Goal: Task Accomplishment & Management: Manage account settings

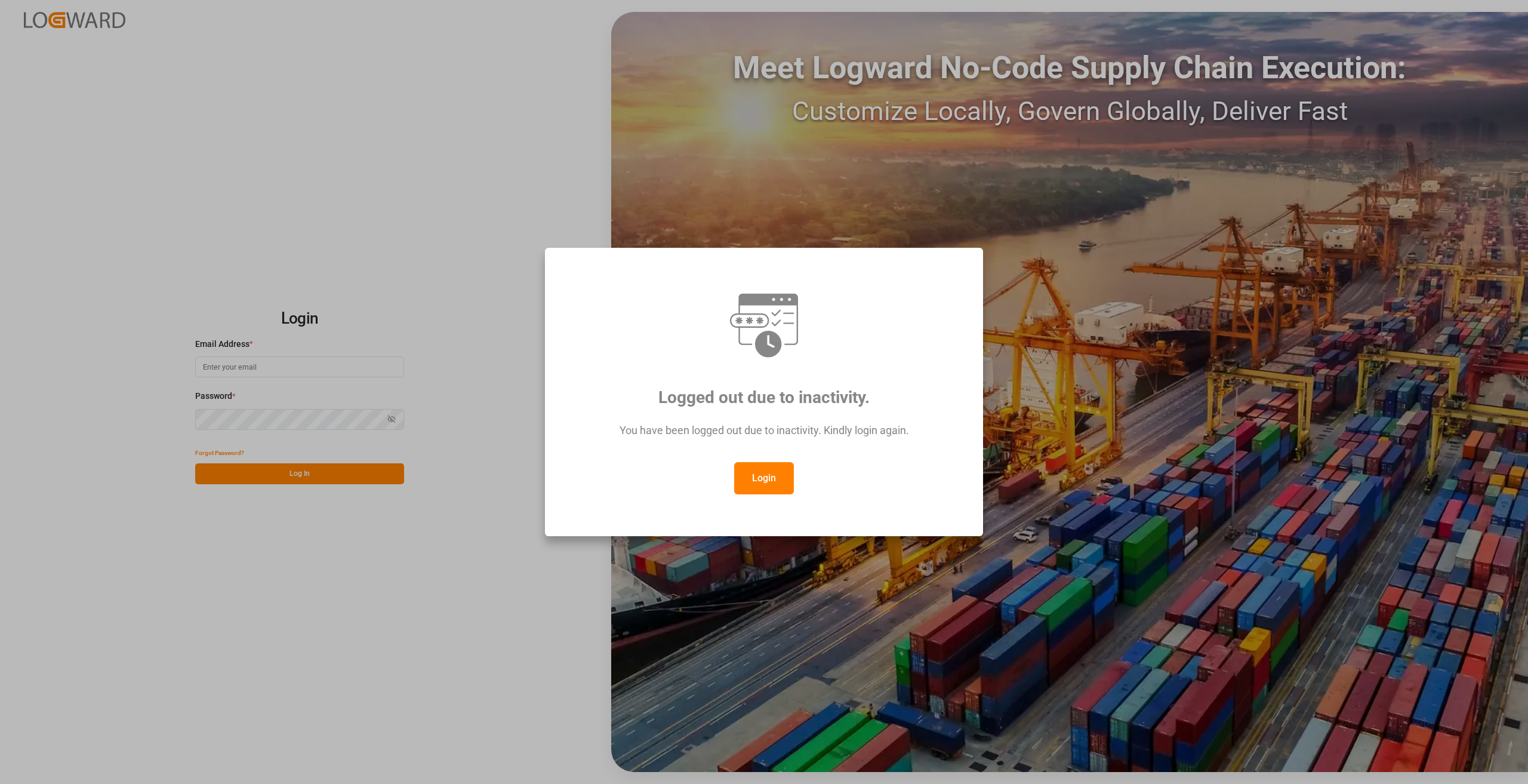
click at [743, 485] on button "Login" at bounding box center [764, 478] width 60 height 32
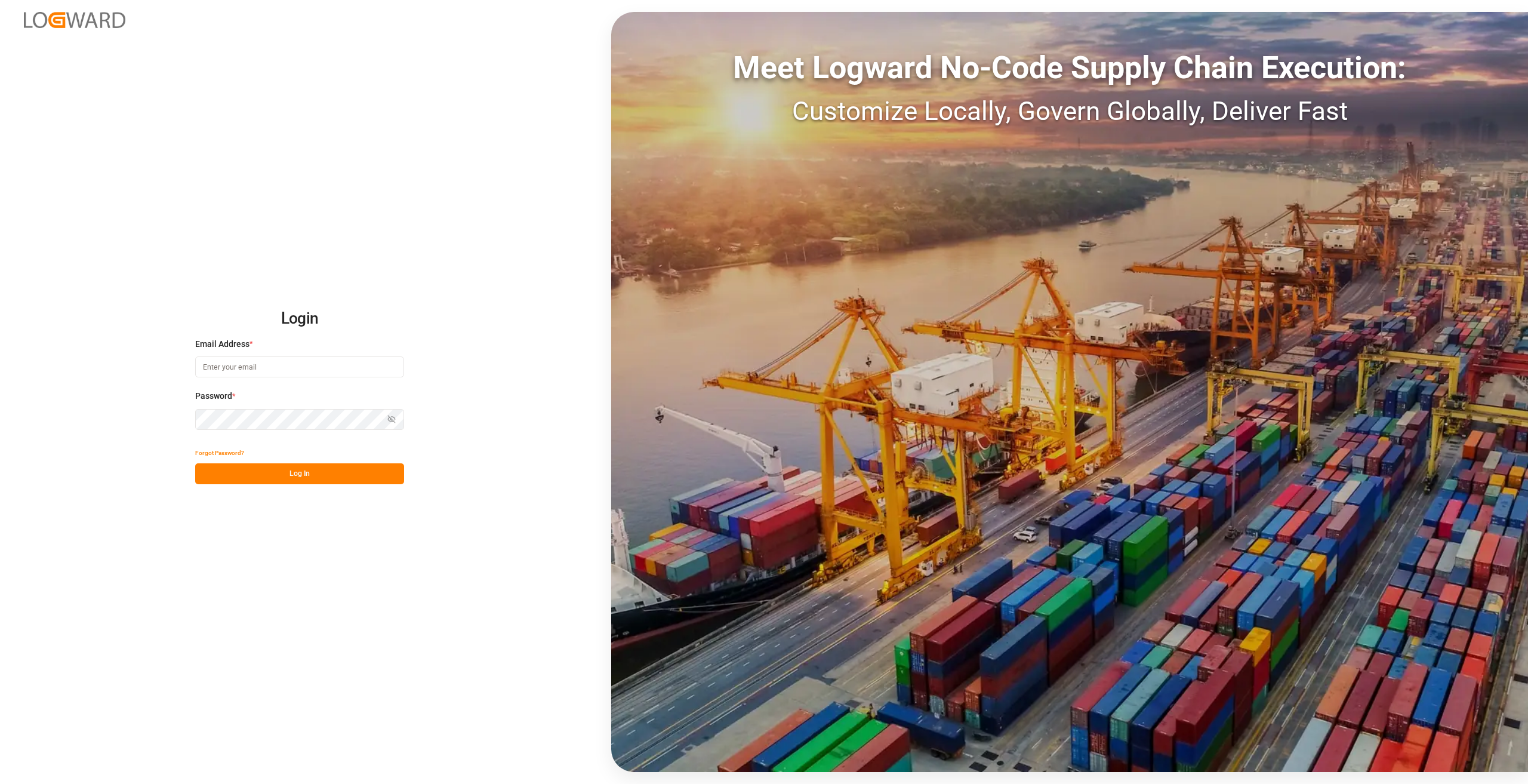
click at [235, 360] on input at bounding box center [299, 366] width 209 height 21
type input "[PERSON_NAME][EMAIL_ADDRESS][DOMAIN_NAME]"
click at [343, 471] on button "Log In" at bounding box center [299, 473] width 209 height 21
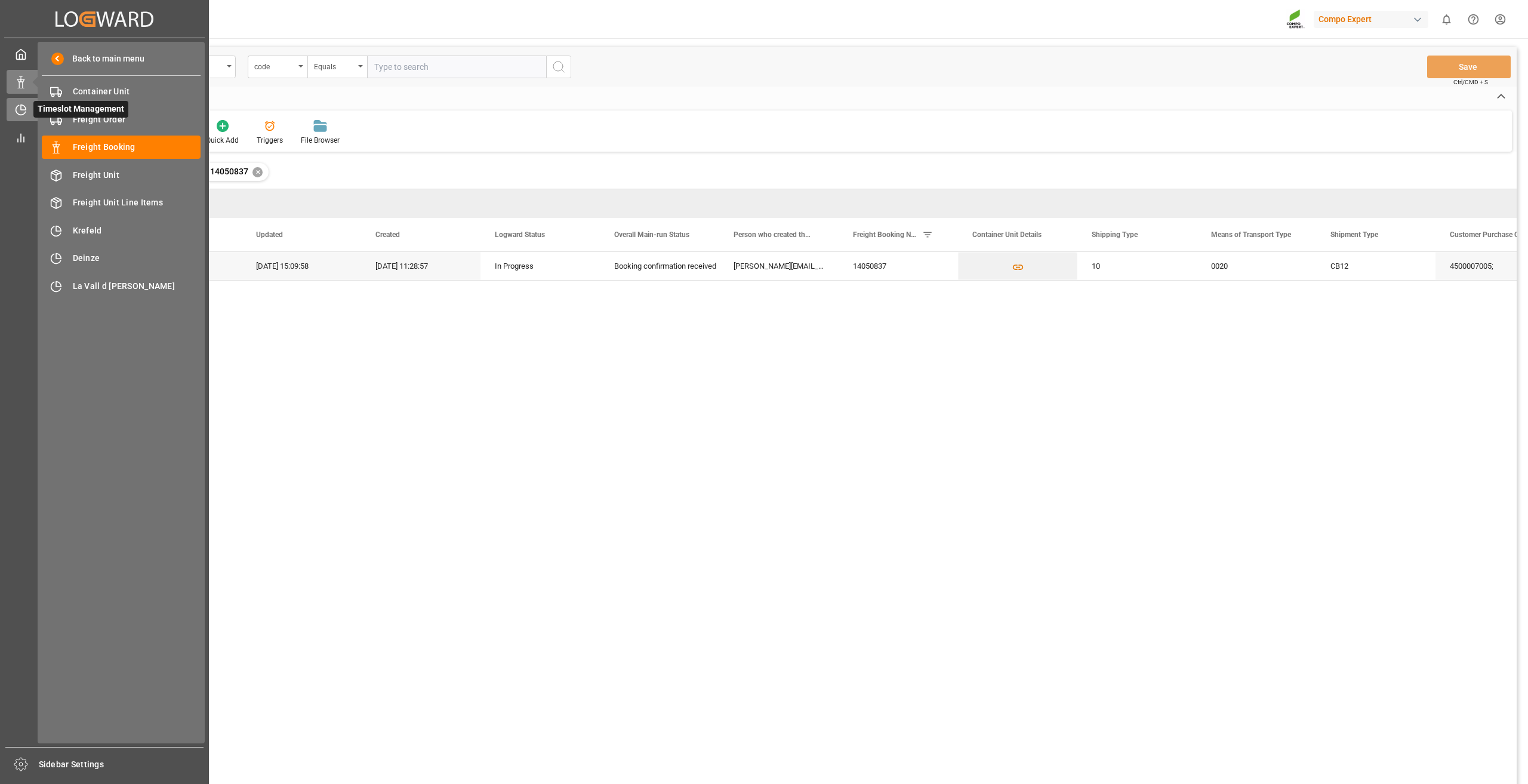
click at [25, 100] on div "Timeslot Management Timeslot Management" at bounding box center [104, 109] width 195 height 23
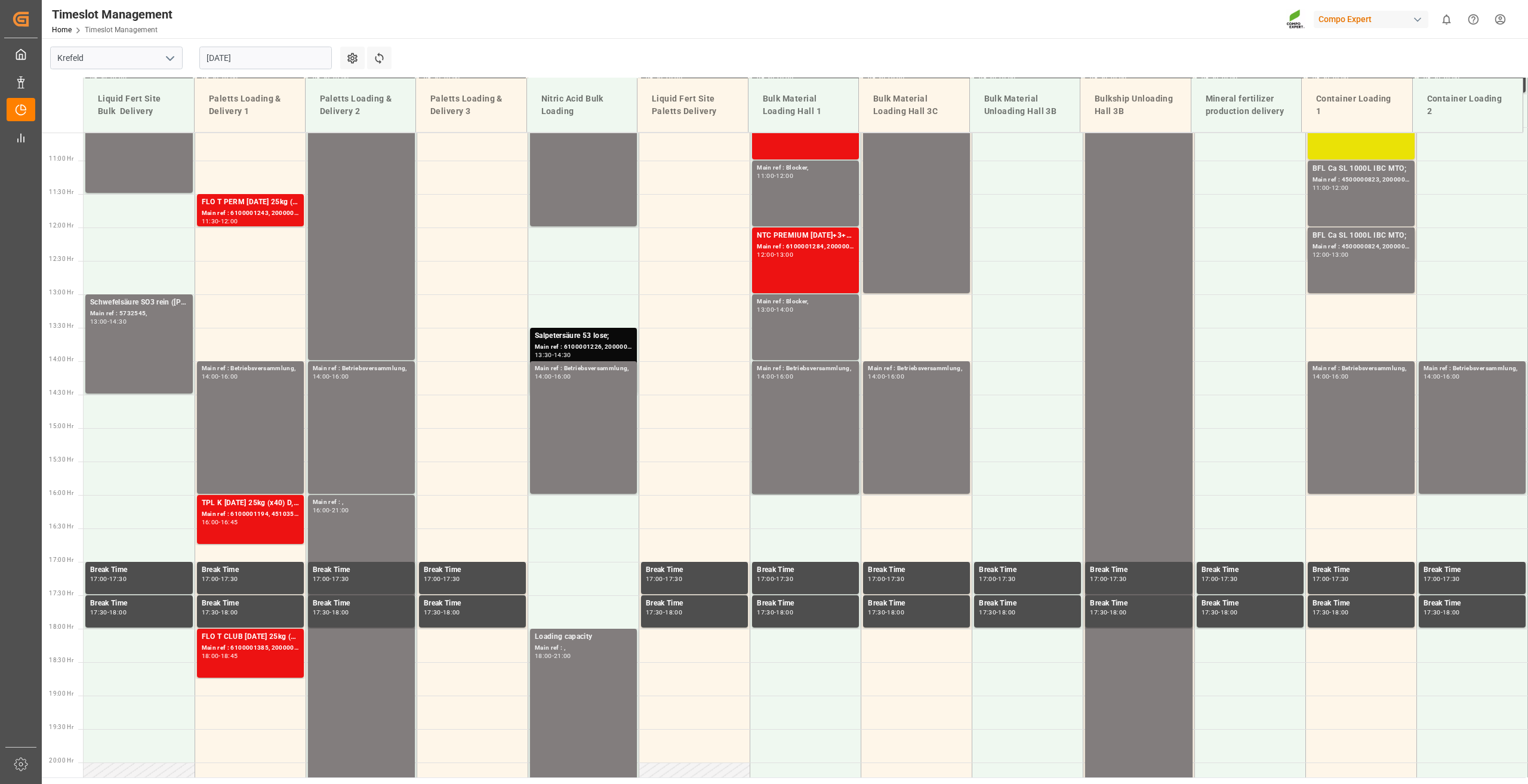
click at [219, 53] on input "26.08.2025" at bounding box center [265, 57] width 133 height 22
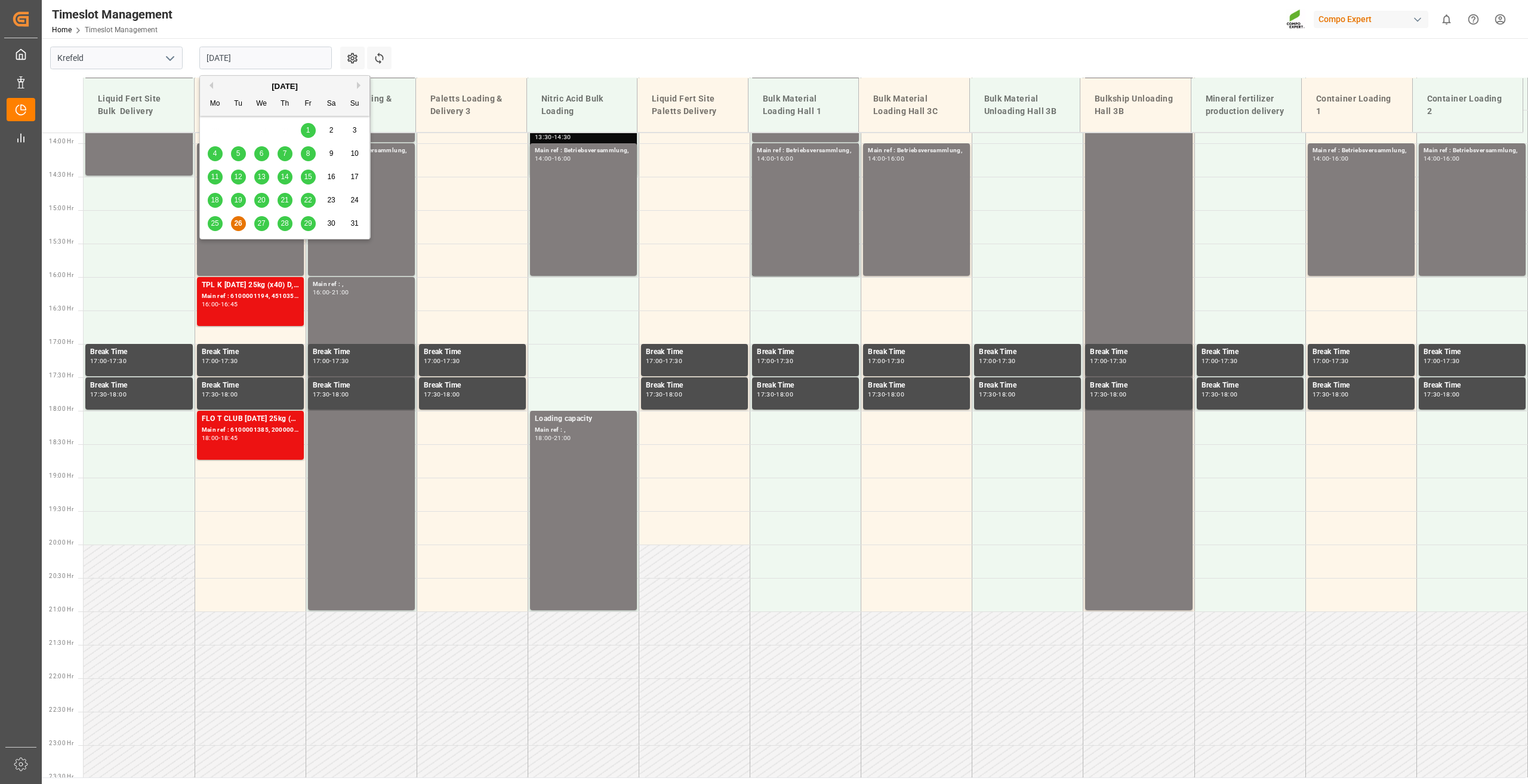
scroll to position [941, 0]
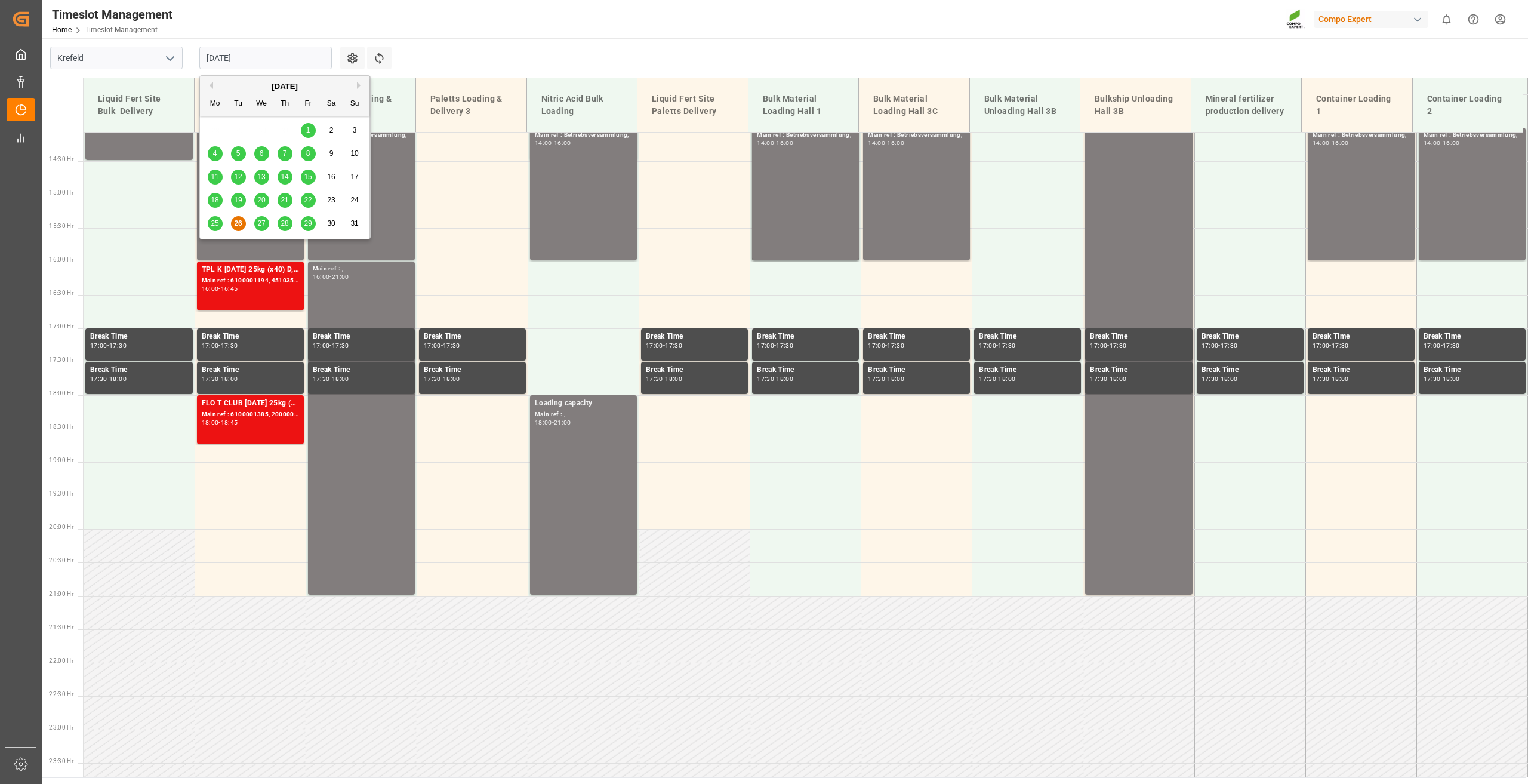
click at [260, 228] on span "27" at bounding box center [261, 222] width 8 height 8
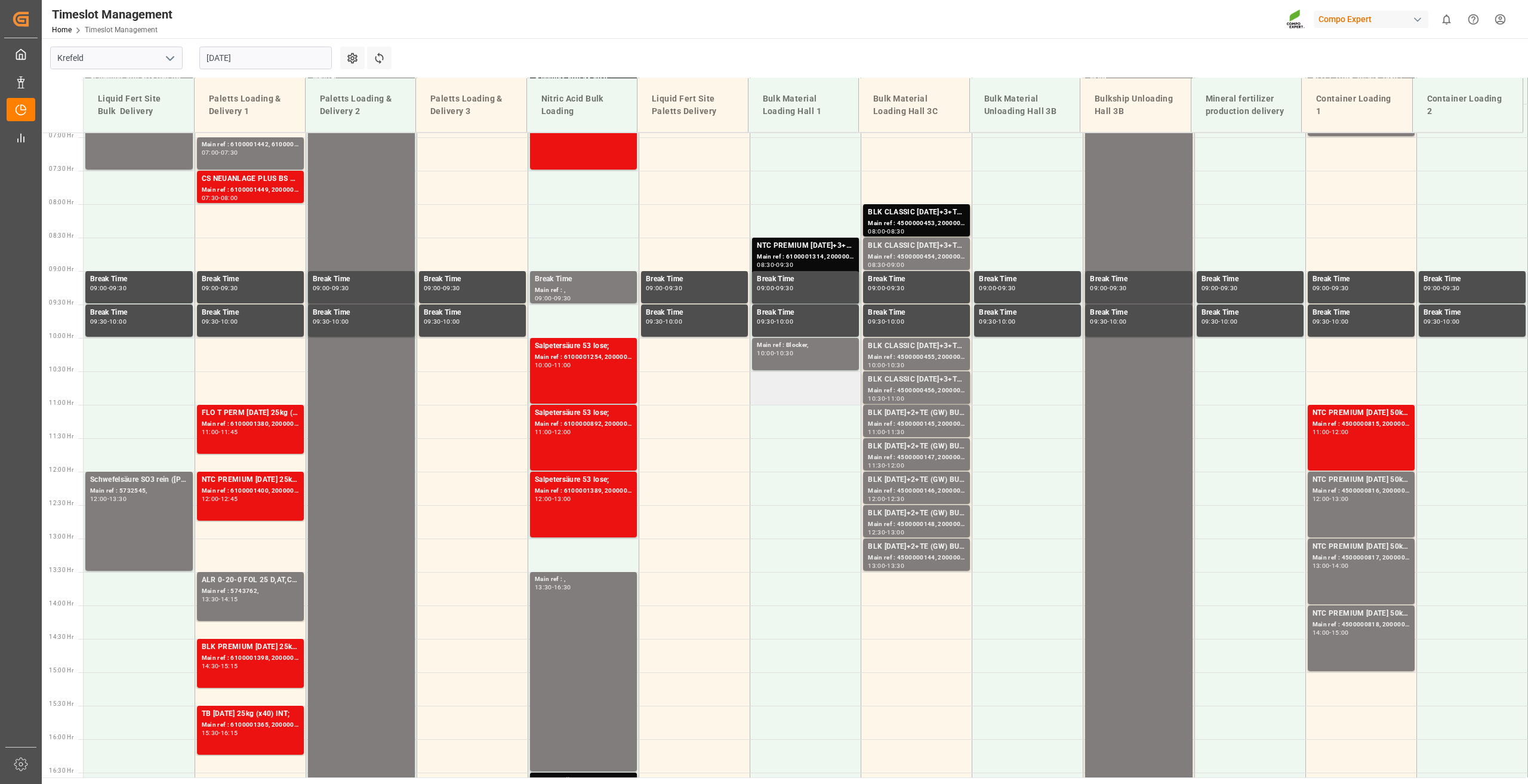
scroll to position [224, 0]
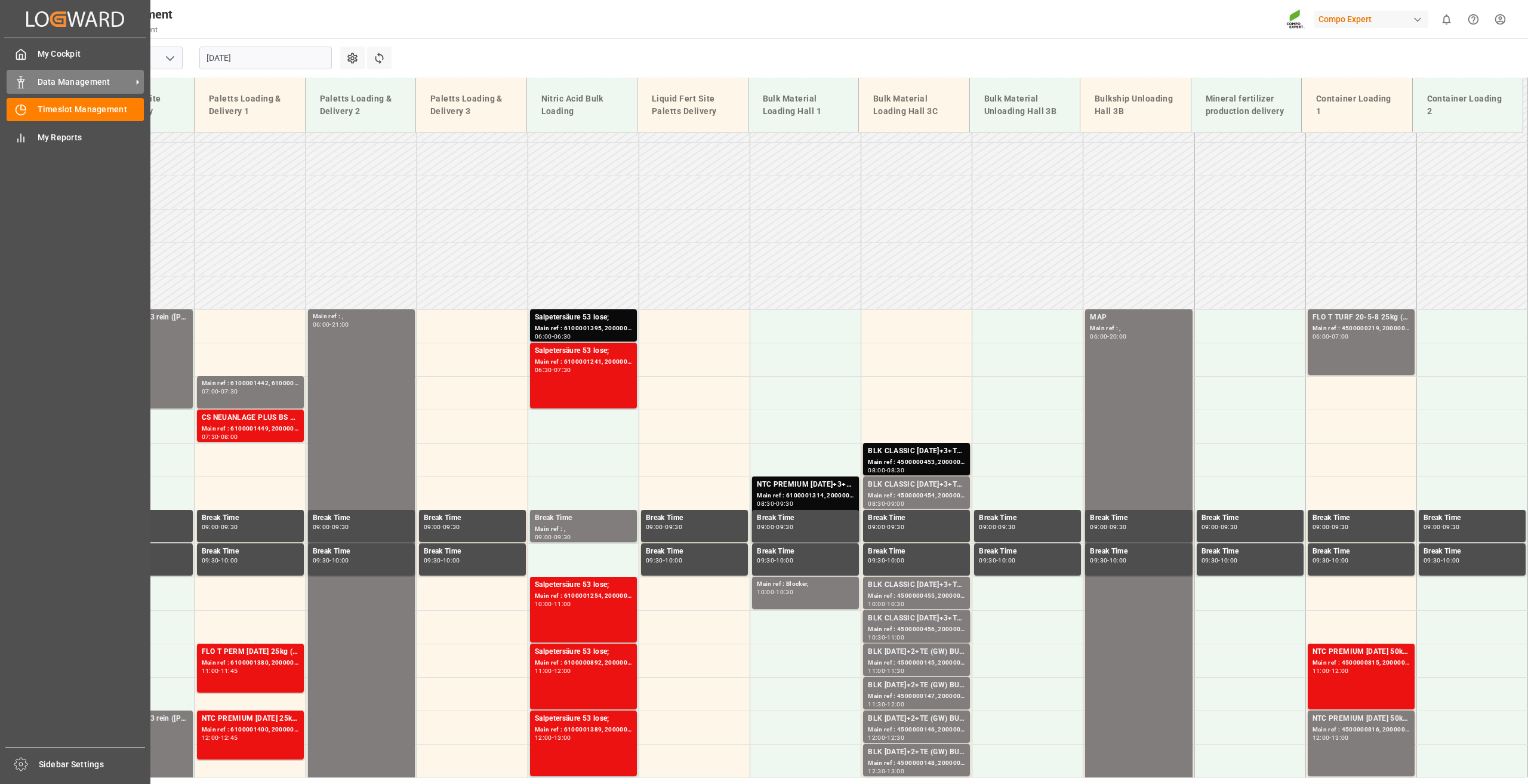
click at [23, 76] on icon at bounding box center [21, 82] width 12 height 12
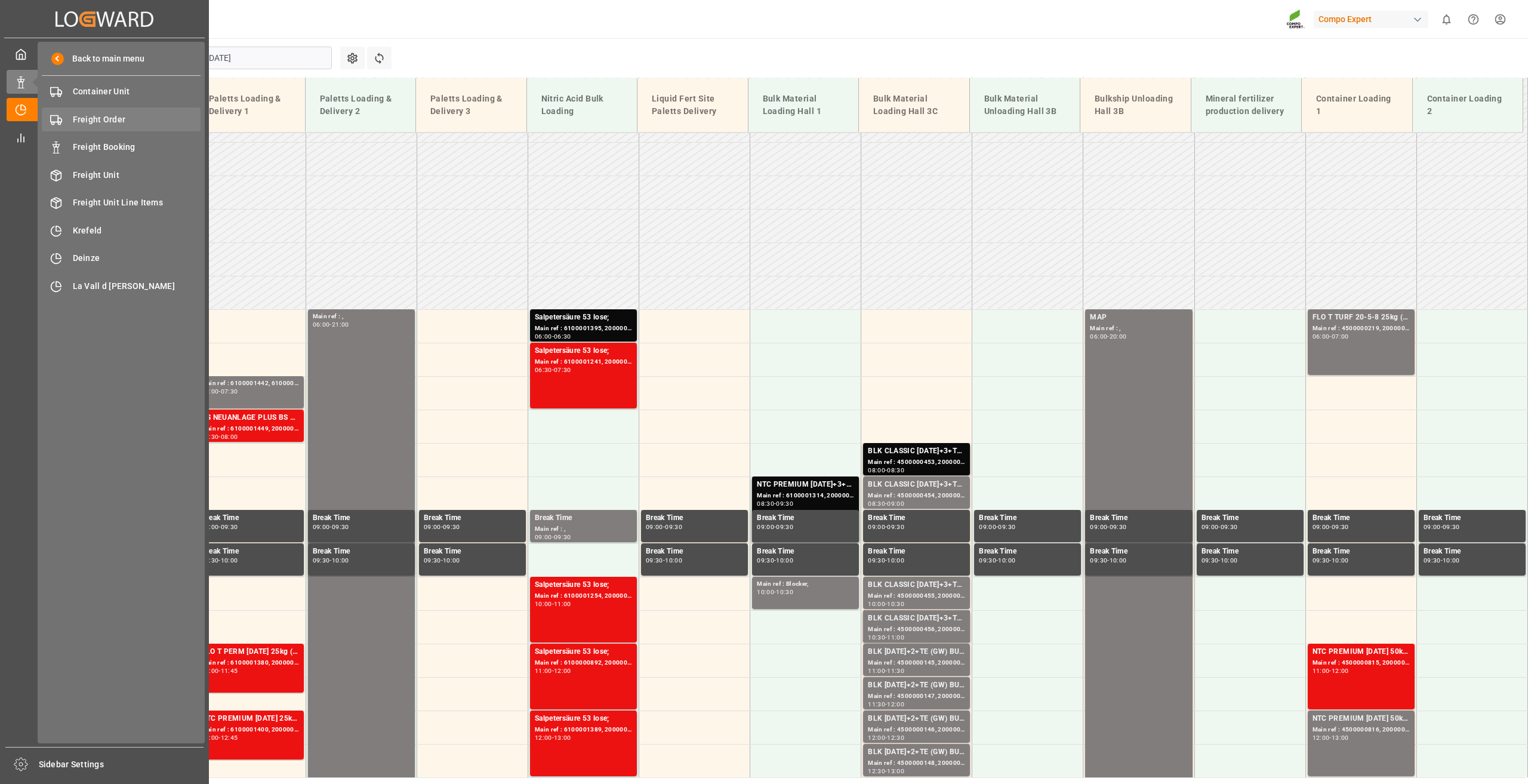
click at [103, 122] on span "Freight Order" at bounding box center [136, 120] width 128 height 13
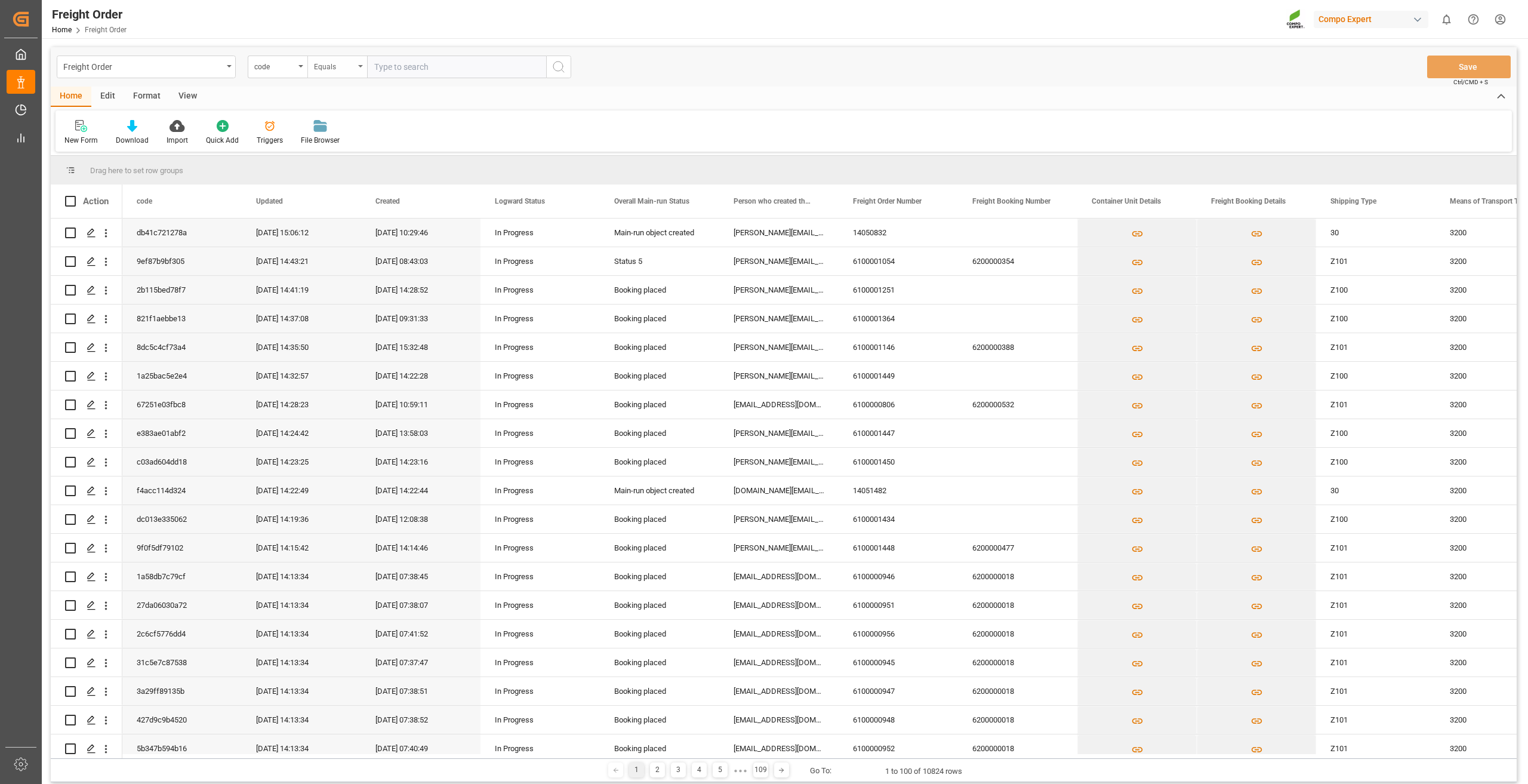
click at [348, 62] on div "Equals" at bounding box center [333, 65] width 40 height 13
click at [285, 65] on div "code" at bounding box center [274, 65] width 40 height 13
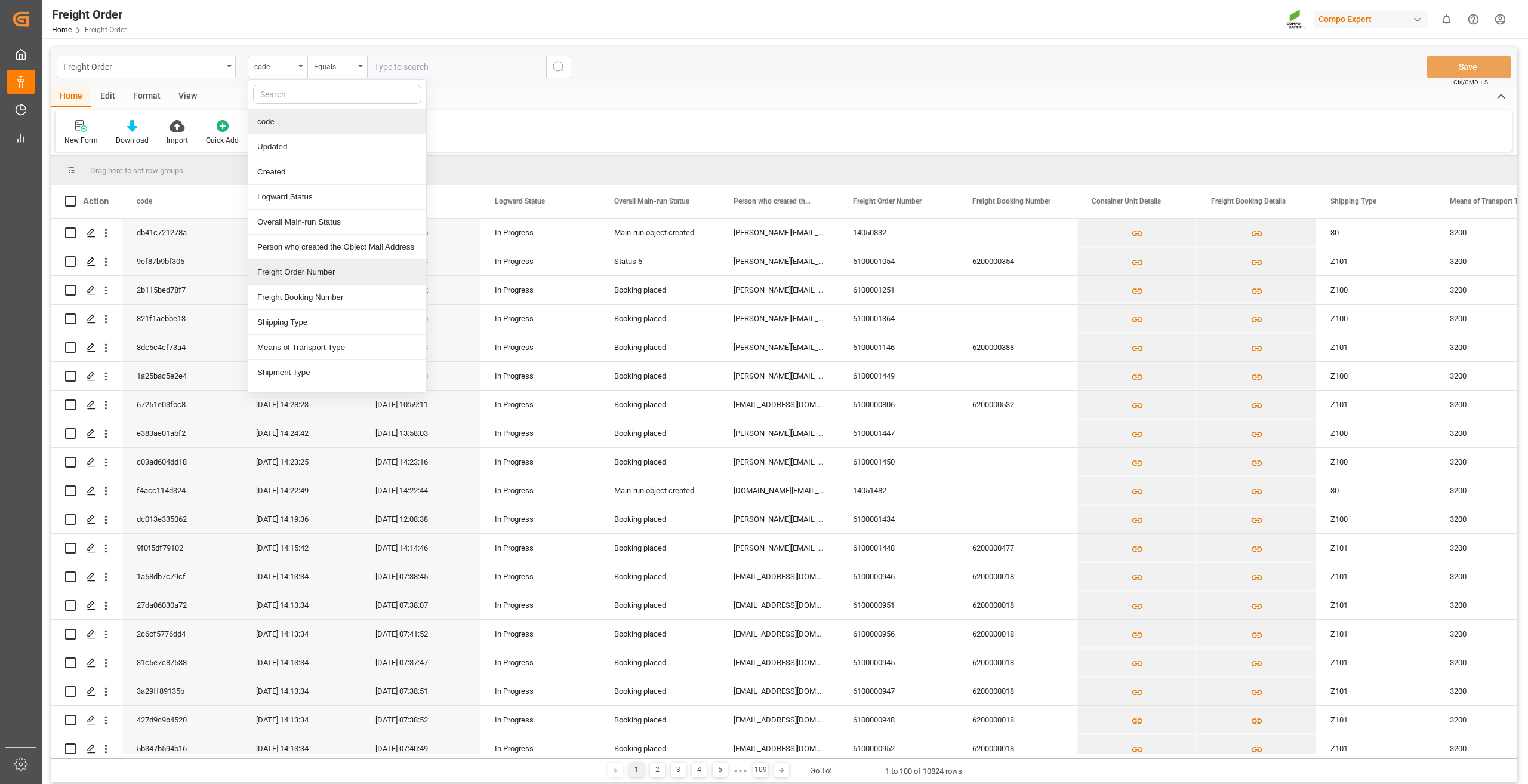
click at [312, 274] on div "Freight Order Number" at bounding box center [337, 272] width 177 height 25
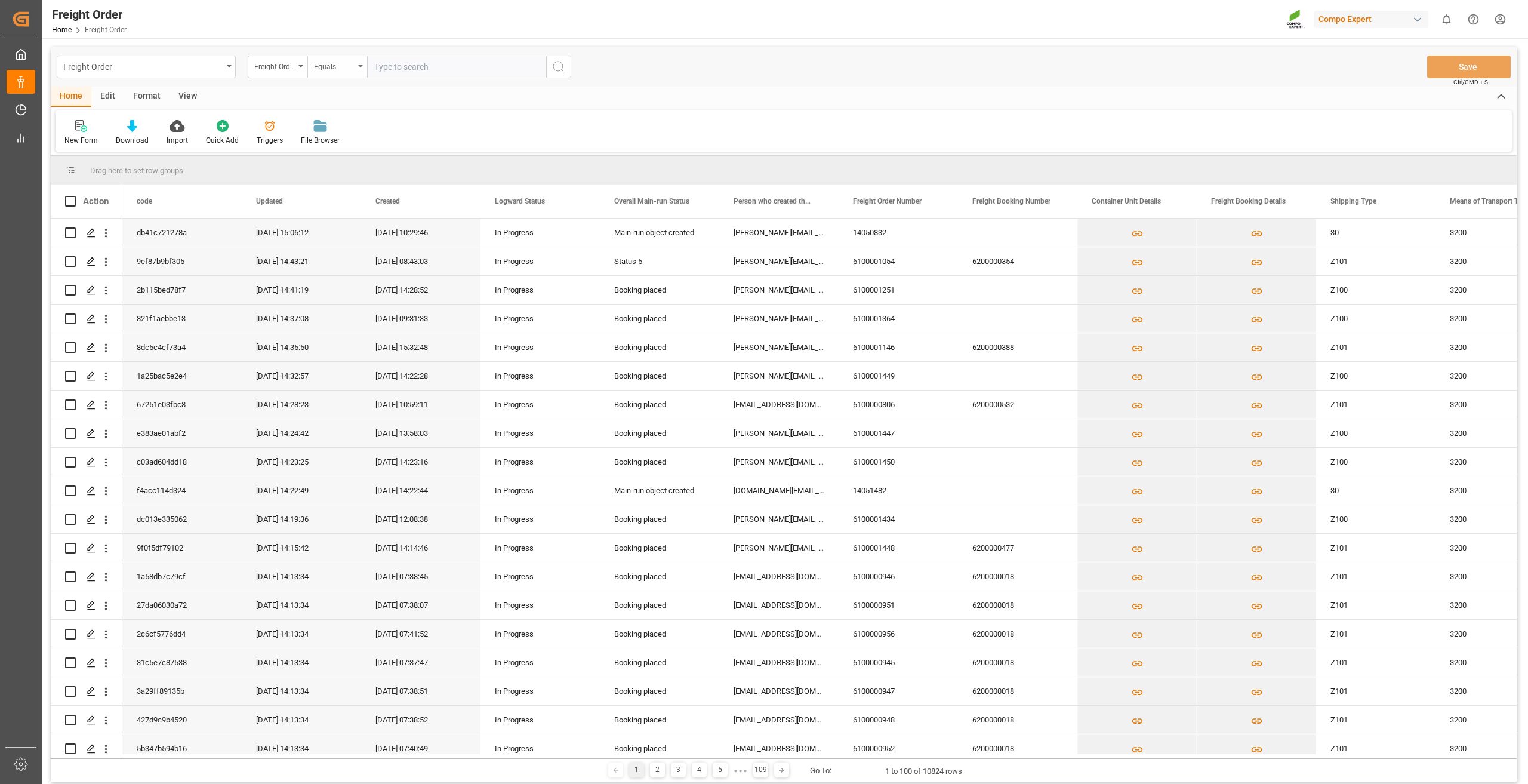
click at [341, 62] on div "Equals" at bounding box center [333, 65] width 40 height 13
click at [358, 146] on div "Fuzzy search" at bounding box center [397, 147] width 177 height 25
drag, startPoint x: 428, startPoint y: 64, endPoint x: 312, endPoint y: 68, distance: 116.1
click at [312, 68] on div "Freight Order Number Fuzzy search 61000013" at bounding box center [409, 66] width 324 height 22
type input "61000013"
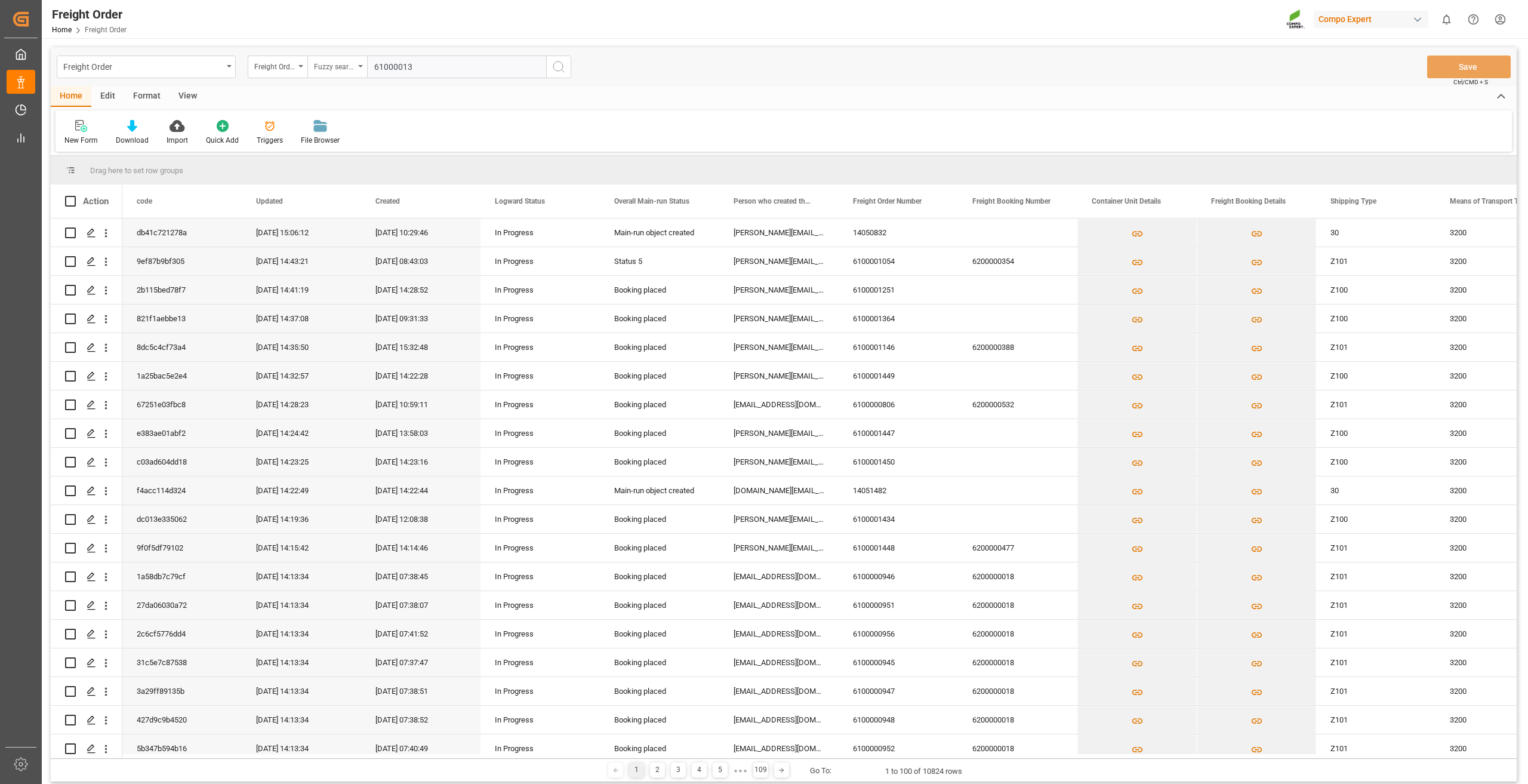
click at [332, 67] on div "Fuzzy search" at bounding box center [333, 65] width 40 height 13
click at [348, 202] on div "Starts with" at bounding box center [397, 197] width 177 height 25
click at [430, 69] on input "text" at bounding box center [457, 66] width 179 height 22
paste input "61000013"
type input "610000135"
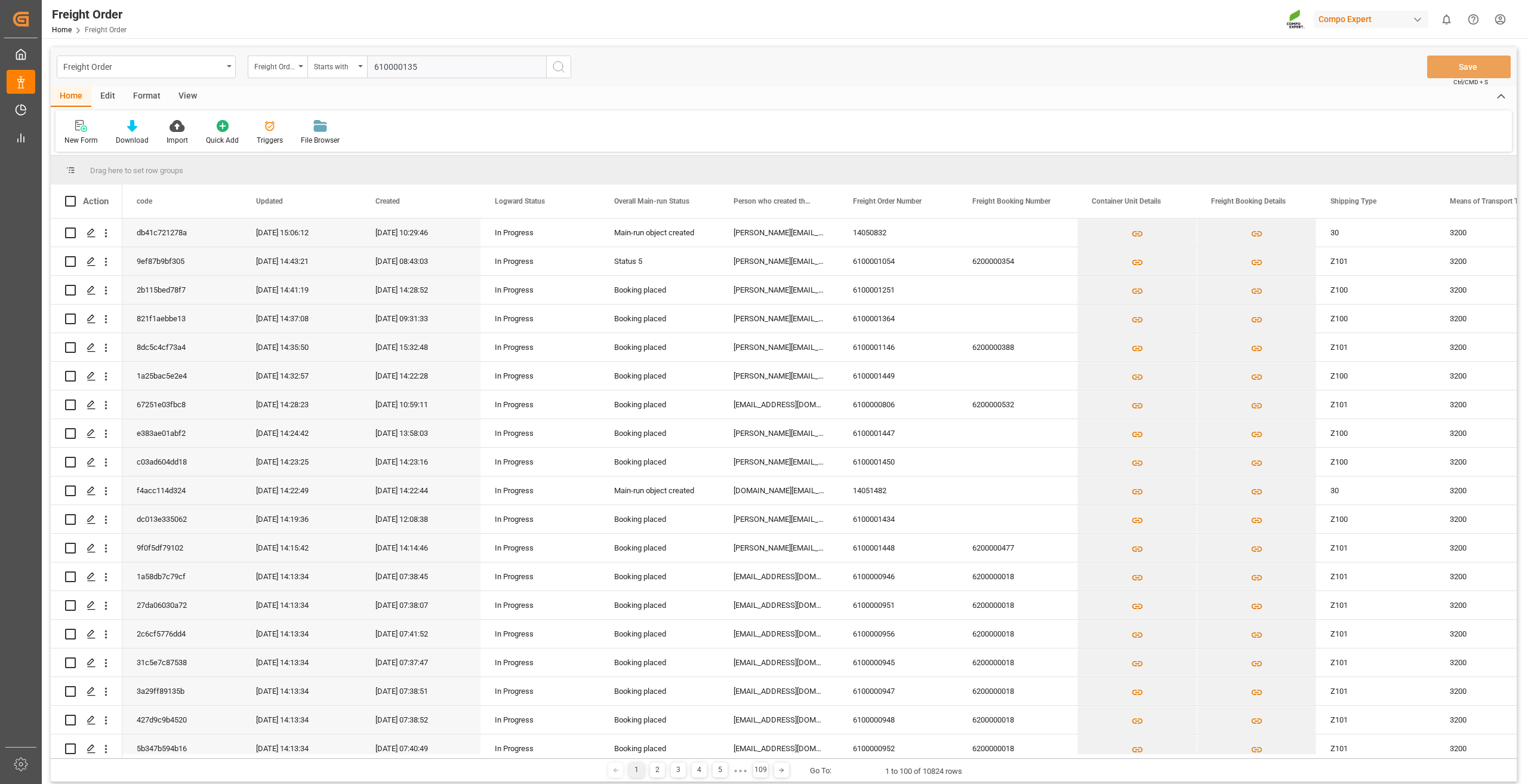
click at [565, 74] on button "search button" at bounding box center [558, 66] width 25 height 22
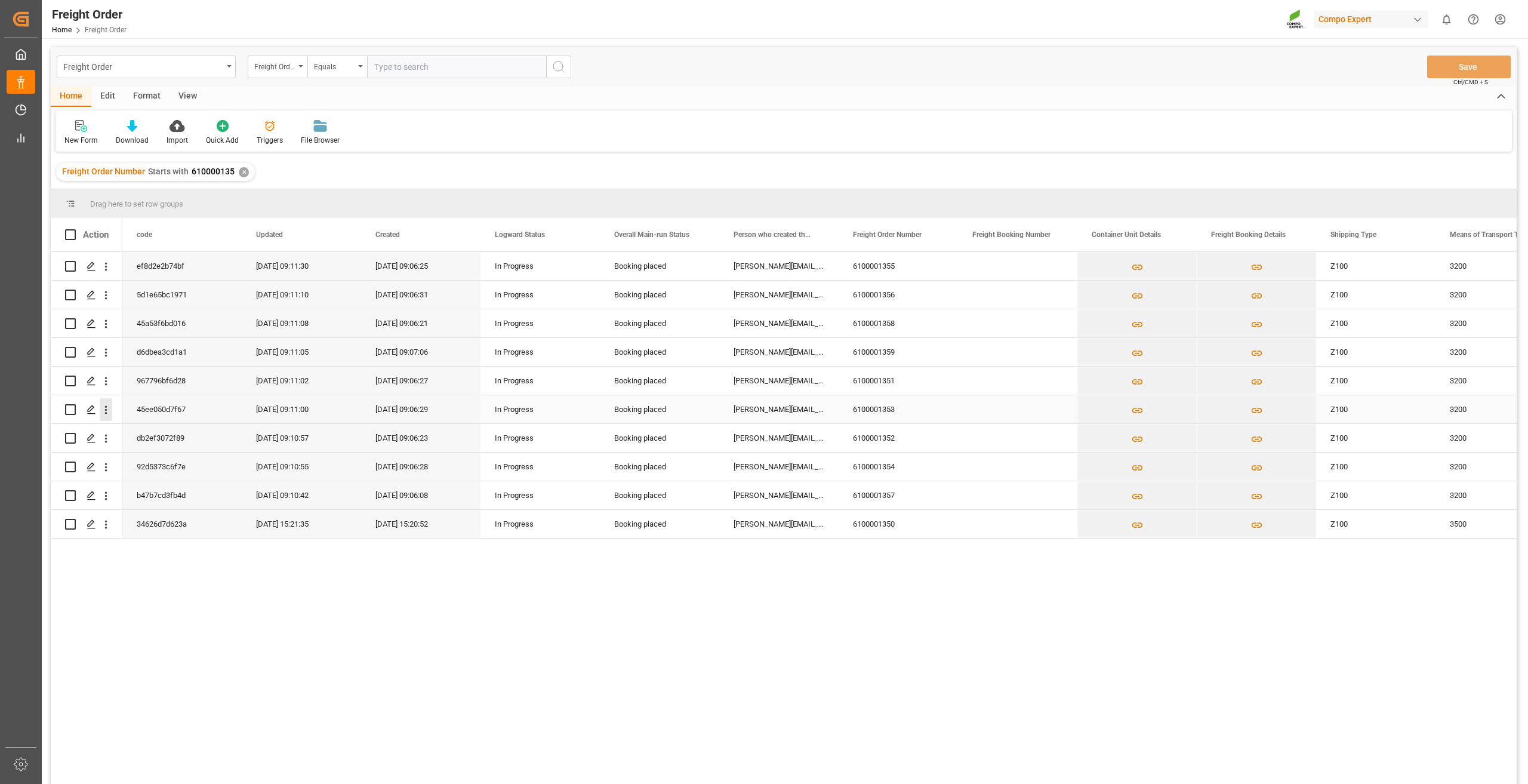
click at [103, 409] on icon "open menu" at bounding box center [106, 409] width 13 height 13
click at [140, 434] on span "Open in new tab" at bounding box center [184, 435] width 108 height 13
click at [104, 468] on icon "open menu" at bounding box center [106, 467] width 13 height 13
click at [138, 489] on span "Open in new tab" at bounding box center [184, 492] width 108 height 13
click at [105, 265] on icon "open menu" at bounding box center [106, 266] width 13 height 13
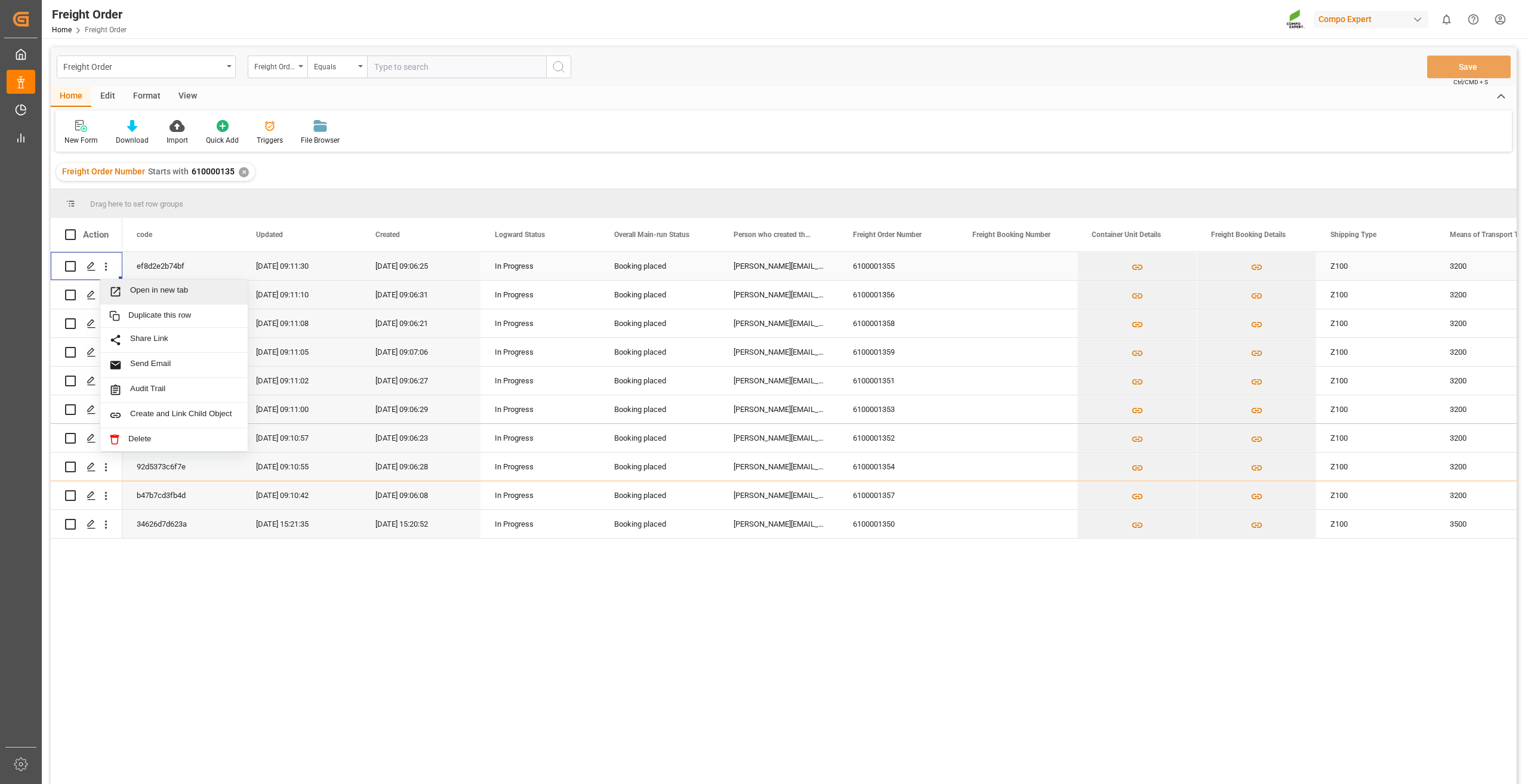
click at [126, 295] on span "Press SPACE to select this row." at bounding box center [119, 291] width 21 height 13
click at [105, 293] on icon "open menu" at bounding box center [106, 295] width 13 height 13
click at [124, 320] on span "Press SPACE to select this row." at bounding box center [119, 320] width 21 height 13
click at [103, 490] on icon "open menu" at bounding box center [106, 495] width 13 height 13
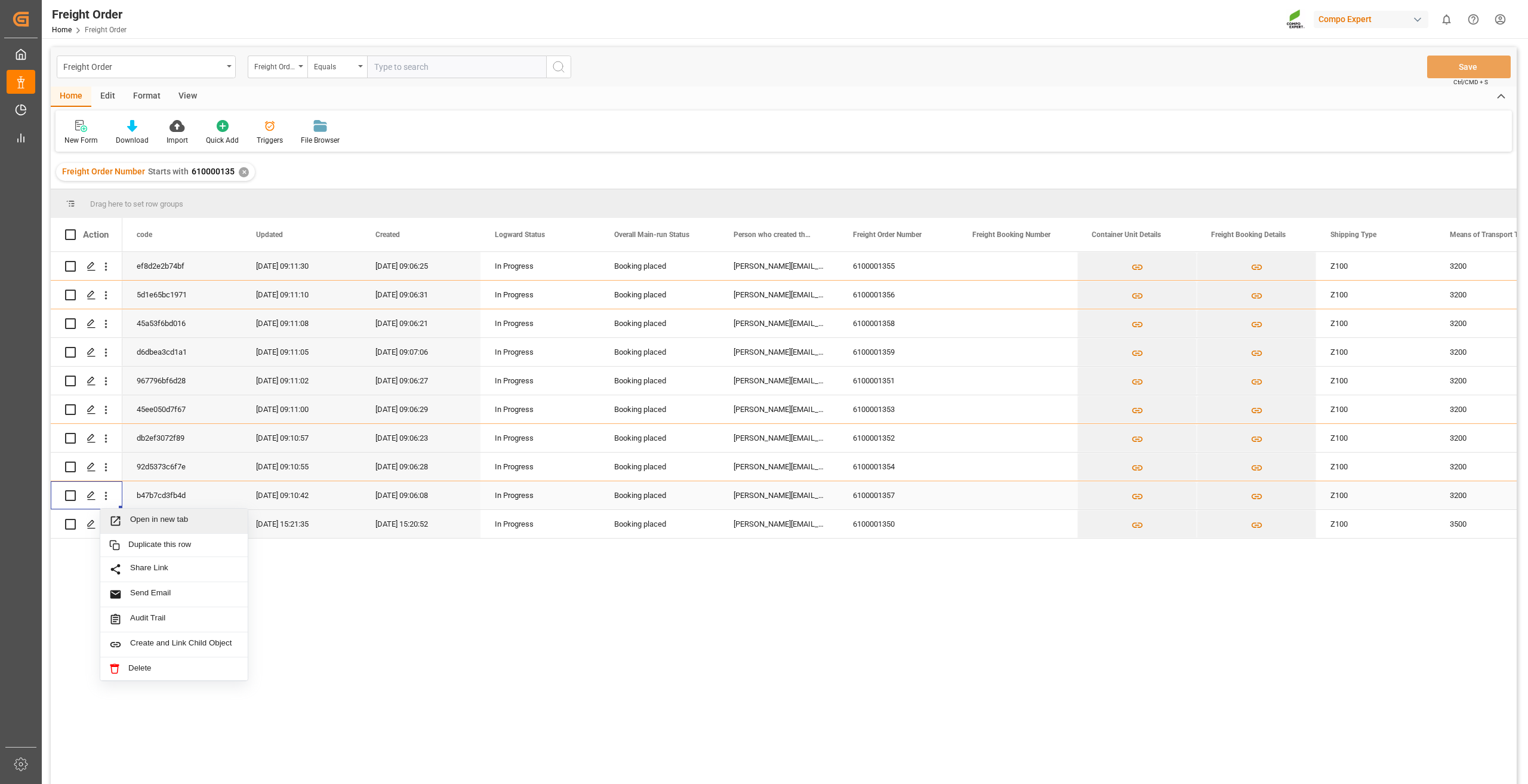
click at [134, 520] on span "Open in new tab" at bounding box center [184, 521] width 108 height 13
click at [105, 439] on icon "open menu" at bounding box center [106, 438] width 13 height 13
click at [117, 459] on icon "Press SPACE to select this row." at bounding box center [116, 463] width 13 height 13
click at [108, 377] on icon "open menu" at bounding box center [106, 381] width 13 height 13
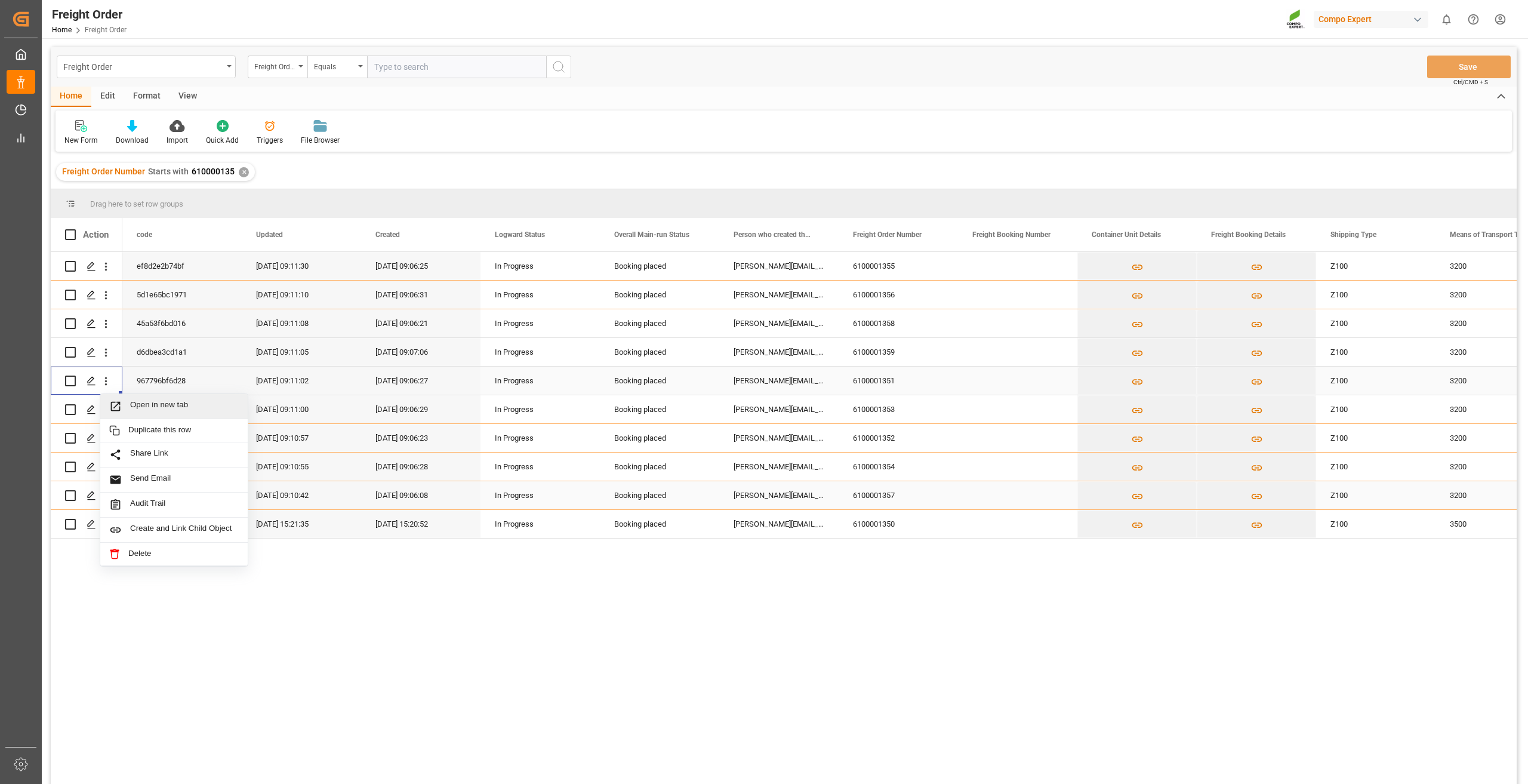
click at [149, 407] on span "Open in new tab" at bounding box center [184, 406] width 108 height 13
click at [107, 348] on icon "open menu" at bounding box center [106, 352] width 13 height 13
click at [126, 377] on span "Press SPACE to select this row." at bounding box center [119, 377] width 21 height 13
click at [108, 321] on icon "open menu" at bounding box center [106, 323] width 13 height 13
click at [118, 344] on icon "Press SPACE to select this row." at bounding box center [116, 349] width 10 height 10
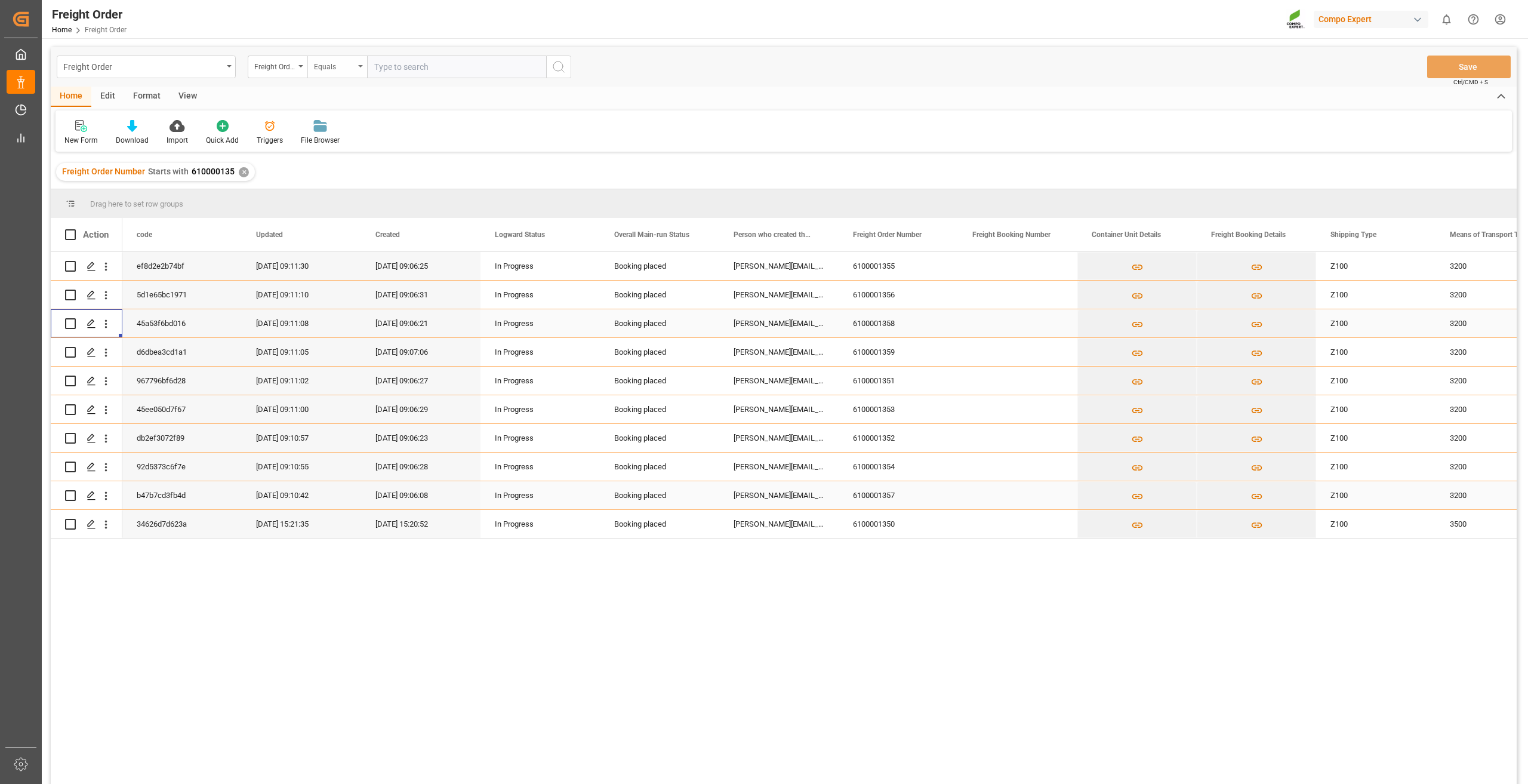
click at [341, 71] on div "Equals" at bounding box center [333, 65] width 40 height 13
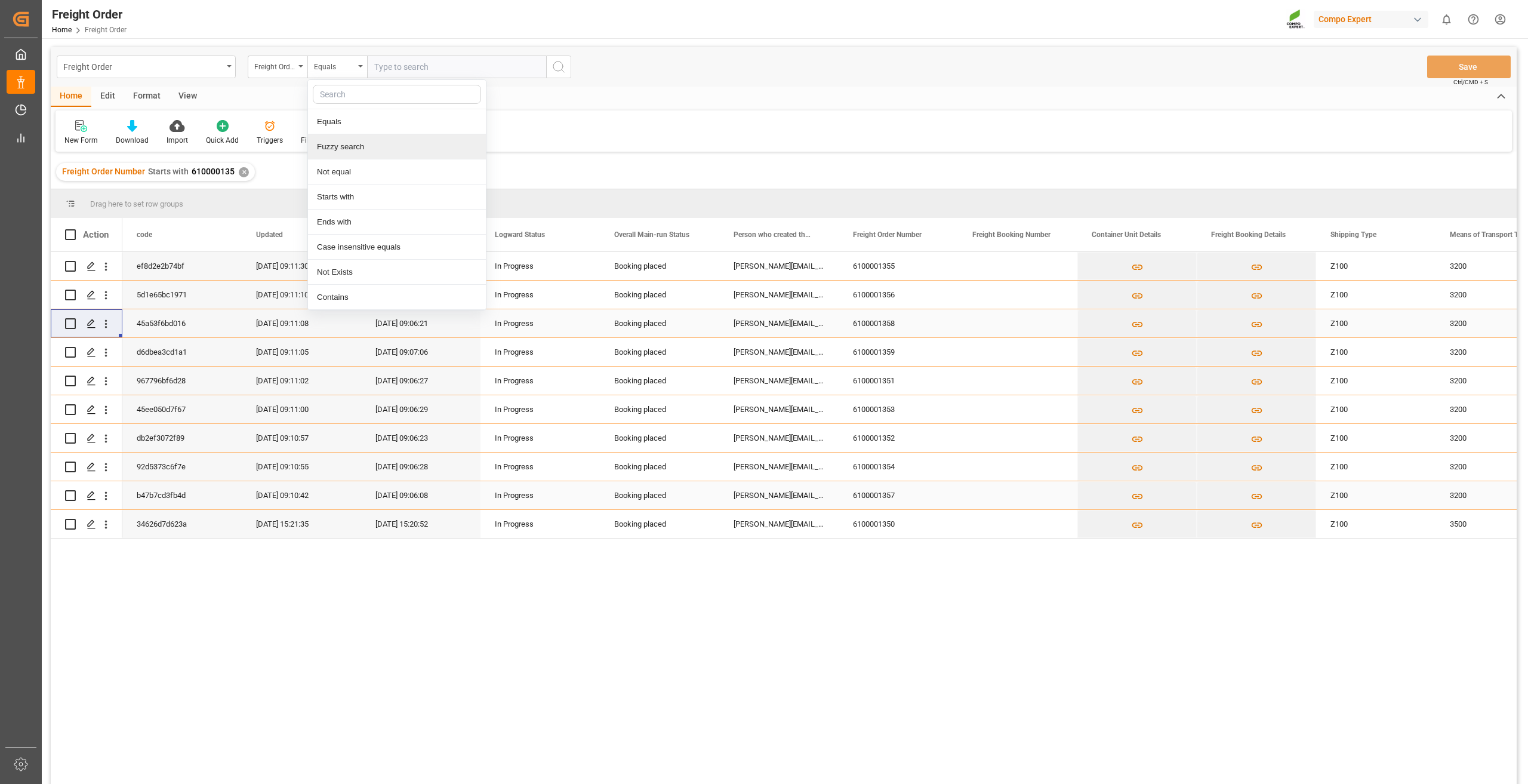
click at [360, 139] on div "Fuzzy search" at bounding box center [397, 147] width 177 height 25
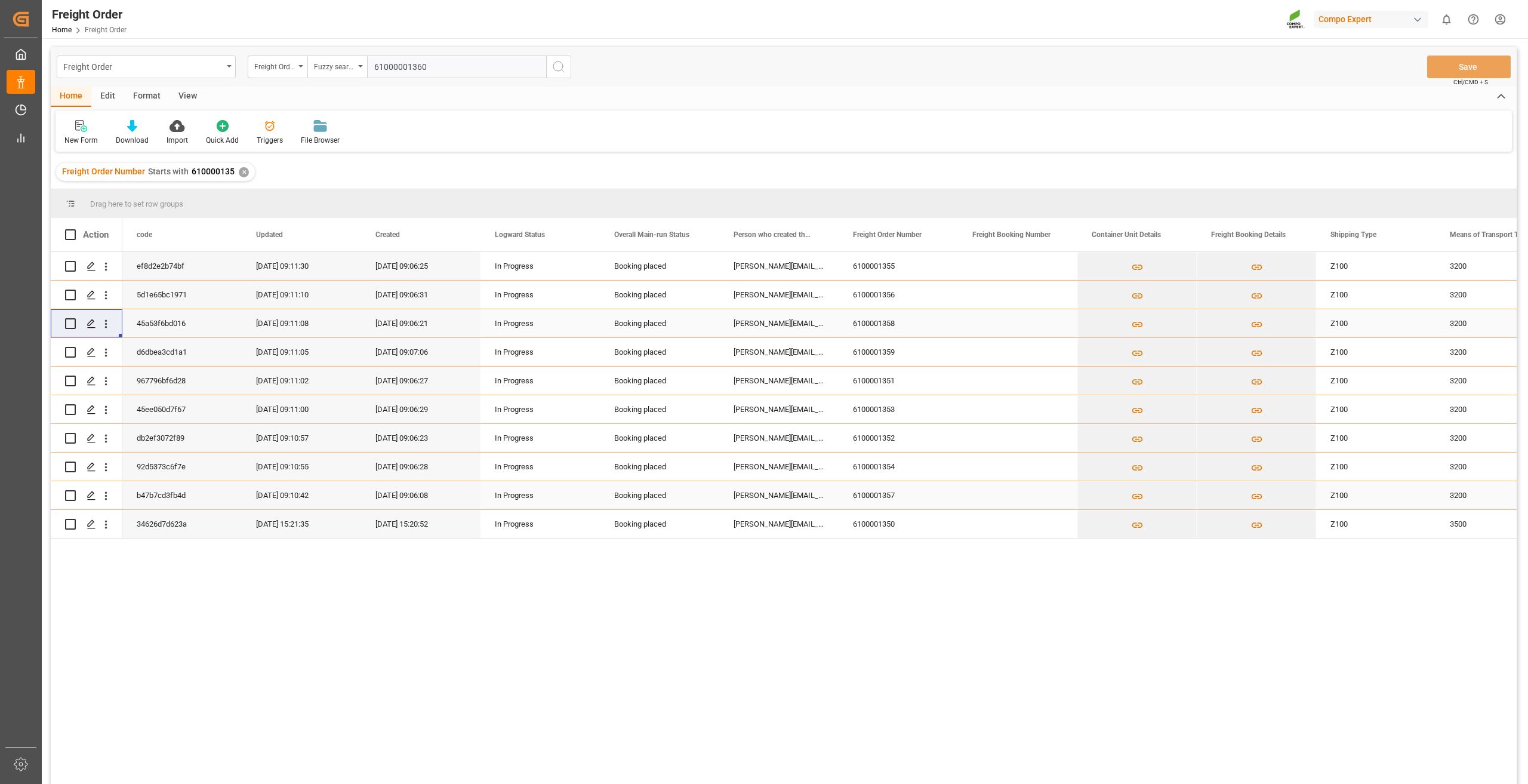
type input "6100001360"
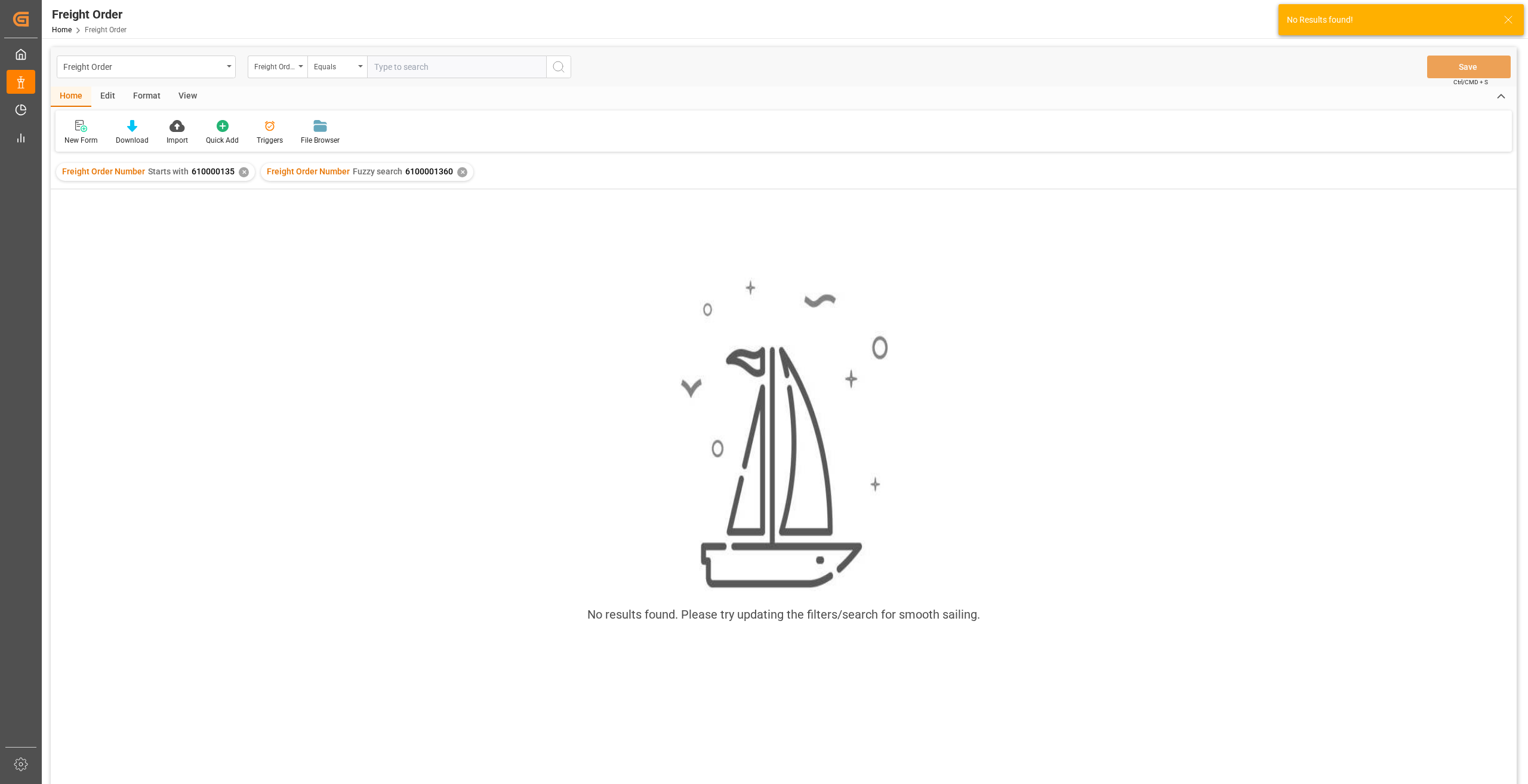
click at [239, 172] on div "✕" at bounding box center [243, 171] width 10 height 10
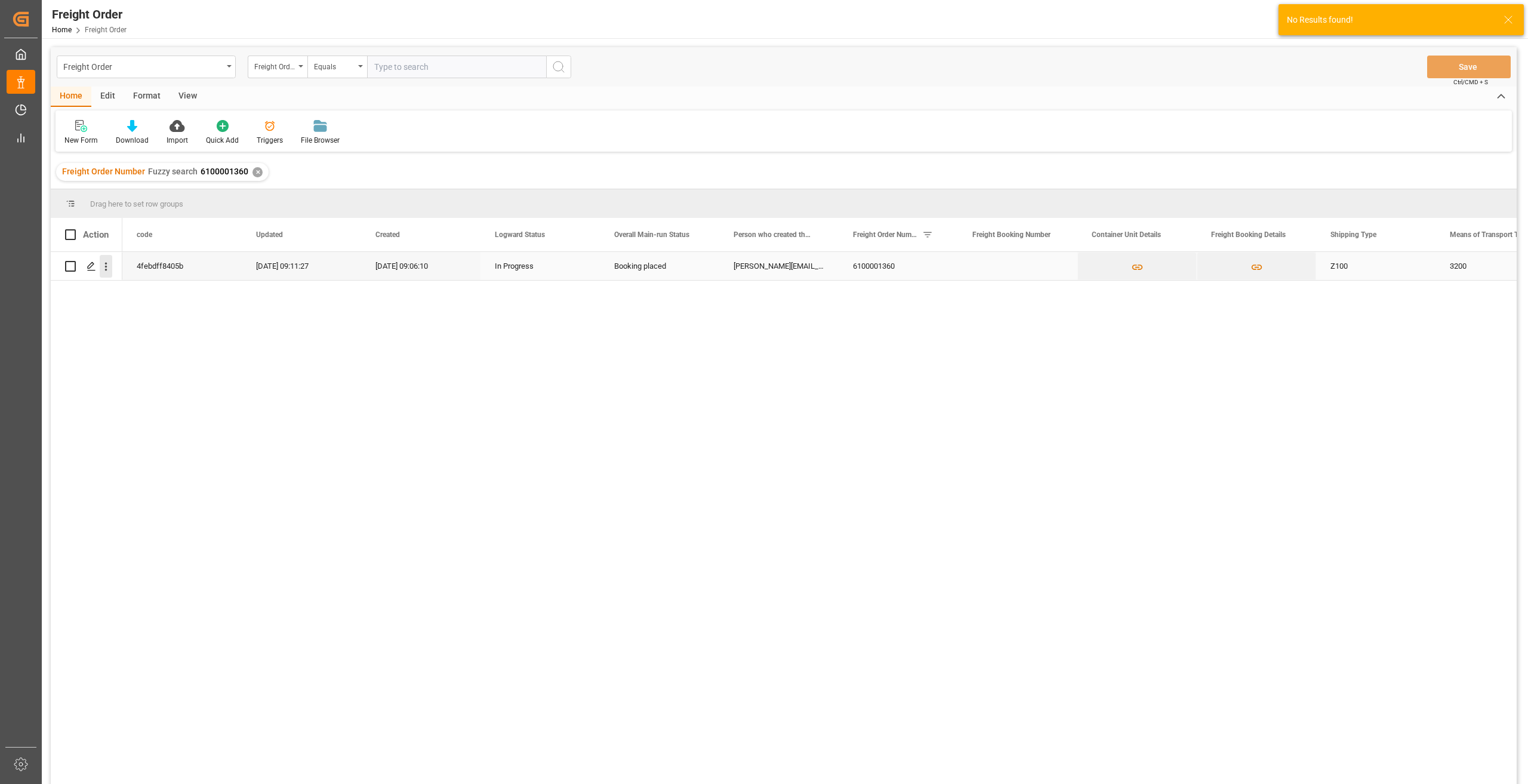
click at [110, 265] on icon "open menu" at bounding box center [106, 266] width 13 height 13
click at [134, 294] on span "Open in new tab" at bounding box center [184, 291] width 108 height 13
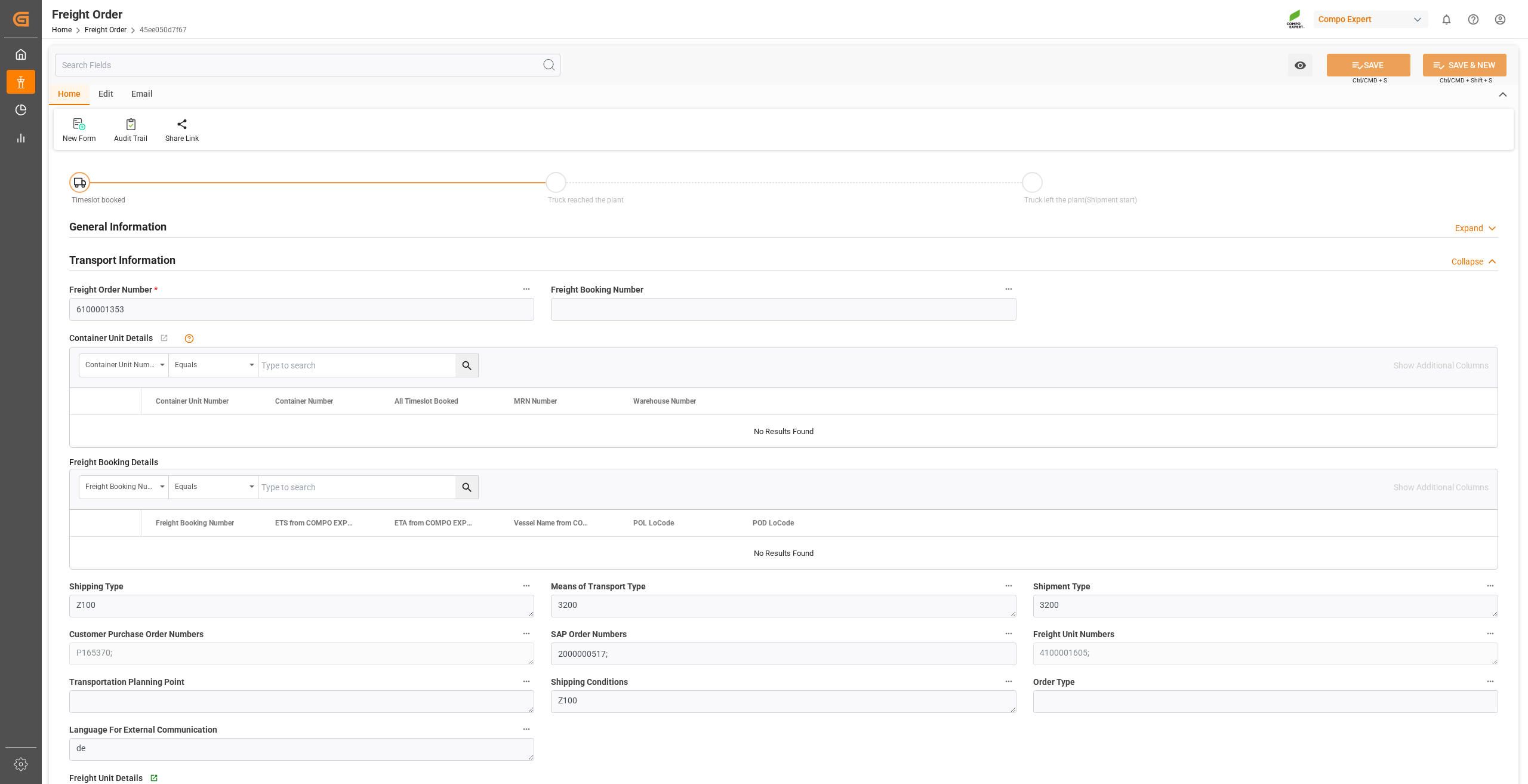
type input "0"
type input "24000"
type input "0"
type input "27.08.2025 01:00"
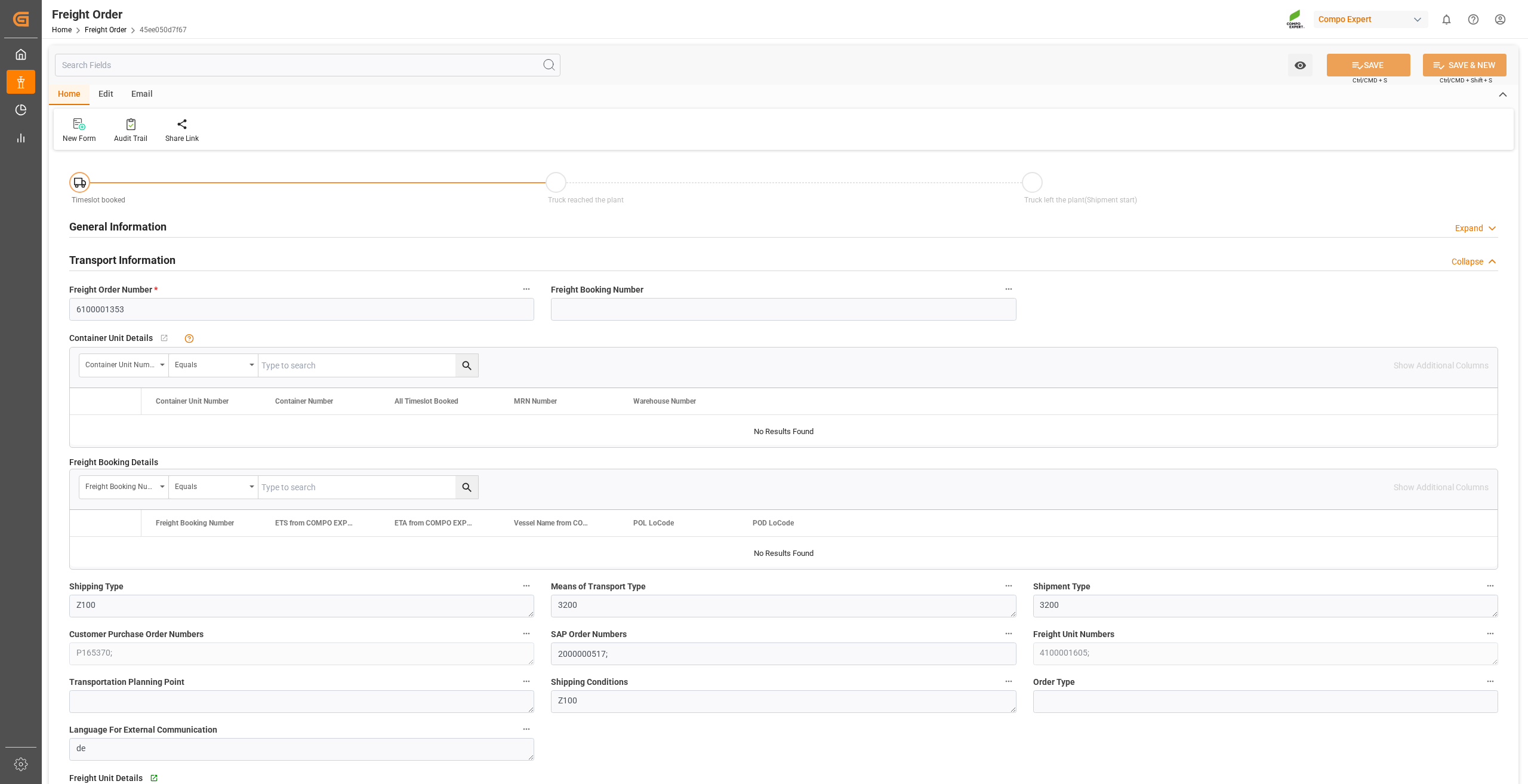
type input "22.08.2025 09:06"
click at [188, 132] on div "Create Timeslot" at bounding box center [191, 130] width 69 height 26
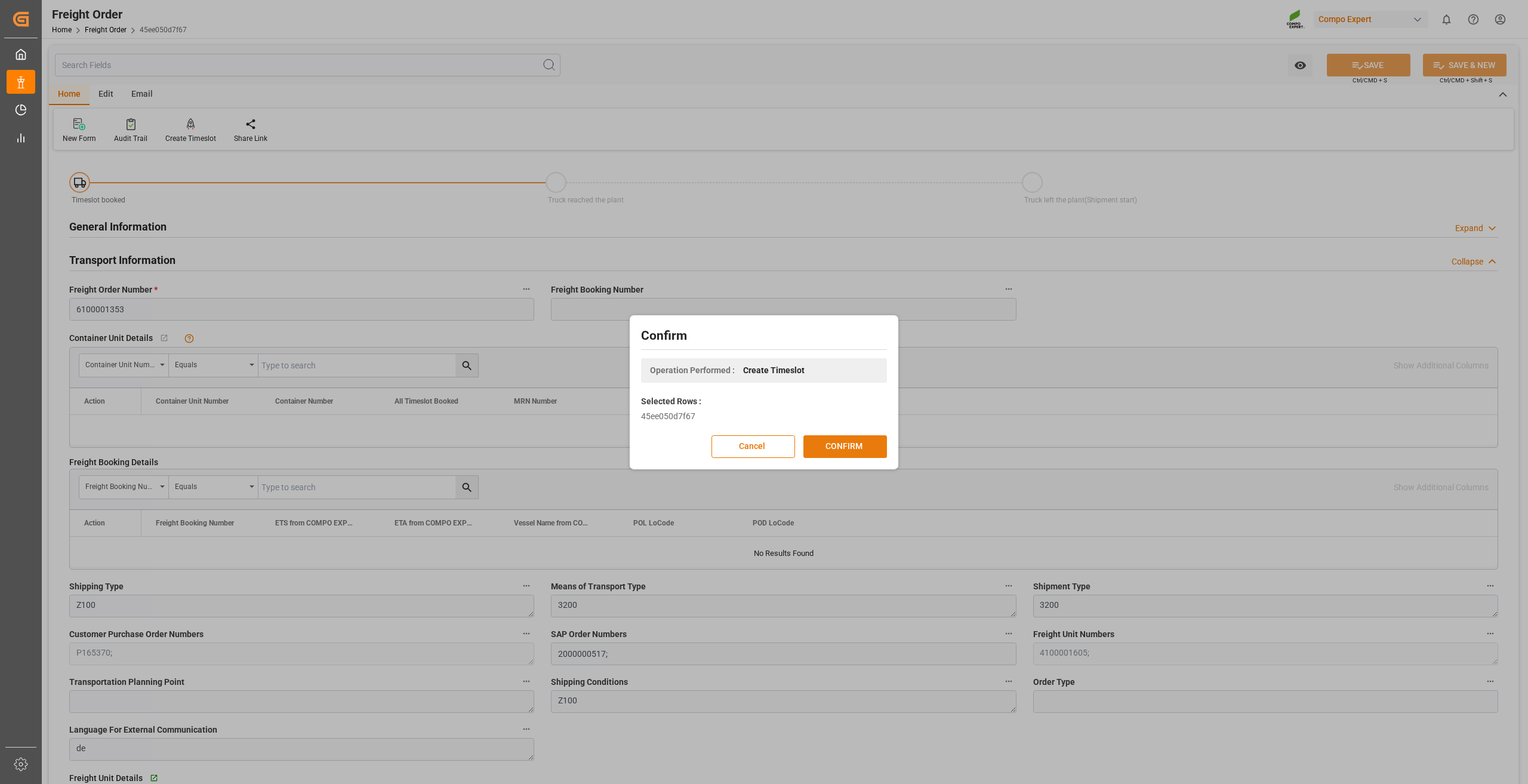
click at [837, 448] on button "CONFIRM" at bounding box center [844, 446] width 83 height 22
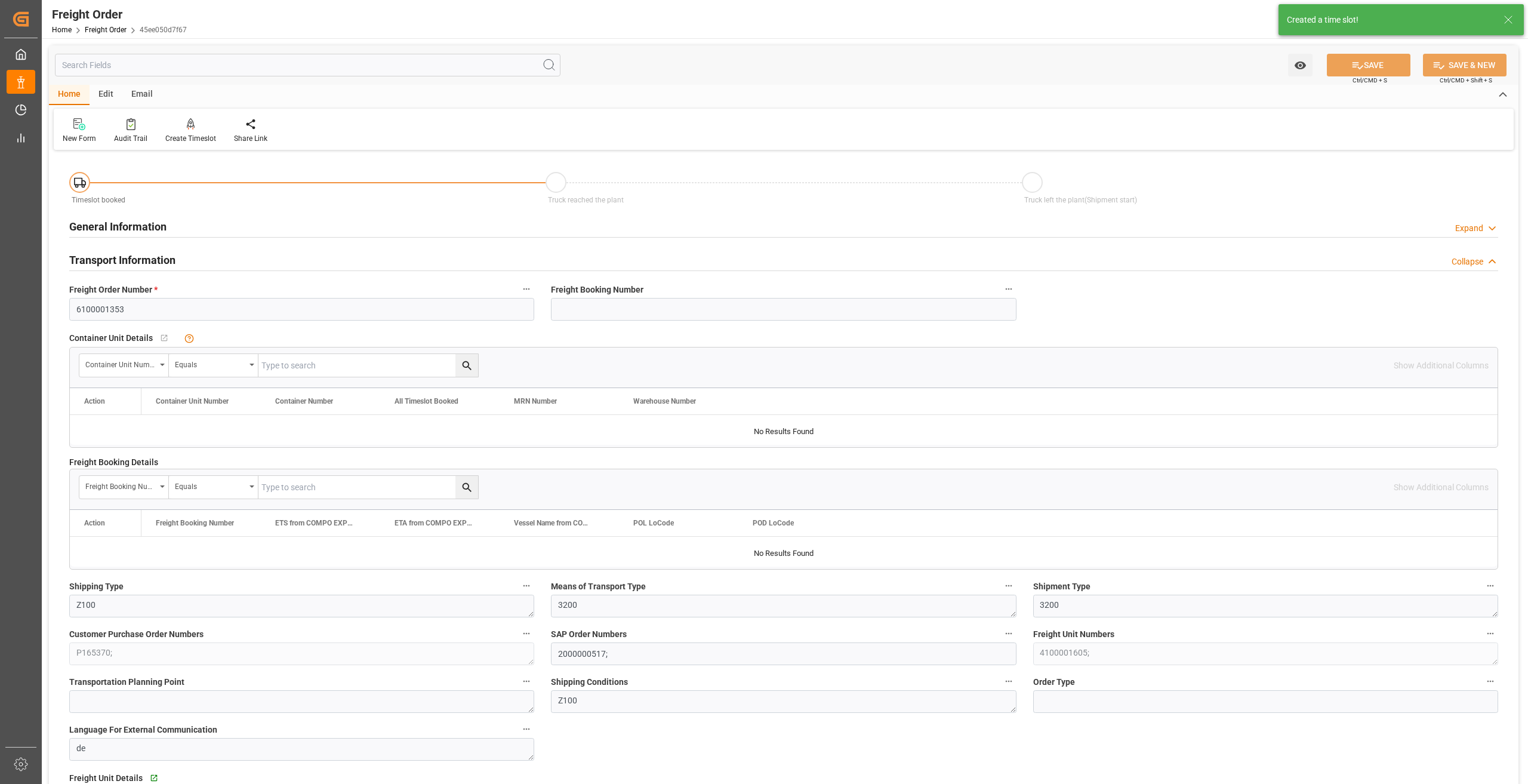
type input "27.08.2025 01:00"
type input "[DATE] 09:06"
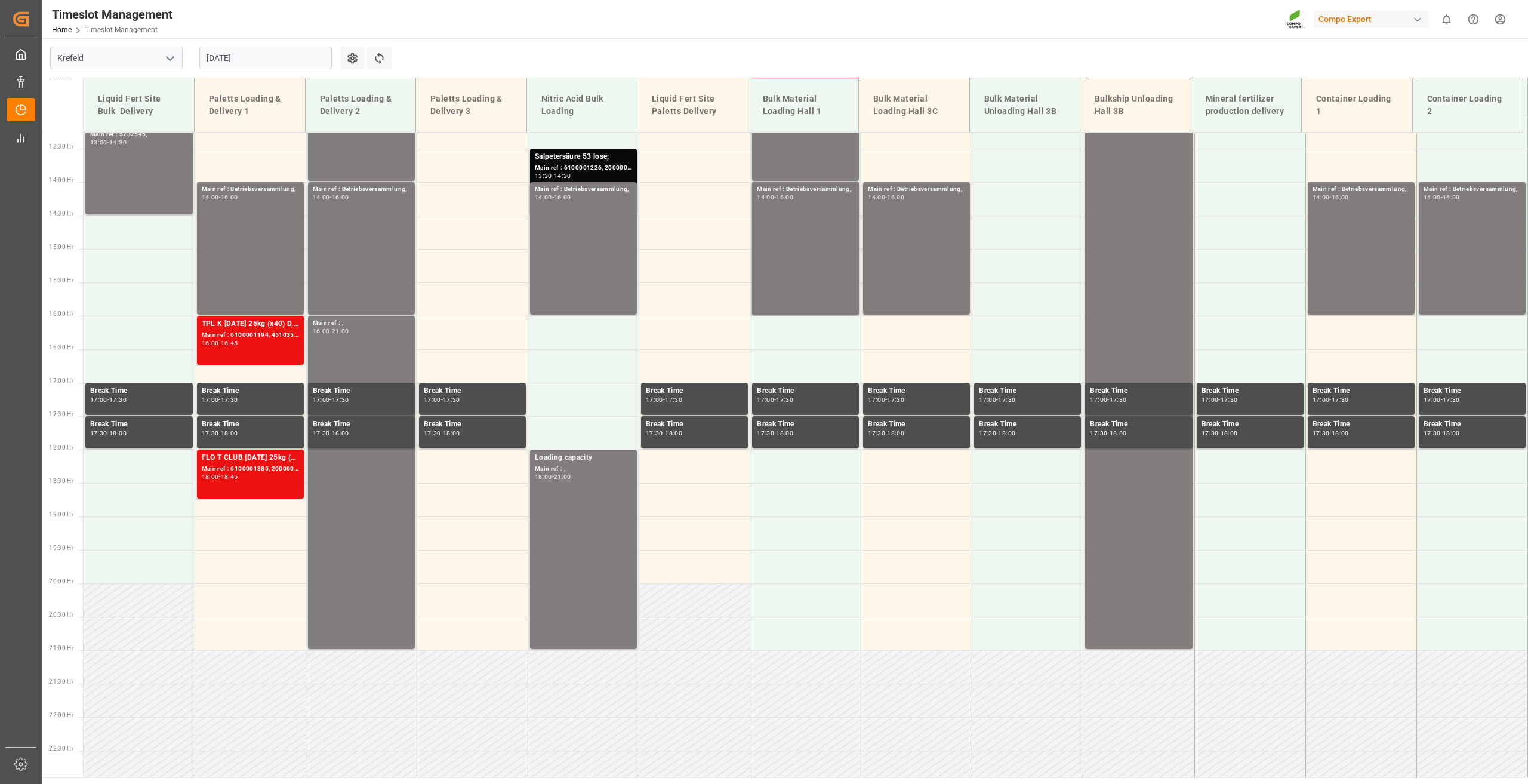
scroll to position [941, 0]
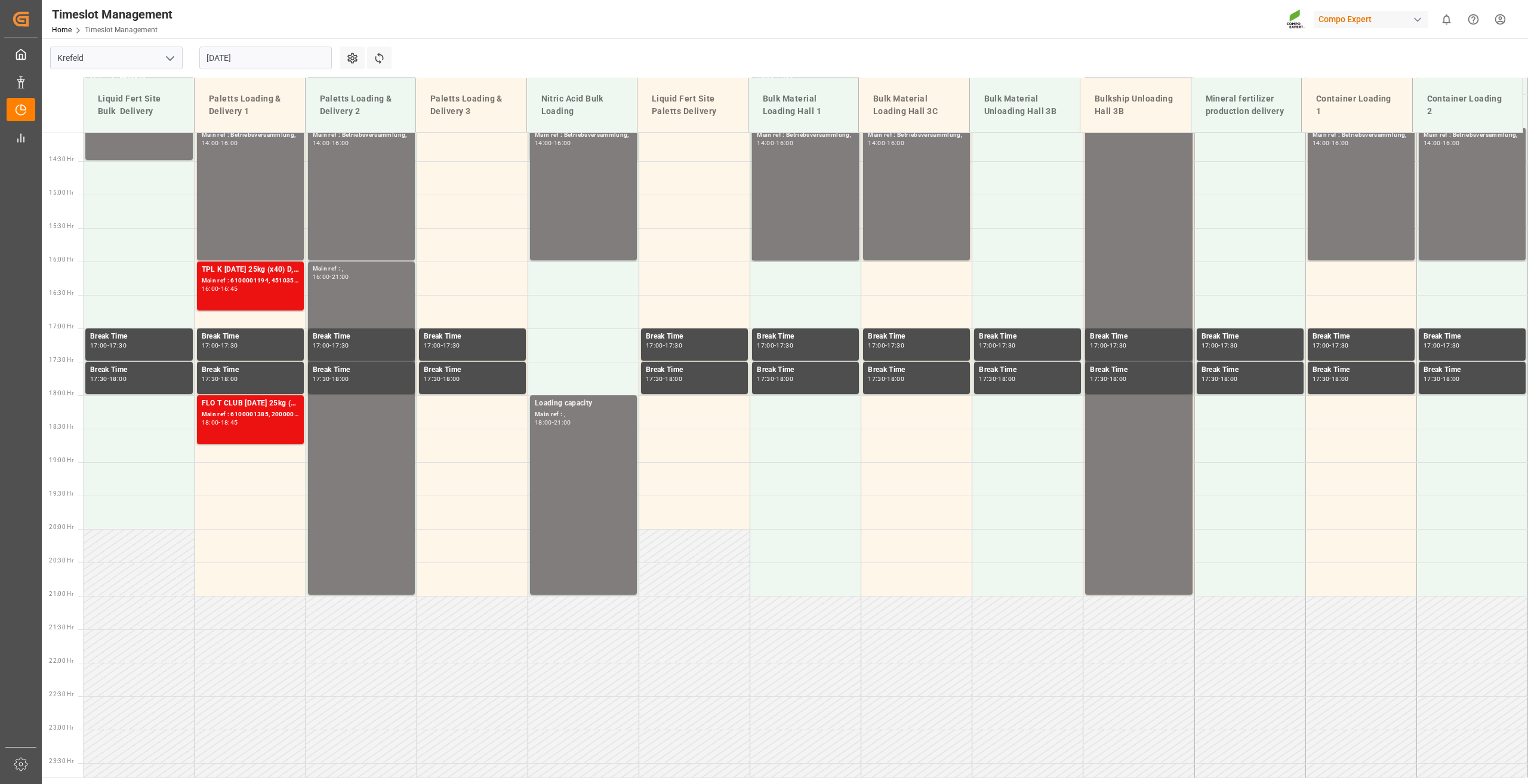
drag, startPoint x: 238, startPoint y: 60, endPoint x: 238, endPoint y: 71, distance: 11.0
click at [238, 60] on input "[DATE]" at bounding box center [265, 57] width 133 height 22
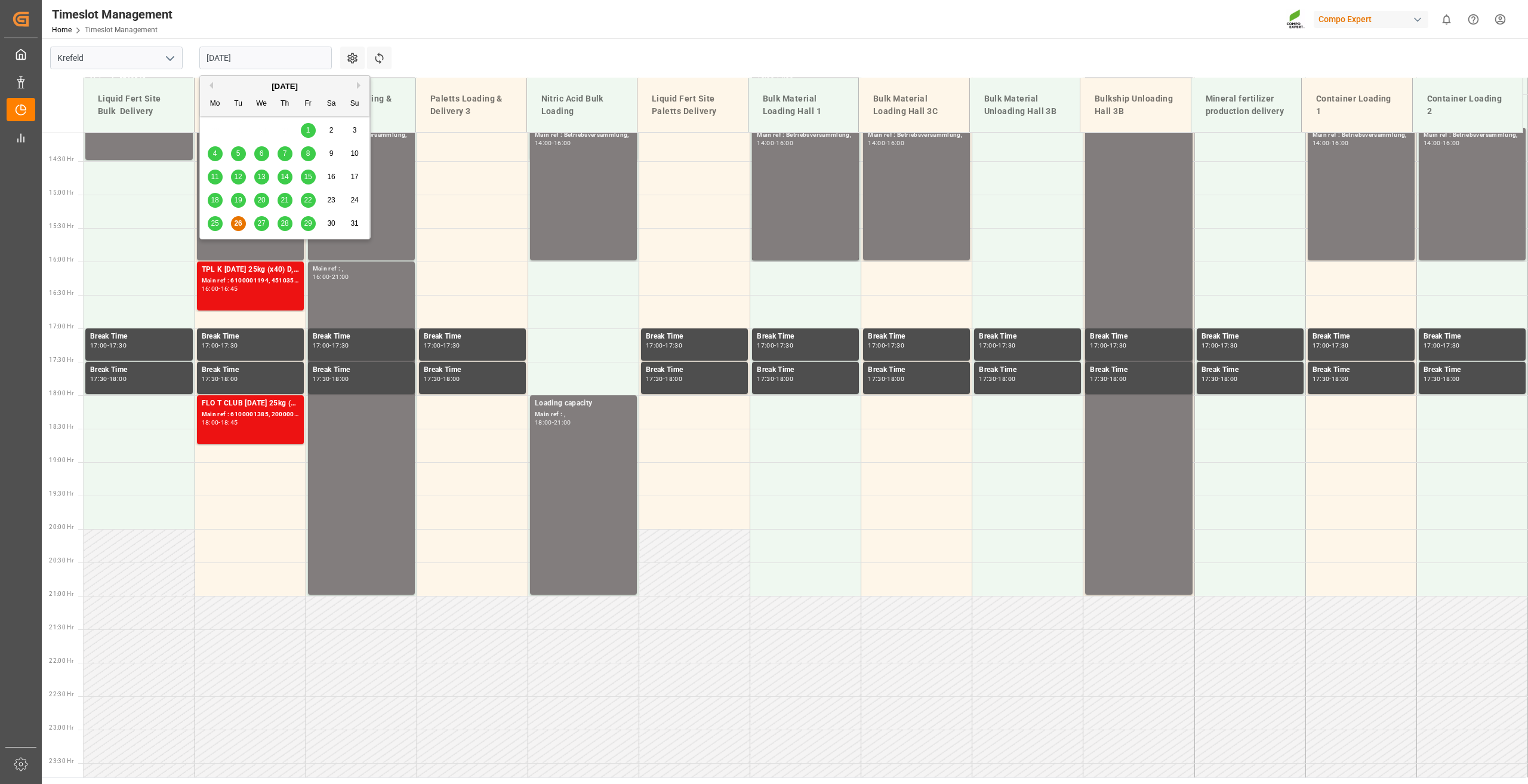
click at [264, 221] on span "27" at bounding box center [261, 222] width 8 height 8
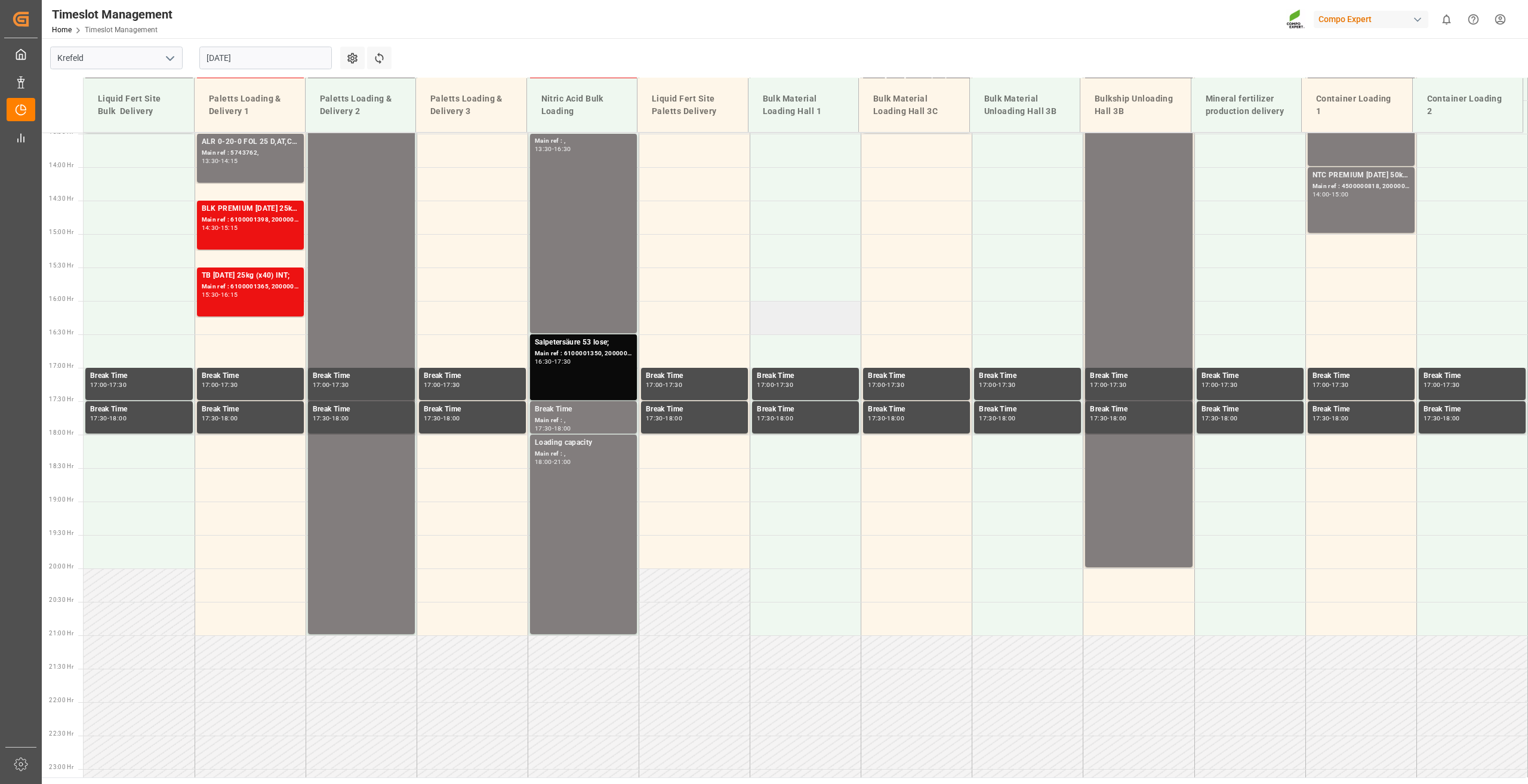
scroll to position [881, 0]
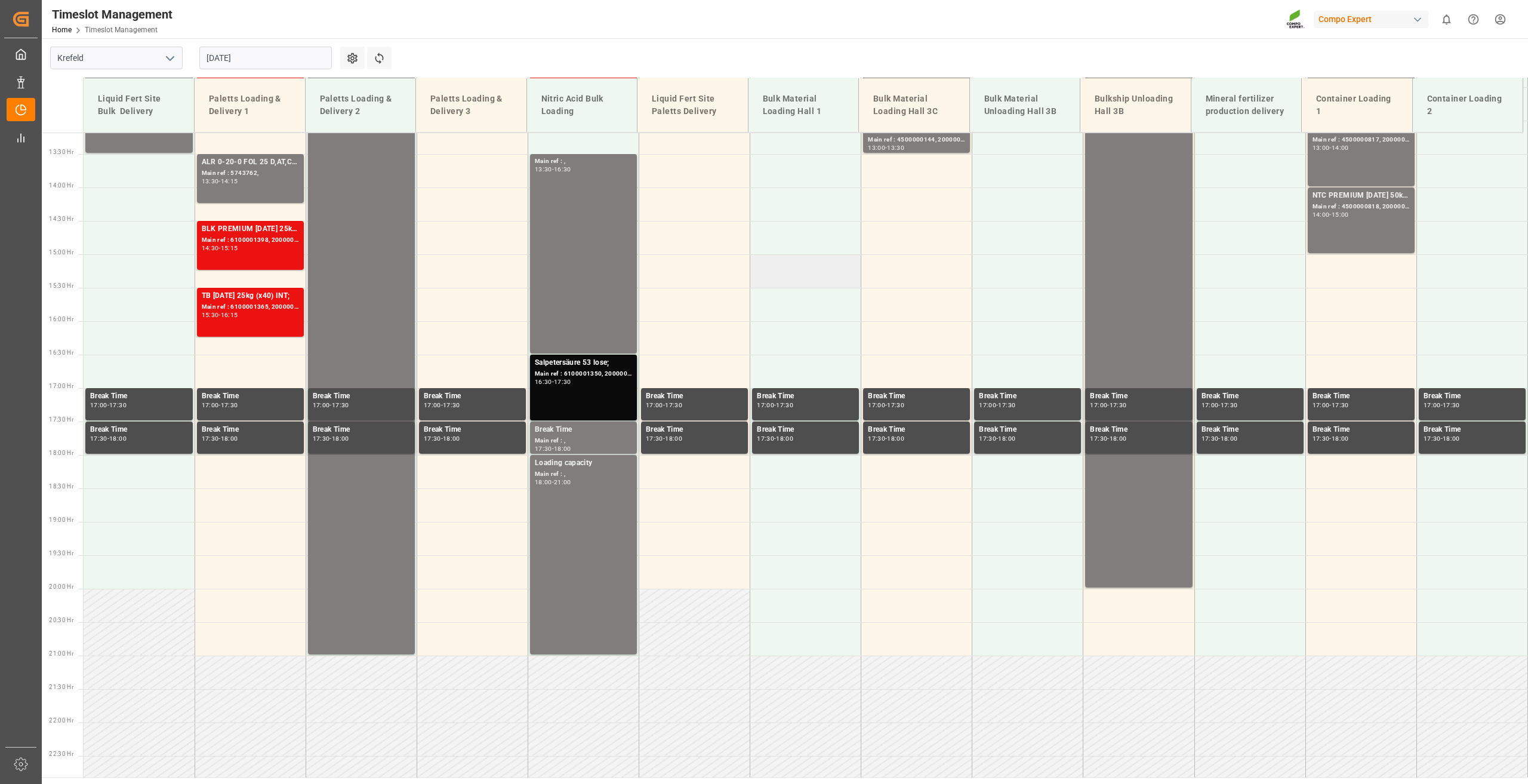
click at [777, 276] on td at bounding box center [806, 271] width 111 height 33
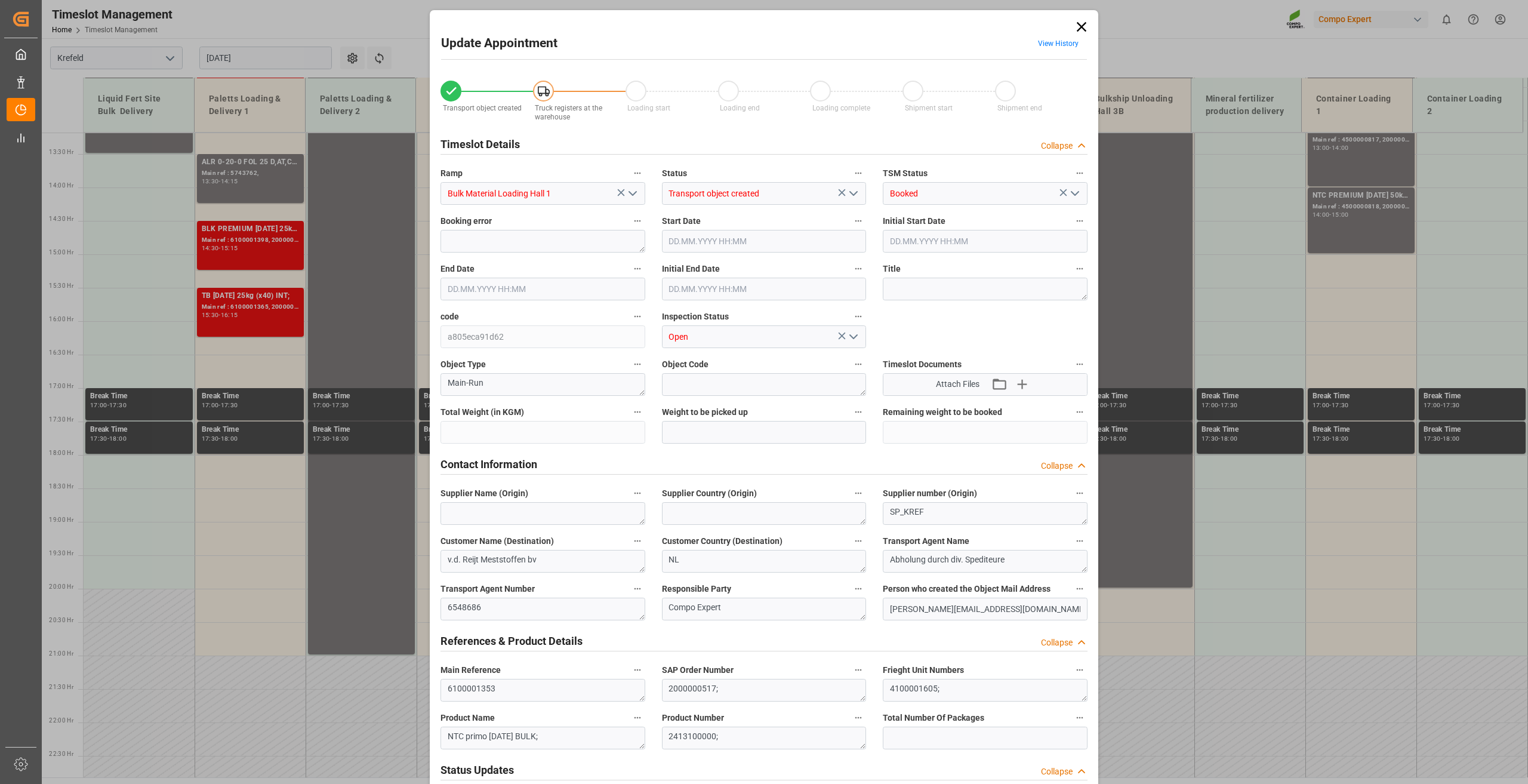
type input "24000"
type input "0"
type input "27.08.2025 15:00"
type input "27.08.2025 15:30"
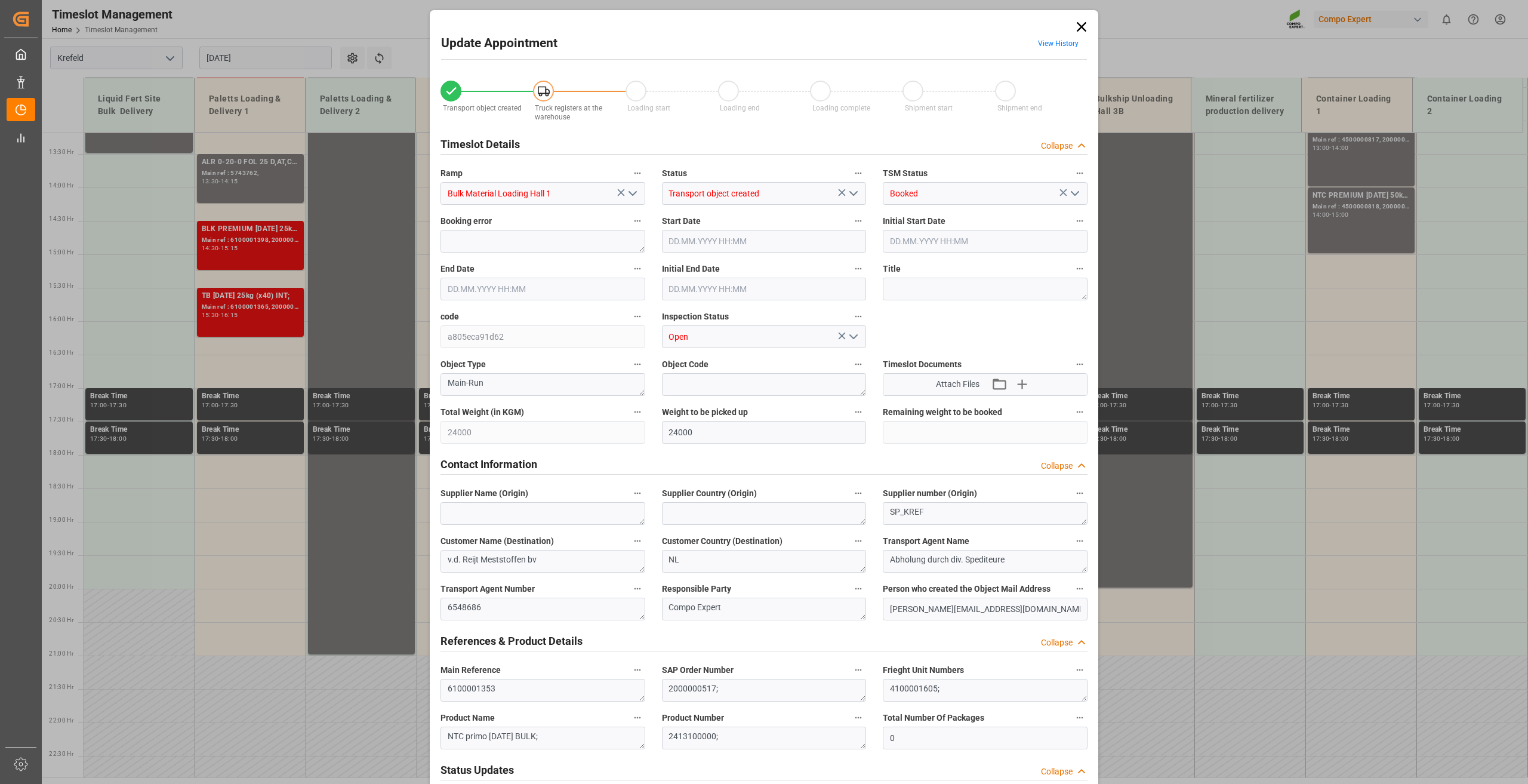
type input "[DATE] 09:06"
type input "26.08.2025 13:15"
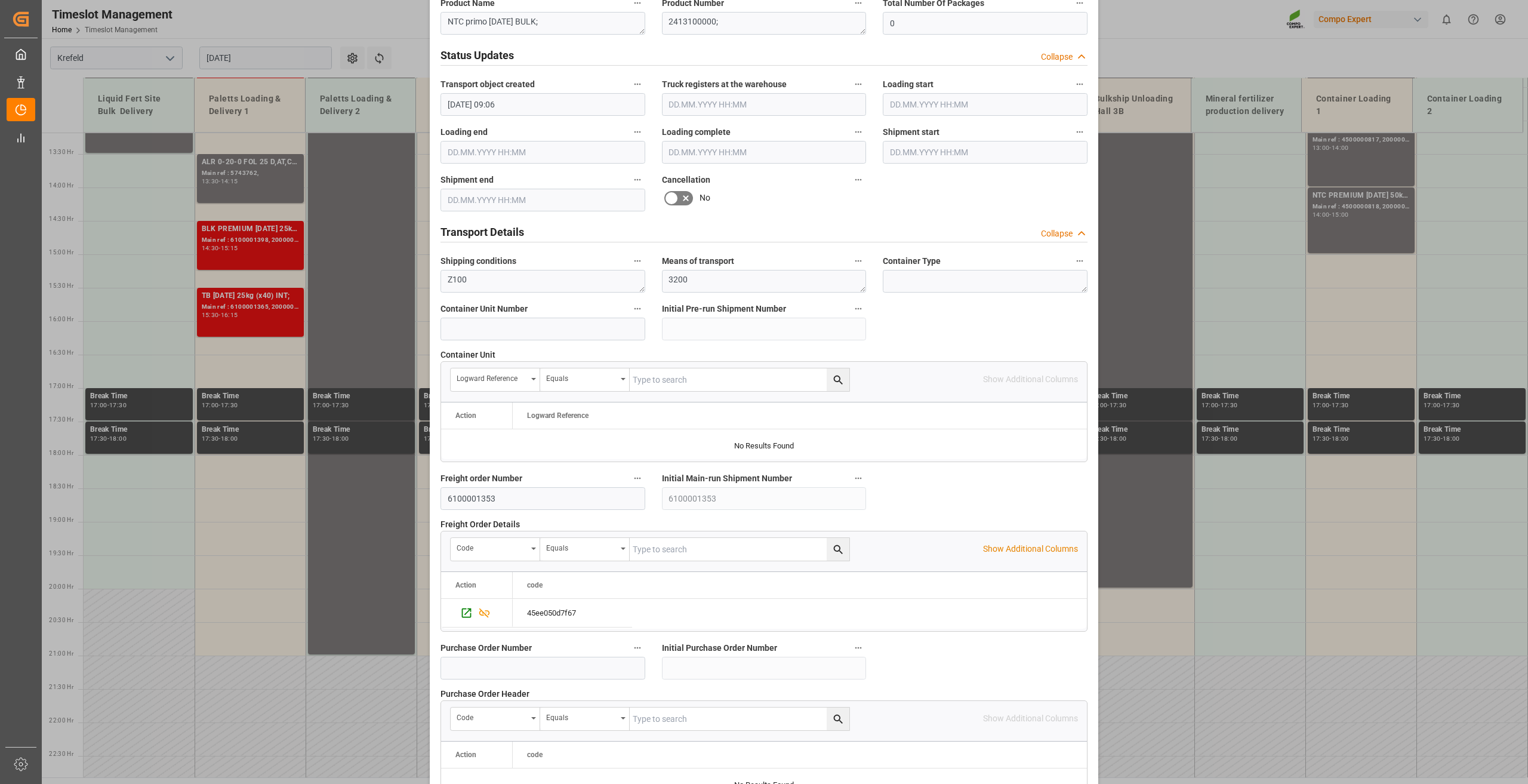
scroll to position [873, 0]
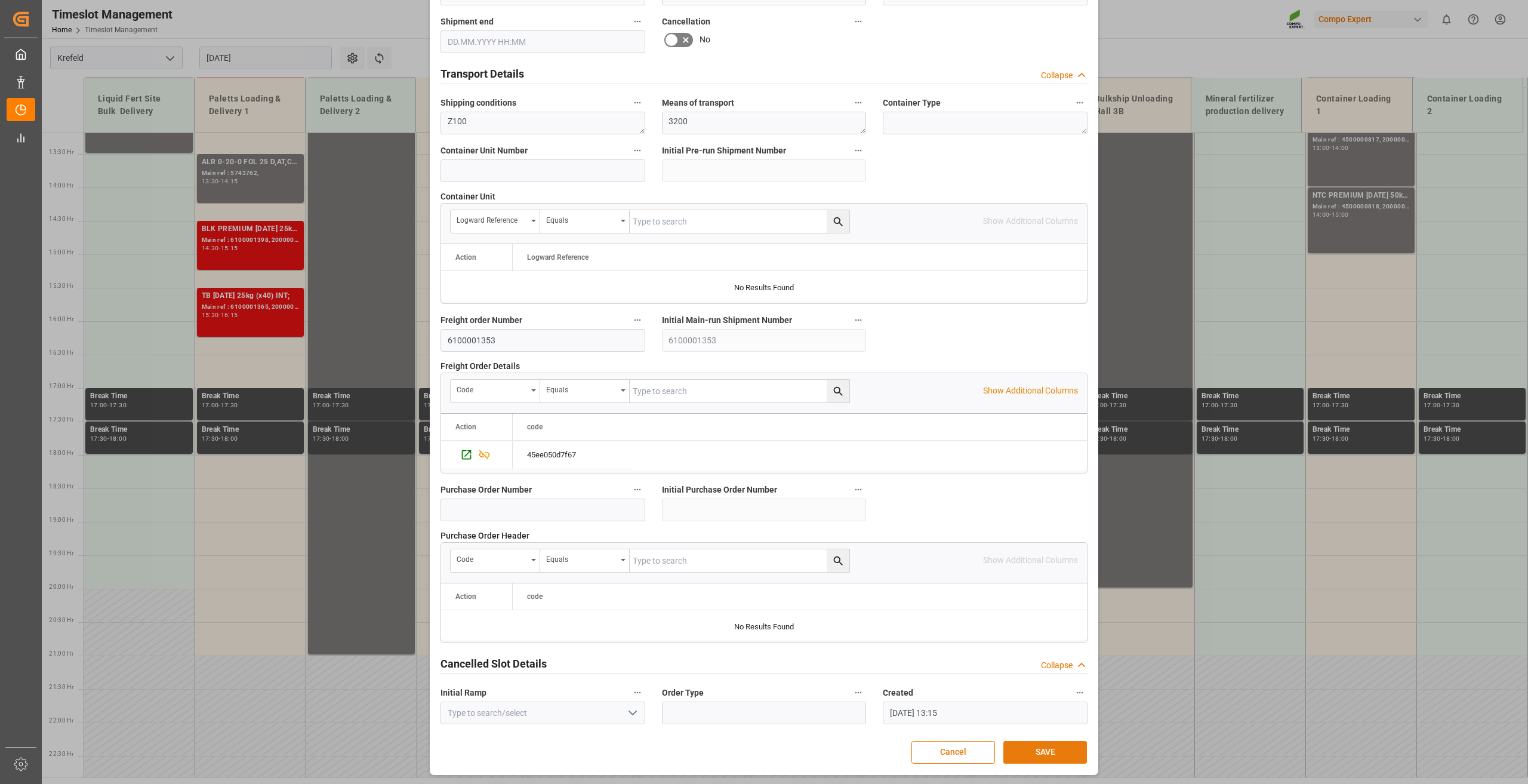
click at [1020, 752] on button "SAVE" at bounding box center [1045, 752] width 83 height 22
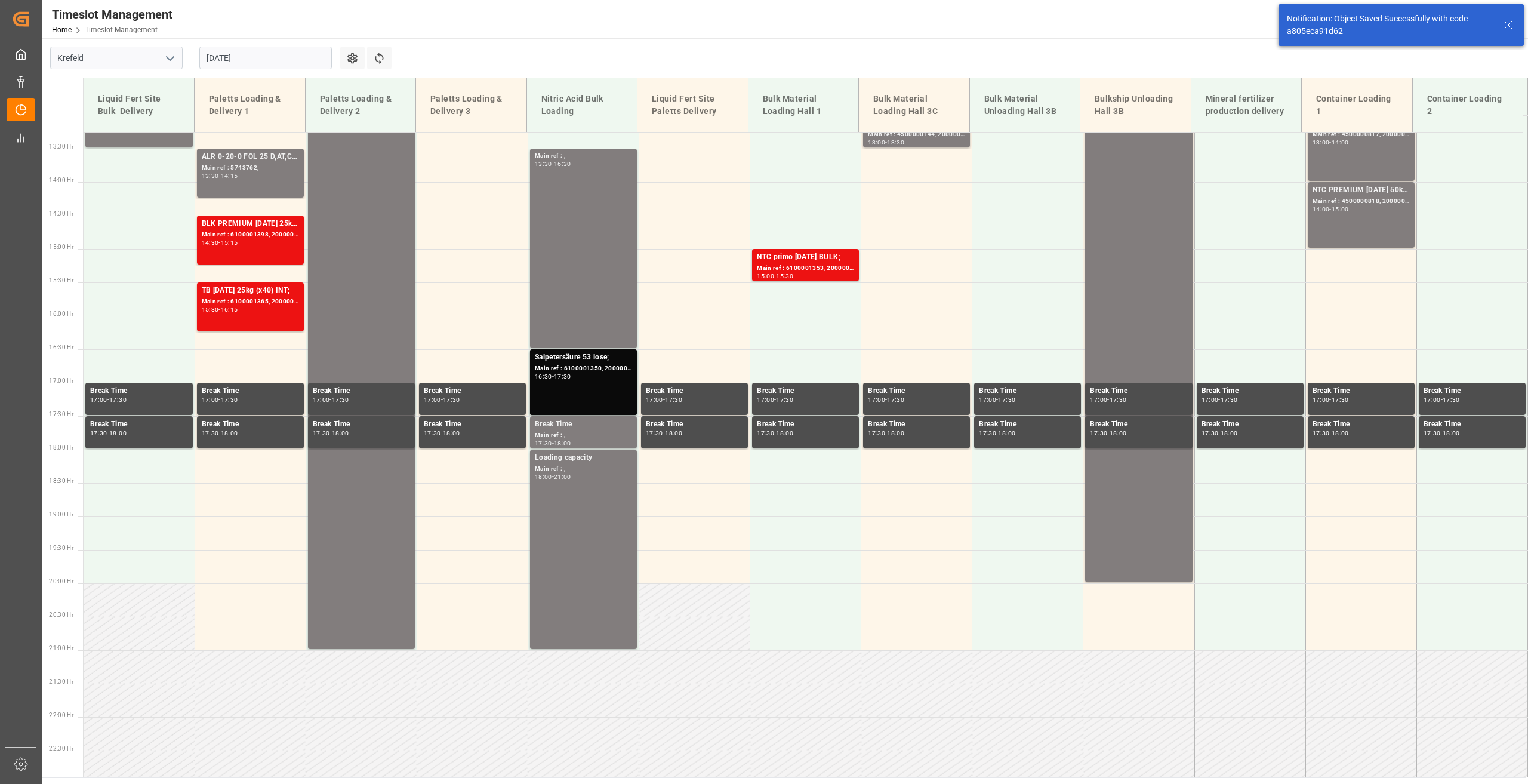
scroll to position [941, 0]
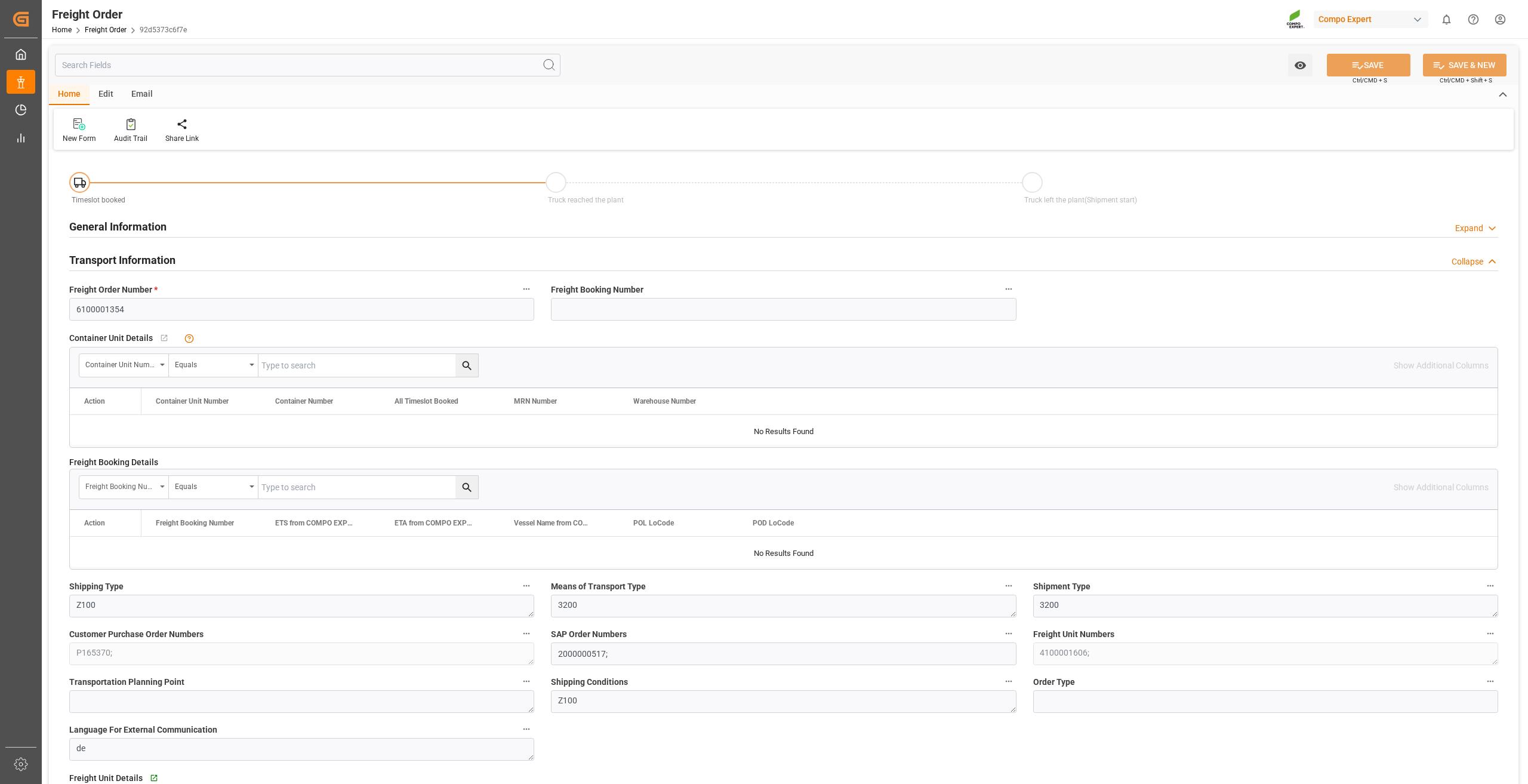
type input "27.08.2025 01:00"
type input "22.08.2025 09:06"
click at [192, 128] on icon at bounding box center [190, 123] width 8 height 10
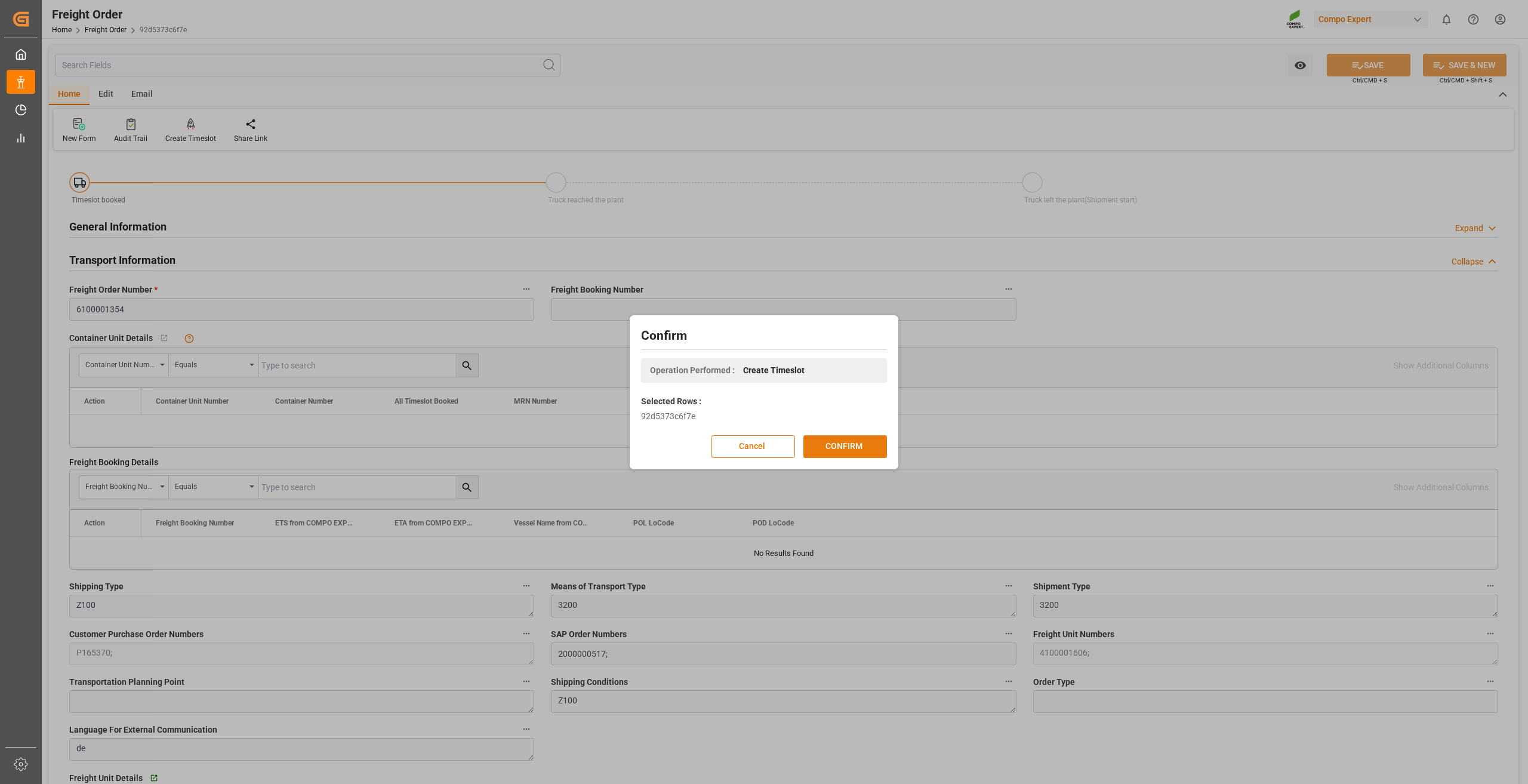
click at [839, 446] on button "CONFIRM" at bounding box center [844, 446] width 83 height 22
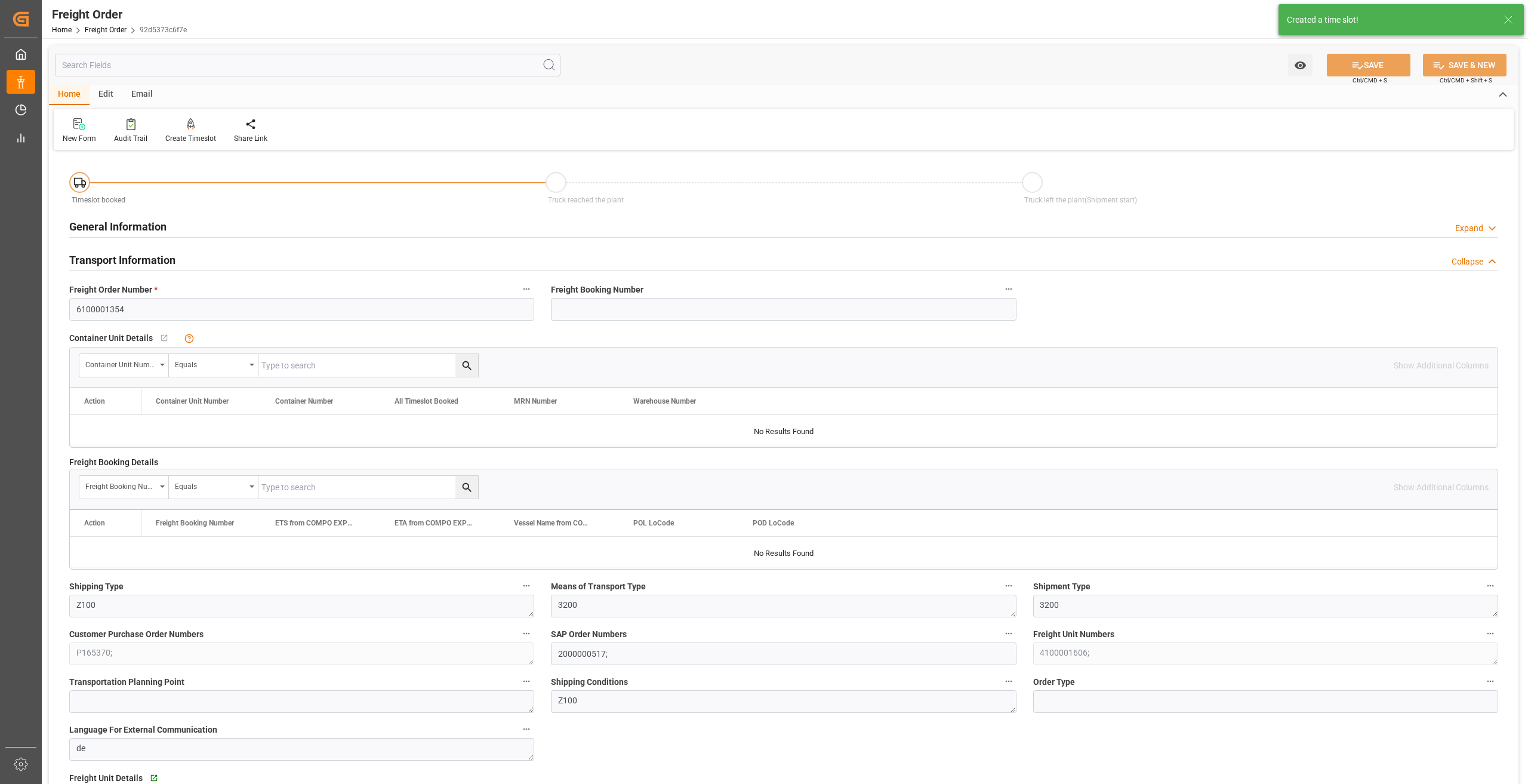
type input "27.08.2025 01:00"
type input "22.08.2025 09:06"
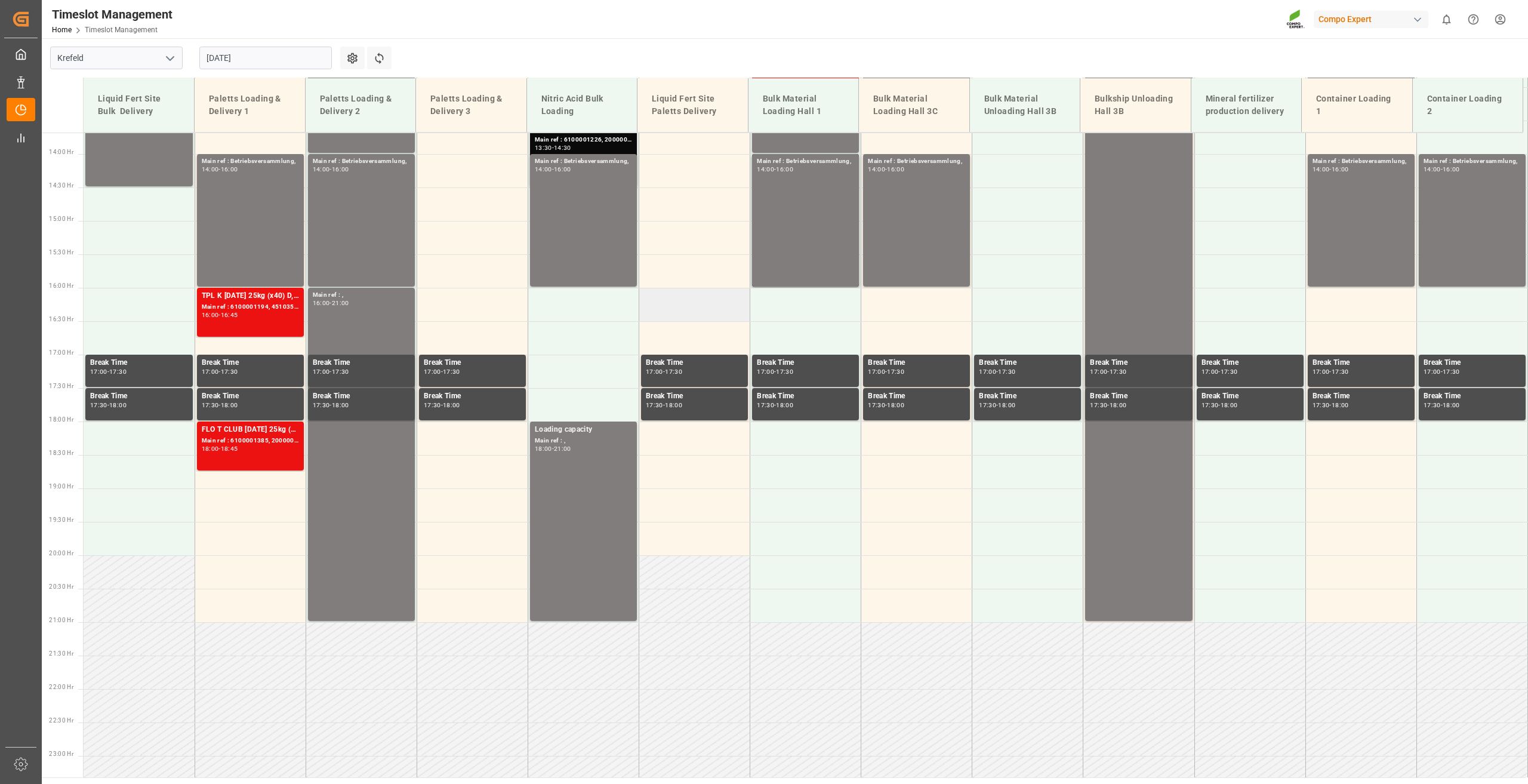
scroll to position [941, 0]
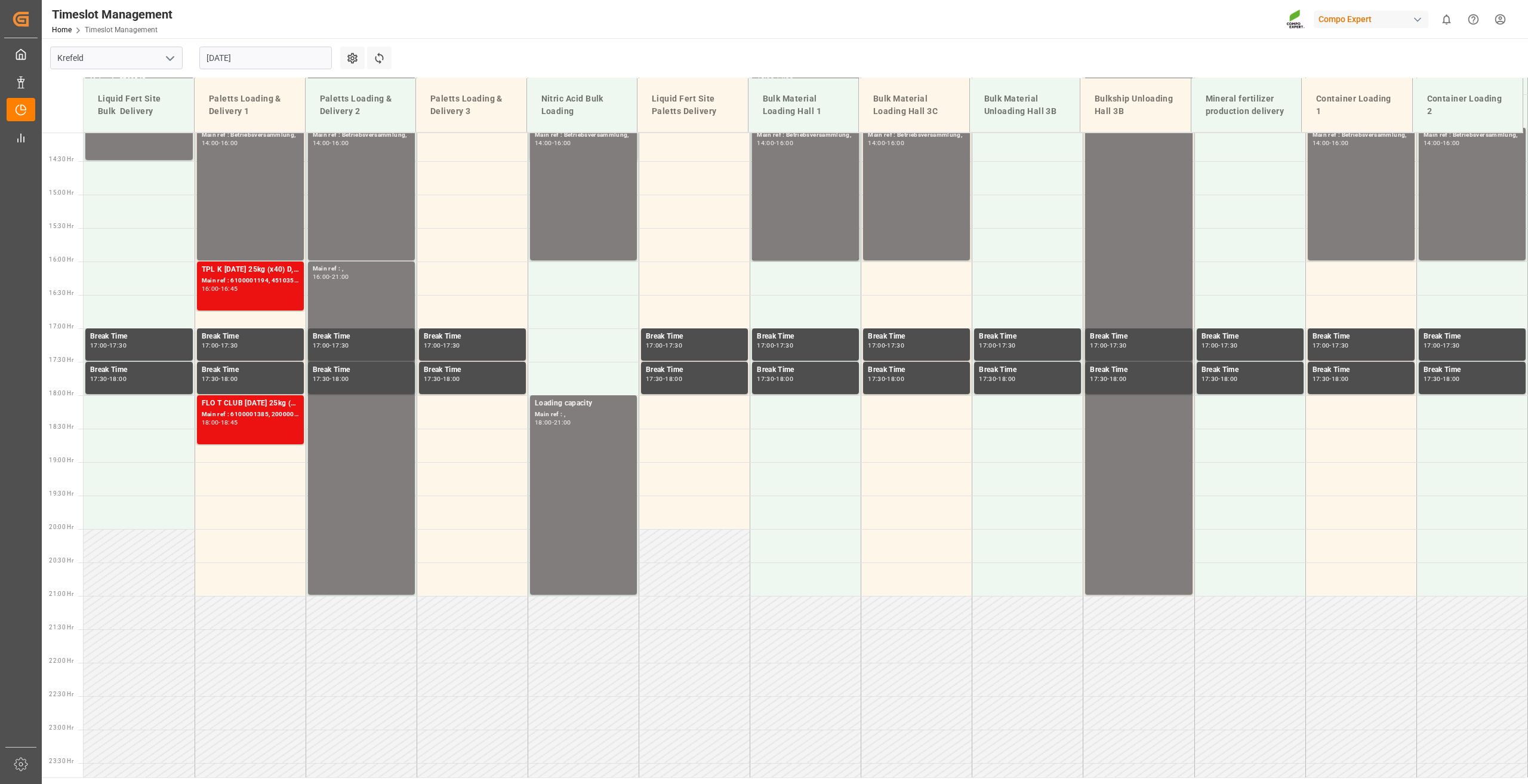
drag, startPoint x: 225, startPoint y: 63, endPoint x: 232, endPoint y: 74, distance: 13.0
click at [225, 63] on input "[DATE]" at bounding box center [265, 57] width 133 height 22
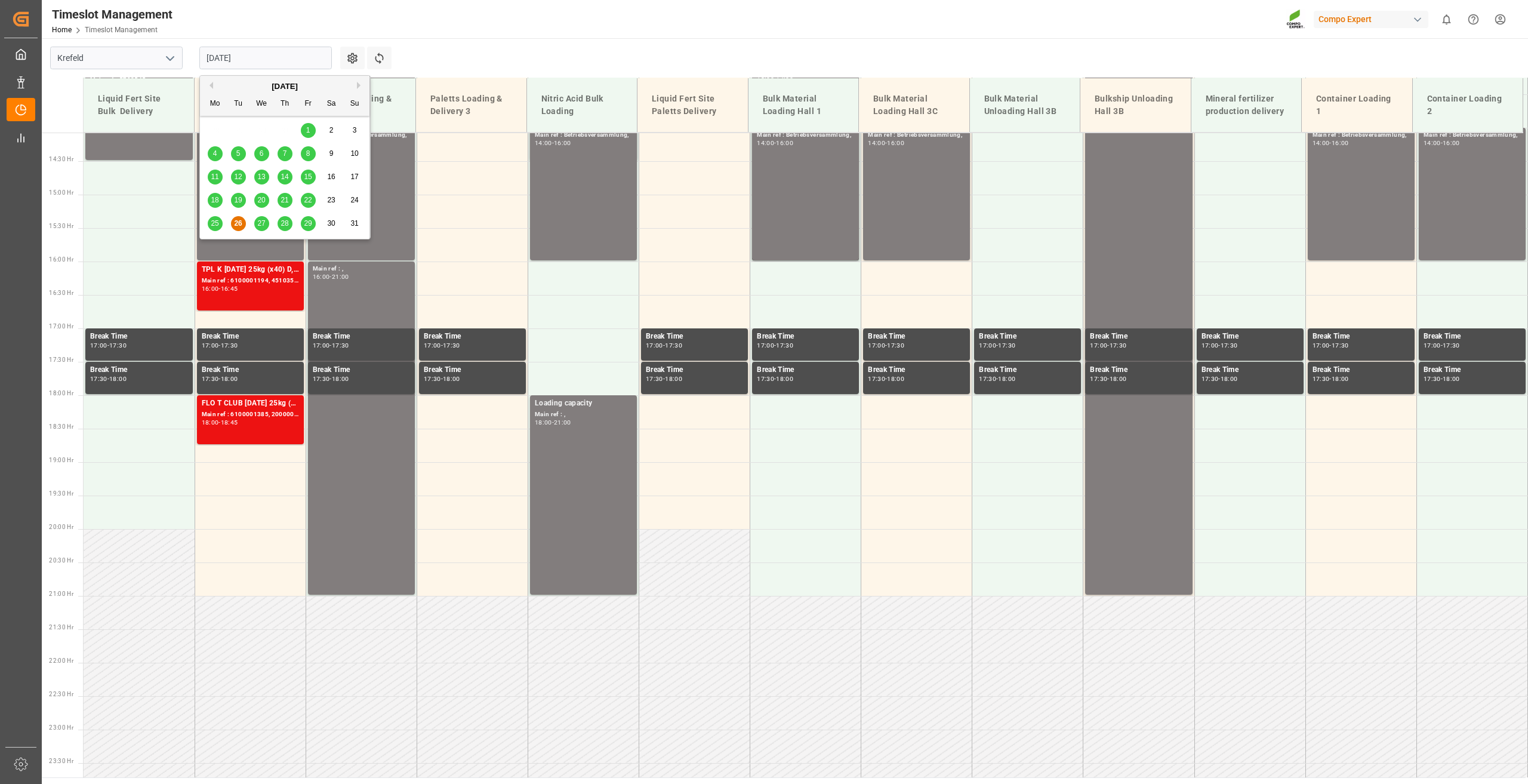
click at [262, 220] on span "27" at bounding box center [261, 222] width 8 height 8
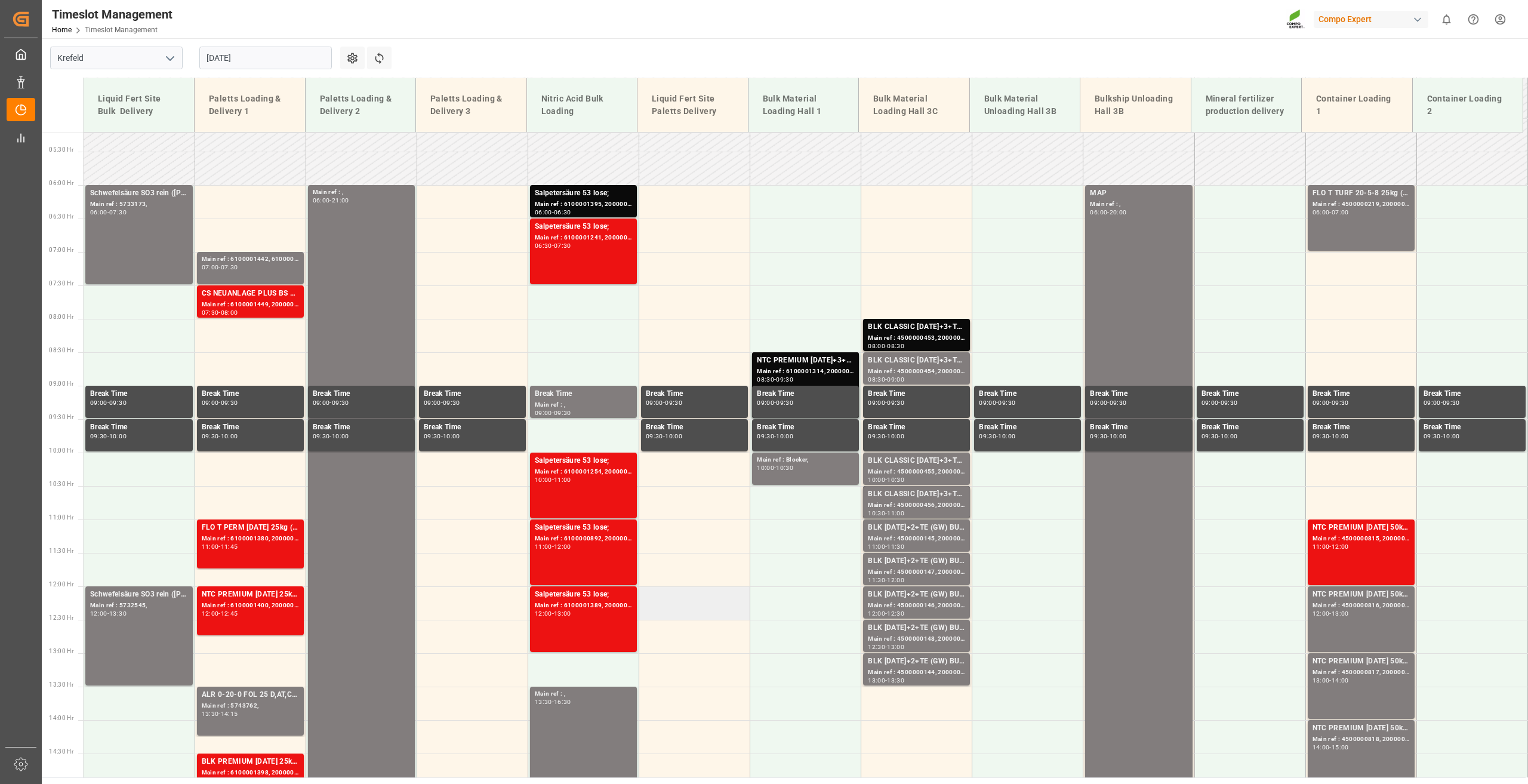
scroll to position [344, 0]
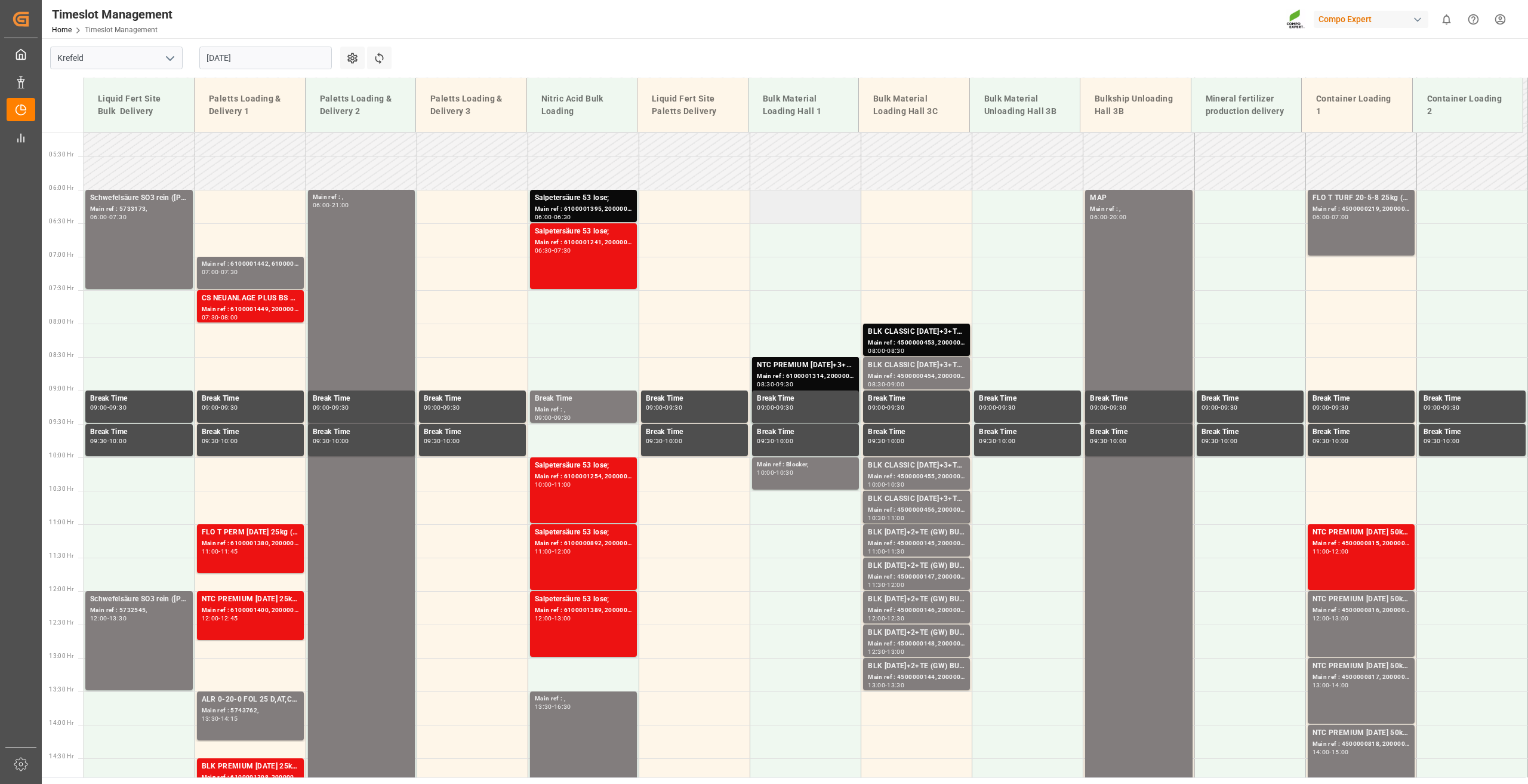
click at [783, 205] on td at bounding box center [806, 206] width 111 height 33
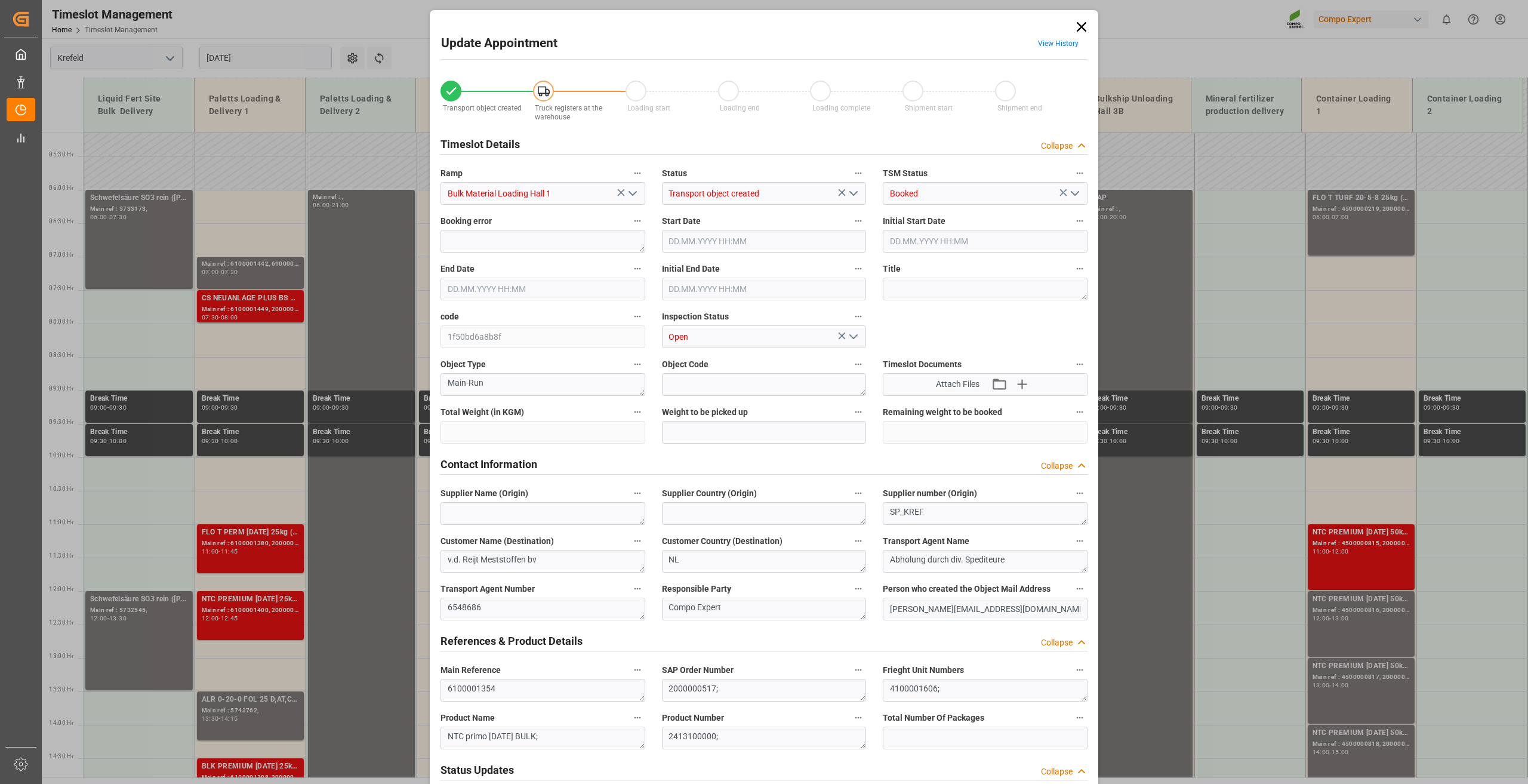
type input "24000"
type input "0"
type input "27.08.2025 06:00"
type input "27.08.2025 06:30"
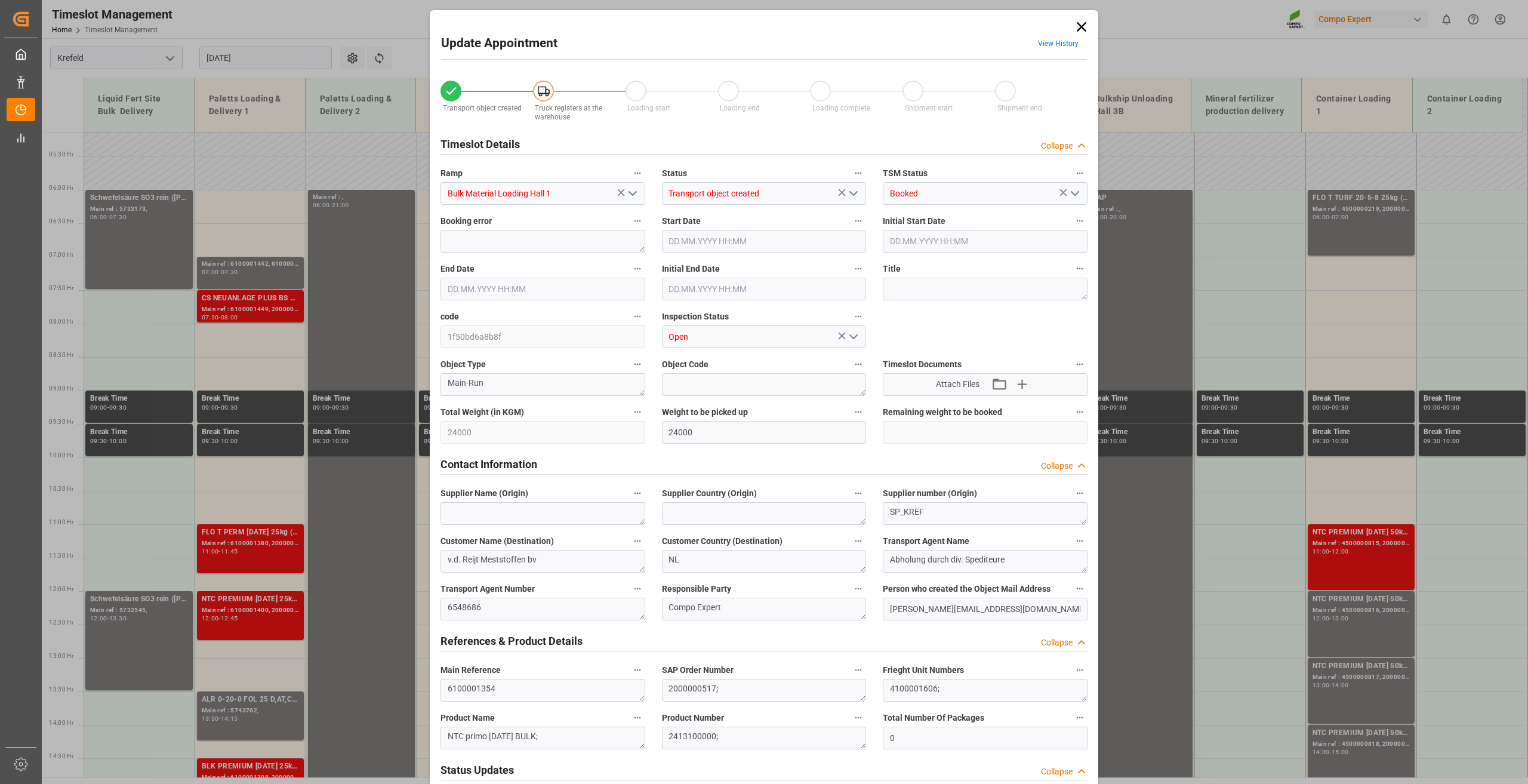
type input "[DATE] 09:06"
type input "26.08.2025 13:15"
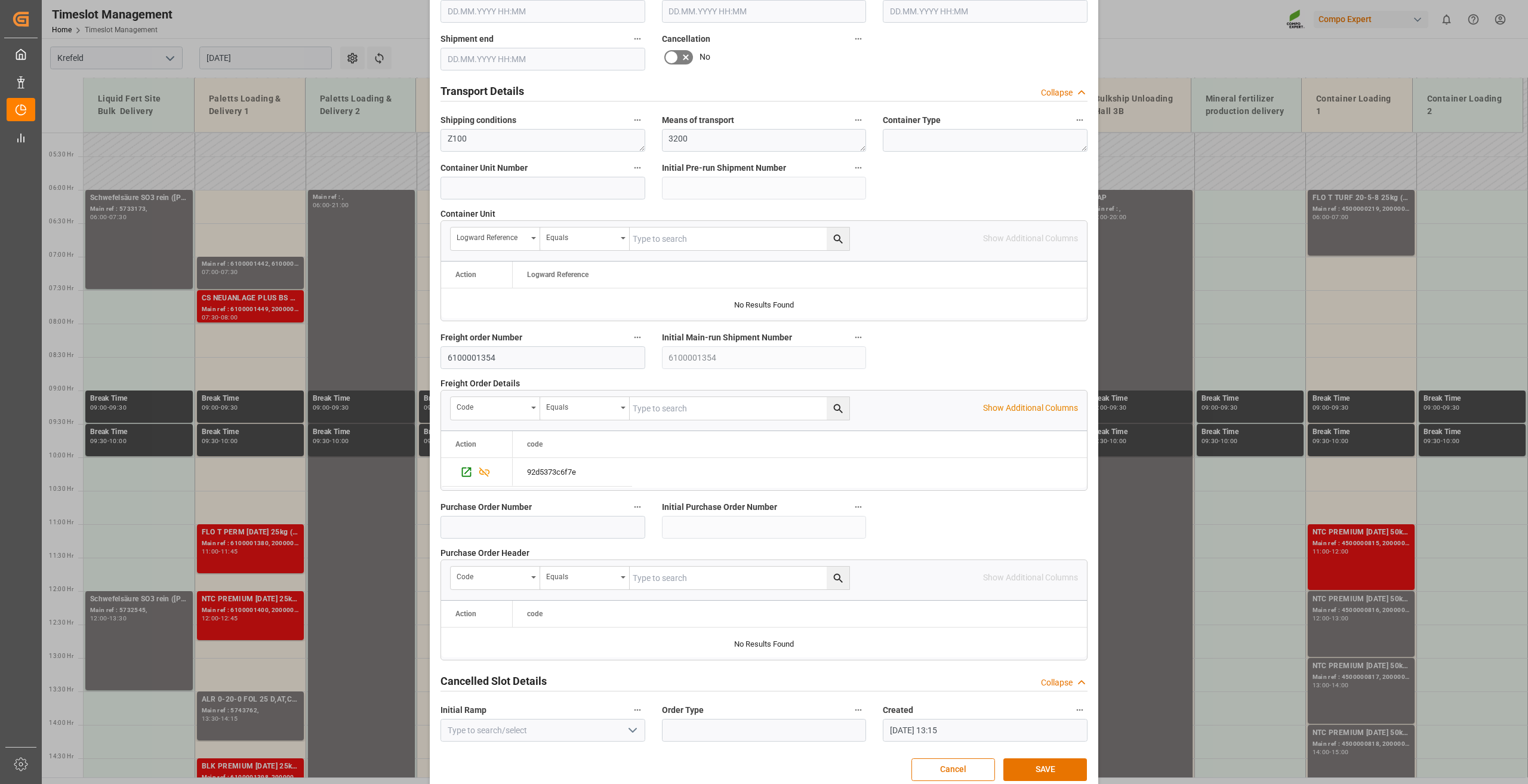
scroll to position [873, 0]
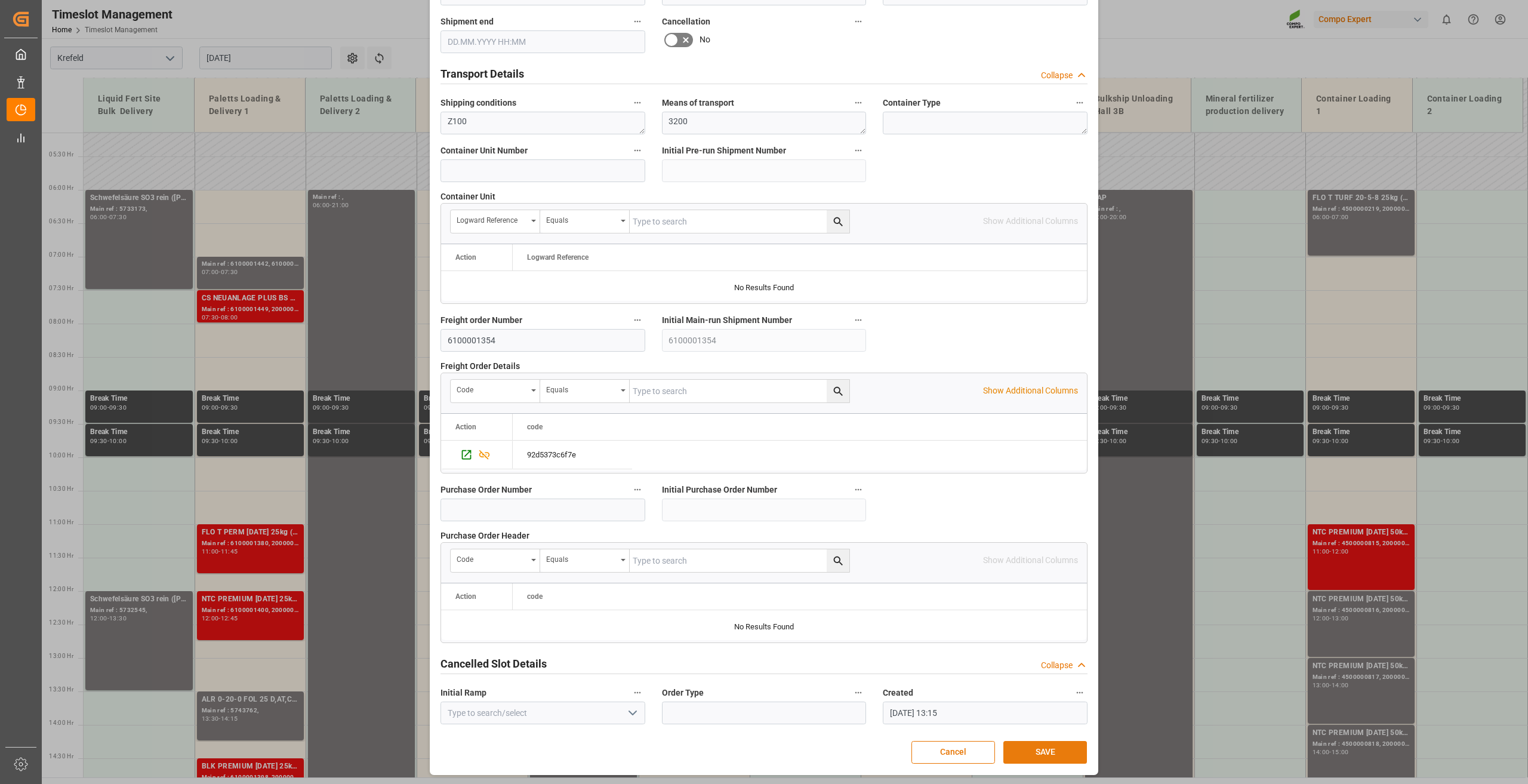
click at [1039, 747] on button "SAVE" at bounding box center [1045, 752] width 83 height 22
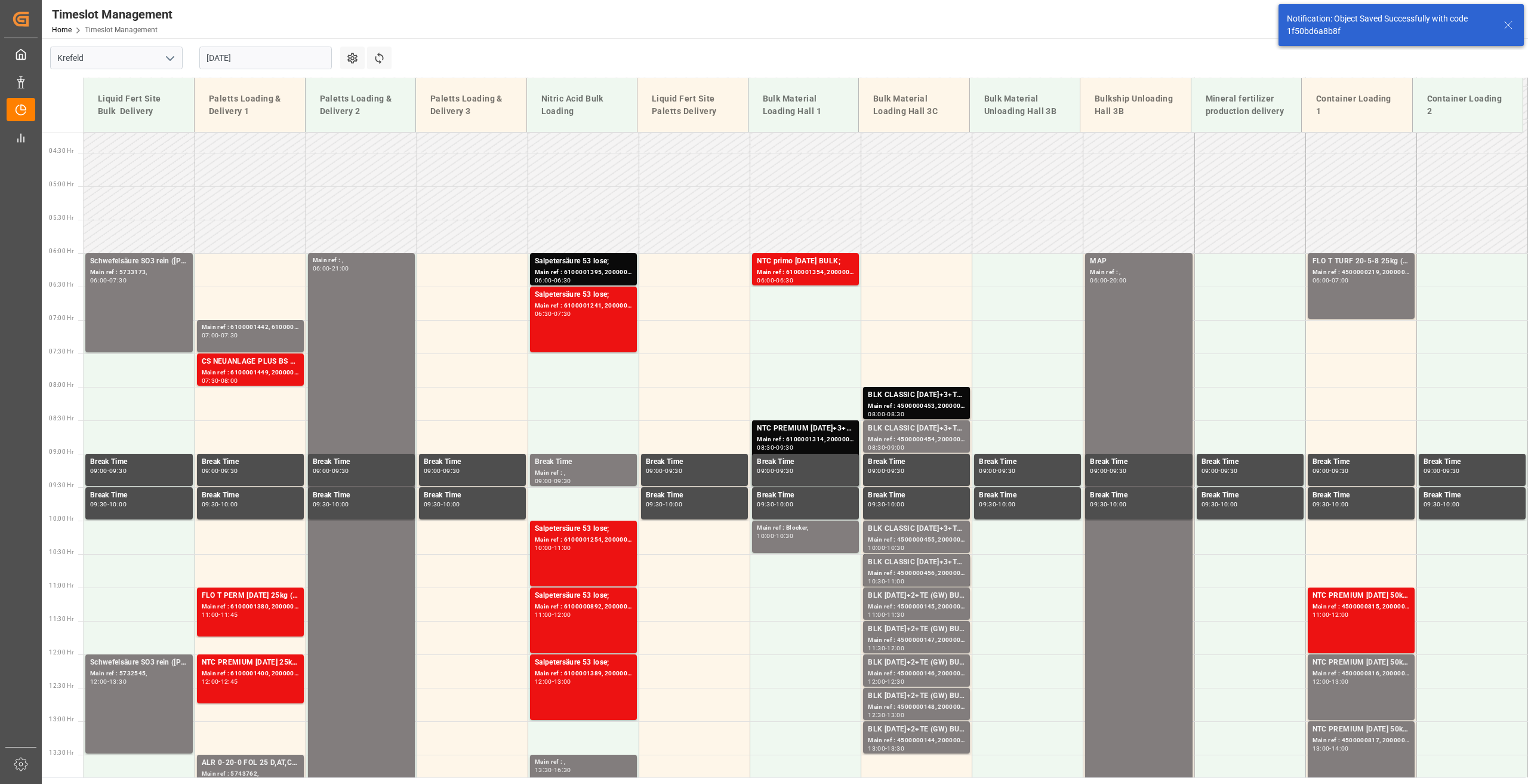
scroll to position [285, 0]
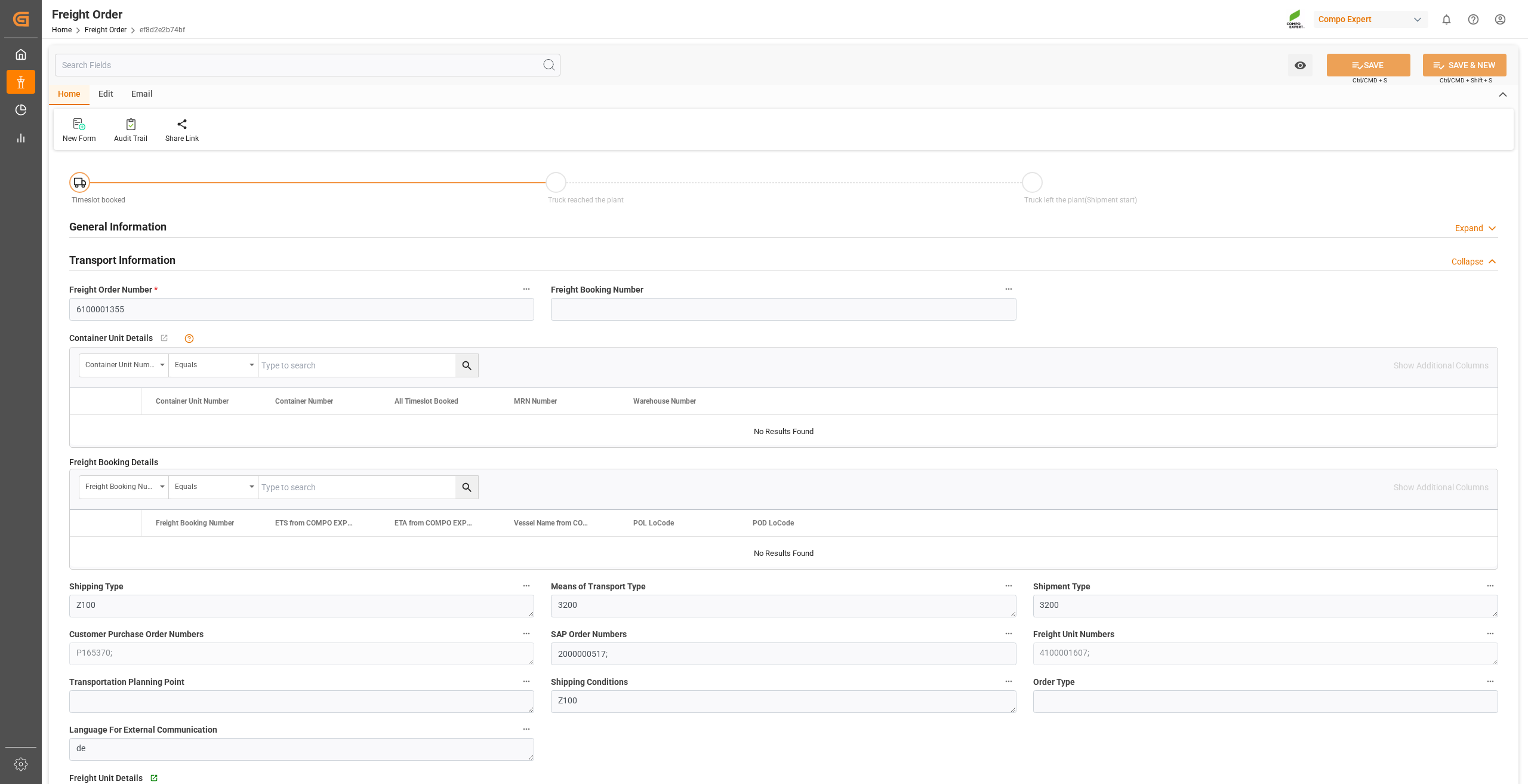
type input "0"
type input "24000"
type input "0"
type input "[DATE] 01:00"
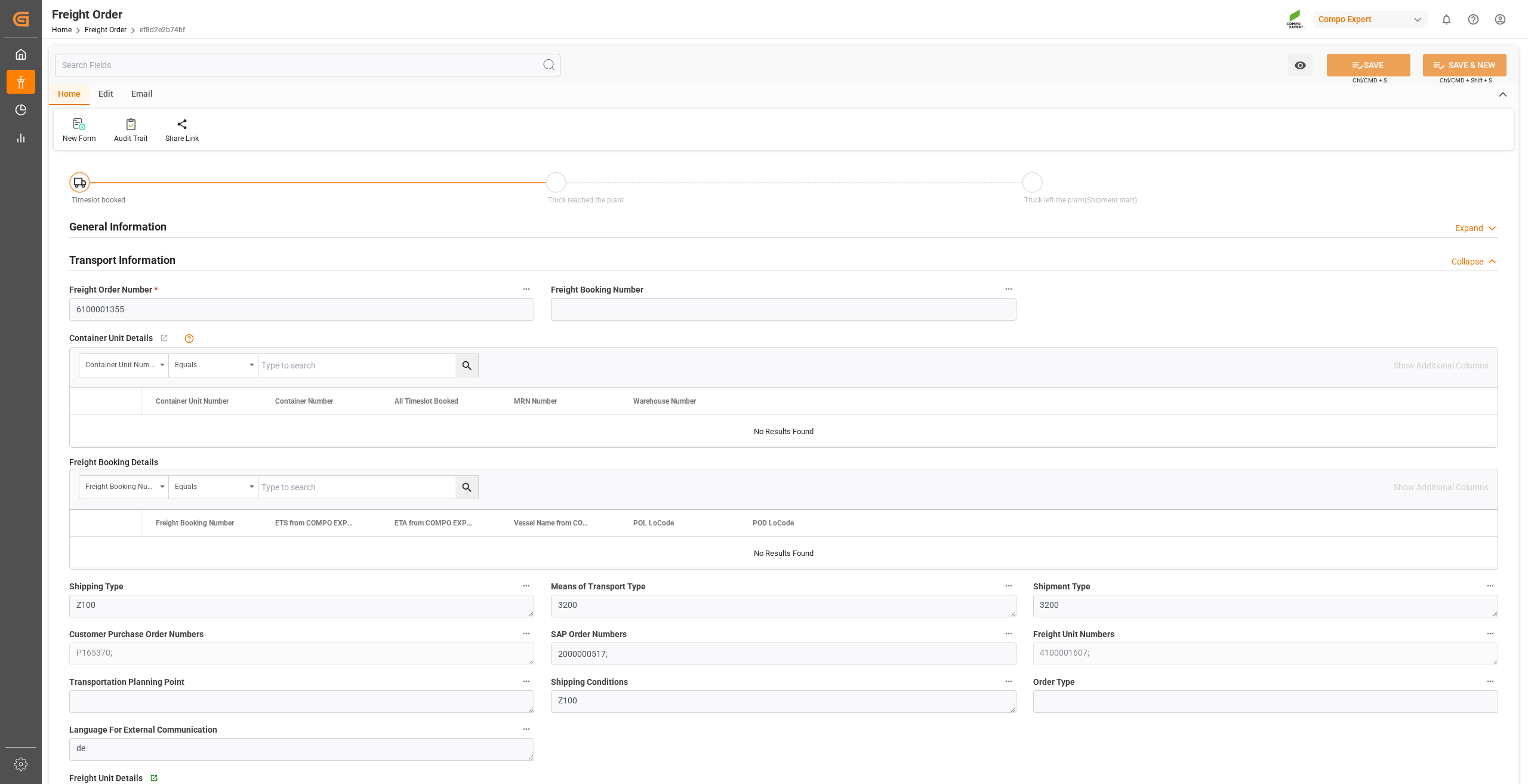
type input "[DATE] 09:06"
click at [190, 129] on icon at bounding box center [190, 124] width 8 height 12
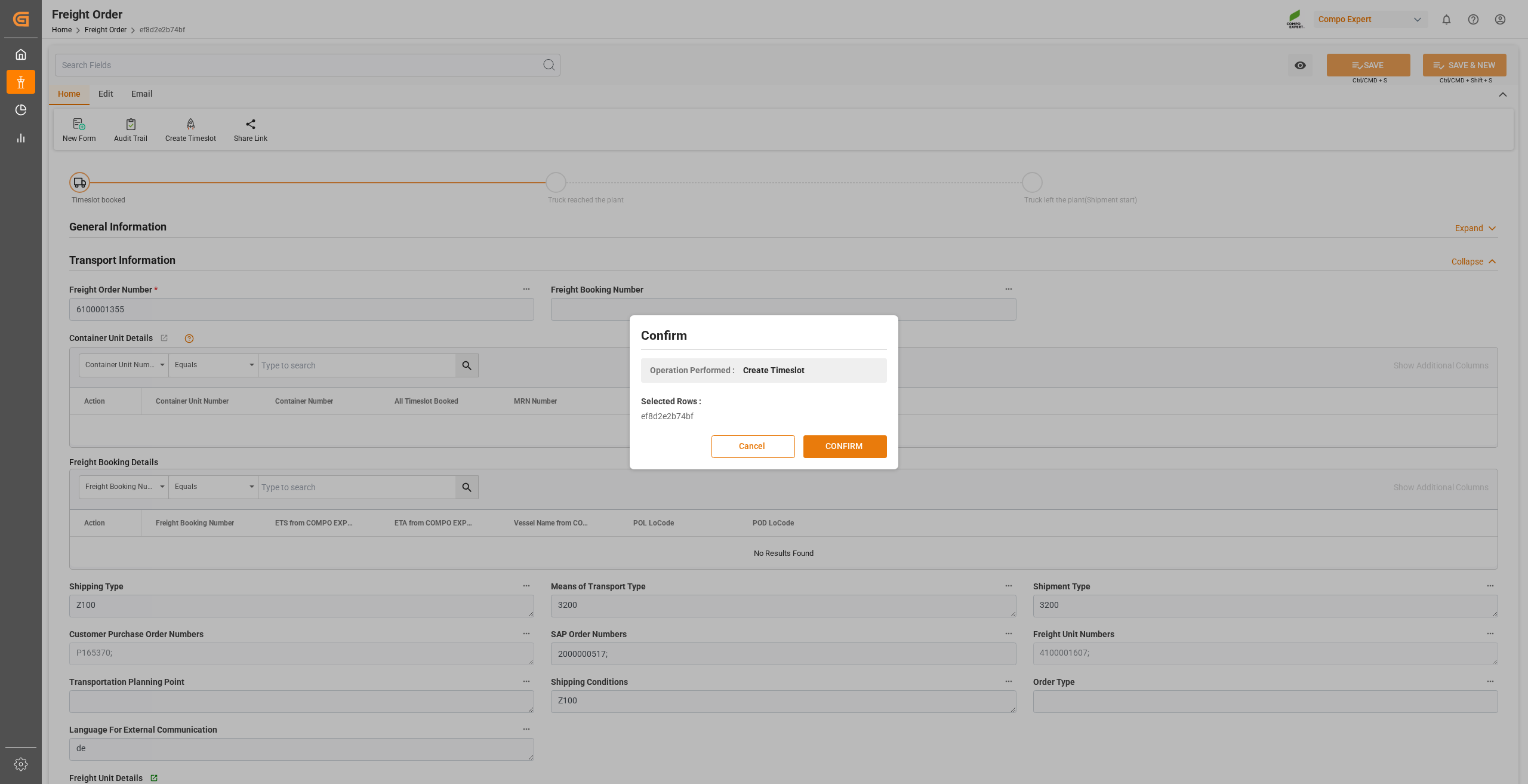
click at [831, 443] on button "CONFIRM" at bounding box center [844, 446] width 83 height 22
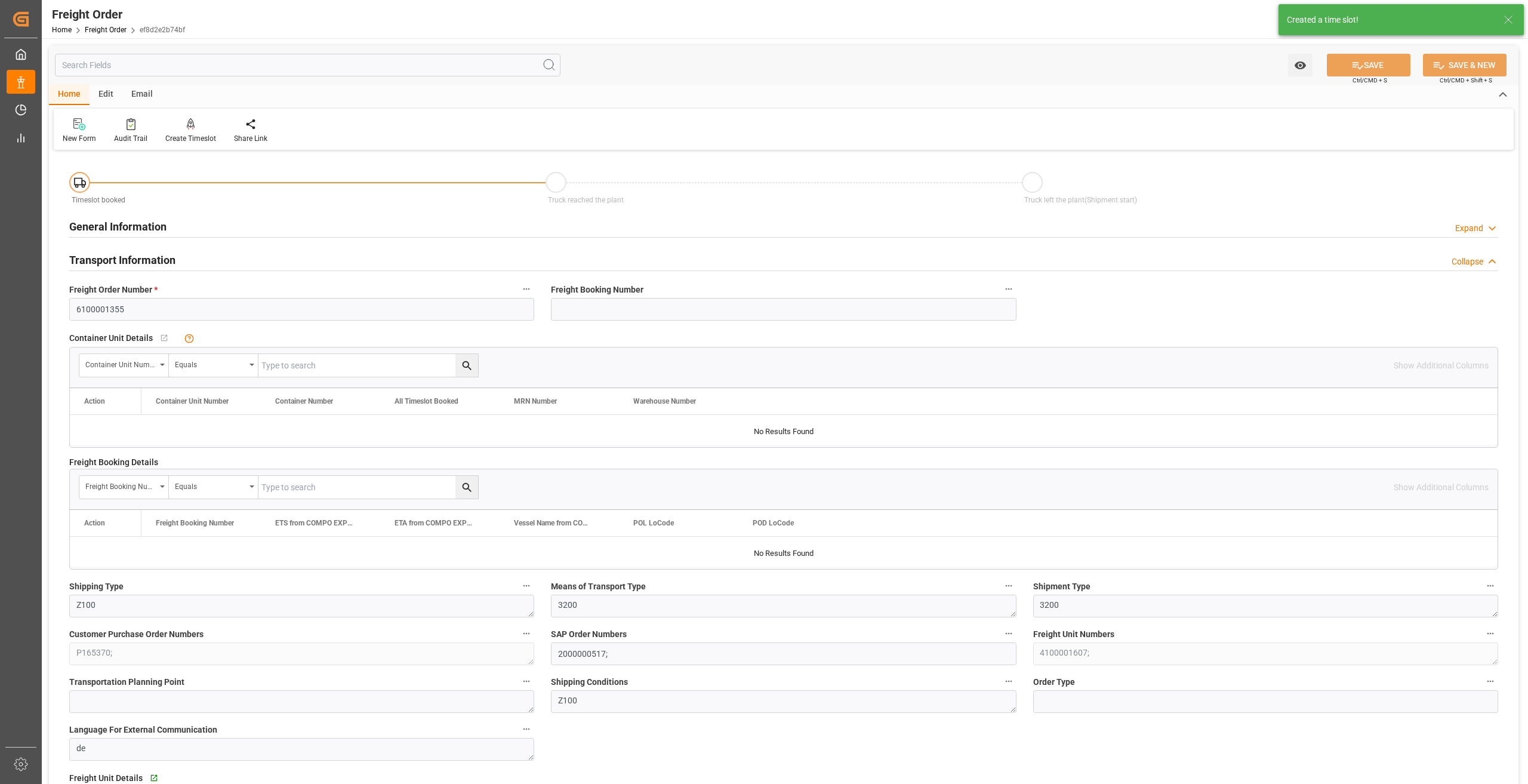
type input "[DATE] 01:00"
type input "[DATE] 09:06"
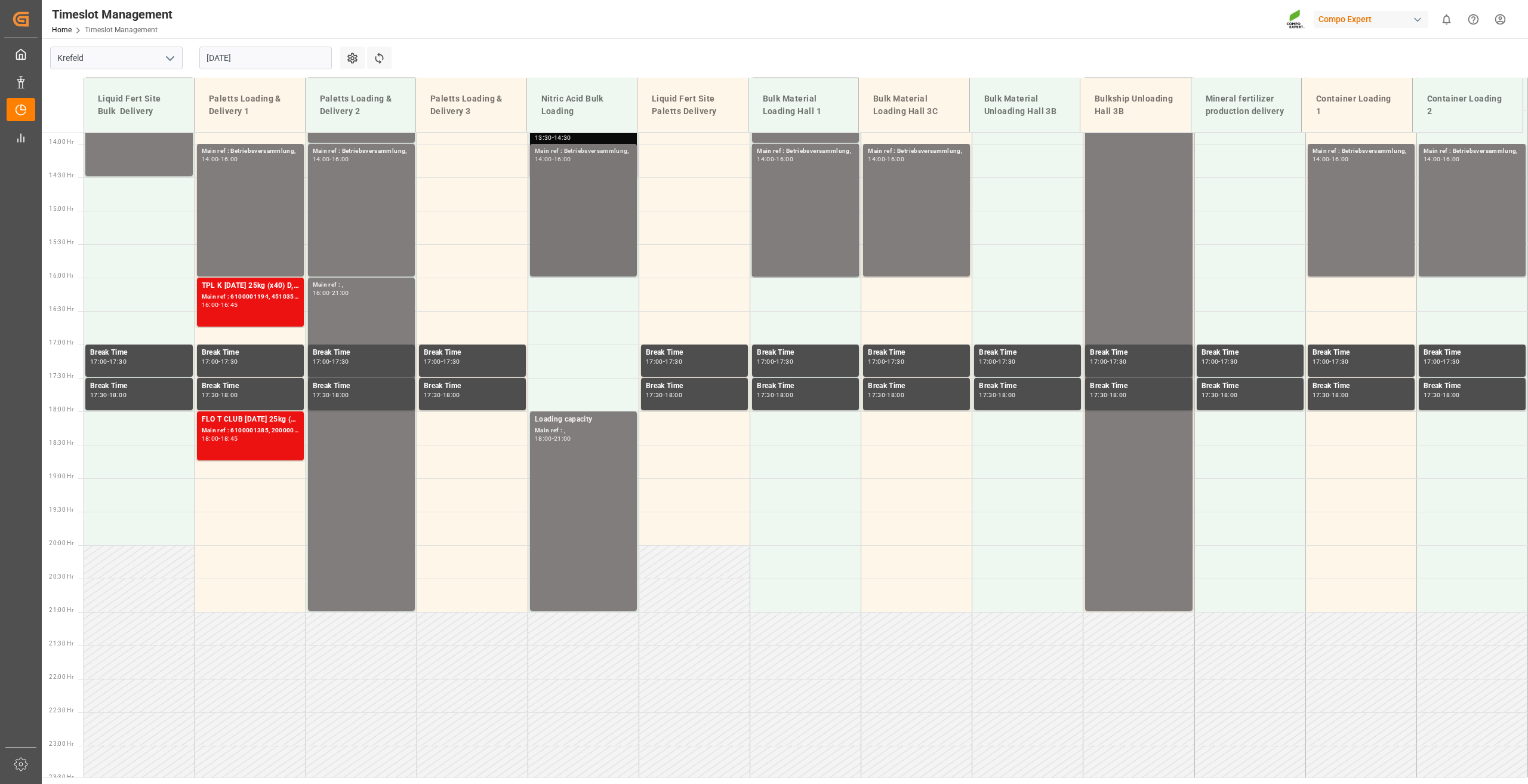
scroll to position [941, 0]
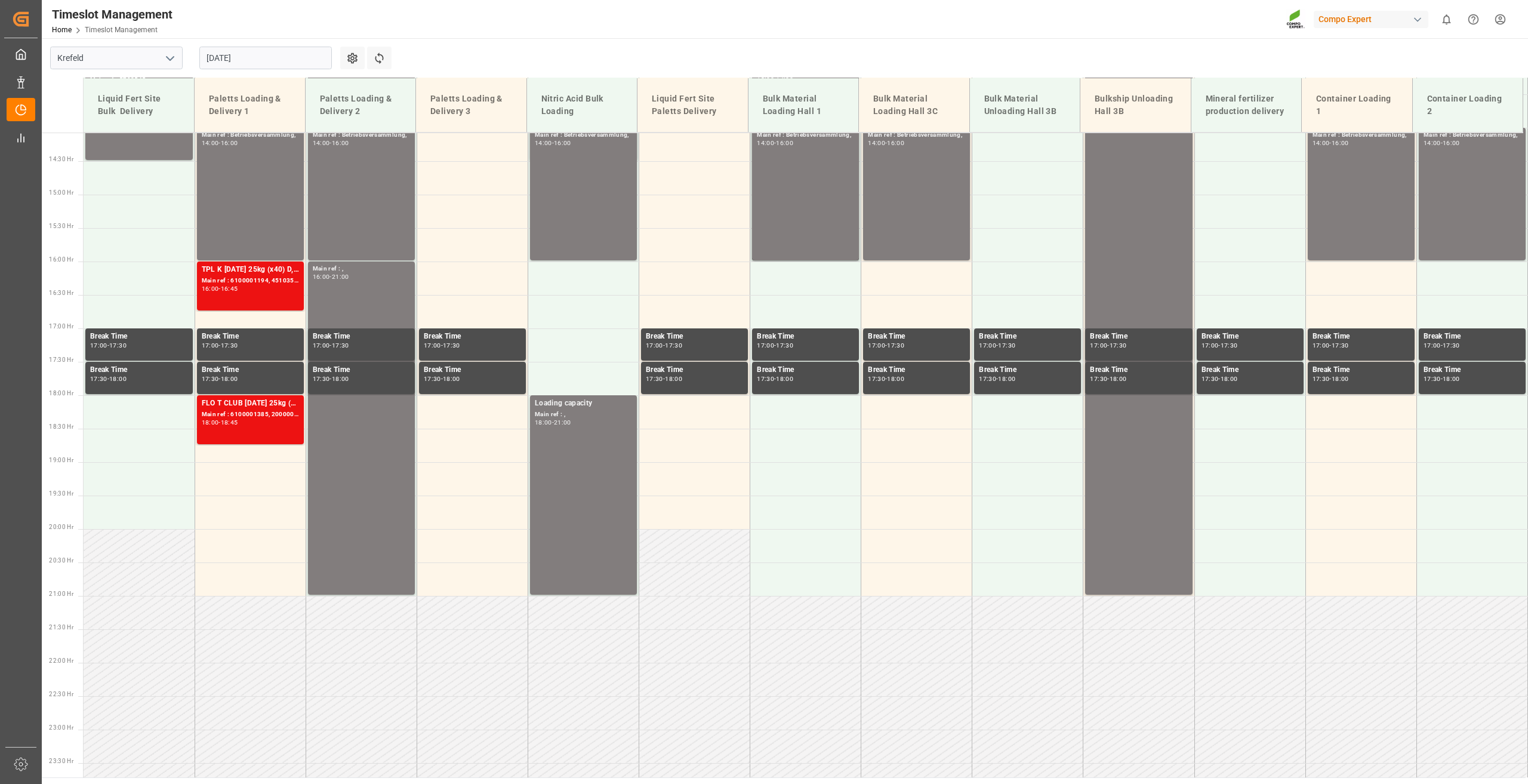
click at [271, 74] on div "26.08.2025" at bounding box center [265, 58] width 150 height 39
click at [267, 65] on input "26.08.2025" at bounding box center [265, 57] width 133 height 22
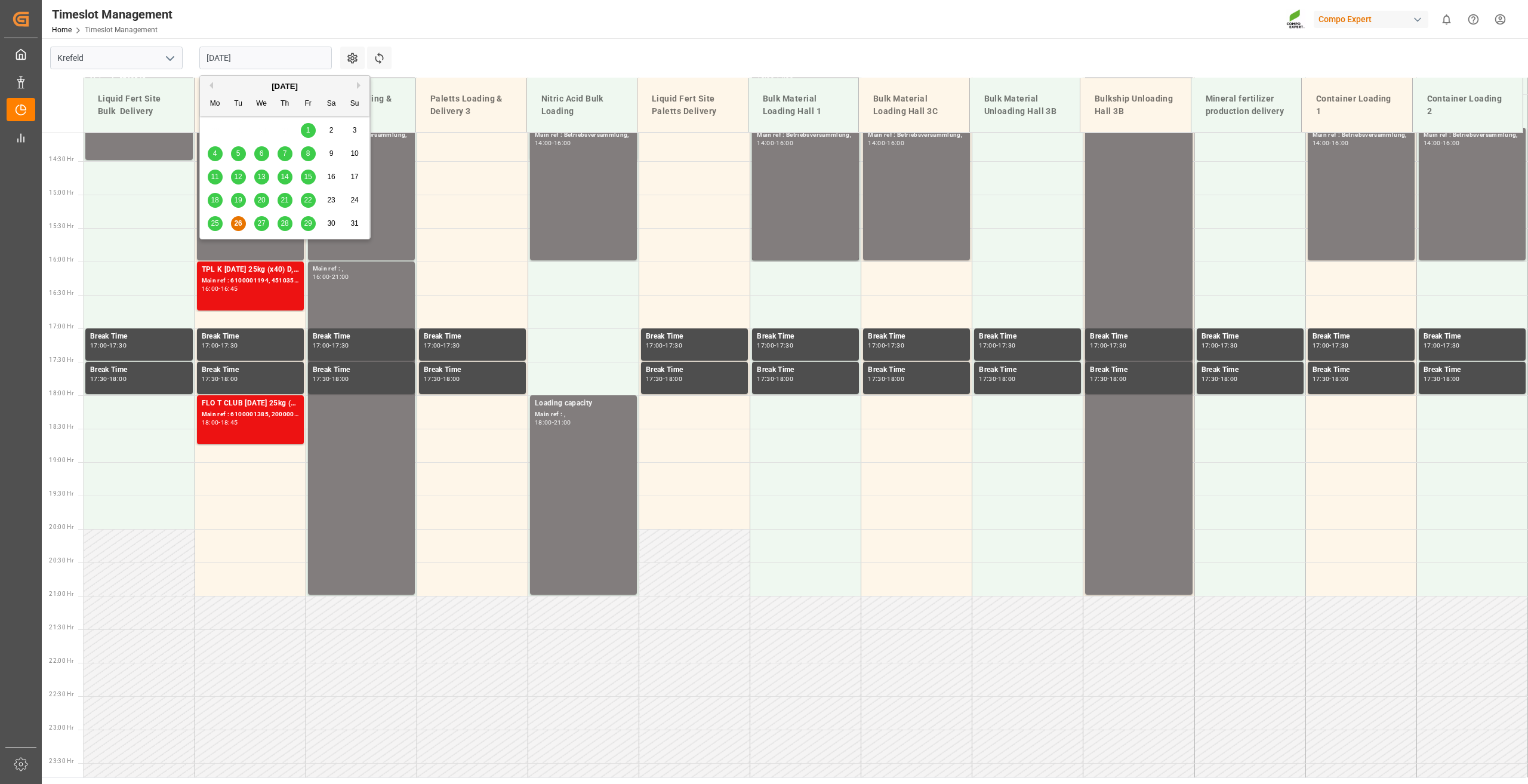
click at [262, 219] on span "27" at bounding box center [261, 222] width 8 height 8
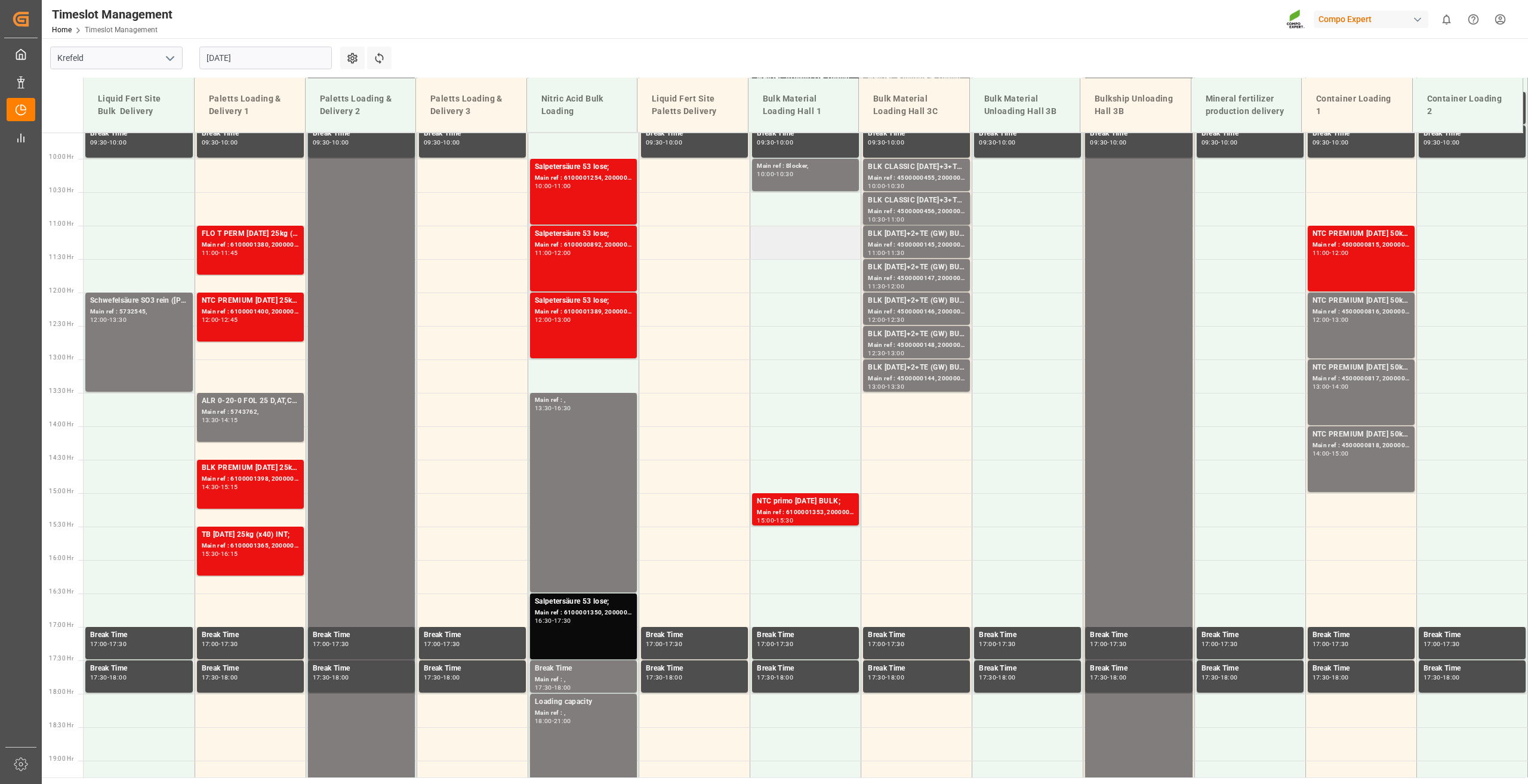
scroll to position [522, 0]
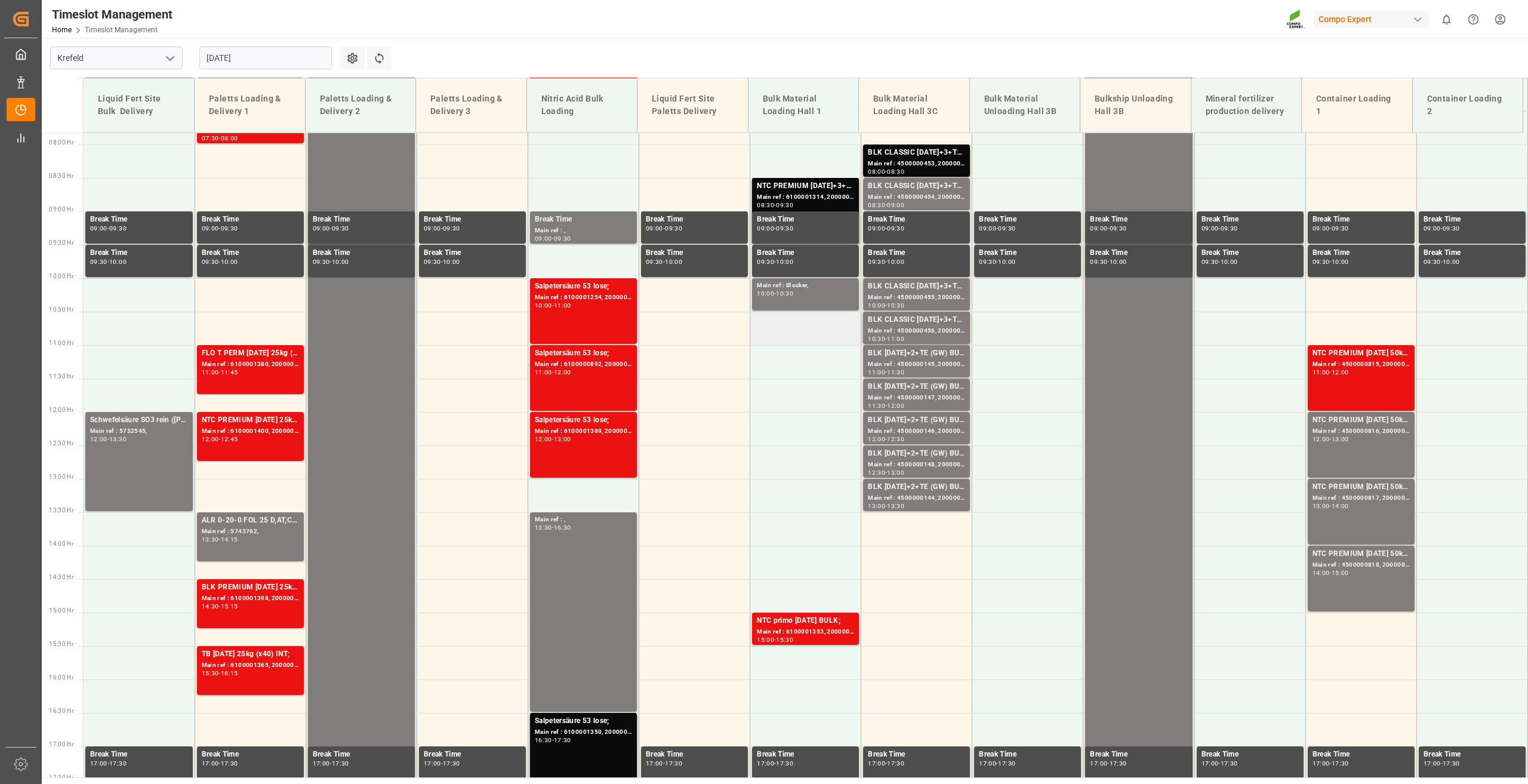
click at [781, 328] on td at bounding box center [806, 328] width 111 height 33
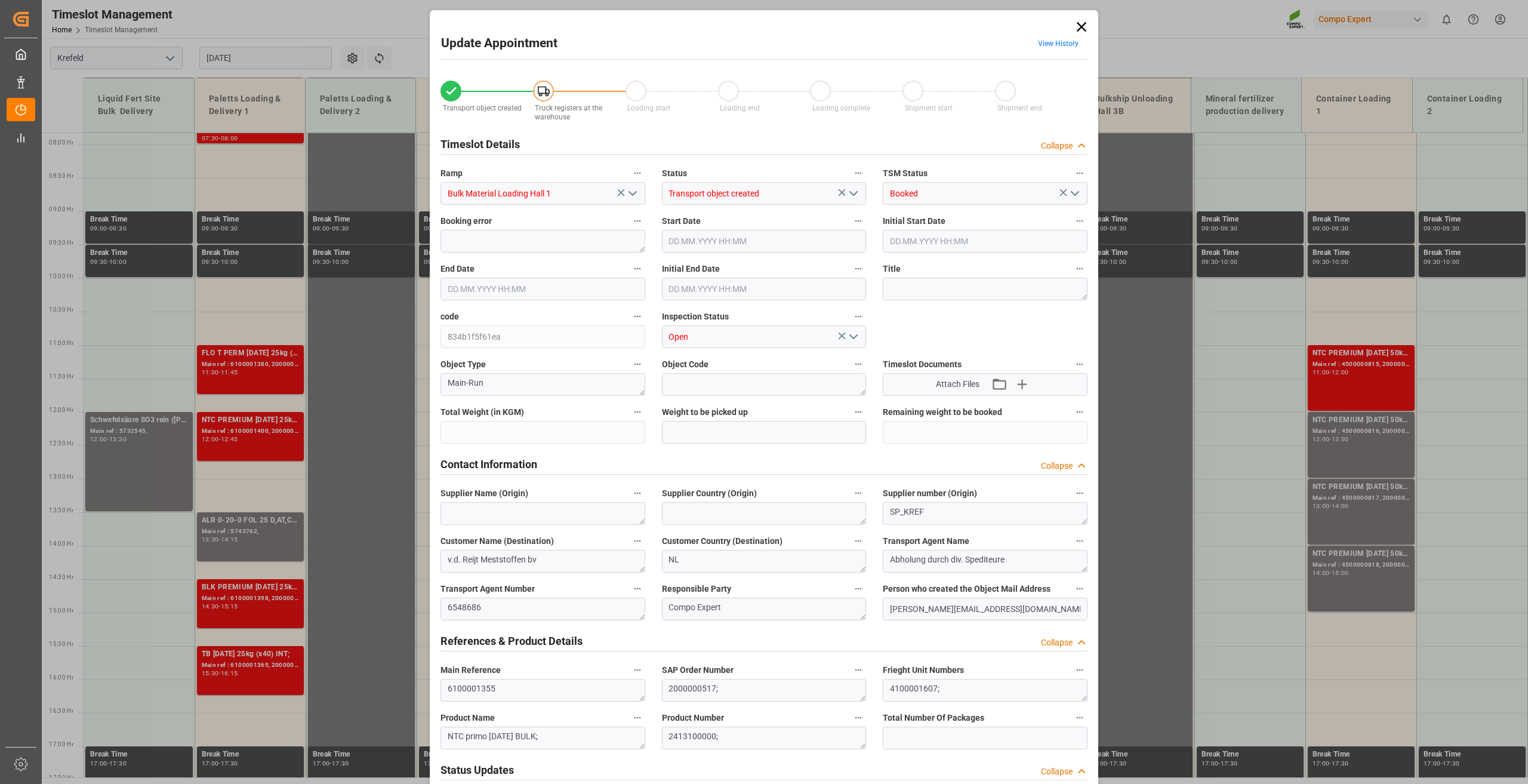
type input "24000"
type input "0"
type input "27.08.2025 10:30"
type input "27.08.2025 11:00"
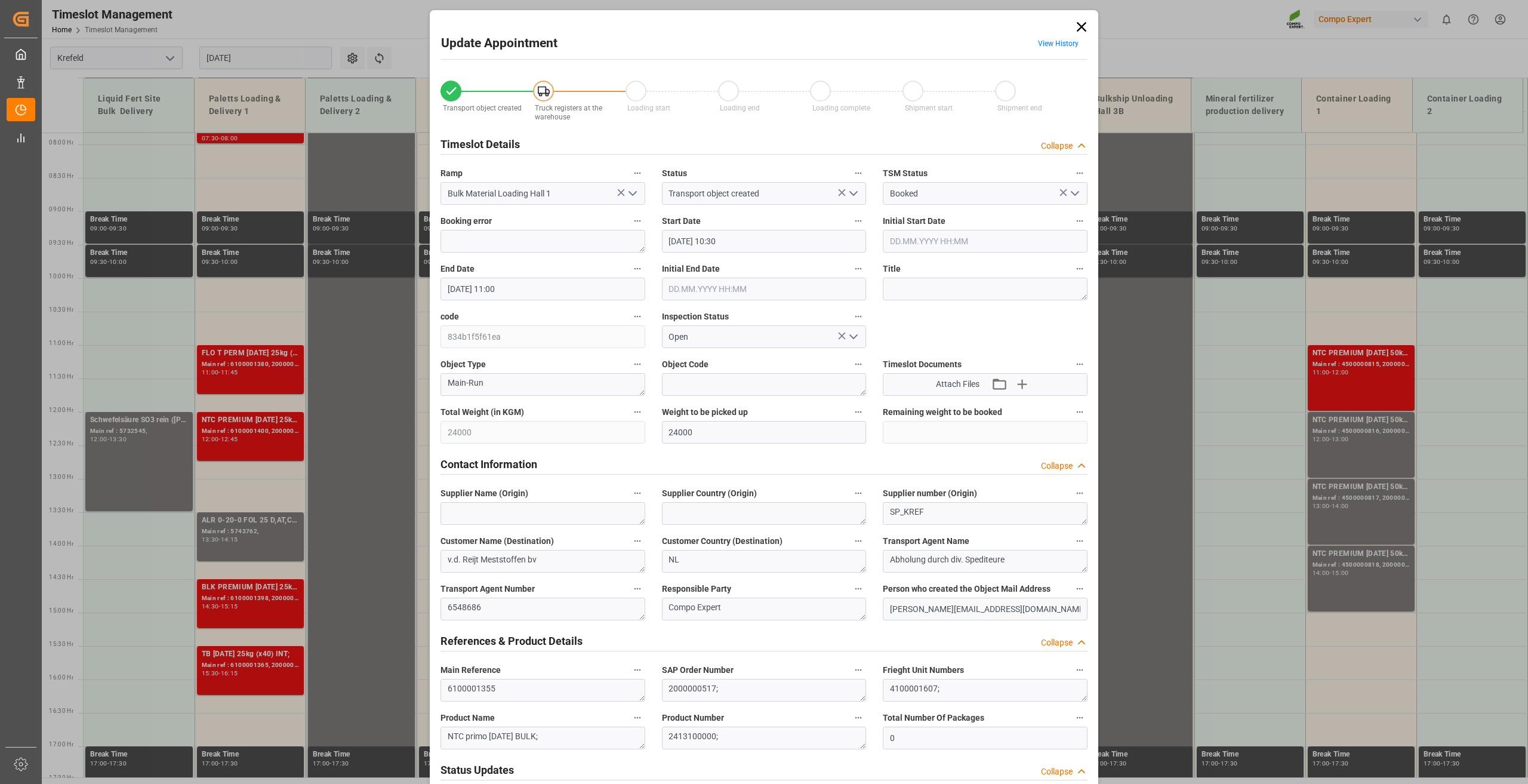
type input "[DATE] 09:06"
type input "26.08.2025 13:16"
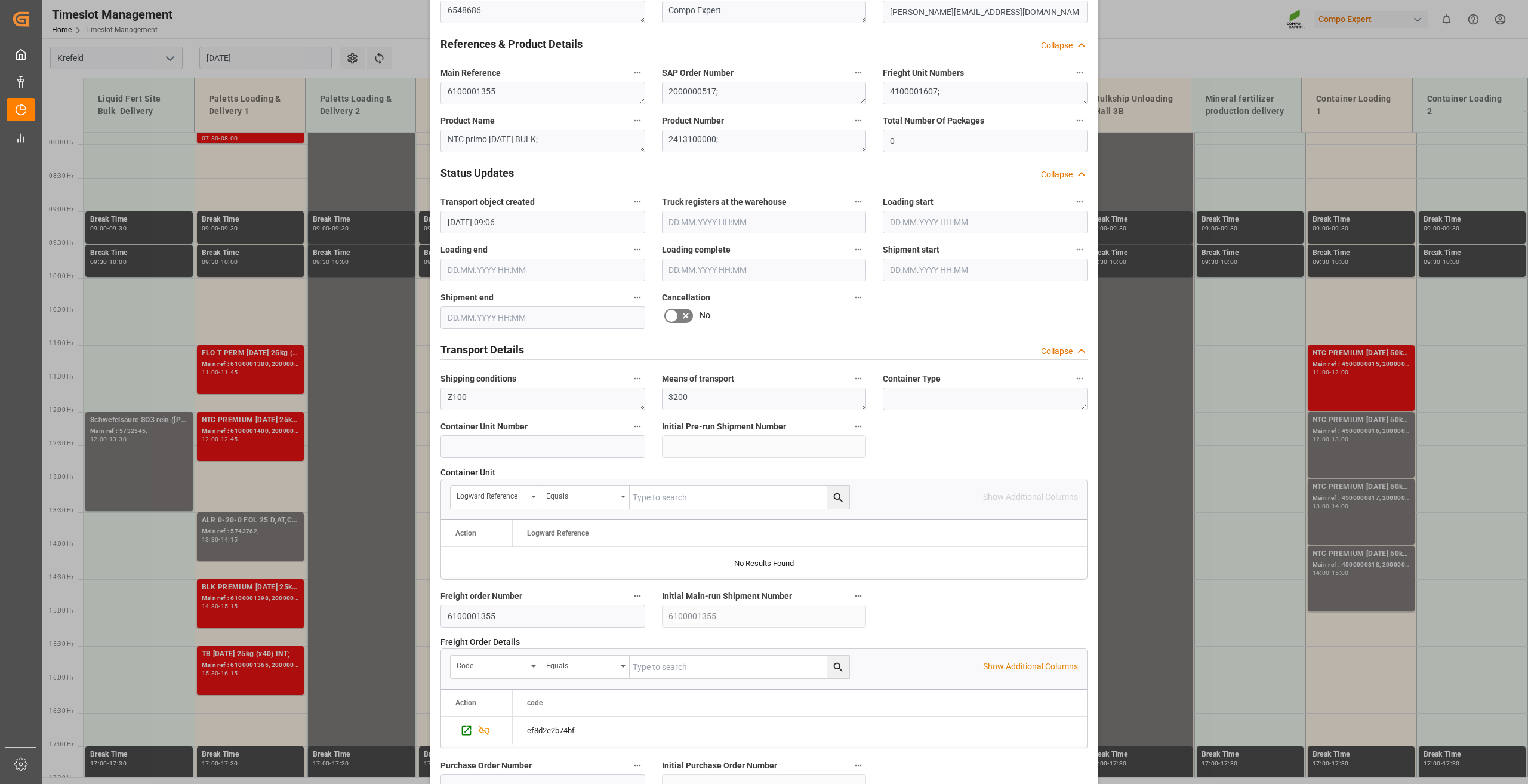
scroll to position [873, 0]
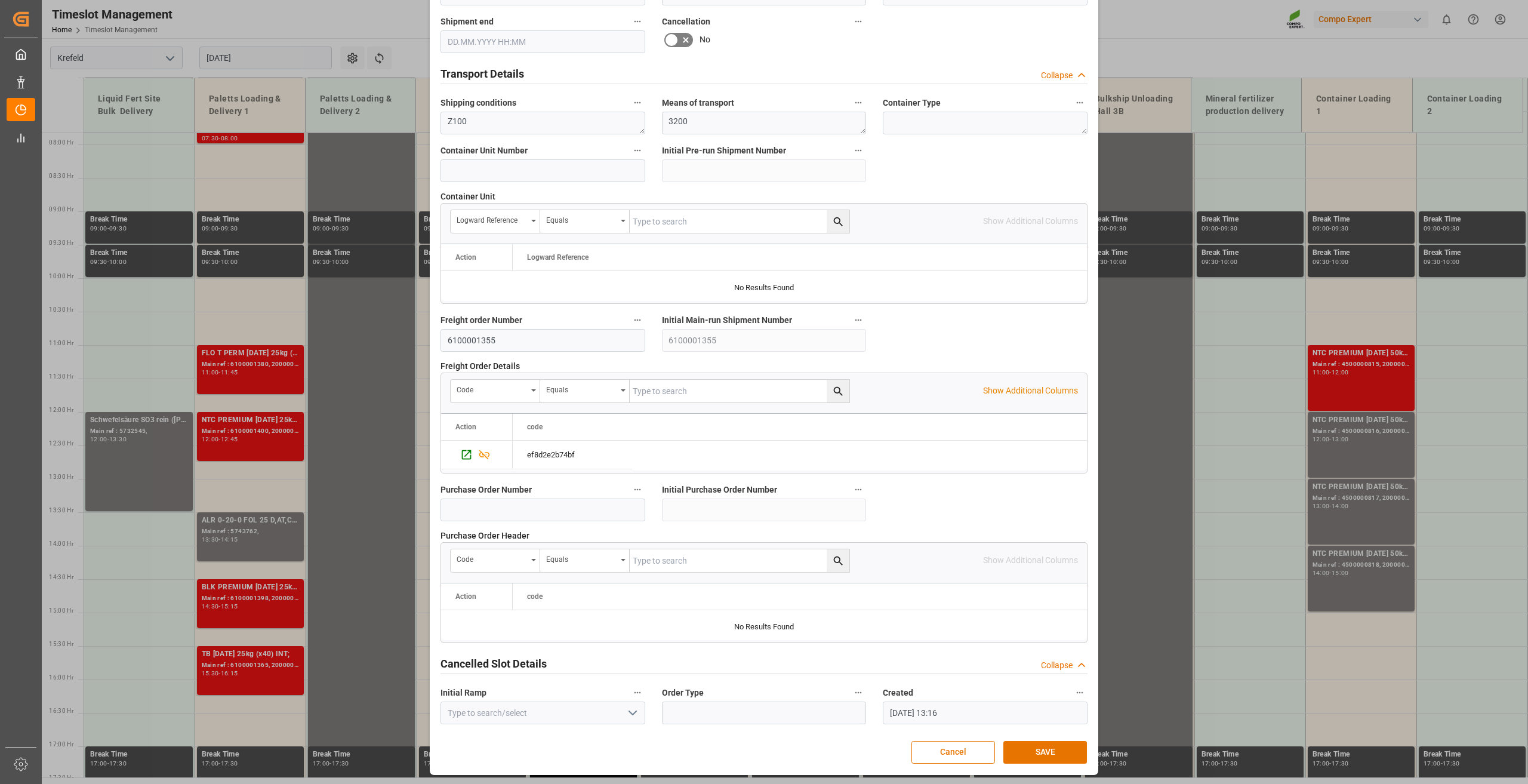
click at [1035, 741] on div "Cancel SAVE" at bounding box center [764, 752] width 646 height 22
click at [1047, 746] on button "SAVE" at bounding box center [1045, 752] width 83 height 22
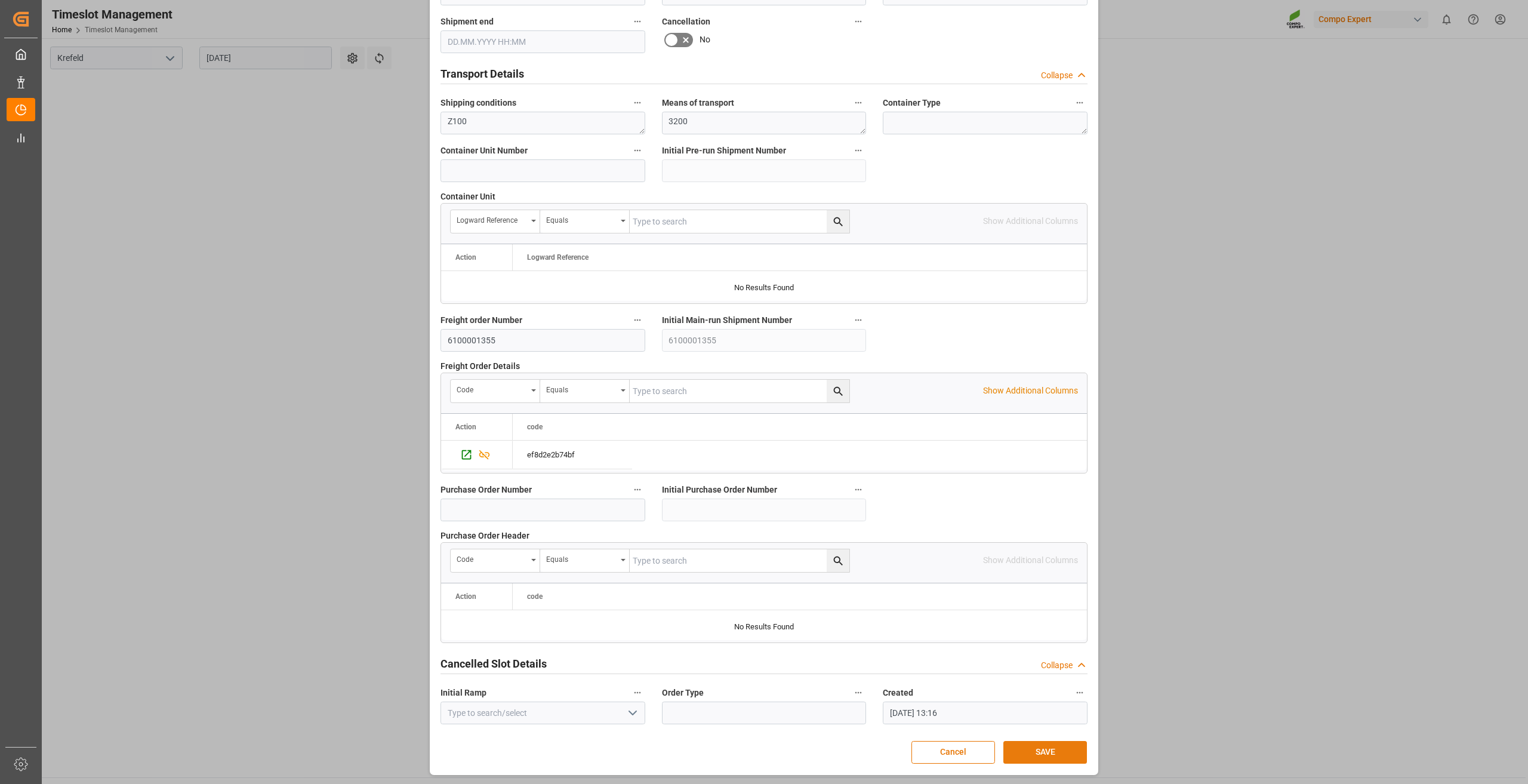
click at [1057, 751] on button "SAVE" at bounding box center [1045, 752] width 83 height 22
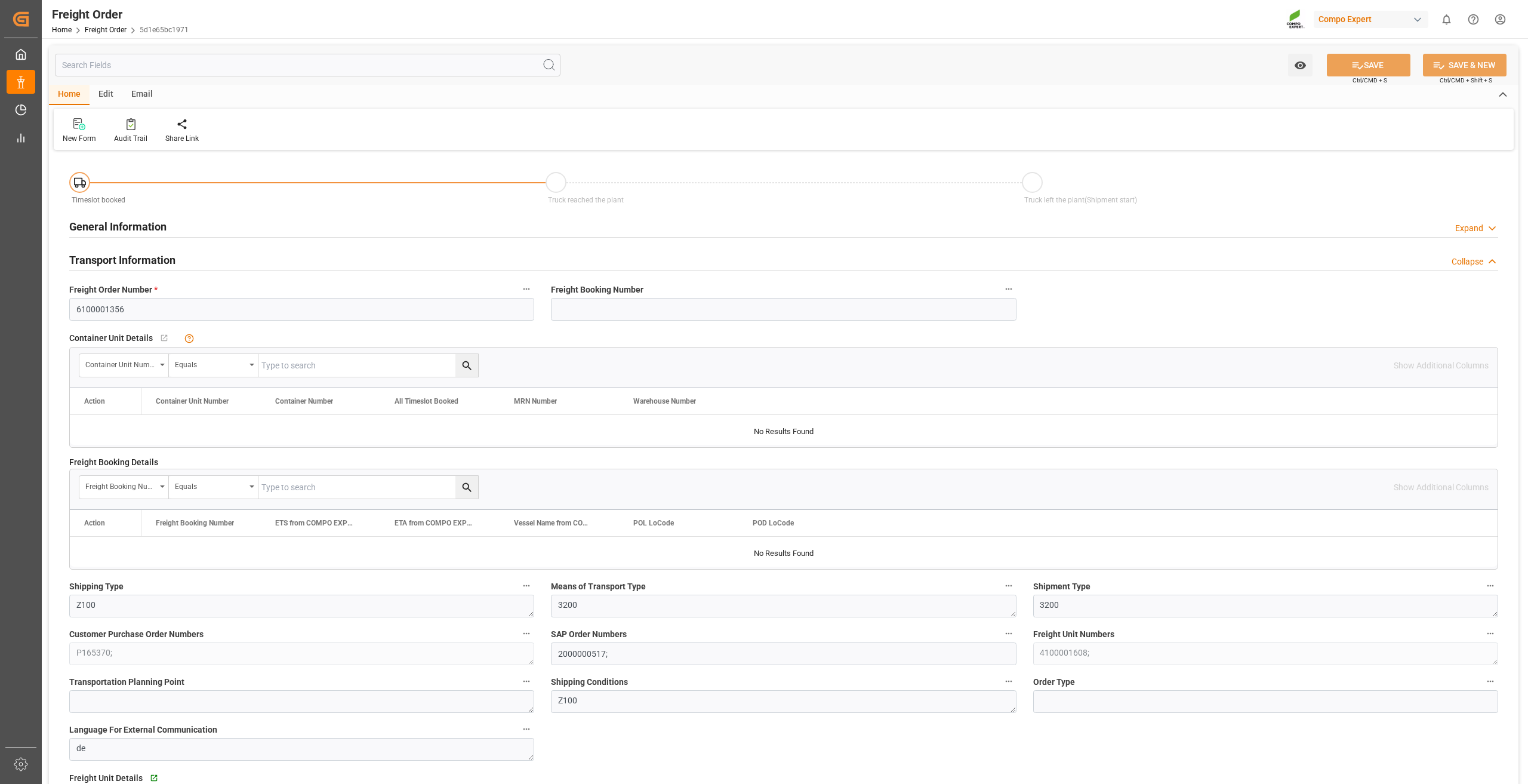
type input "[DATE] 01:00"
type input "[DATE] 09:06"
click at [188, 130] on icon at bounding box center [190, 124] width 8 height 12
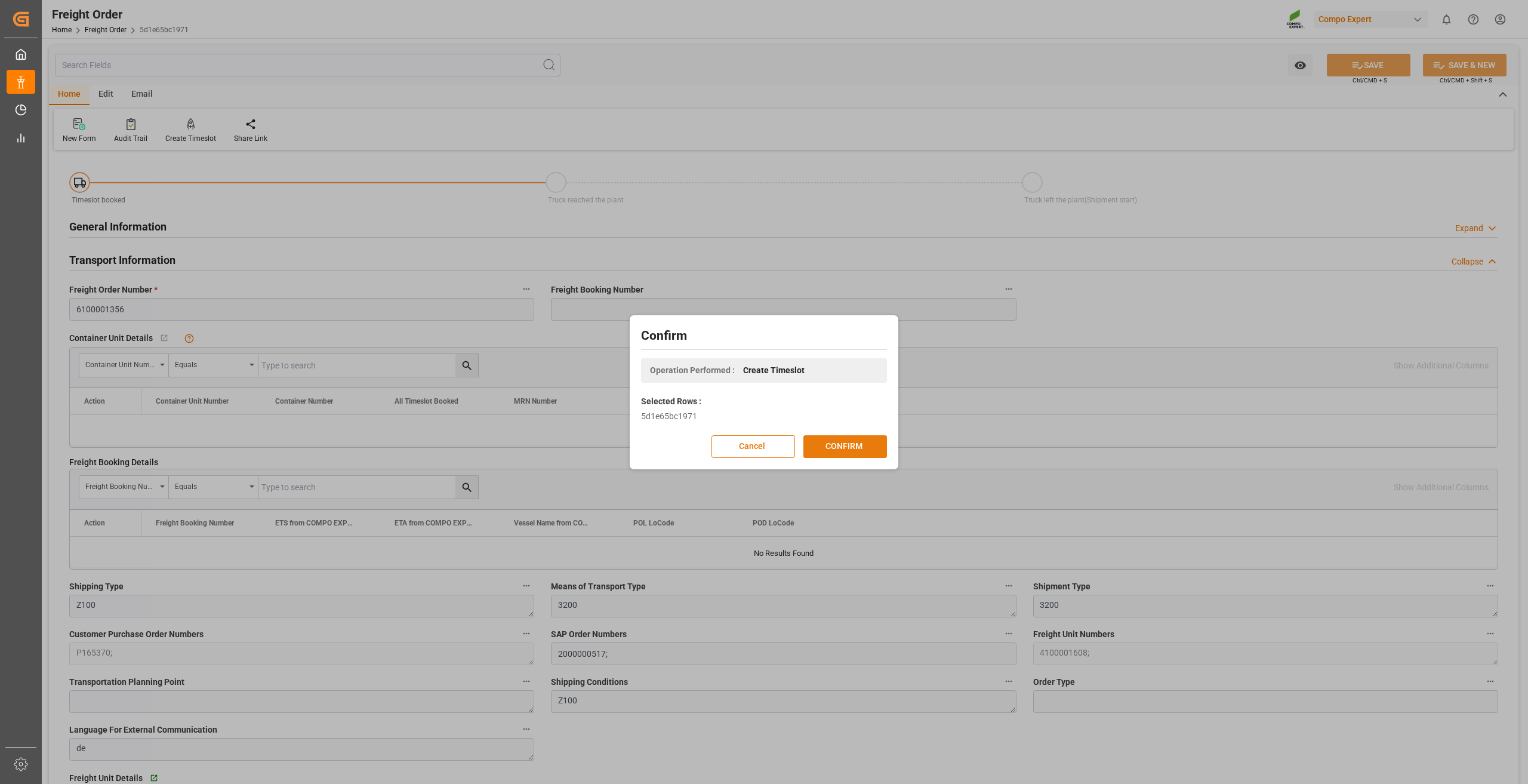
click at [838, 448] on button "CONFIRM" at bounding box center [844, 446] width 83 height 22
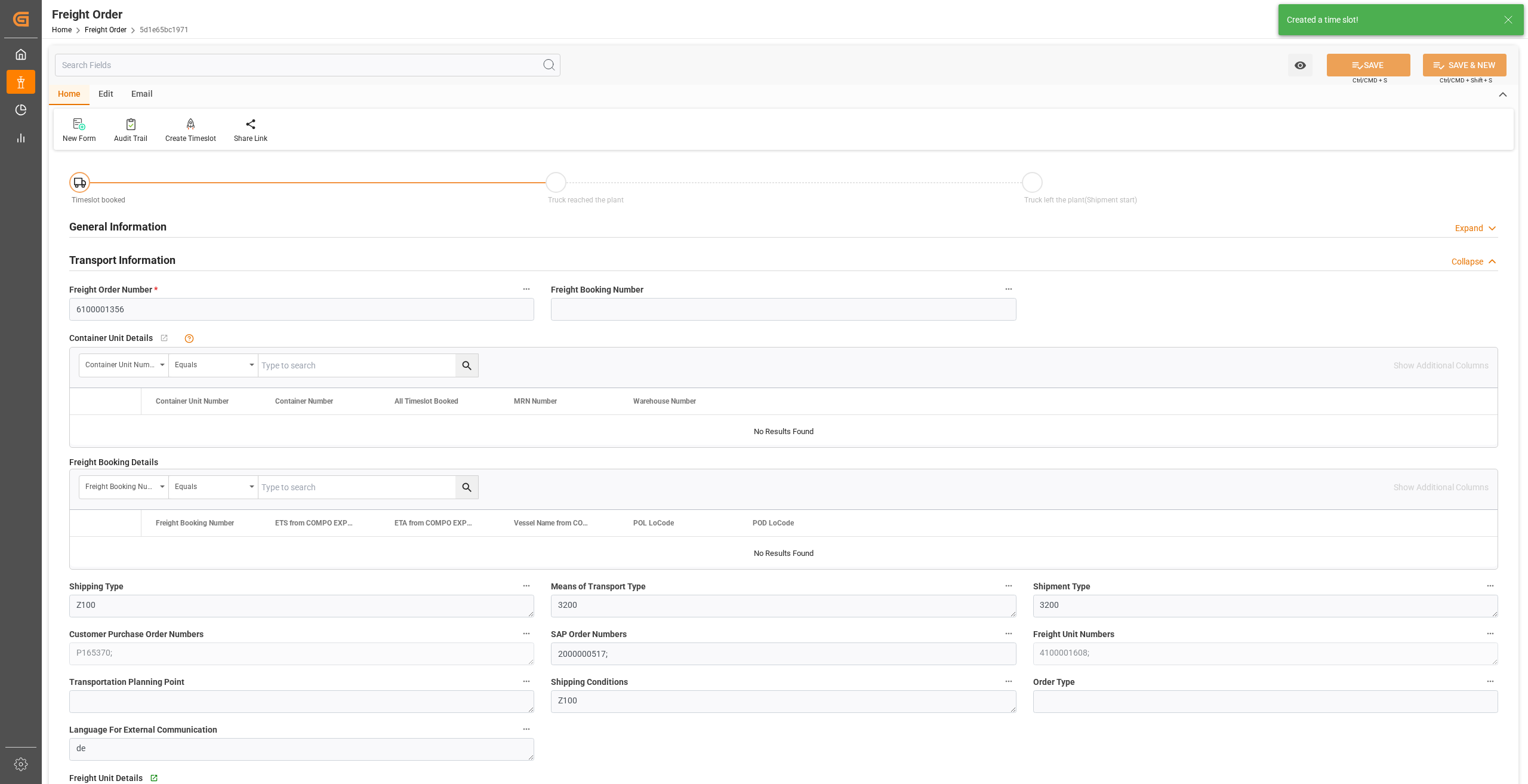
type input "0"
type input "24000"
type input "0"
type input "27.08.2025 01:00"
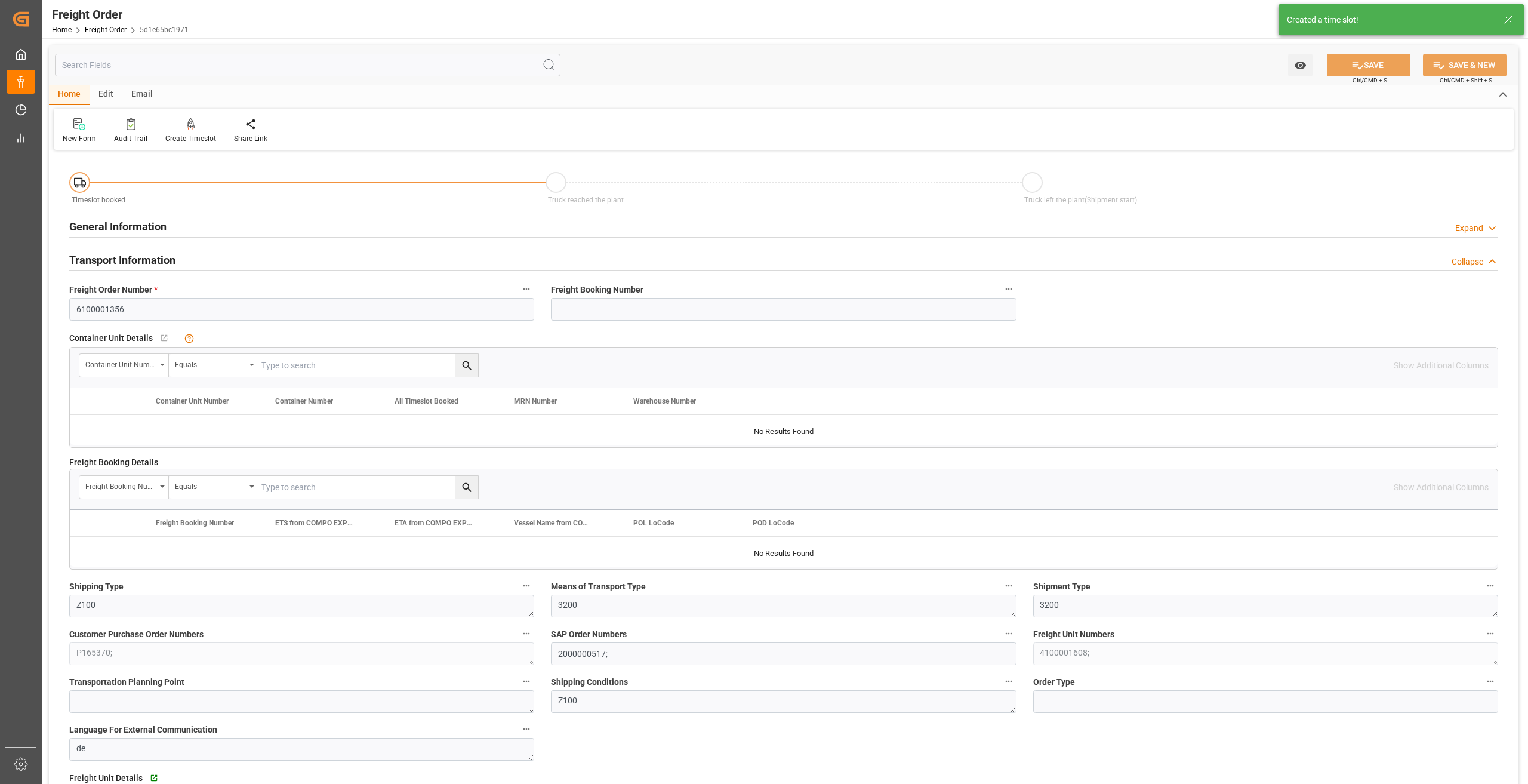
type input "[DATE] 09:06"
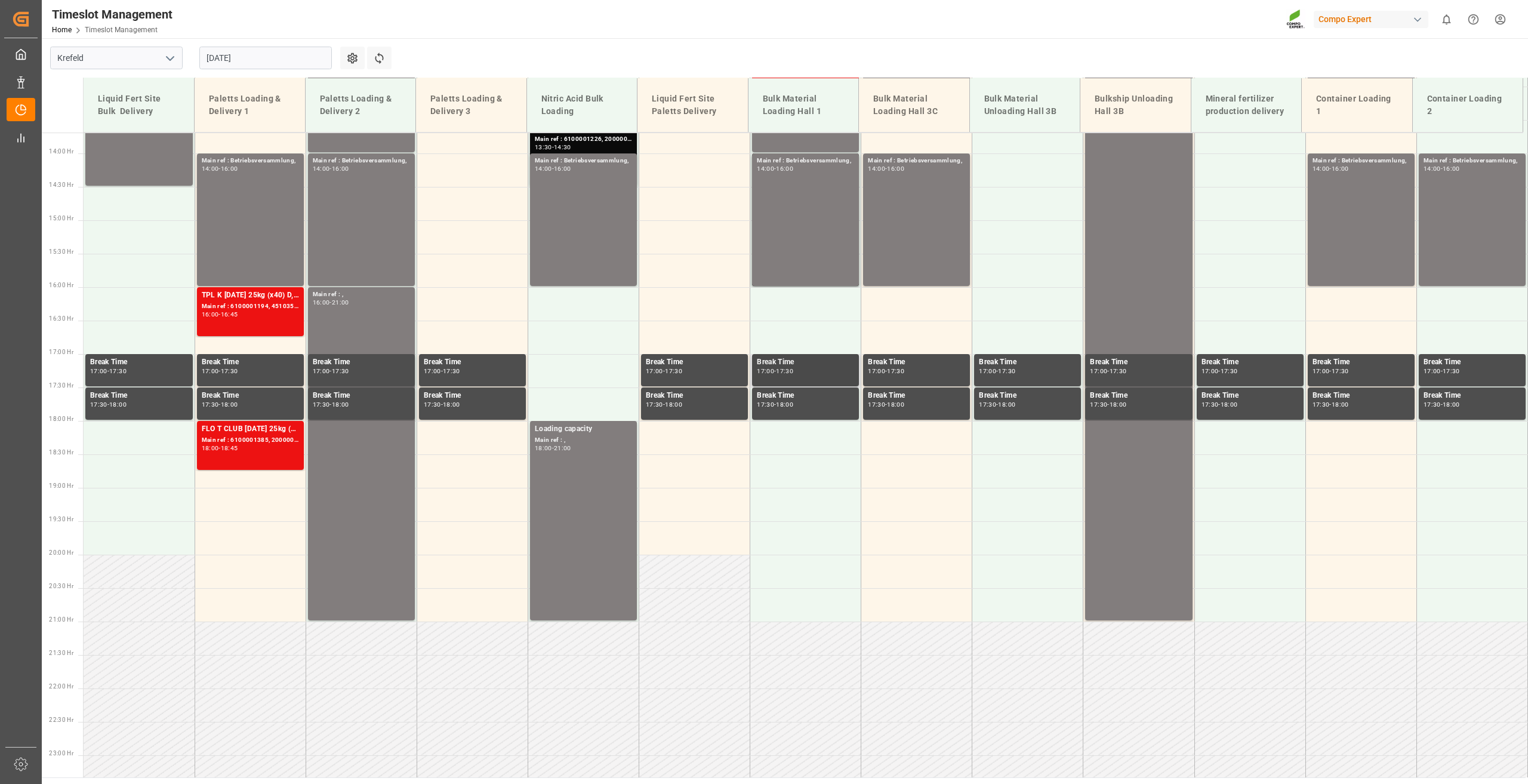
scroll to position [941, 0]
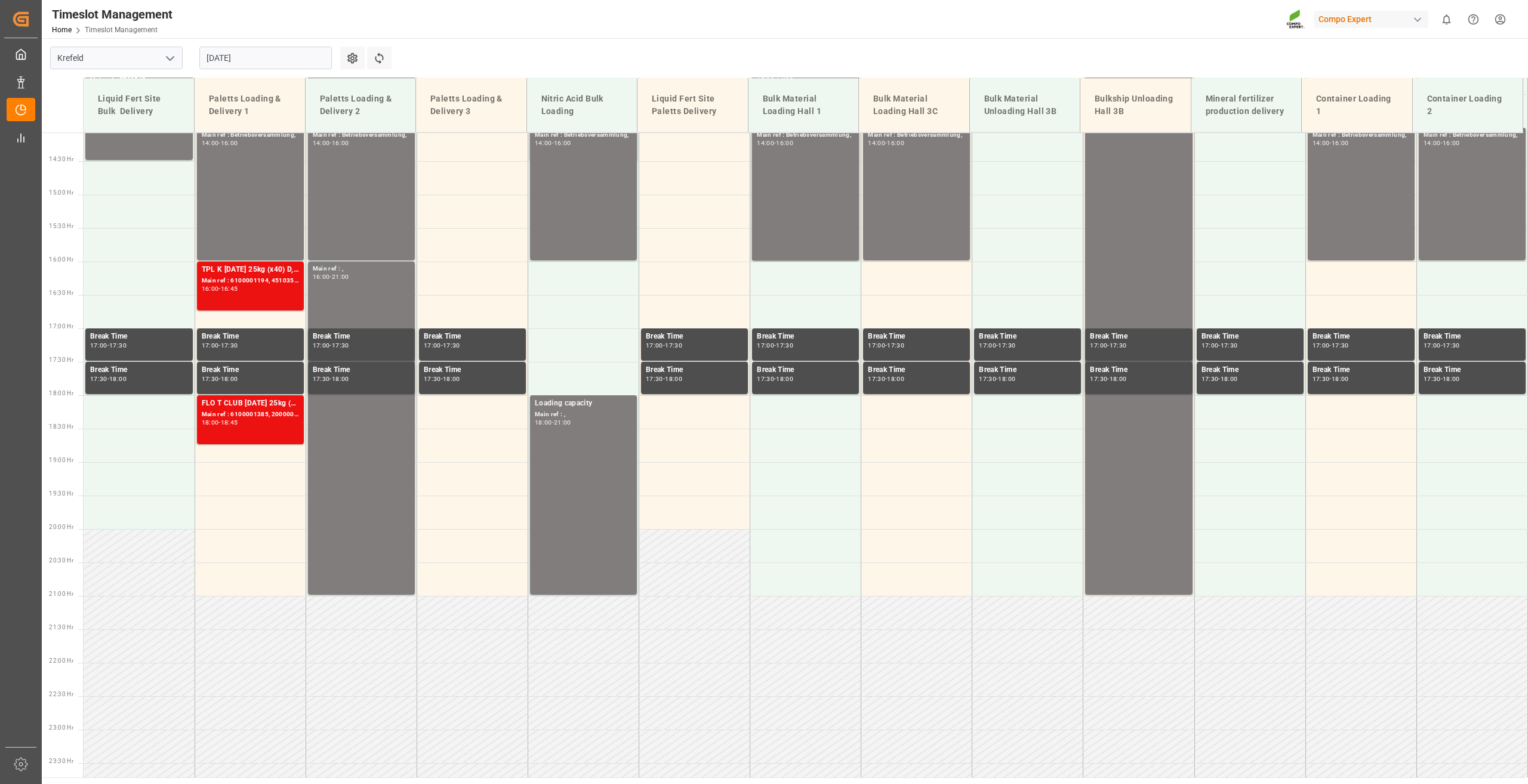
click at [244, 54] on input "[DATE]" at bounding box center [265, 57] width 133 height 22
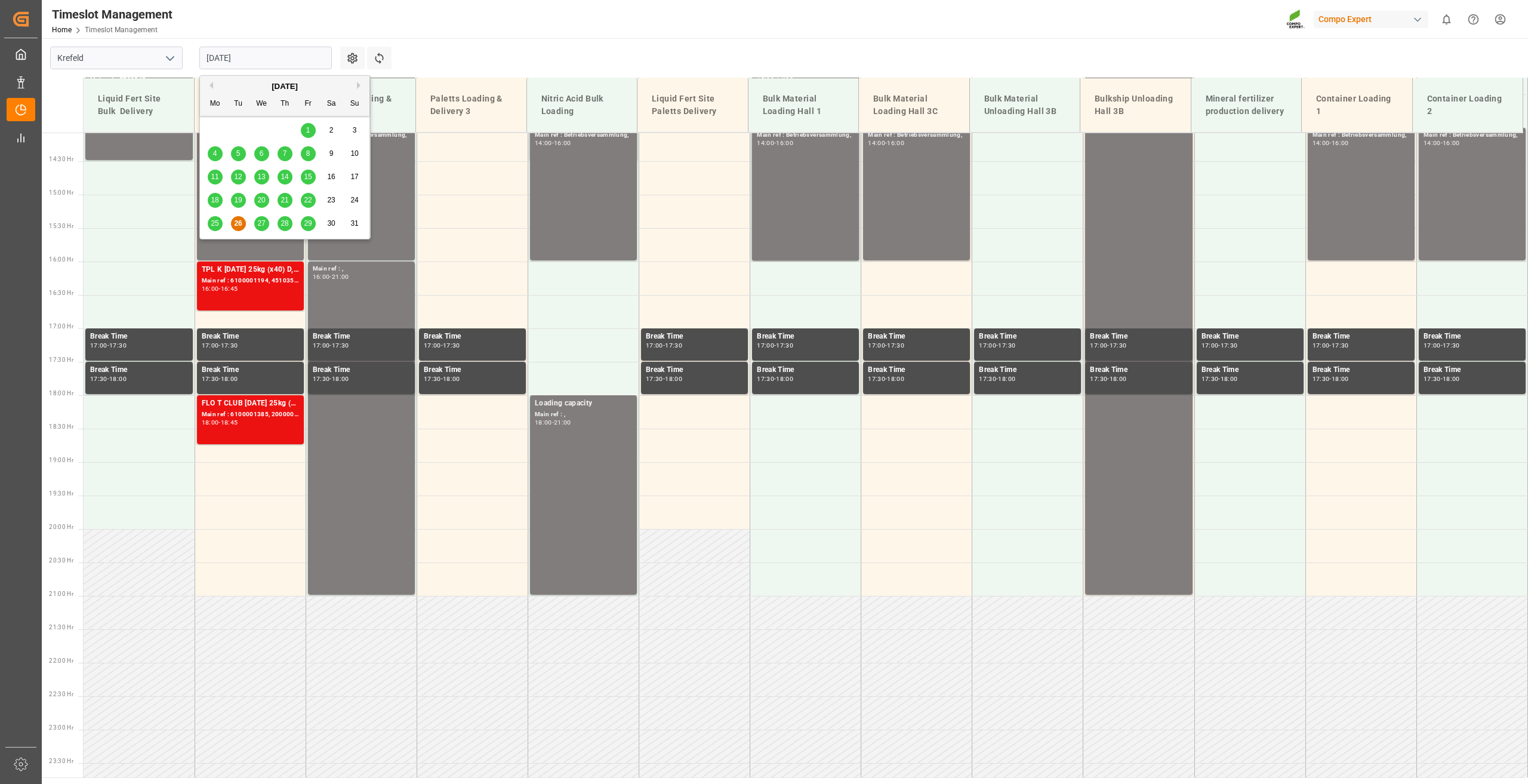
click at [262, 222] on span "27" at bounding box center [261, 222] width 8 height 8
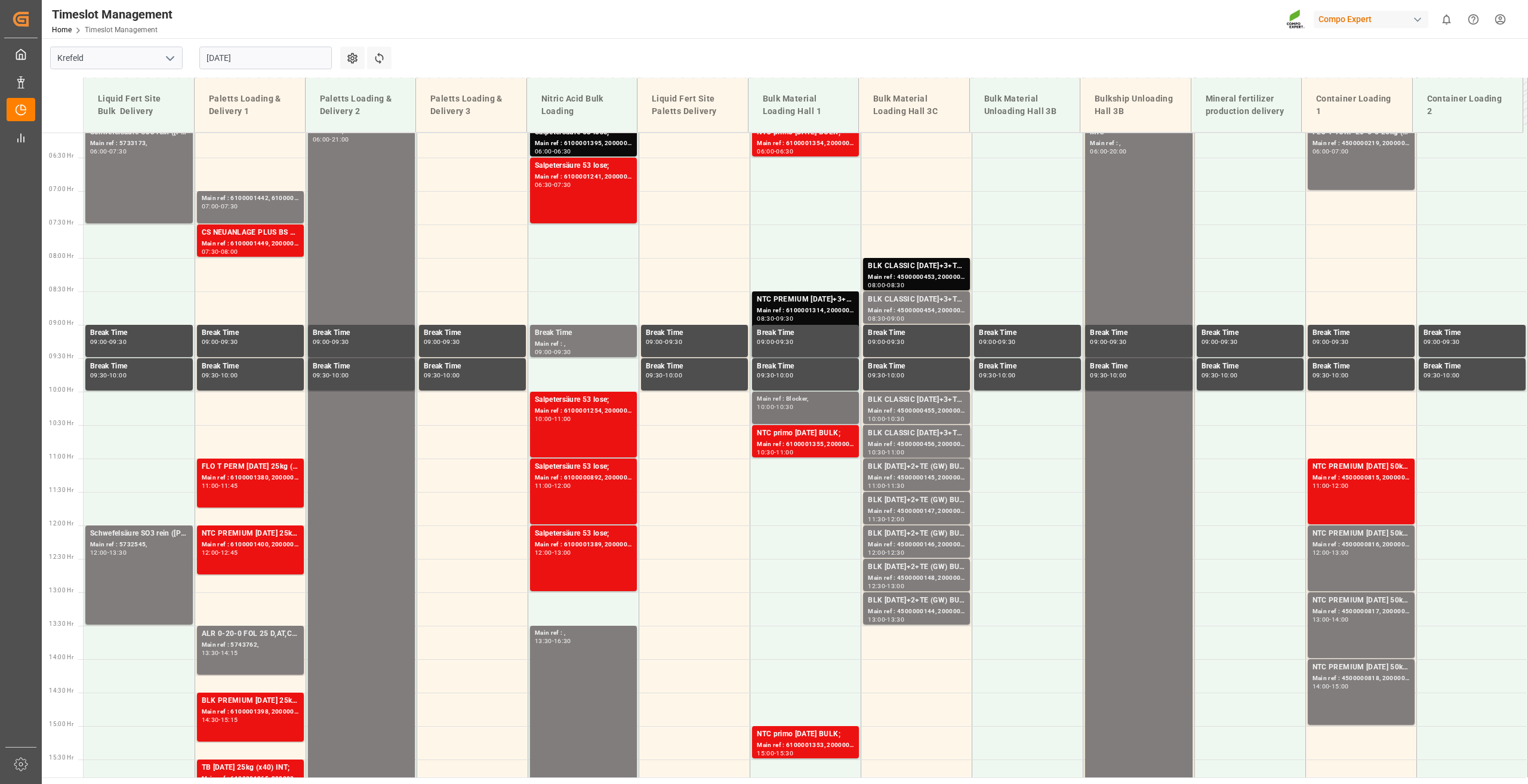
scroll to position [284, 0]
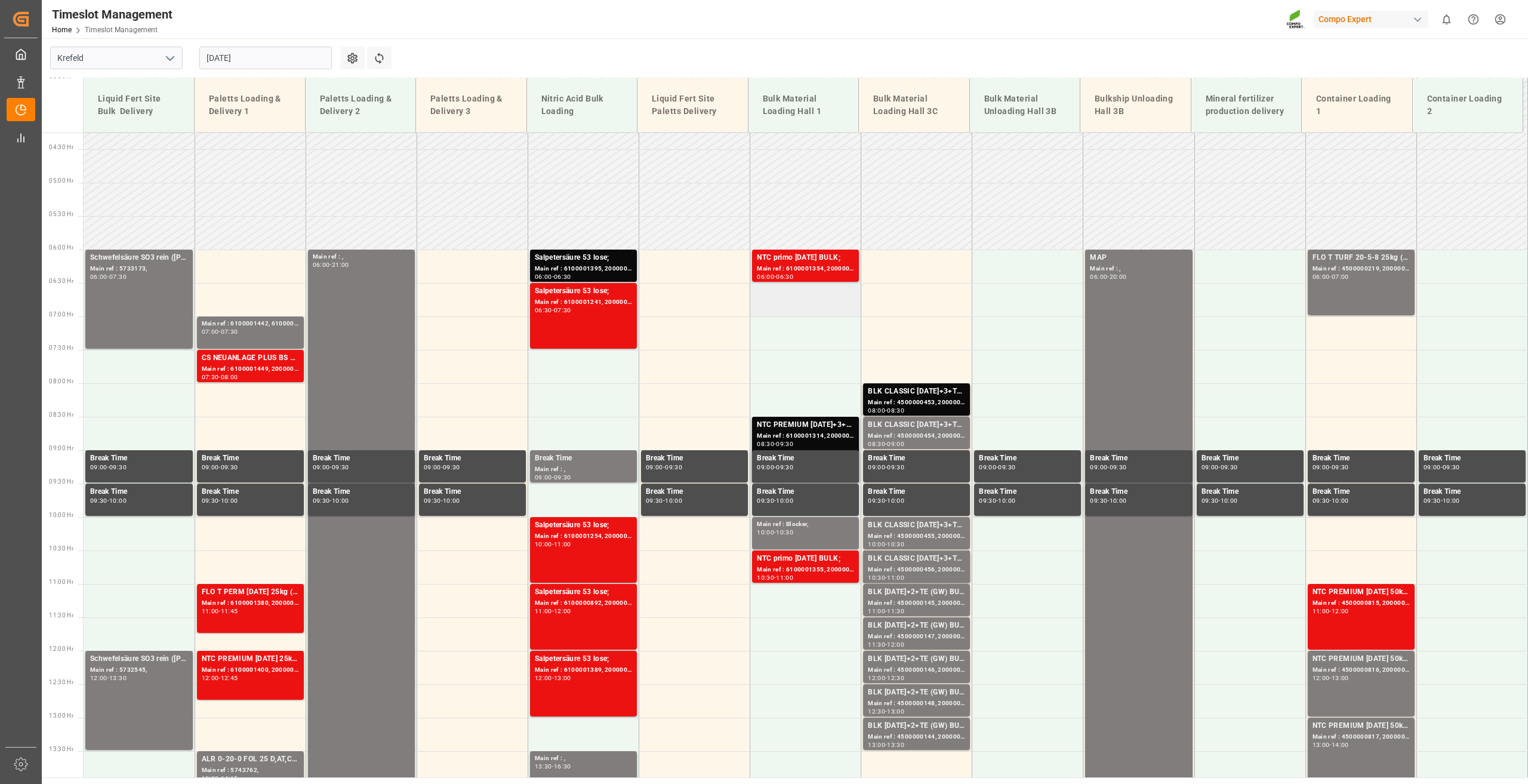
click at [787, 301] on td at bounding box center [806, 299] width 111 height 33
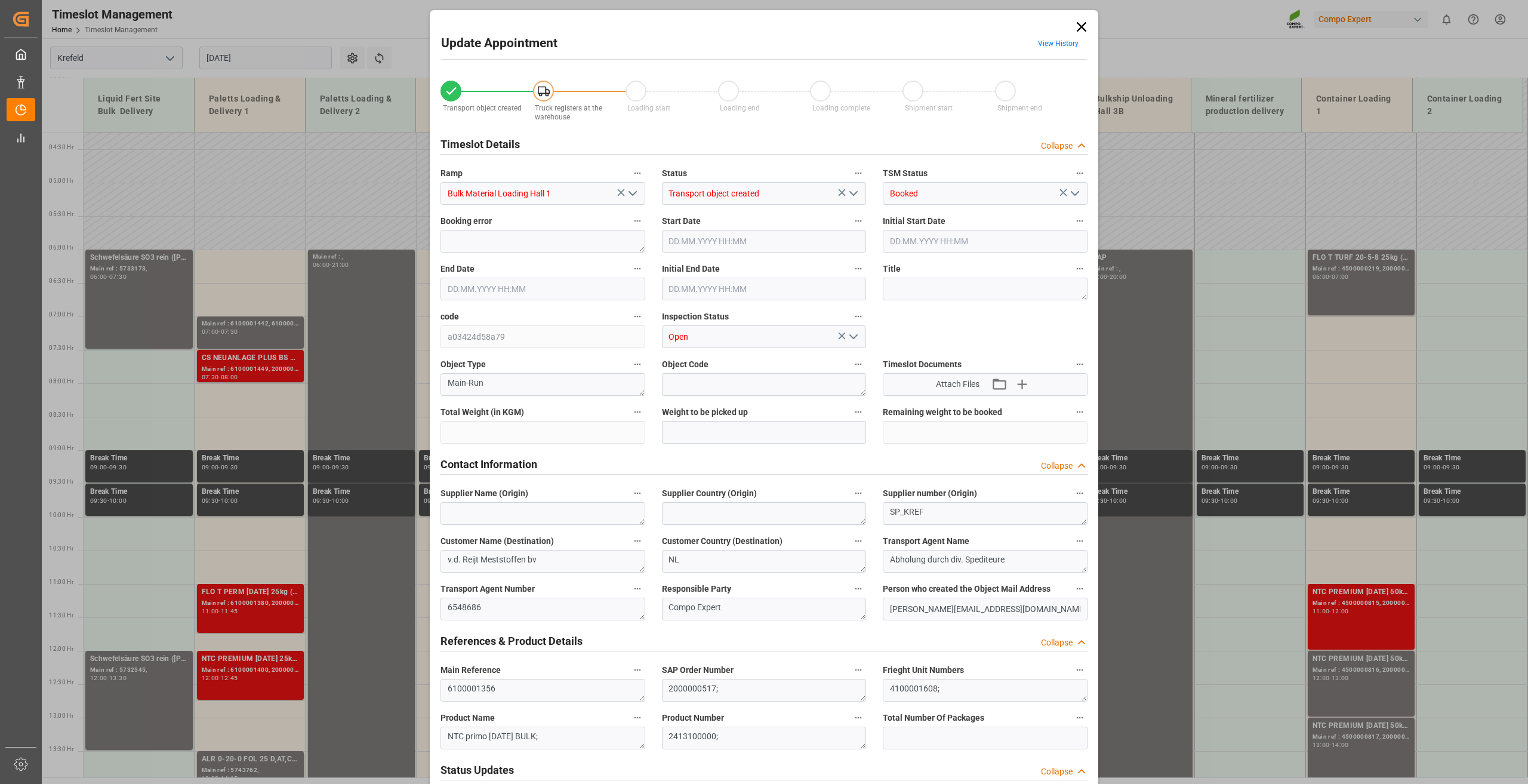
type input "24000"
type input "0"
type input "27.08.2025 06:30"
type input "27.08.2025 07:00"
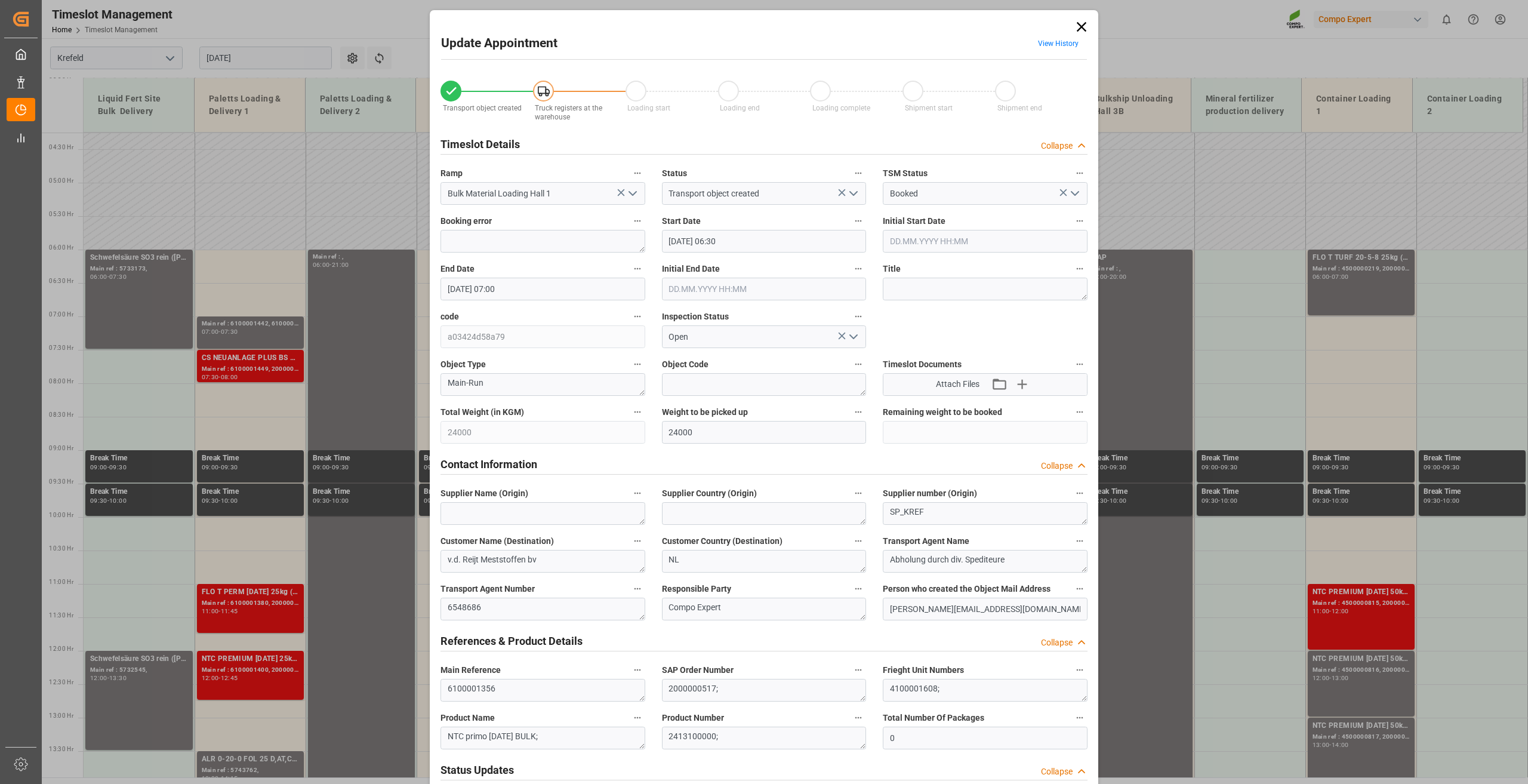
type input "[DATE] 09:06"
type input "26.08.2025 13:17"
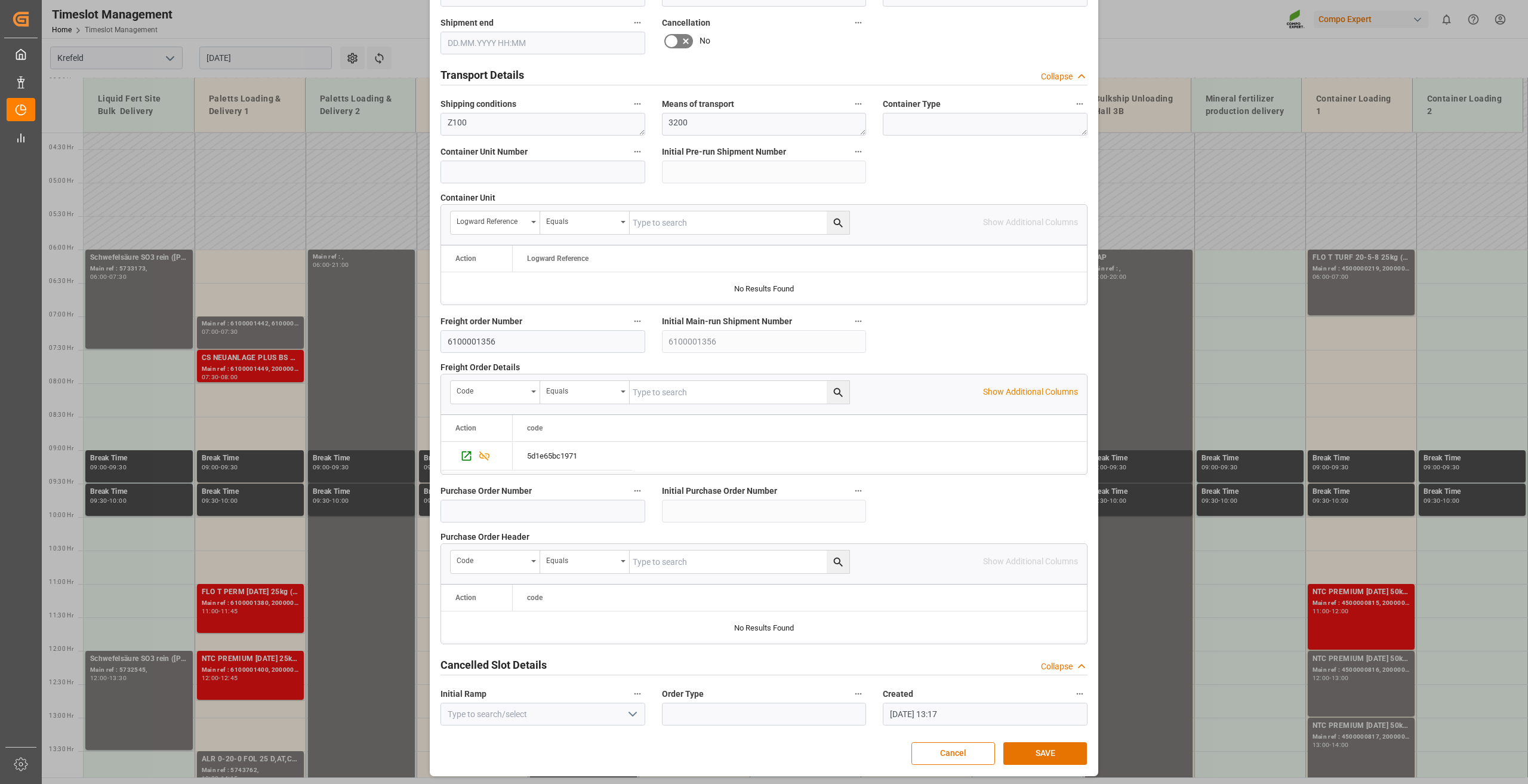
scroll to position [873, 0]
click at [1035, 757] on button "SAVE" at bounding box center [1045, 752] width 83 height 22
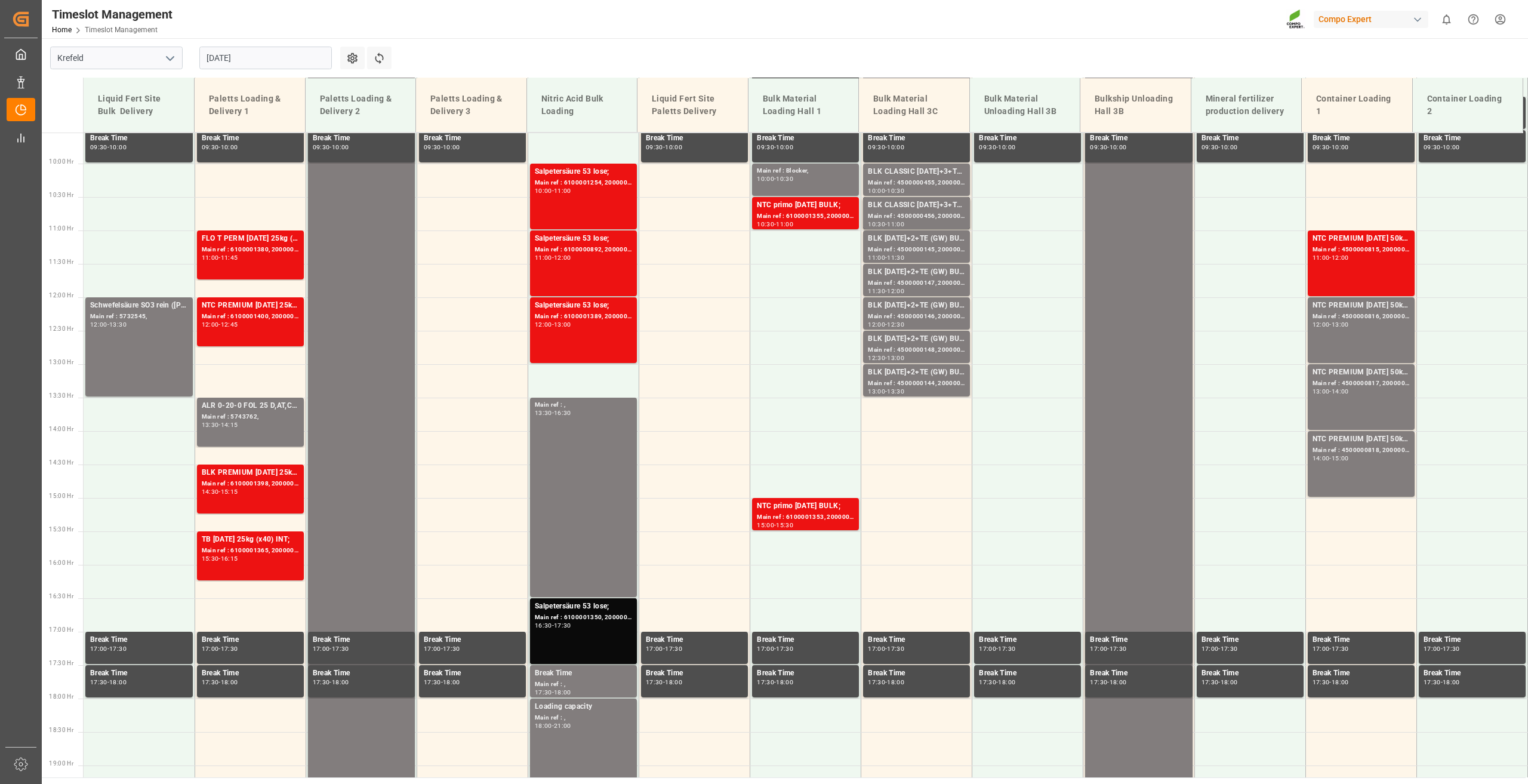
scroll to position [280, 0]
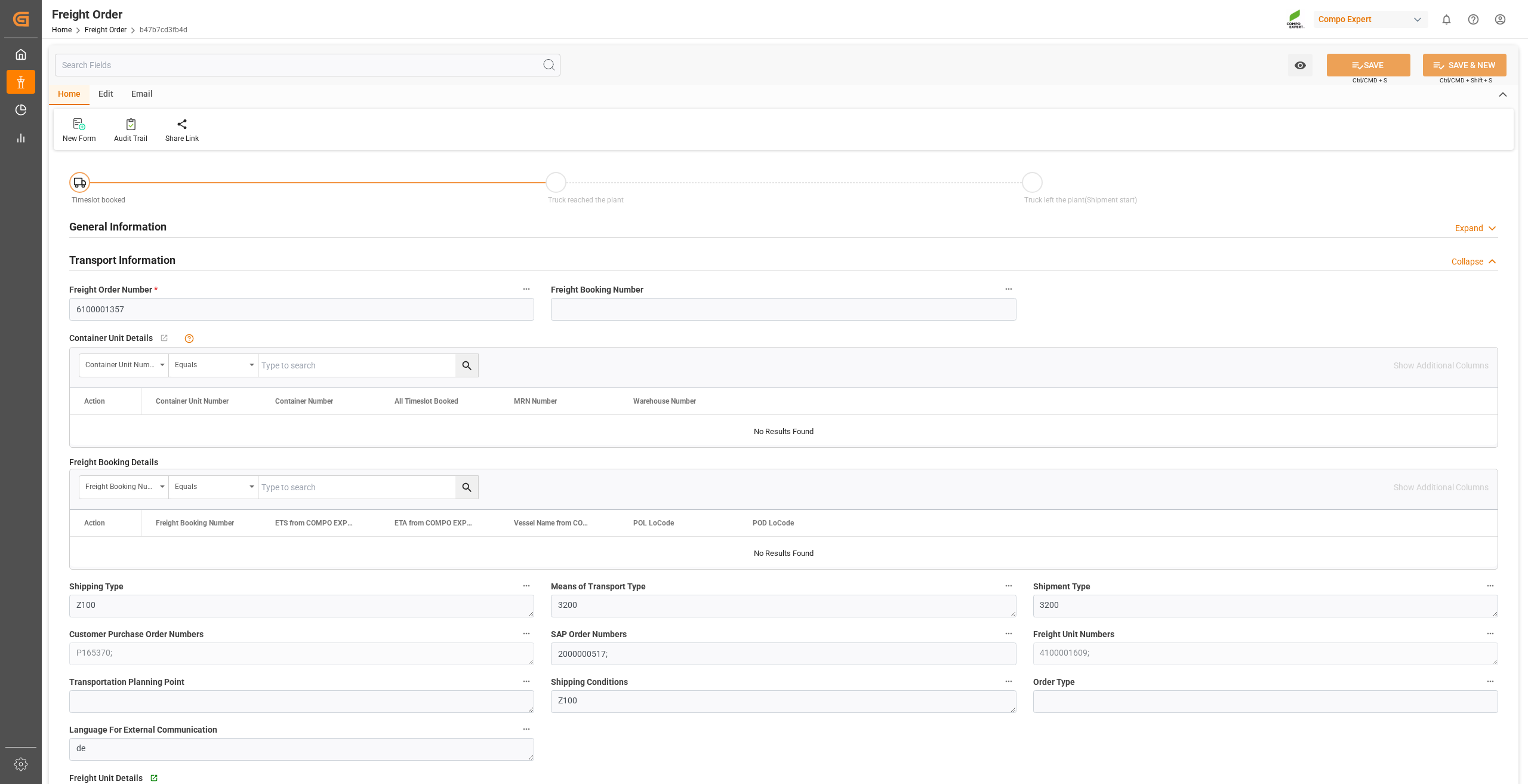
type input "0"
type input "24000"
type input "0"
type input "[DATE] 01:00"
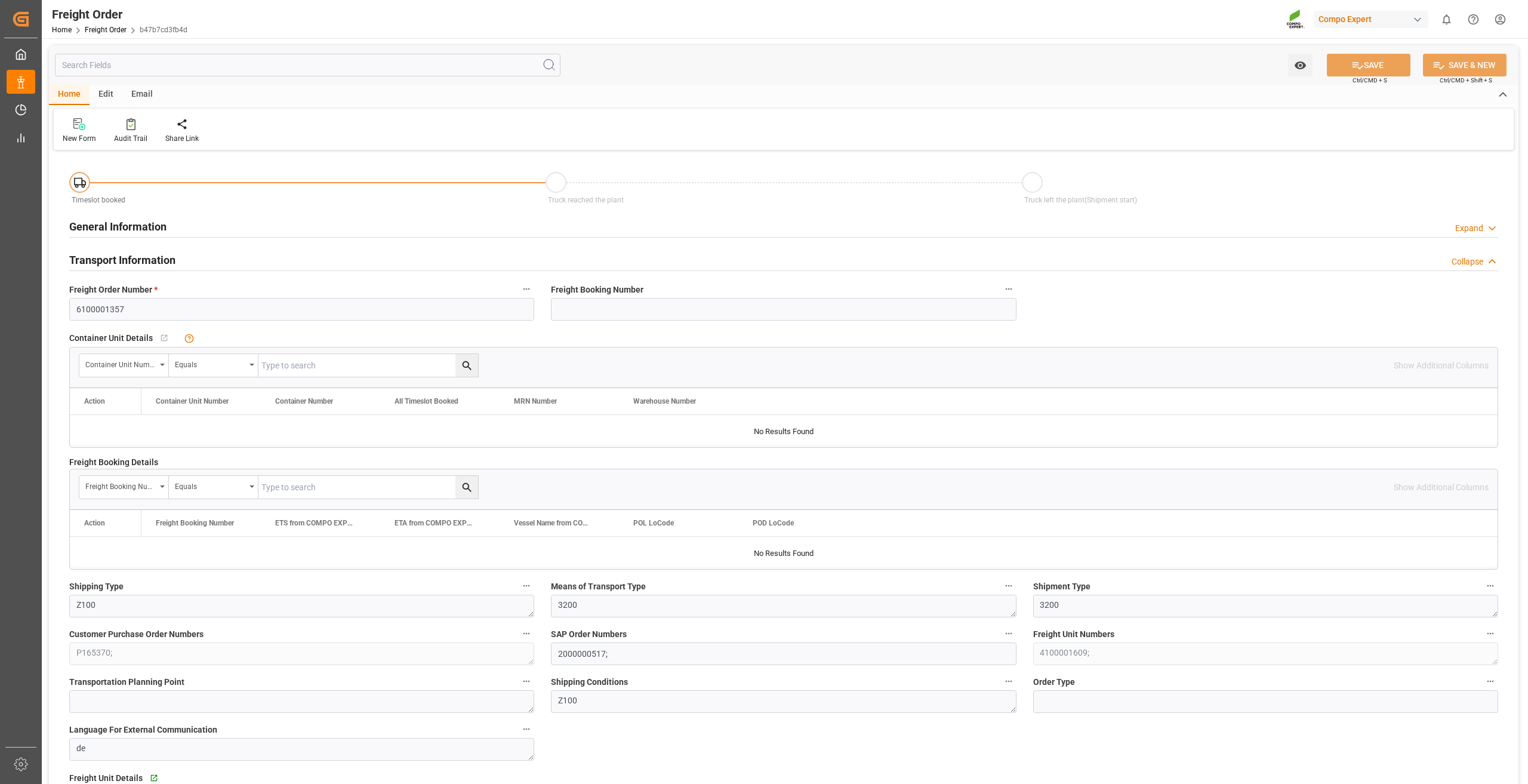
type input "[DATE] 09:06"
click at [181, 137] on div "Create Timeslot" at bounding box center [190, 139] width 51 height 11
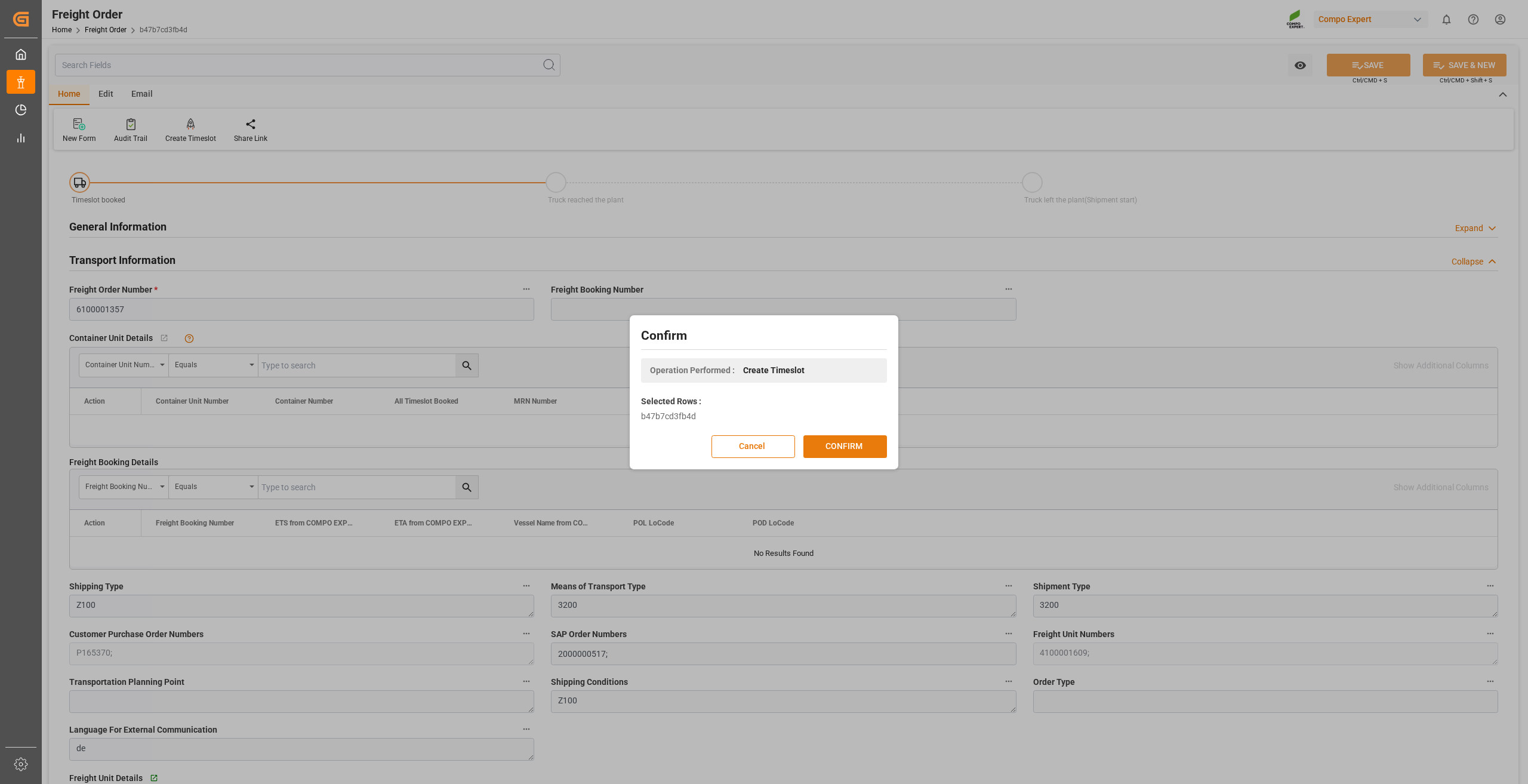
click at [824, 441] on button "CONFIRM" at bounding box center [844, 446] width 83 height 22
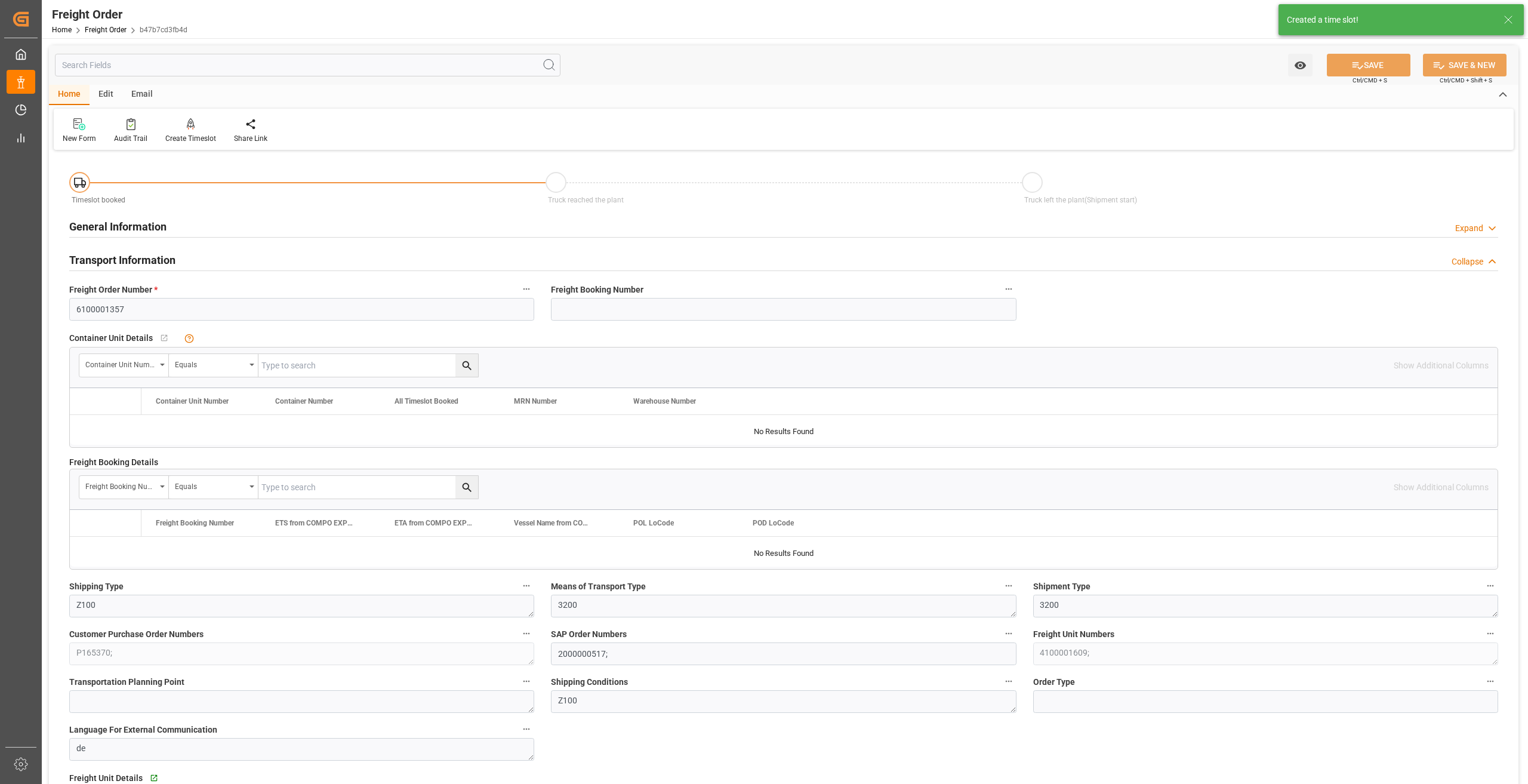
type input "0"
type input "24000"
type input "0"
type input "[DATE] 01:00"
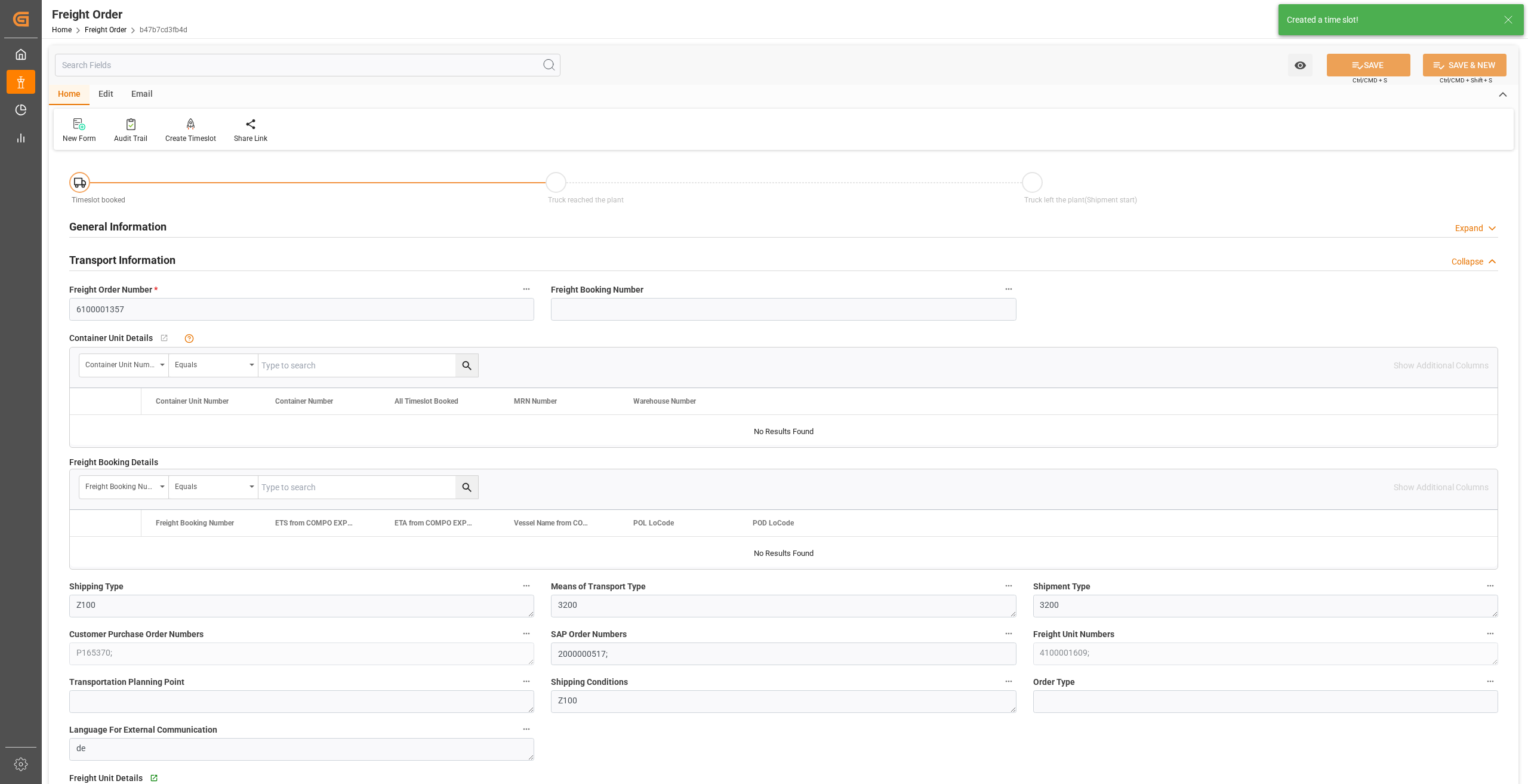
type input "[DATE] 09:06"
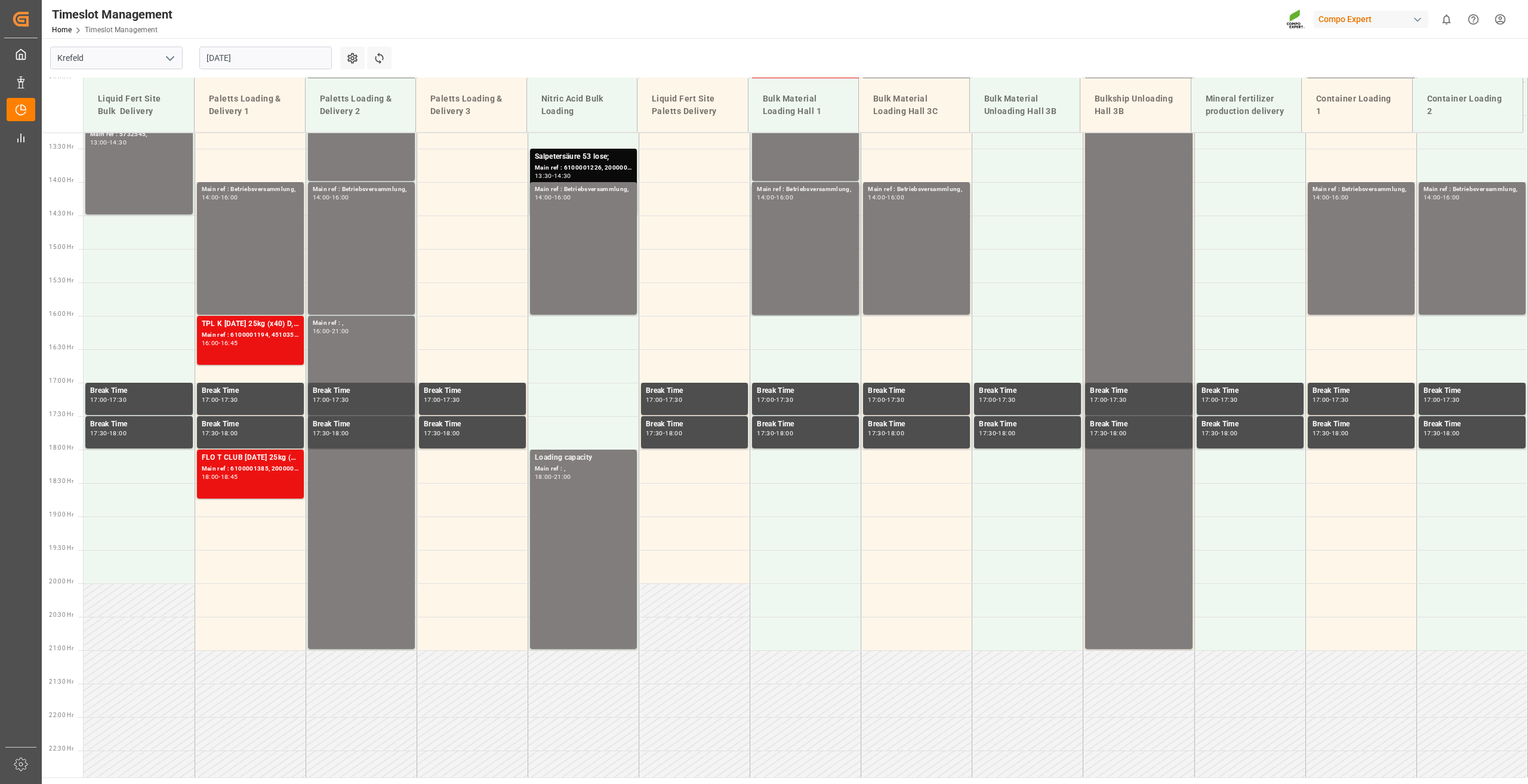
scroll to position [941, 0]
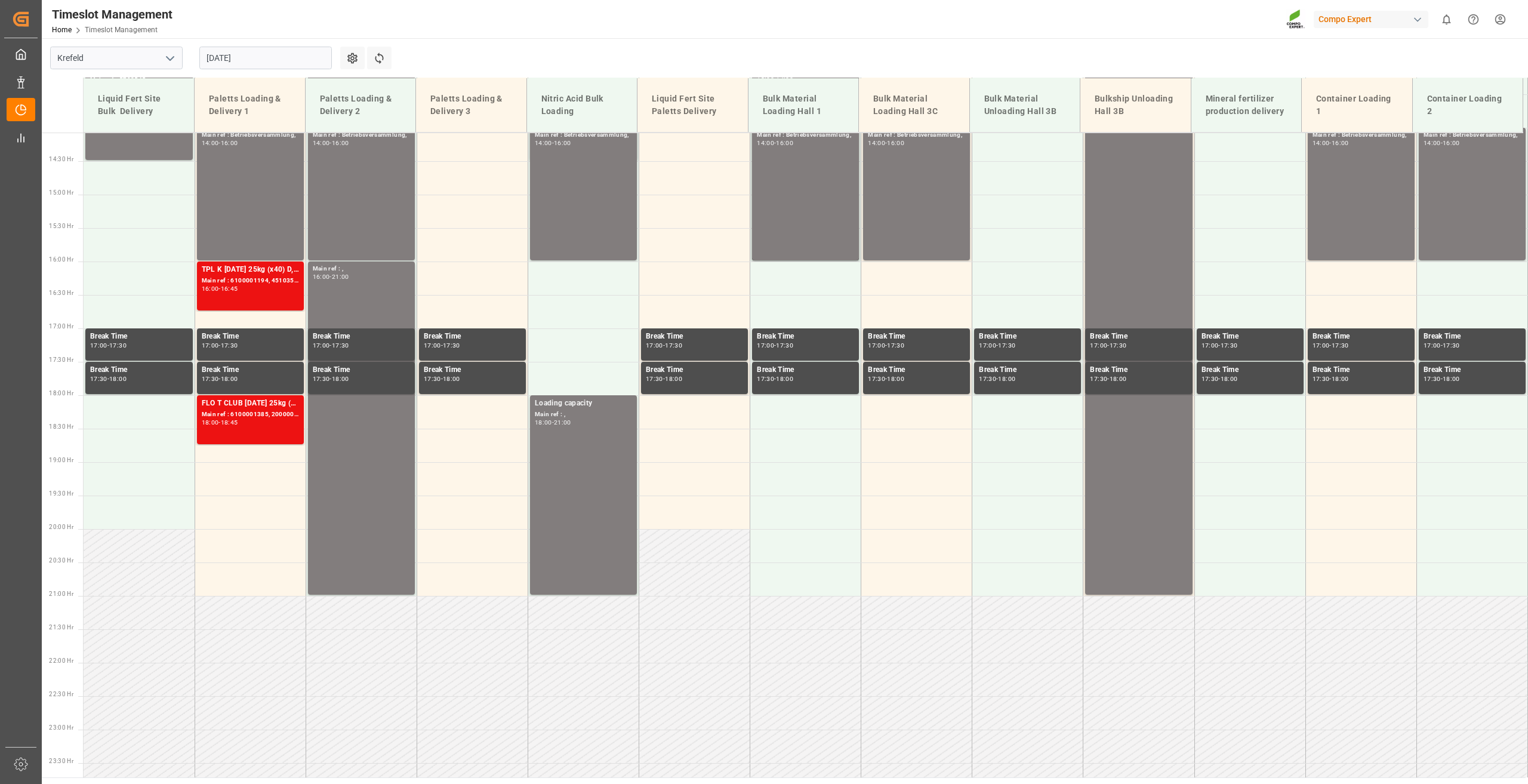
click at [237, 59] on input "[DATE]" at bounding box center [265, 57] width 133 height 22
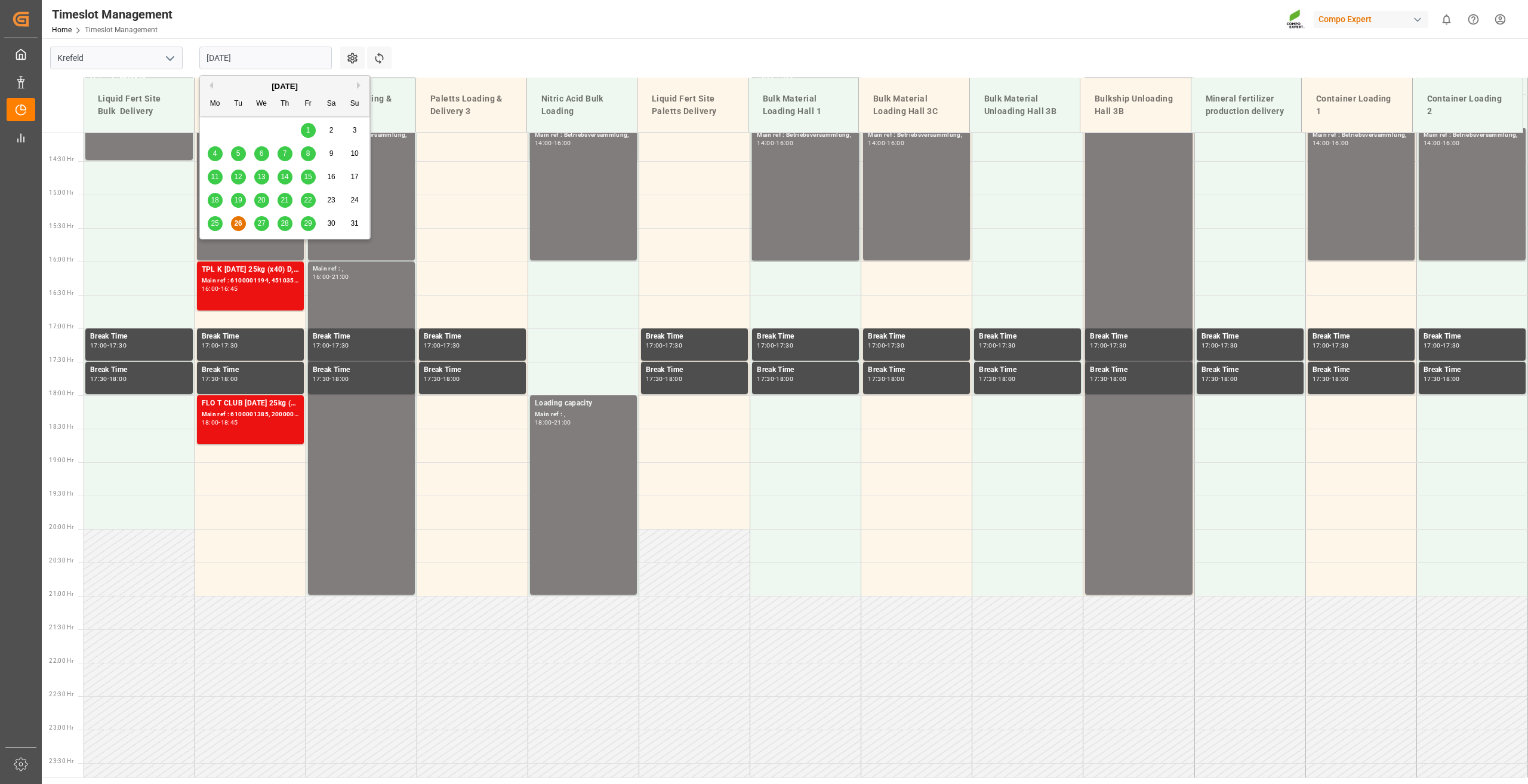
click at [265, 220] on span "27" at bounding box center [261, 222] width 8 height 8
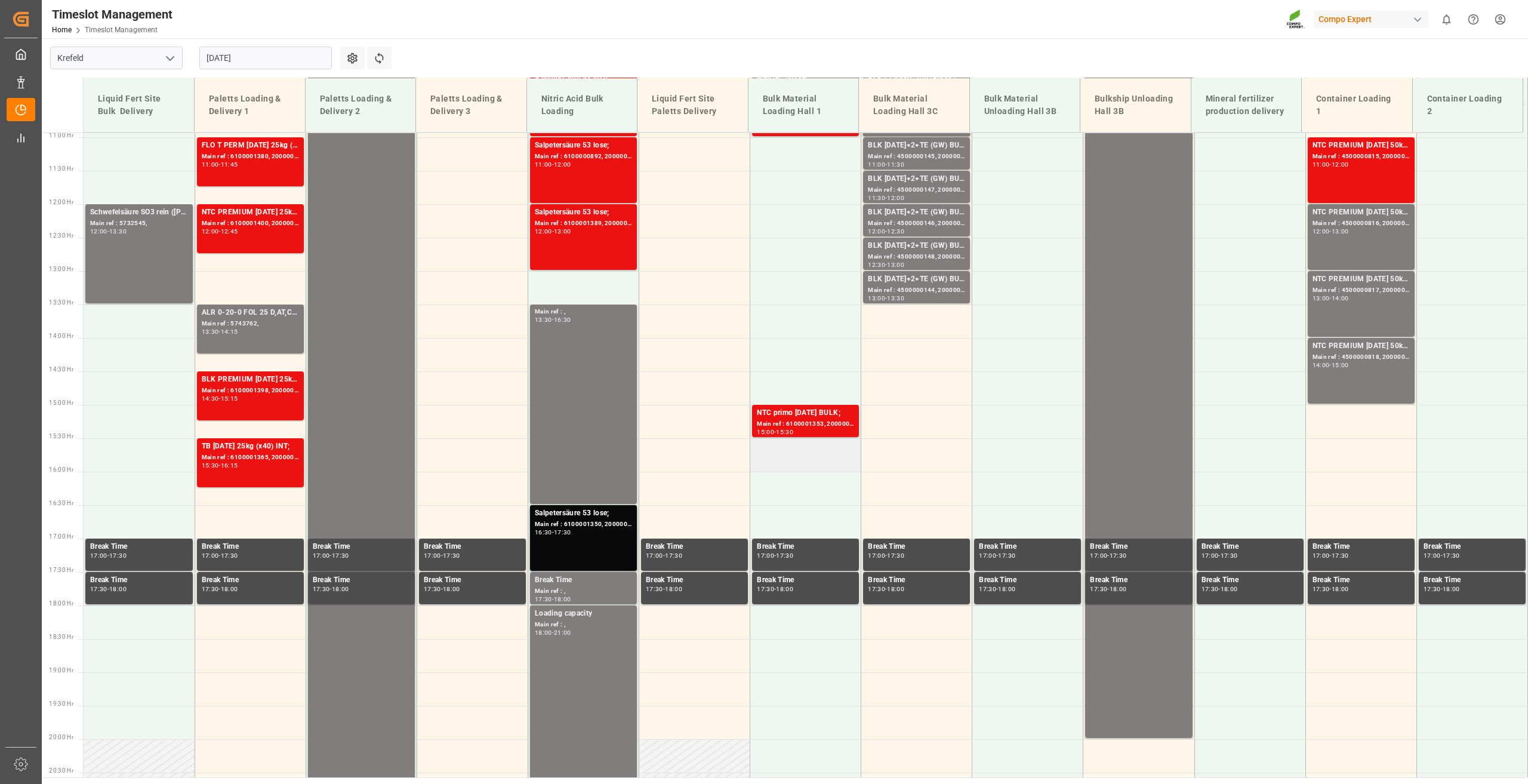
scroll to position [522, 0]
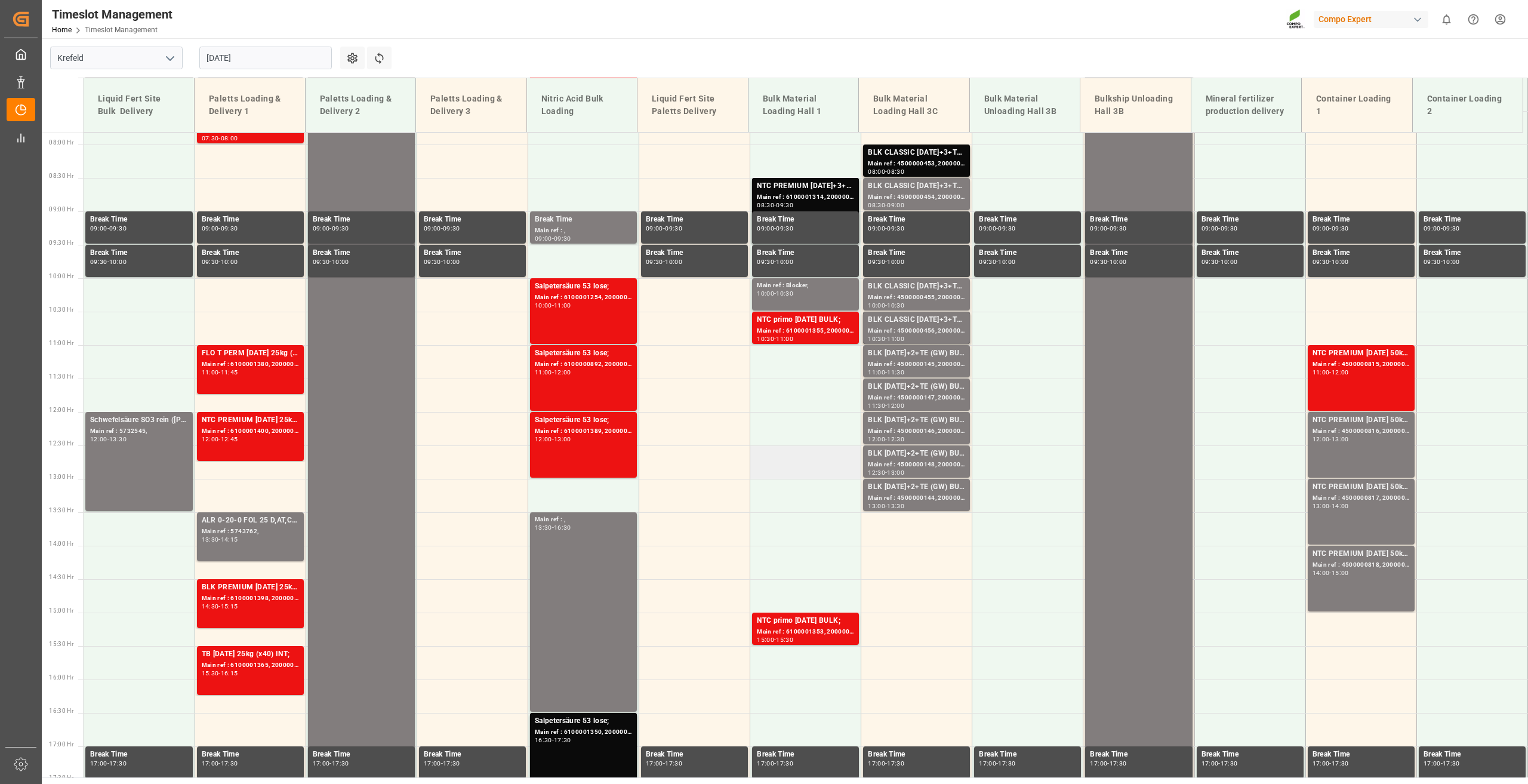
click at [795, 466] on td at bounding box center [806, 461] width 111 height 33
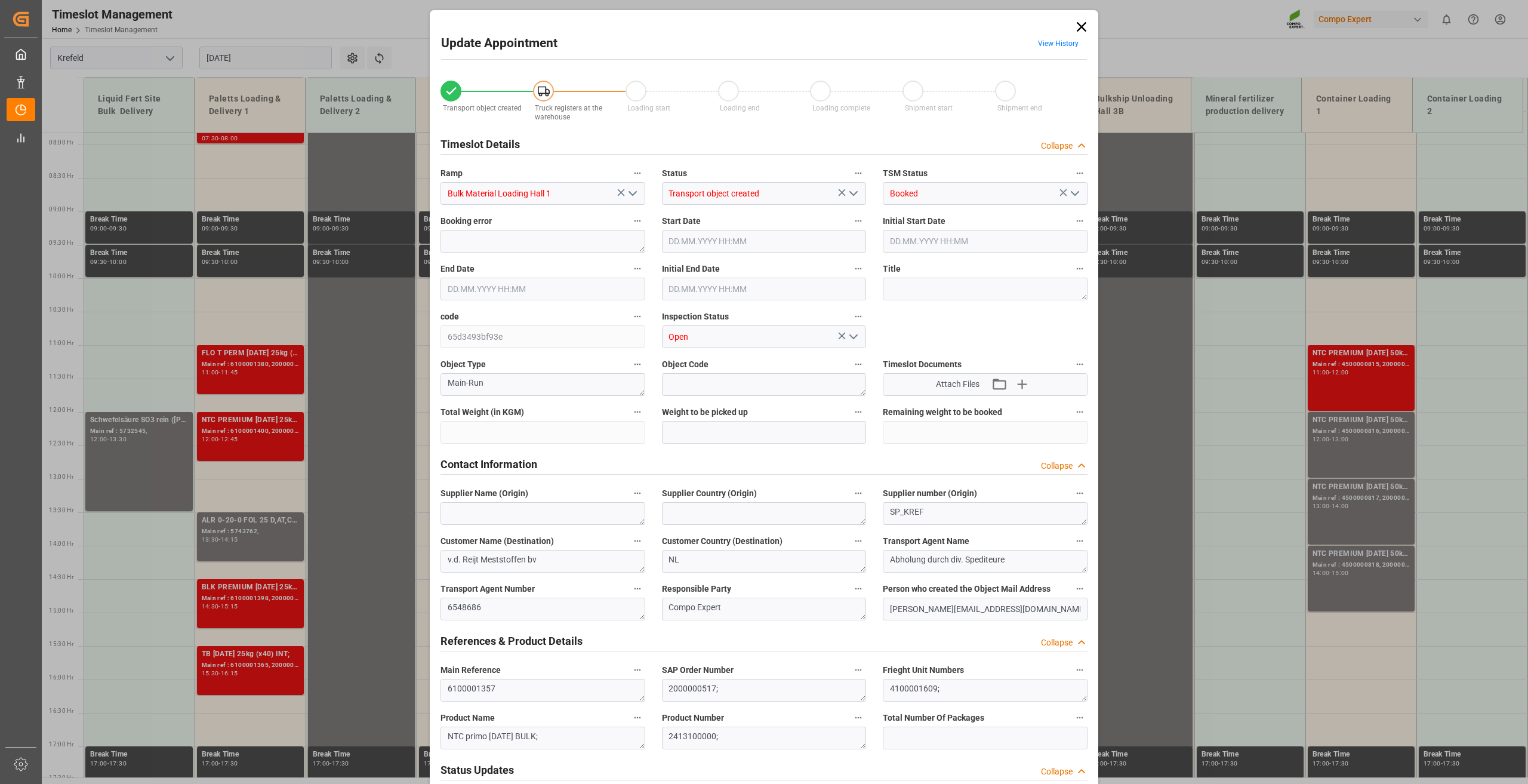
type input "24000"
type input "0"
type input "[DATE] 12:30"
type input "[DATE] 13:00"
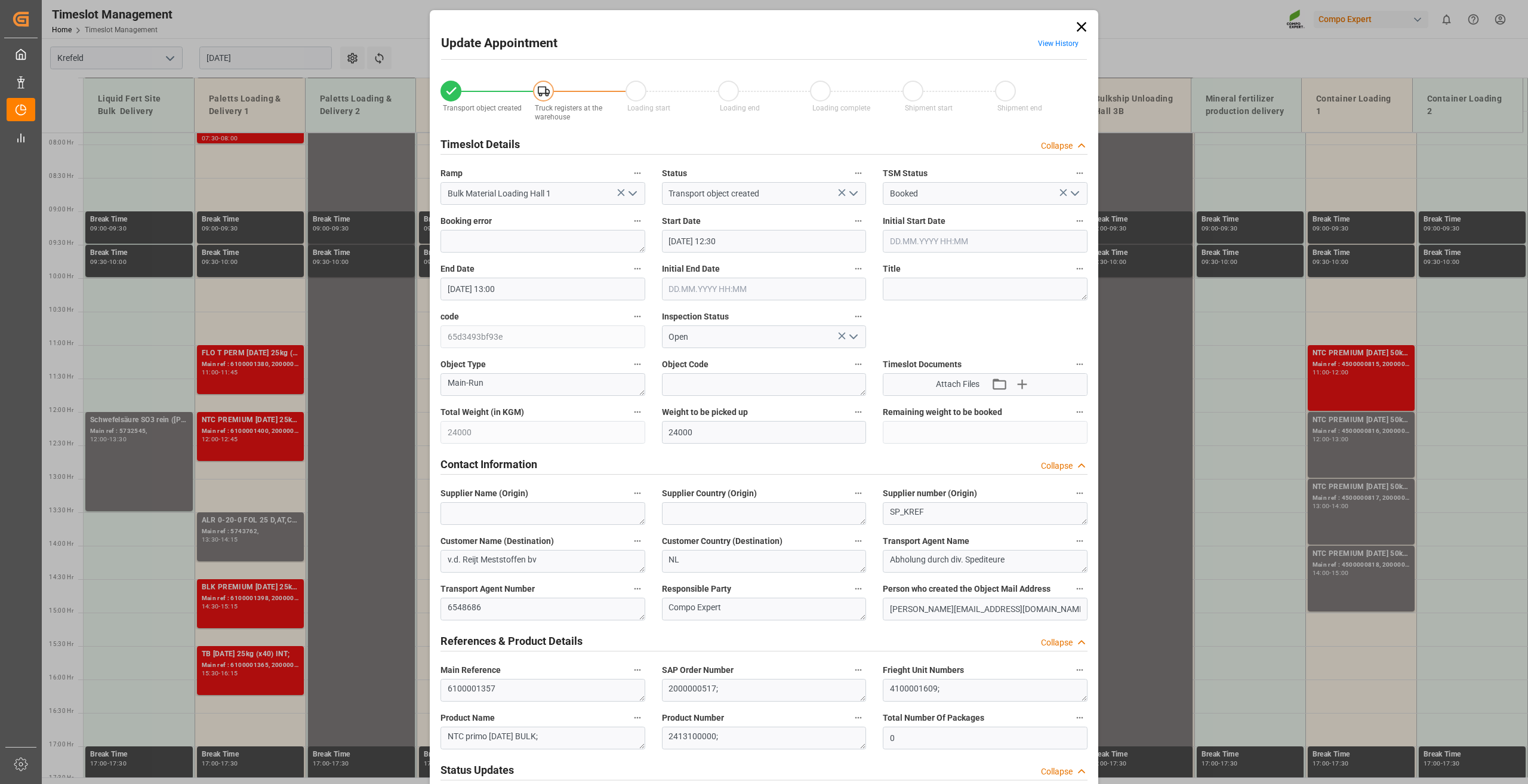
type input "[DATE] 09:06"
type input "[DATE] 13:17"
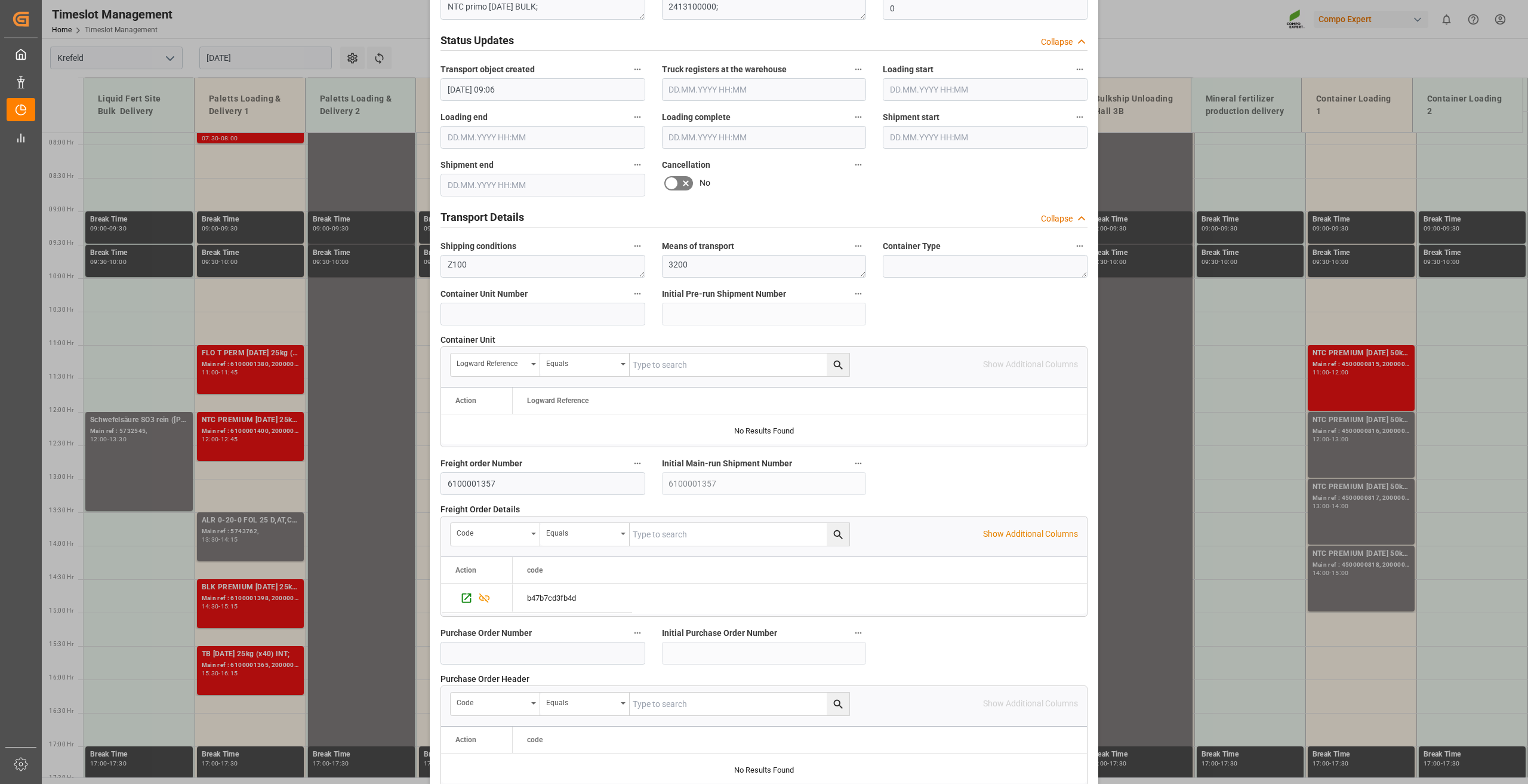
scroll to position [873, 0]
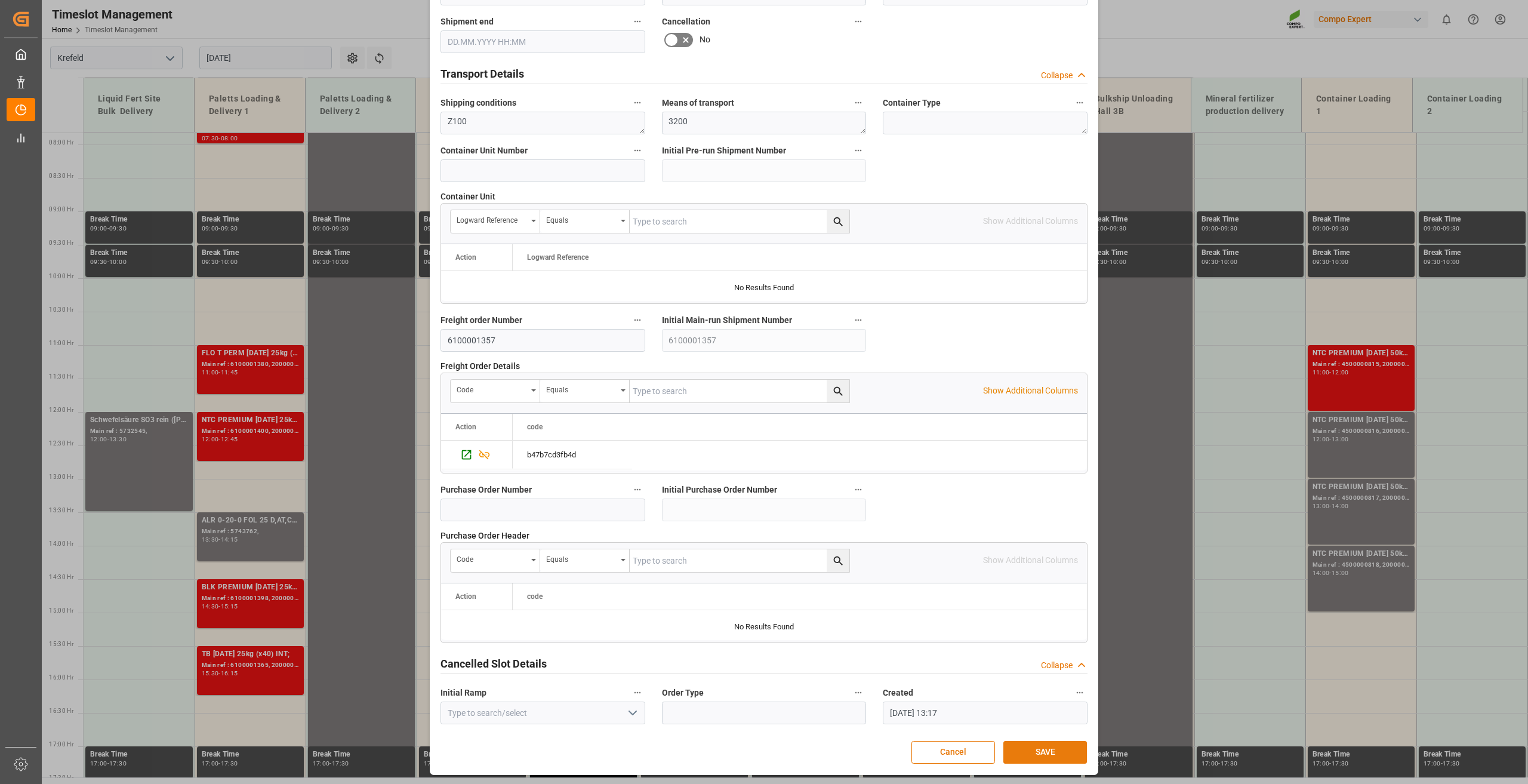
click at [1036, 744] on button "SAVE" at bounding box center [1045, 752] width 83 height 22
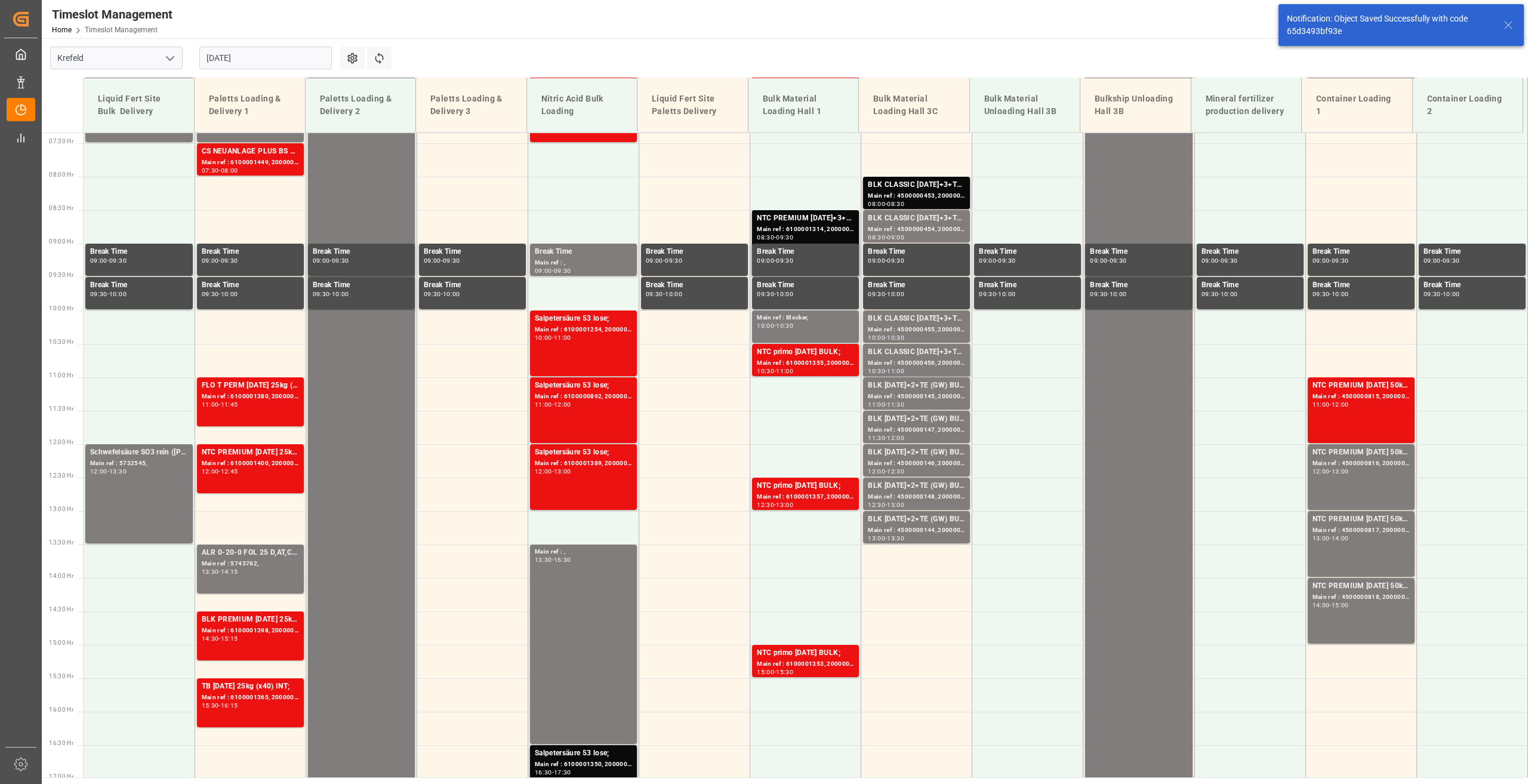
scroll to position [676, 0]
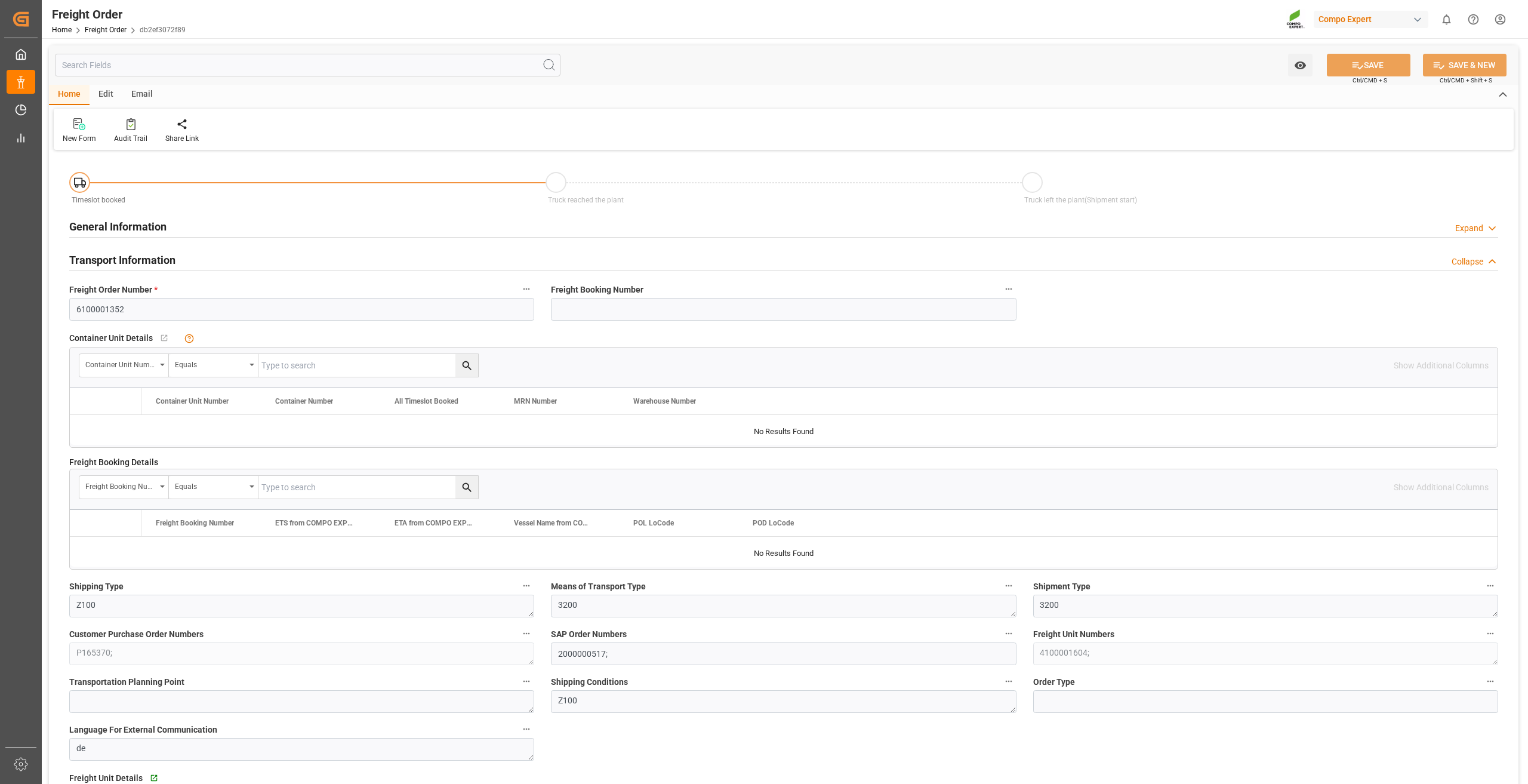
type input "0"
type input "24000"
type input "0"
type input "[DATE] 01:00"
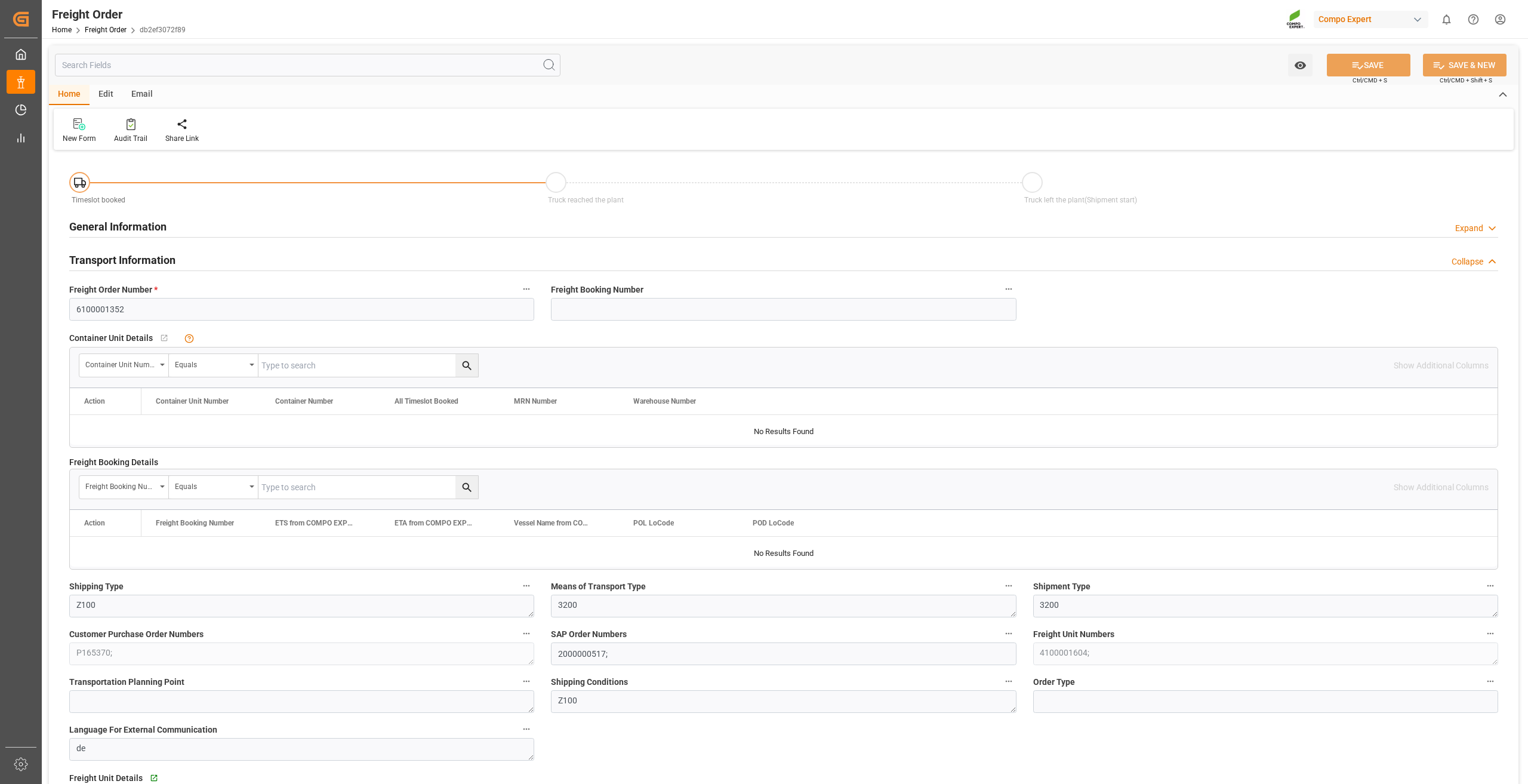
type input "[DATE] 09:06"
click at [194, 134] on div "Create Timeslot" at bounding box center [190, 139] width 51 height 11
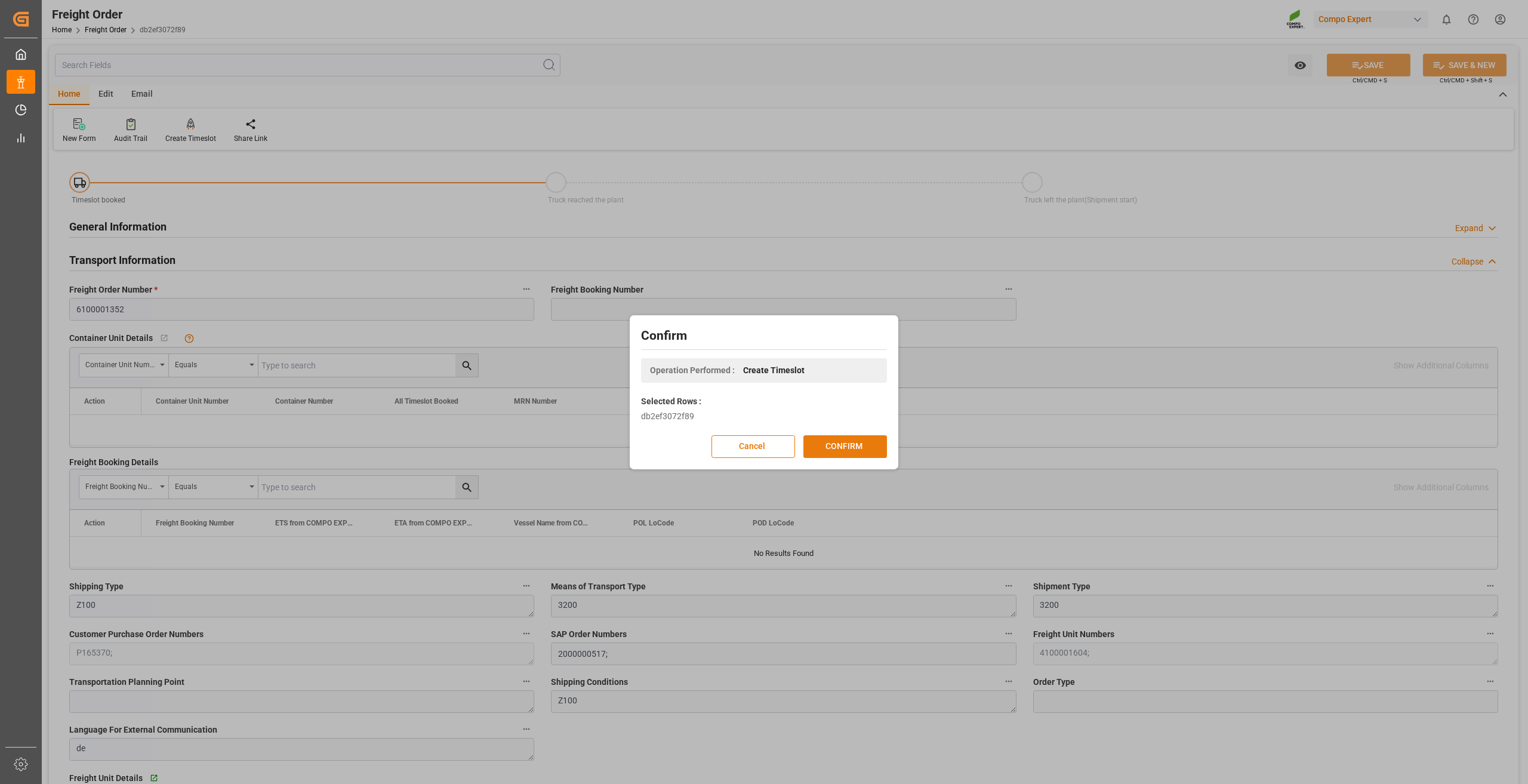
click at [817, 448] on button "CONFIRM" at bounding box center [844, 446] width 83 height 22
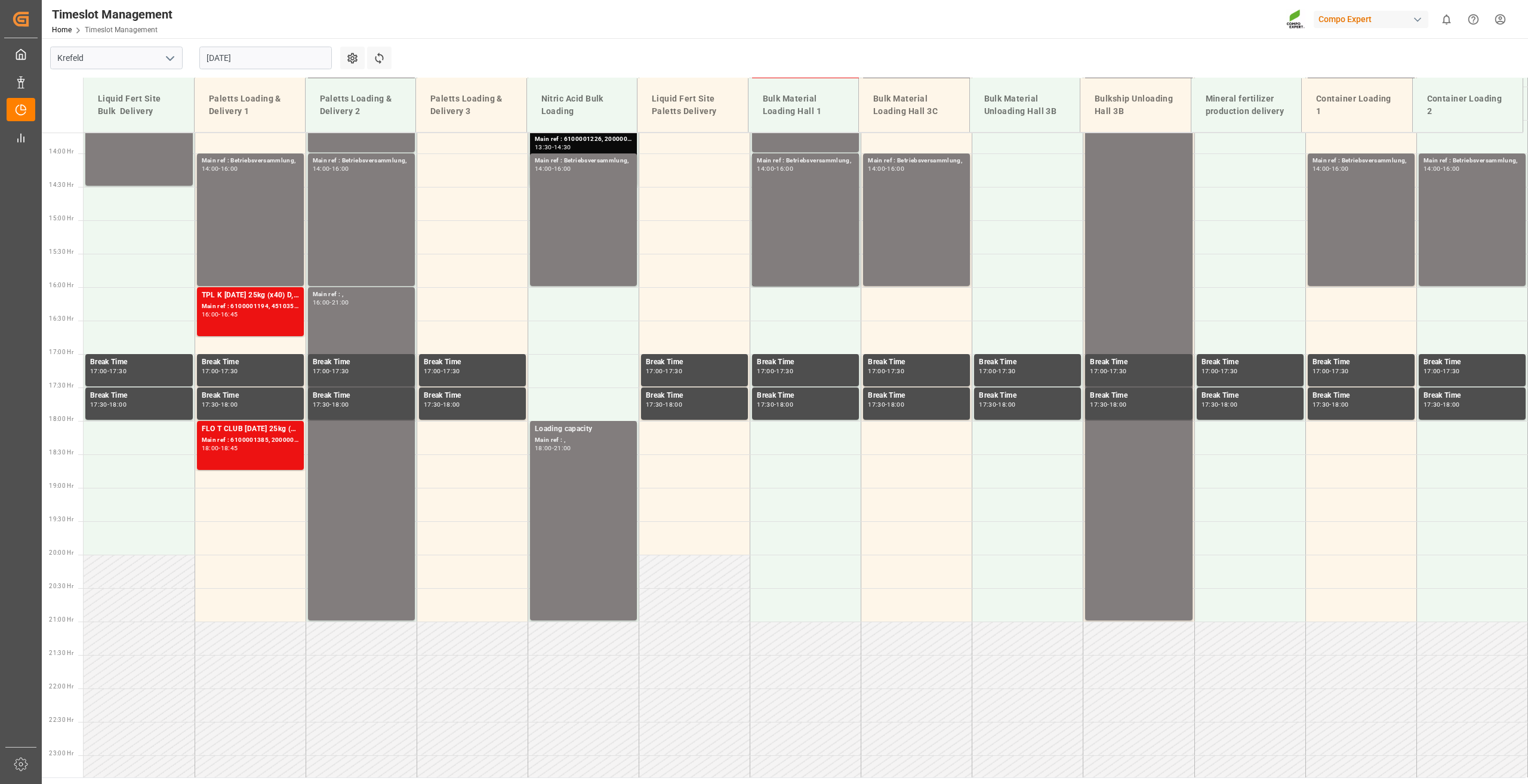
scroll to position [941, 0]
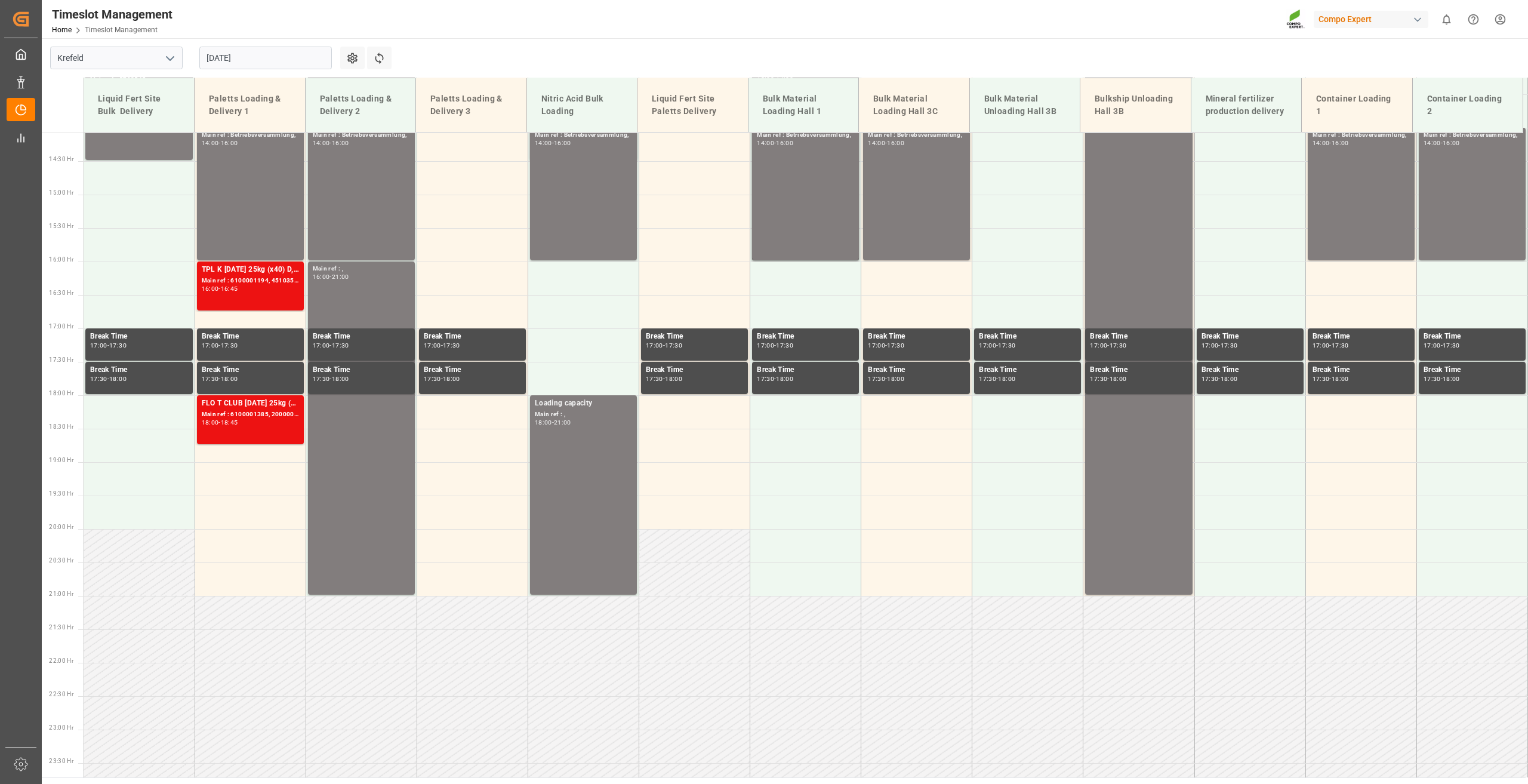
click at [247, 59] on input "[DATE]" at bounding box center [265, 57] width 133 height 22
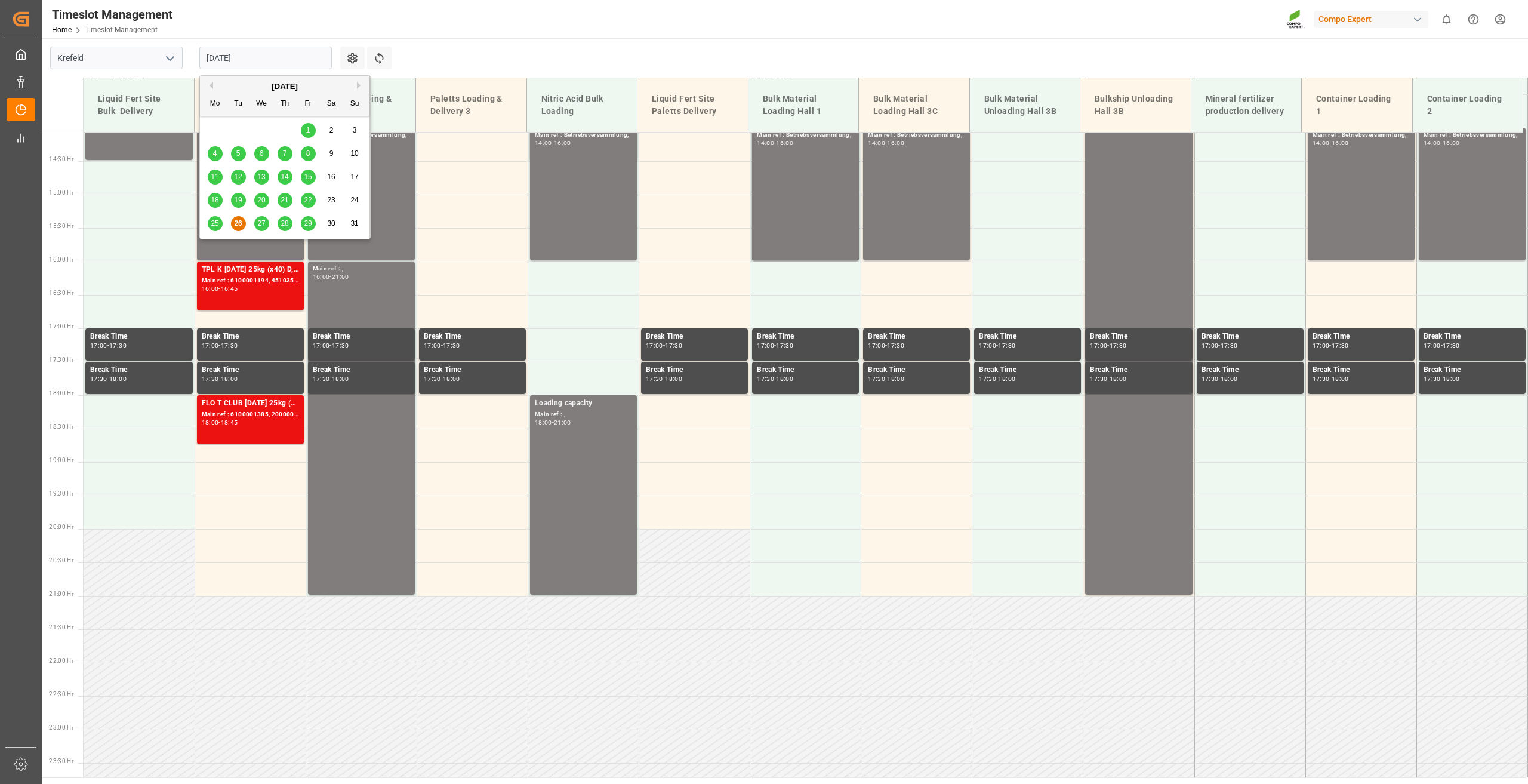
click at [263, 219] on span "27" at bounding box center [261, 222] width 8 height 8
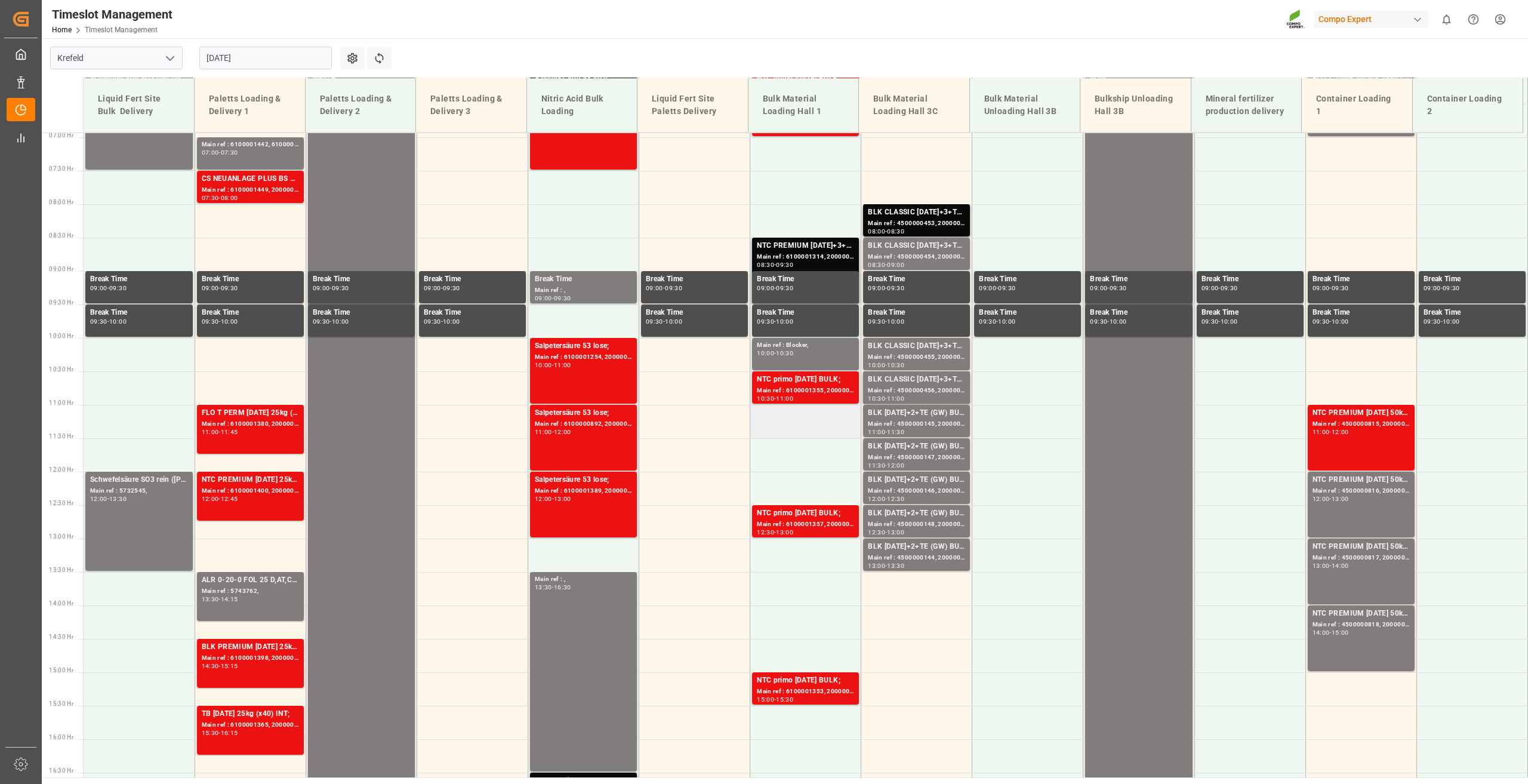
scroll to position [344, 0]
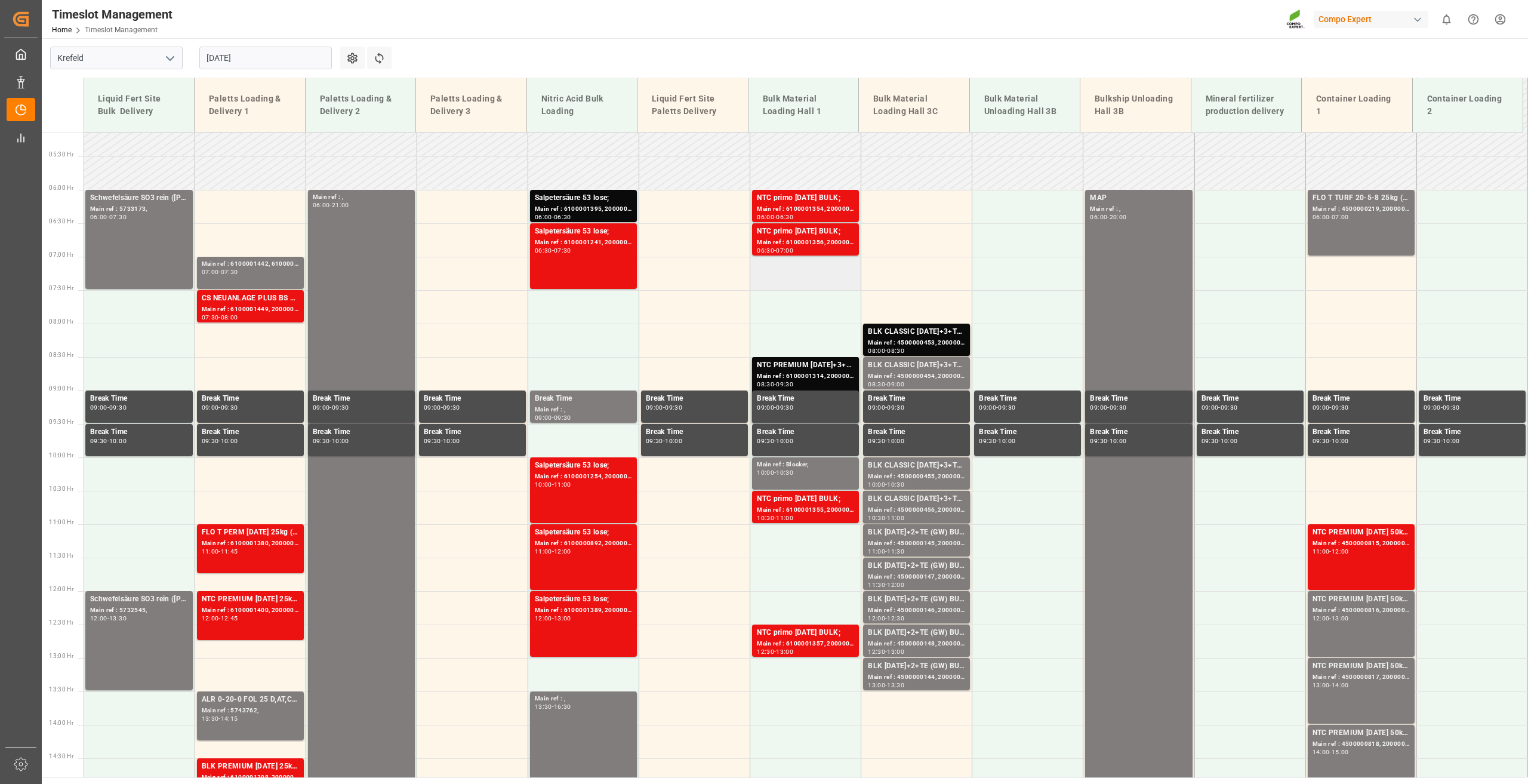
click at [788, 274] on td at bounding box center [806, 272] width 111 height 33
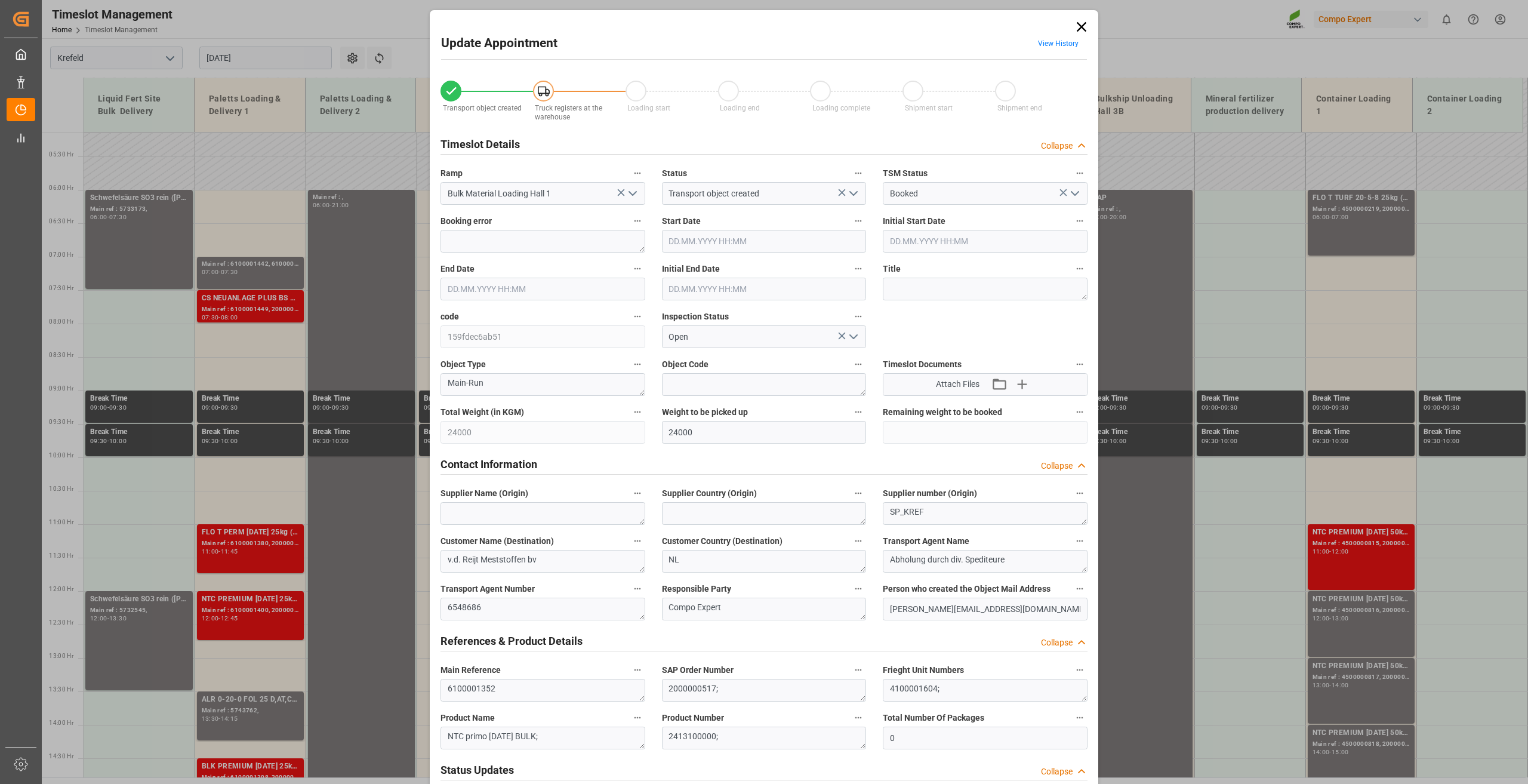
type input "24000"
type input "0"
type input "27.08.2025 07:00"
type input "27.08.2025 07:30"
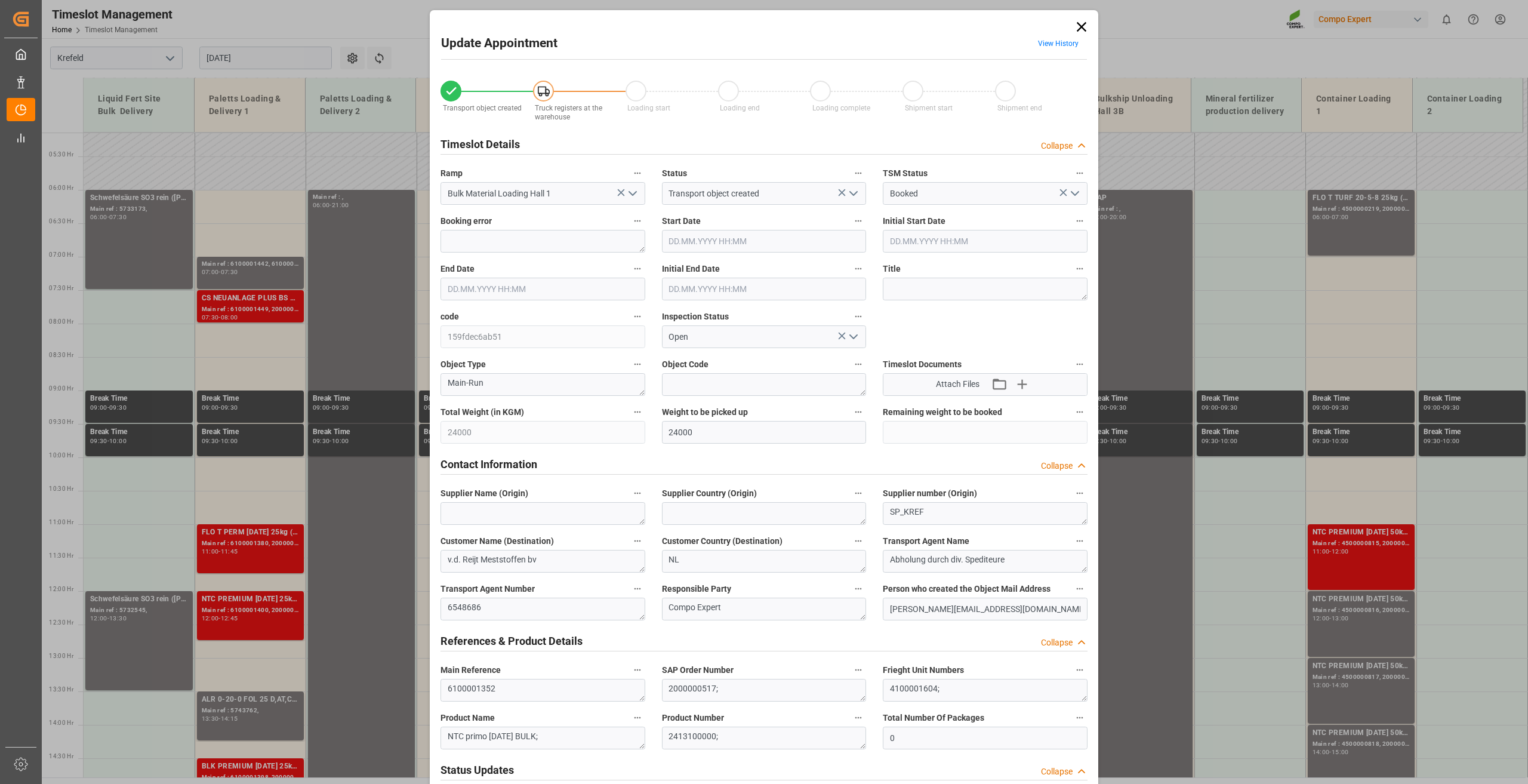
type input "[DATE] 09:06"
type input "26.08.2025 13:18"
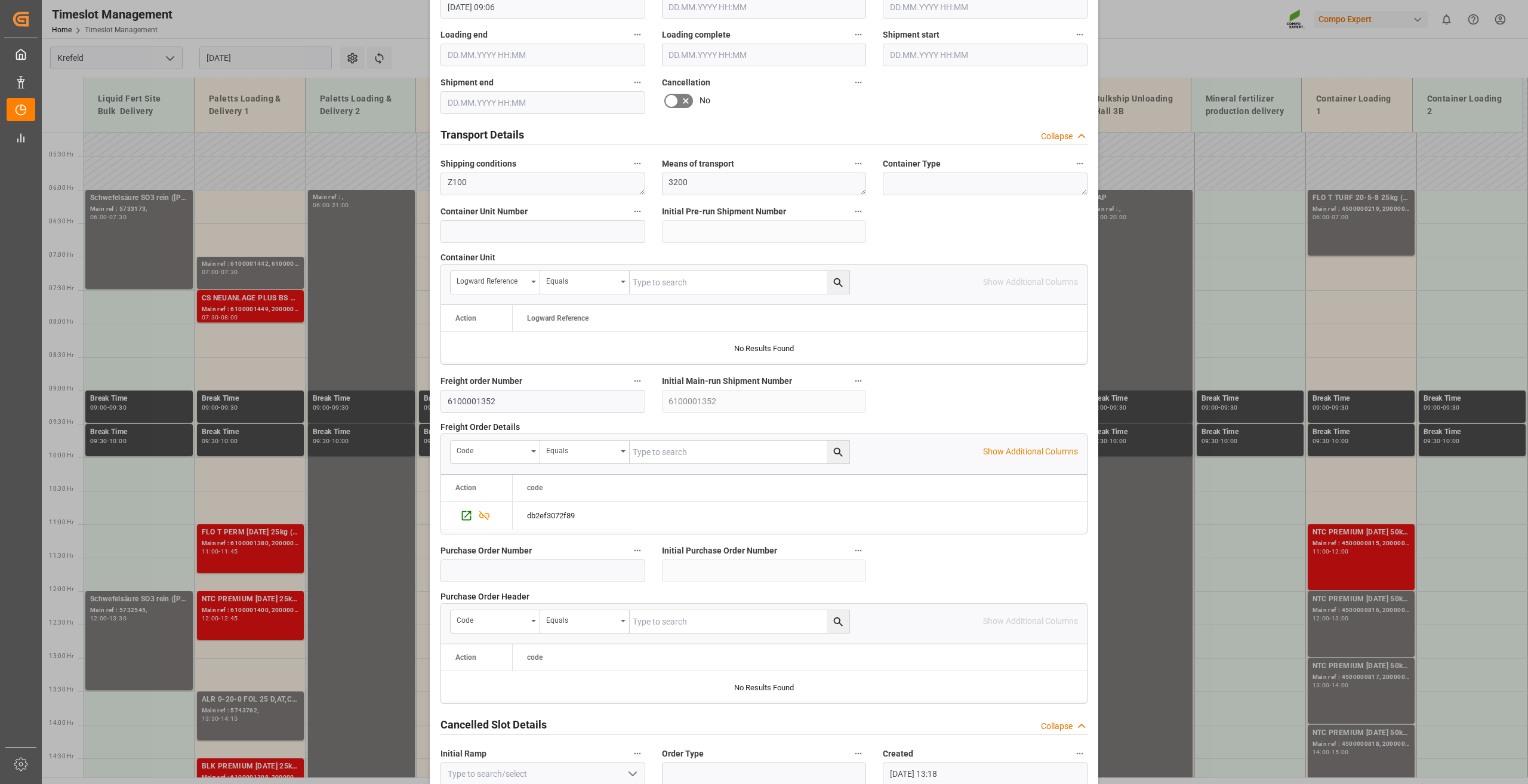
scroll to position [873, 0]
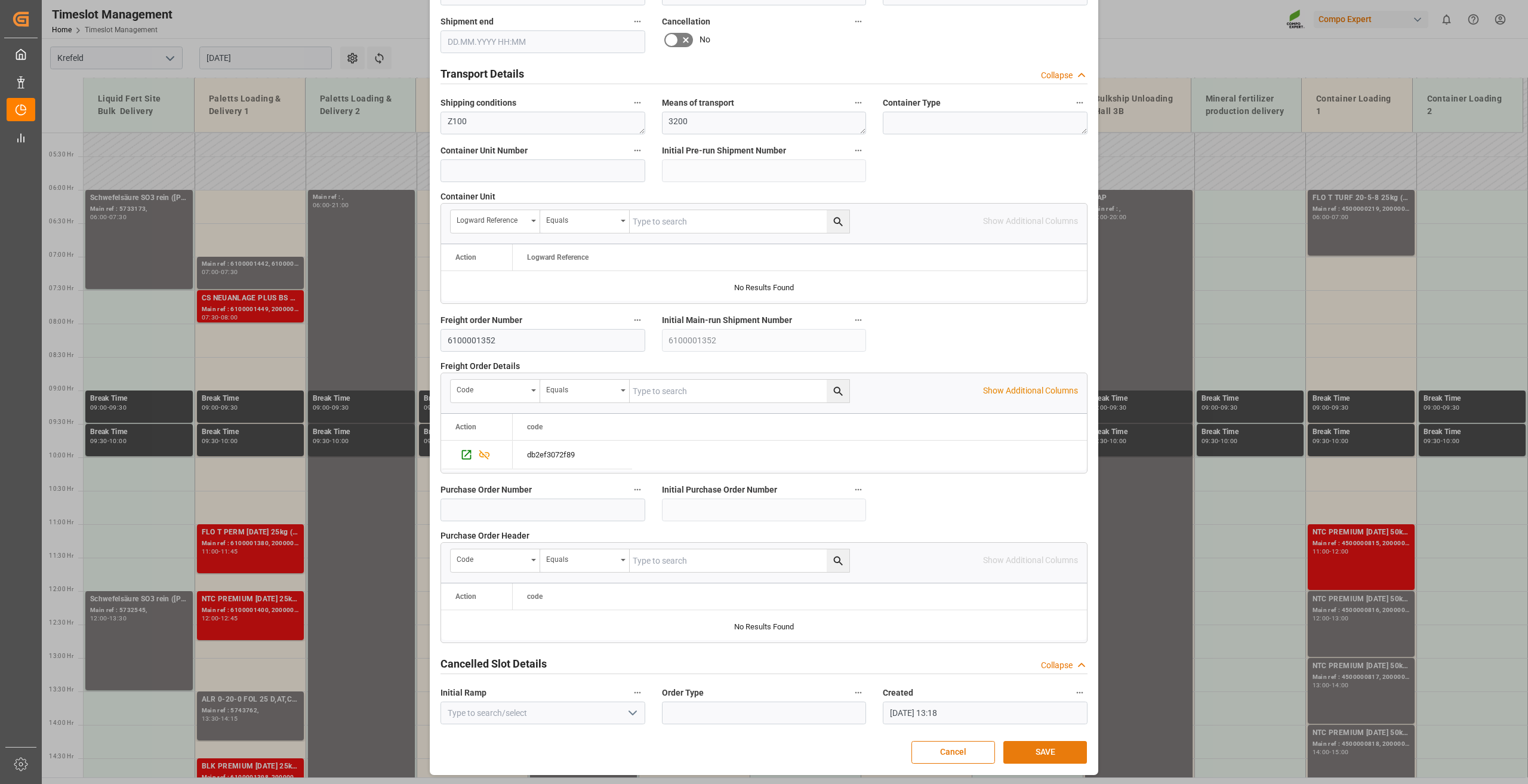
click at [1034, 750] on button "SAVE" at bounding box center [1045, 752] width 83 height 22
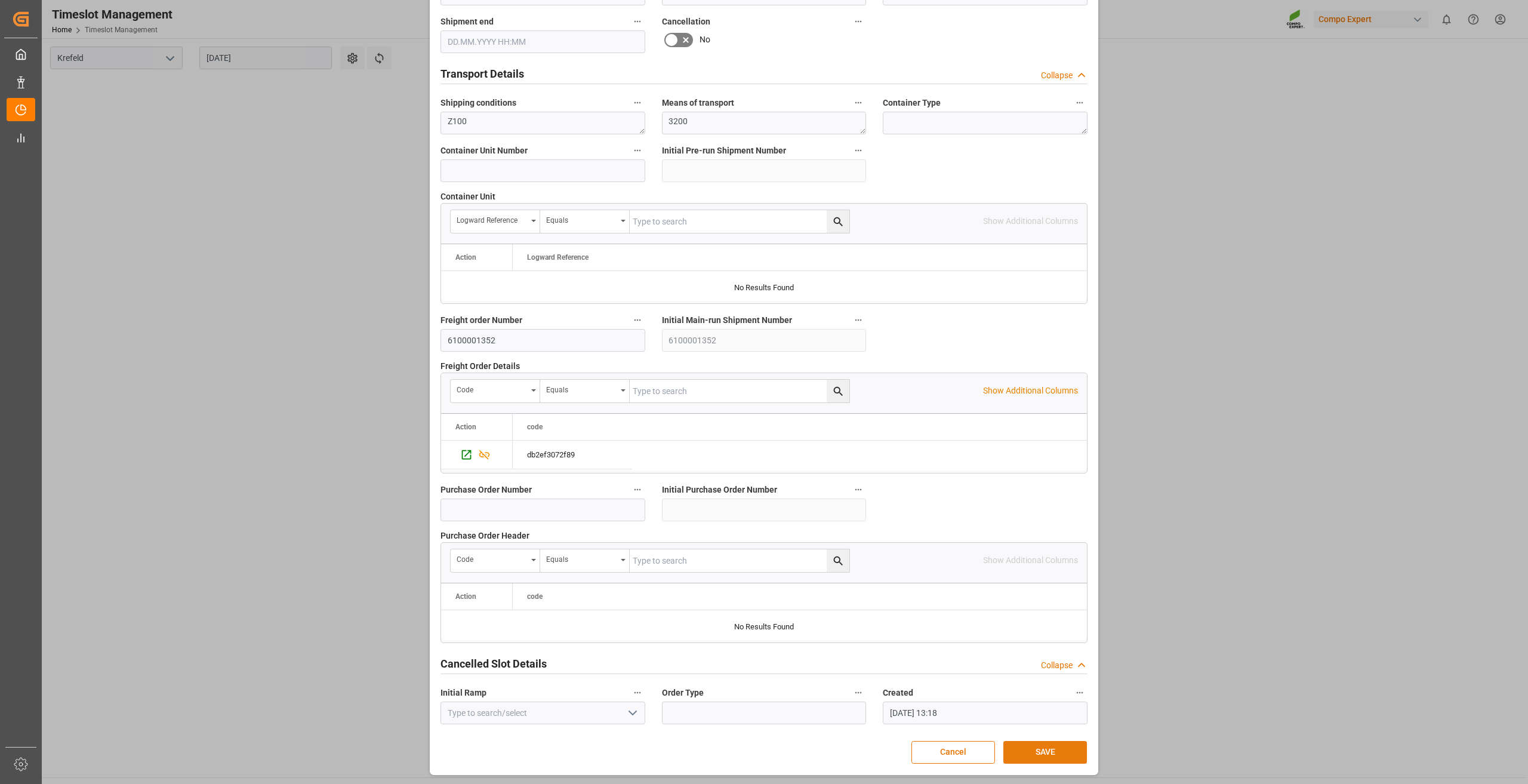
click at [1038, 742] on button "SAVE" at bounding box center [1045, 752] width 83 height 22
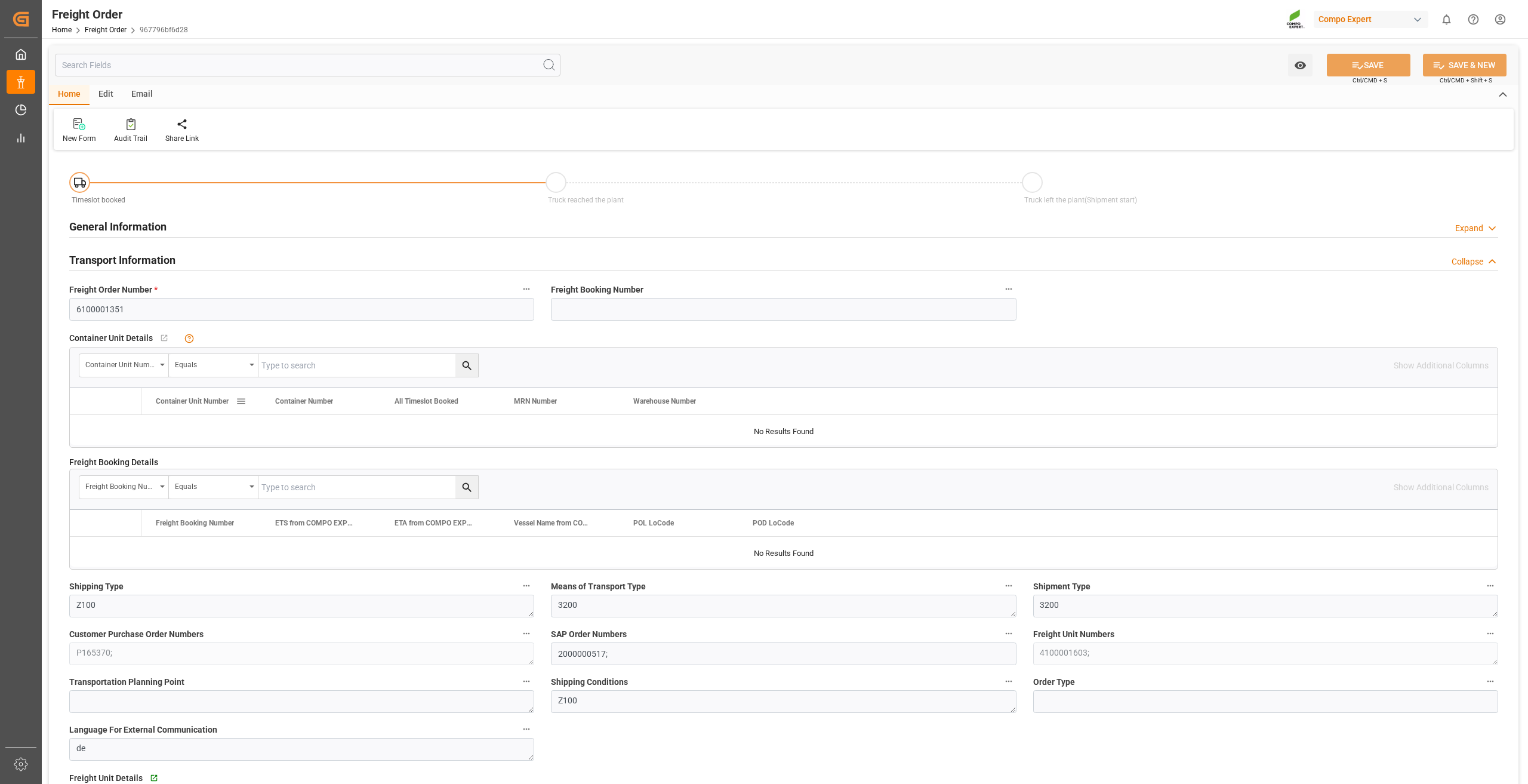
type input "0"
type input "24000"
type input "0"
type input "27.08.2025 01:00"
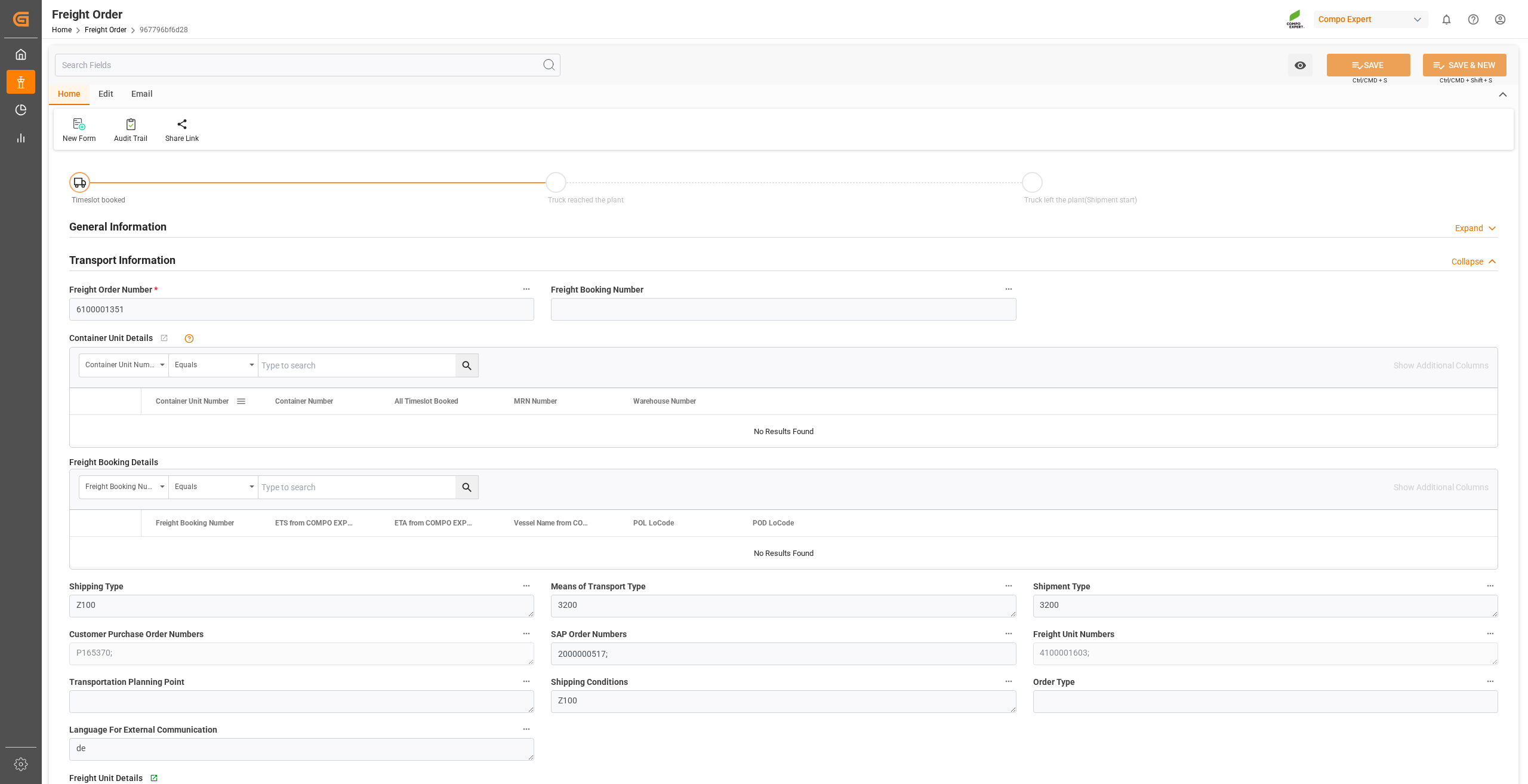
type input "[DATE] 09:06"
click at [187, 134] on div "Create Timeslot" at bounding box center [190, 139] width 51 height 11
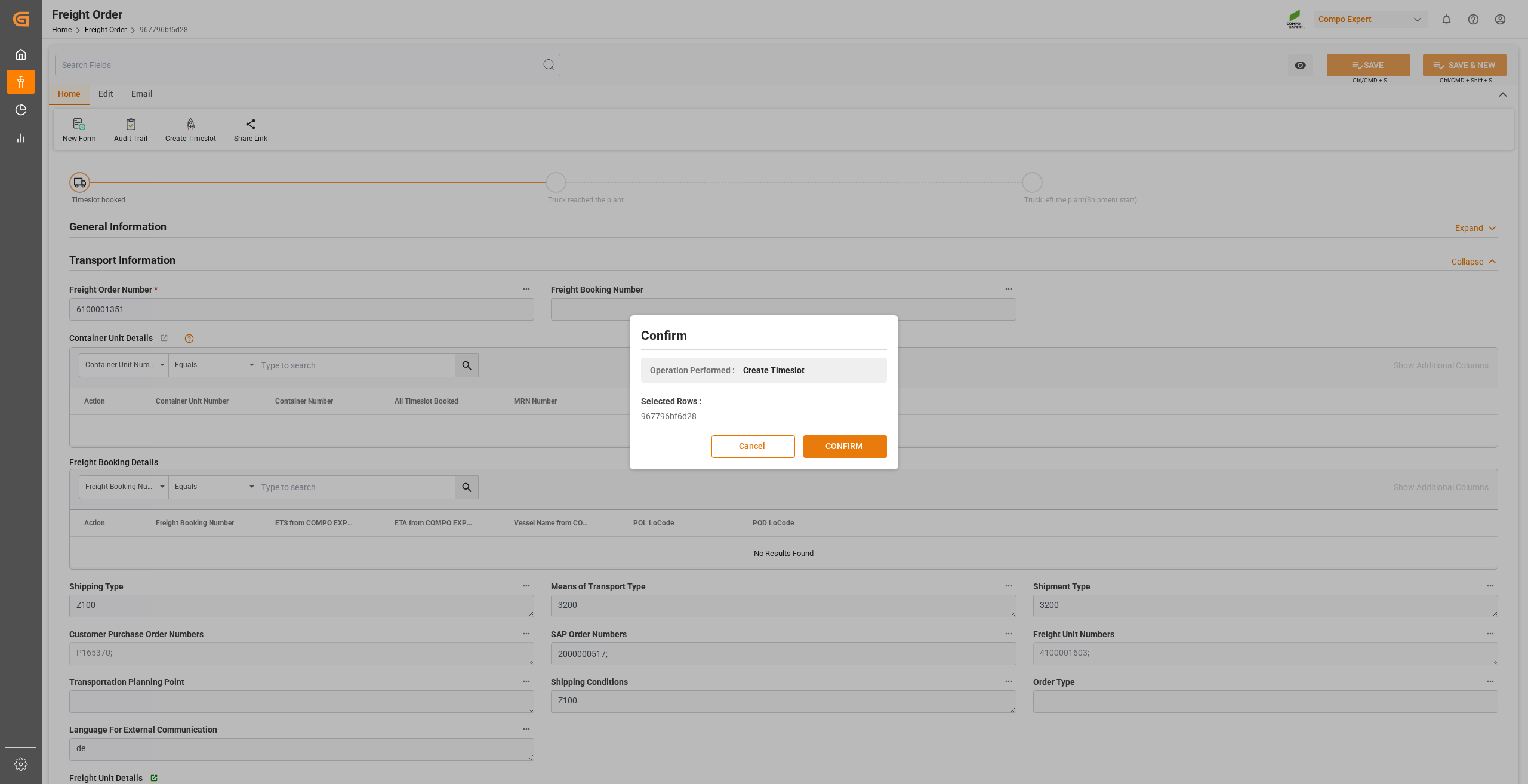
click at [857, 452] on button "CONFIRM" at bounding box center [844, 446] width 83 height 22
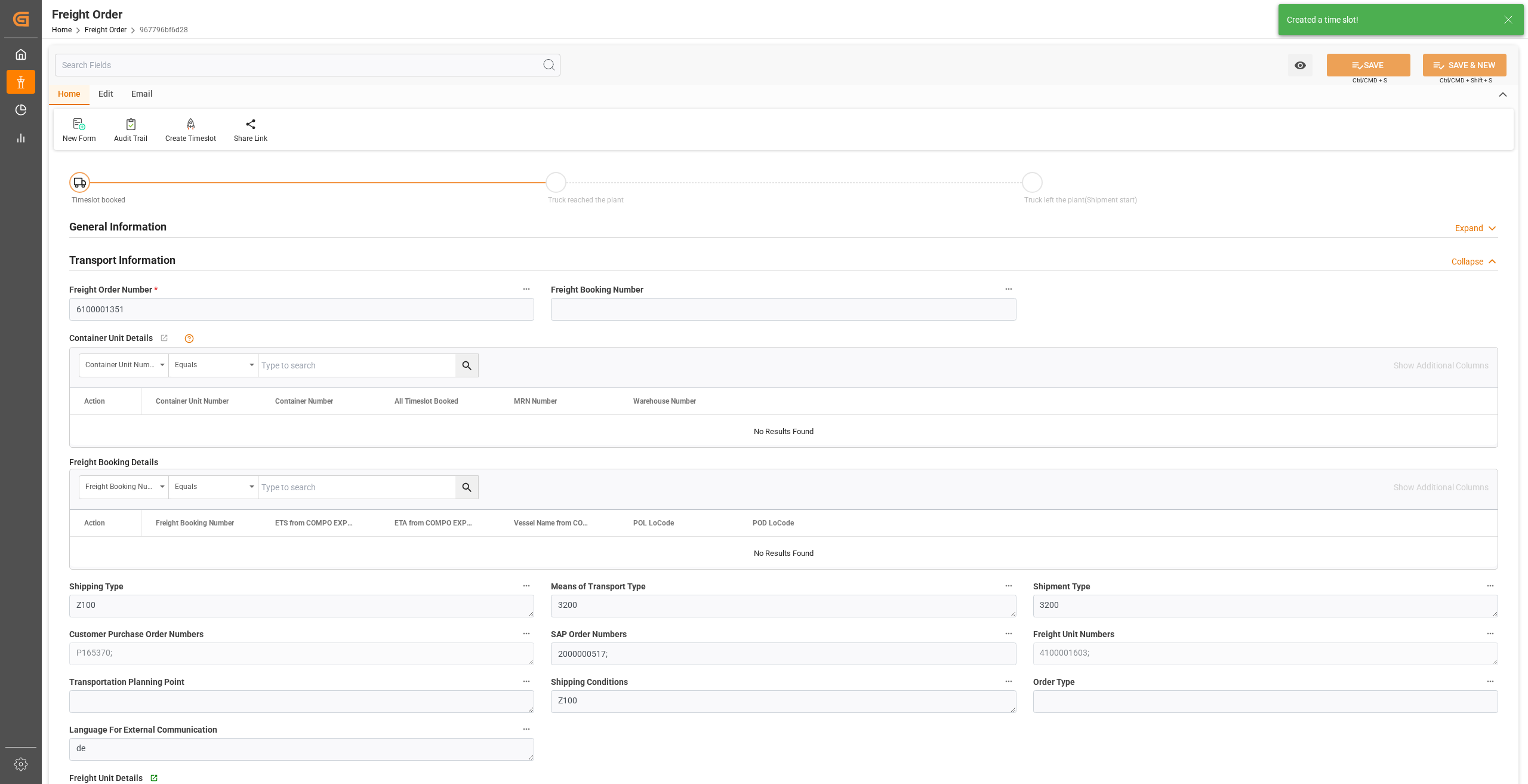
type input "27.08.2025 01:00"
type input "[DATE] 09:06"
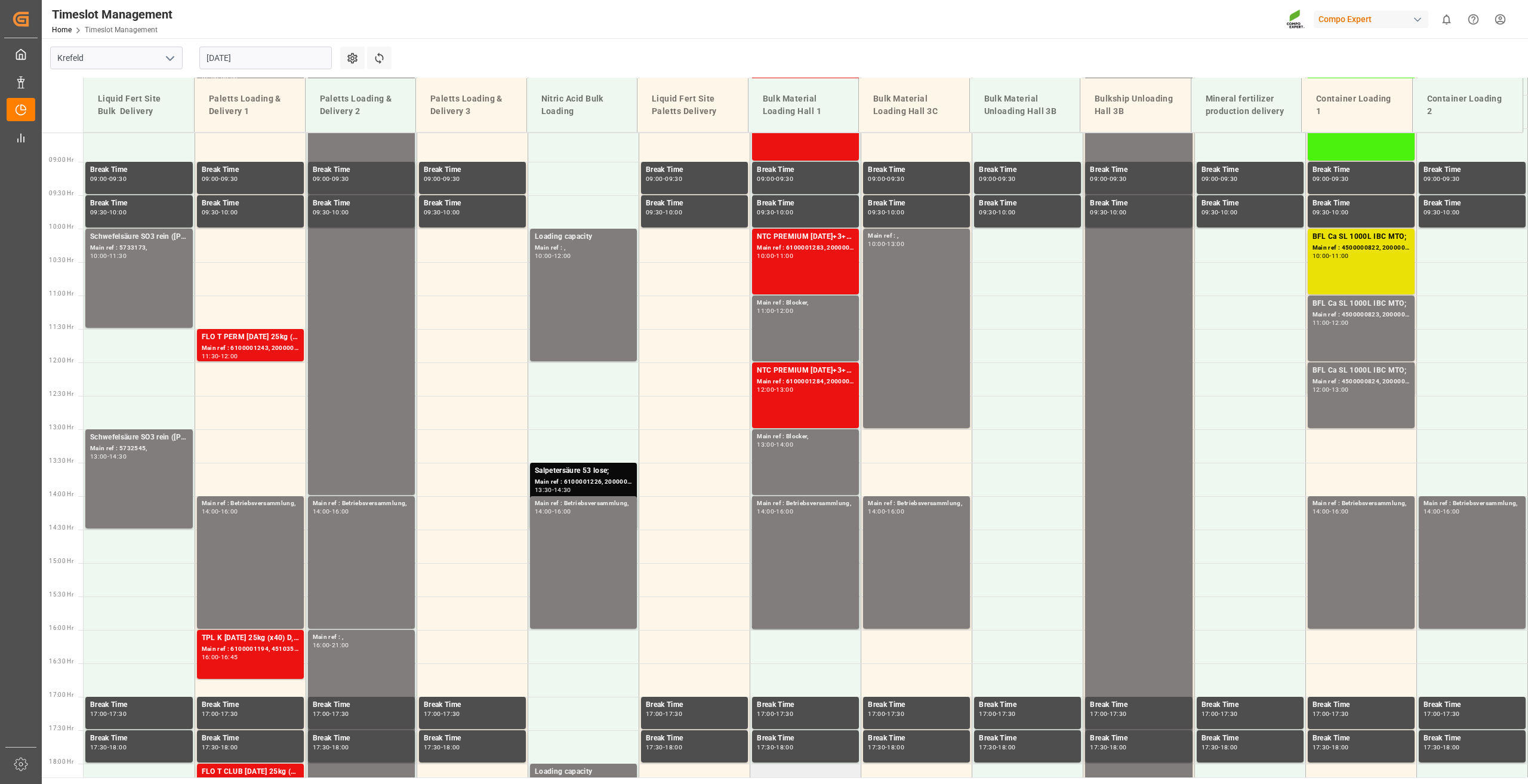
scroll to position [224, 0]
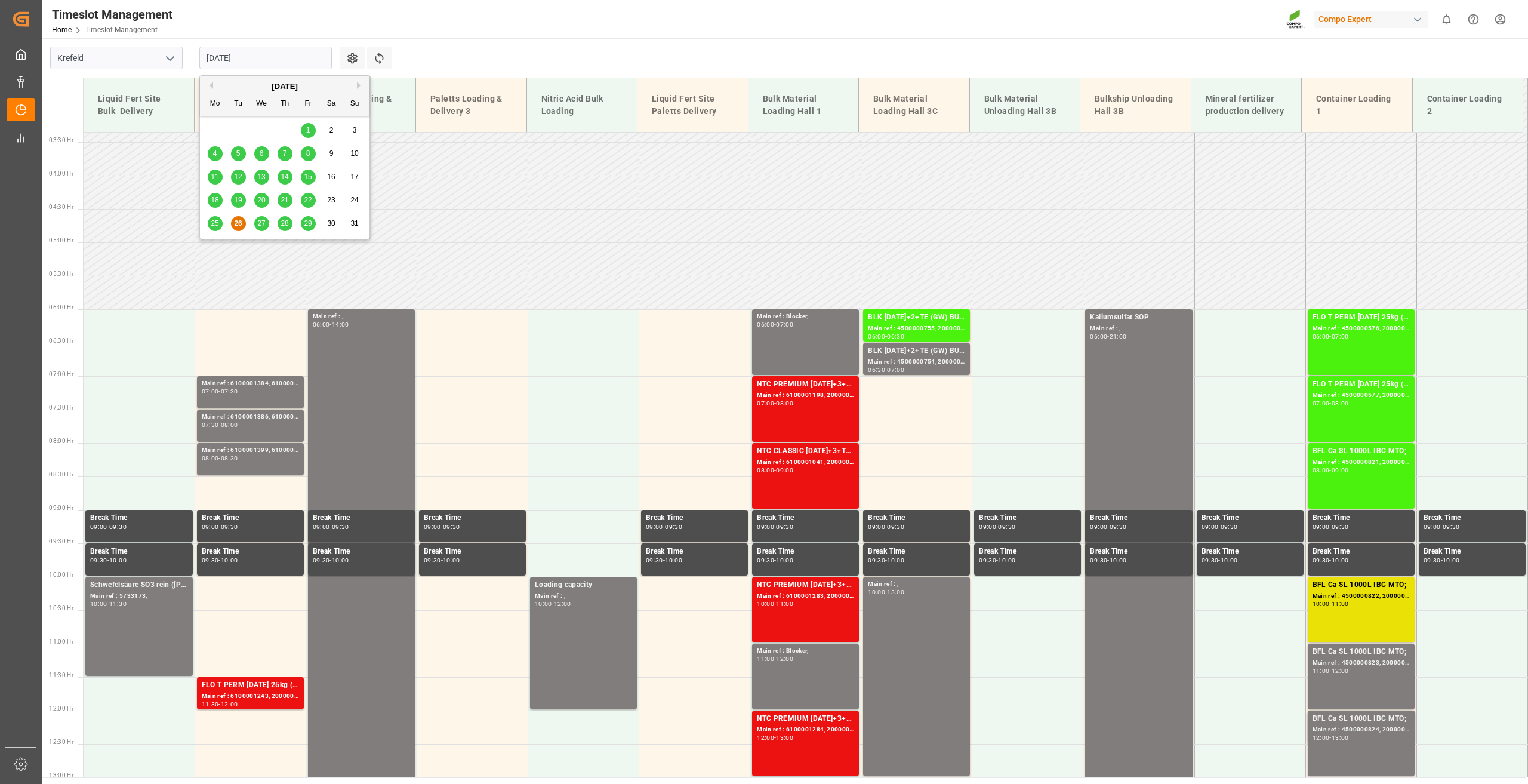
click at [269, 65] on input "[DATE]" at bounding box center [265, 57] width 133 height 22
click at [263, 220] on span "27" at bounding box center [261, 222] width 8 height 8
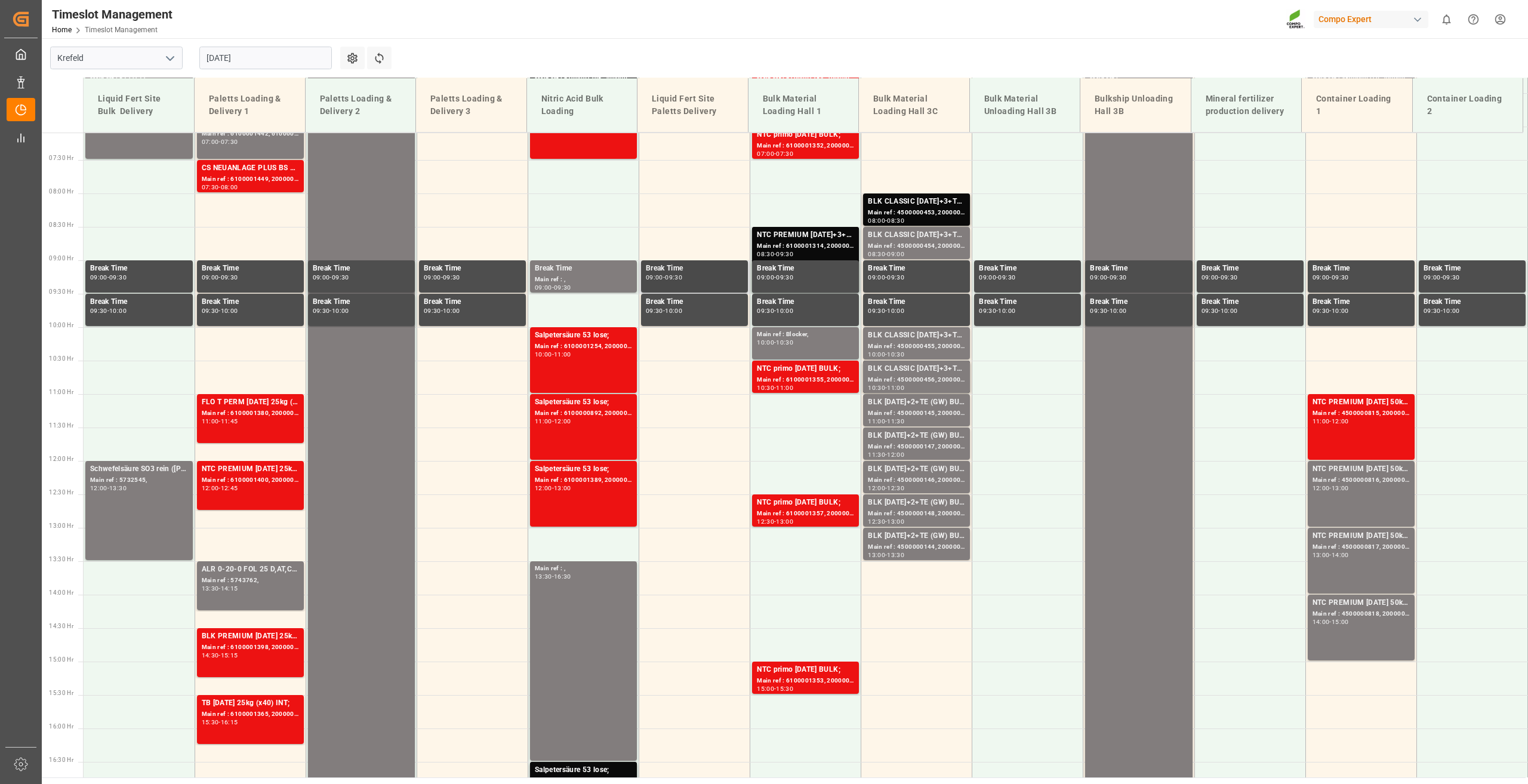
scroll to position [344, 0]
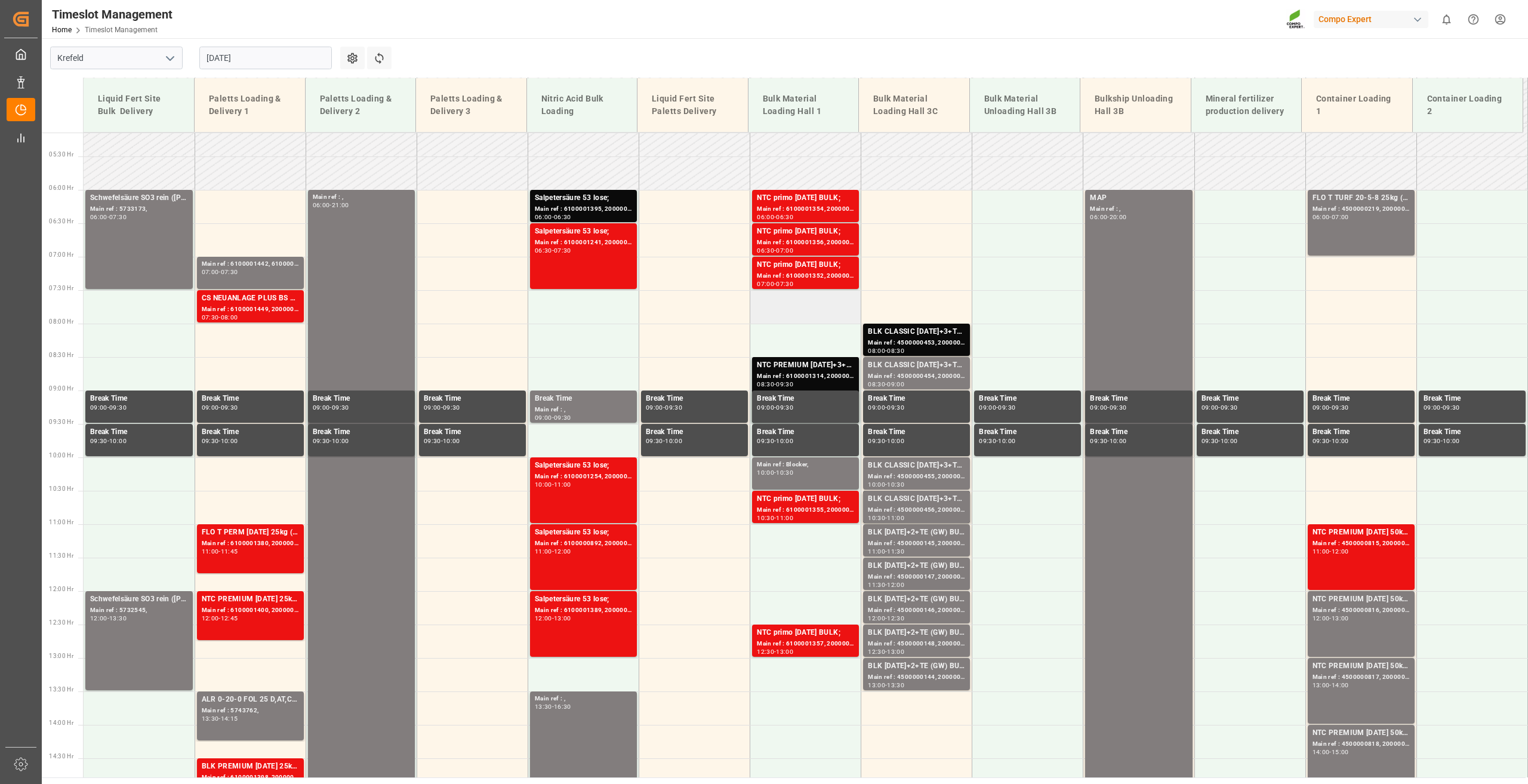
click at [790, 308] on td at bounding box center [806, 306] width 111 height 33
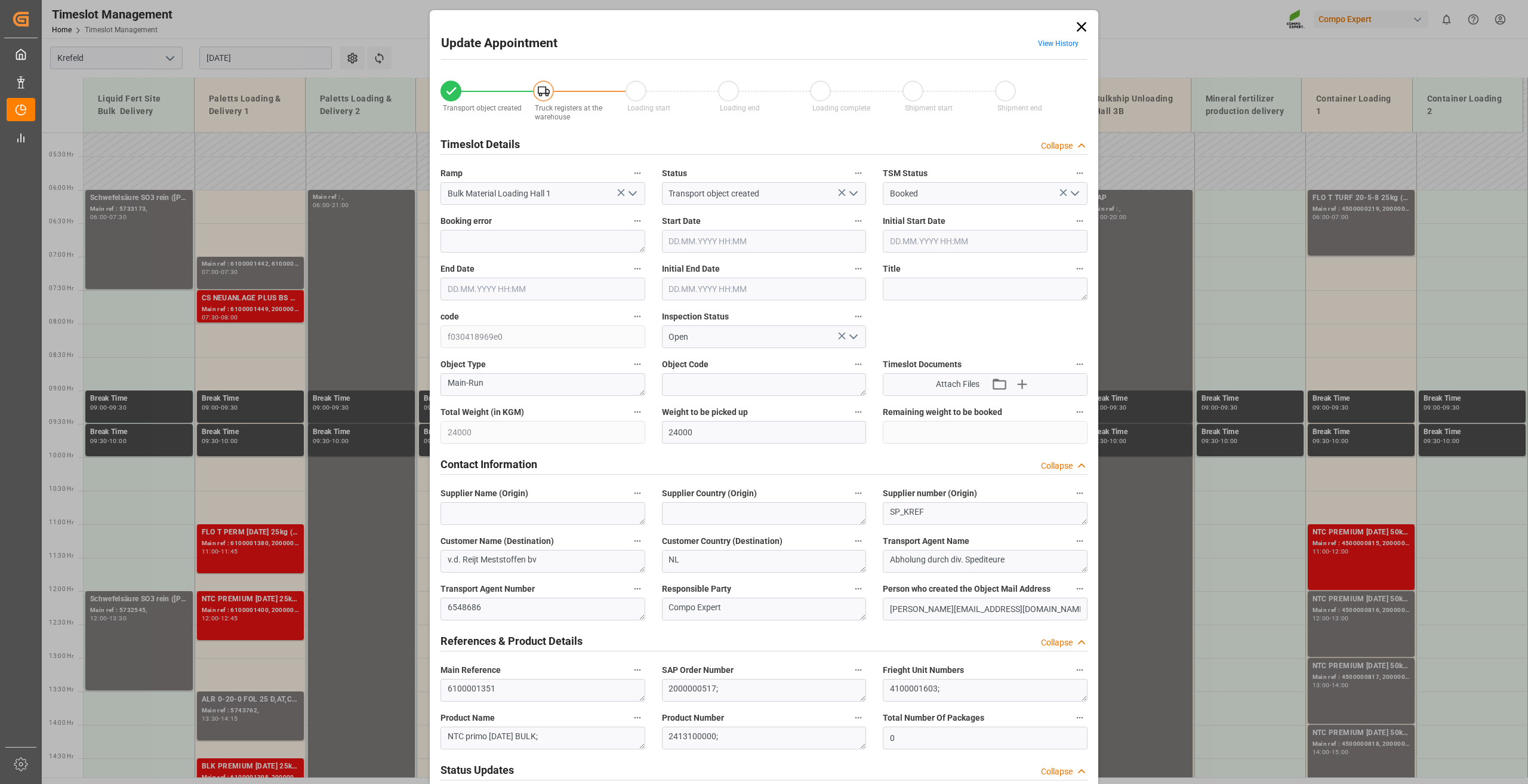
type input "24000"
type input "0"
type input "[DATE] 07:30"
type input "[DATE] 08:00"
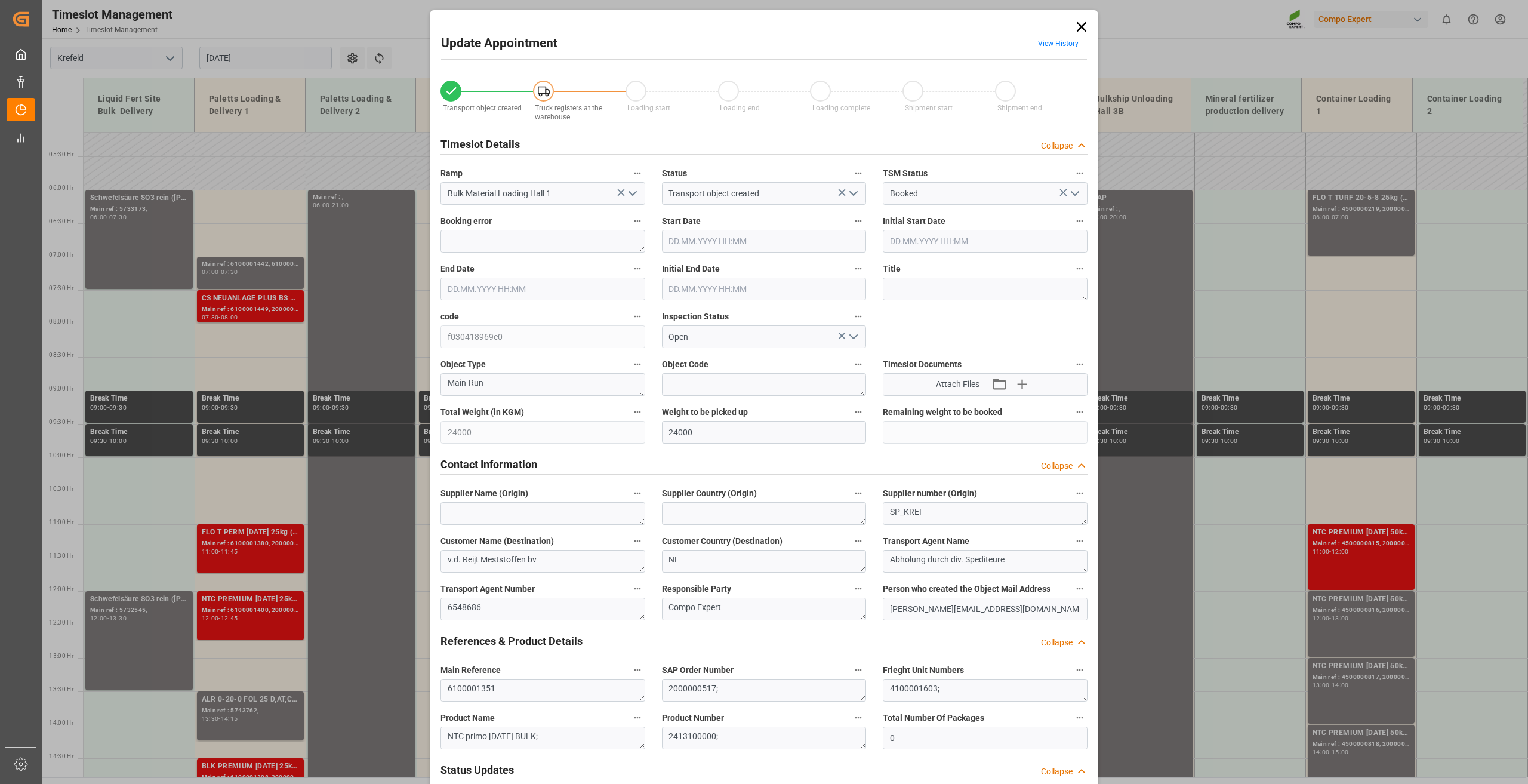
type input "[DATE] 09:06"
type input "[DATE] 13:19"
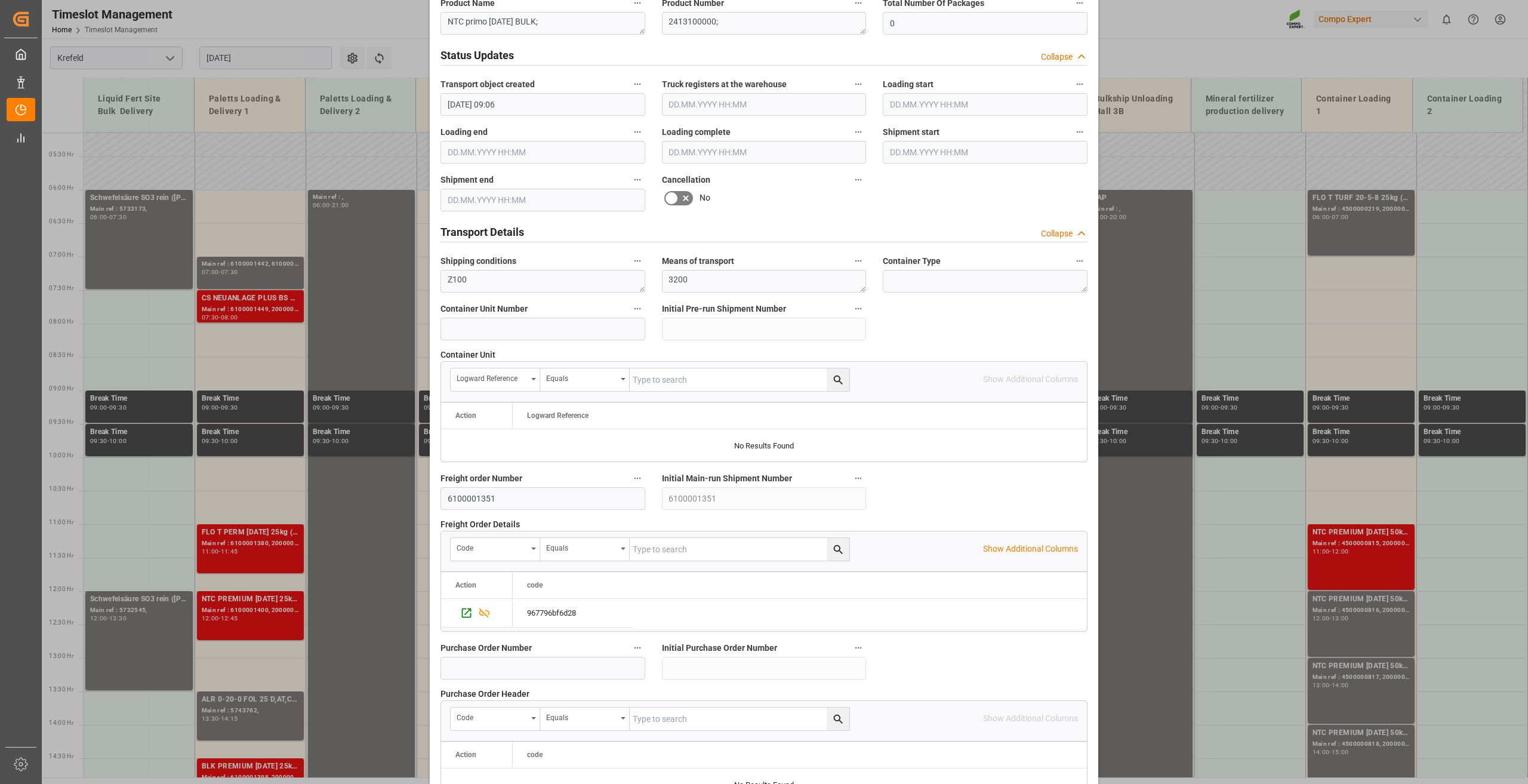
scroll to position [873, 0]
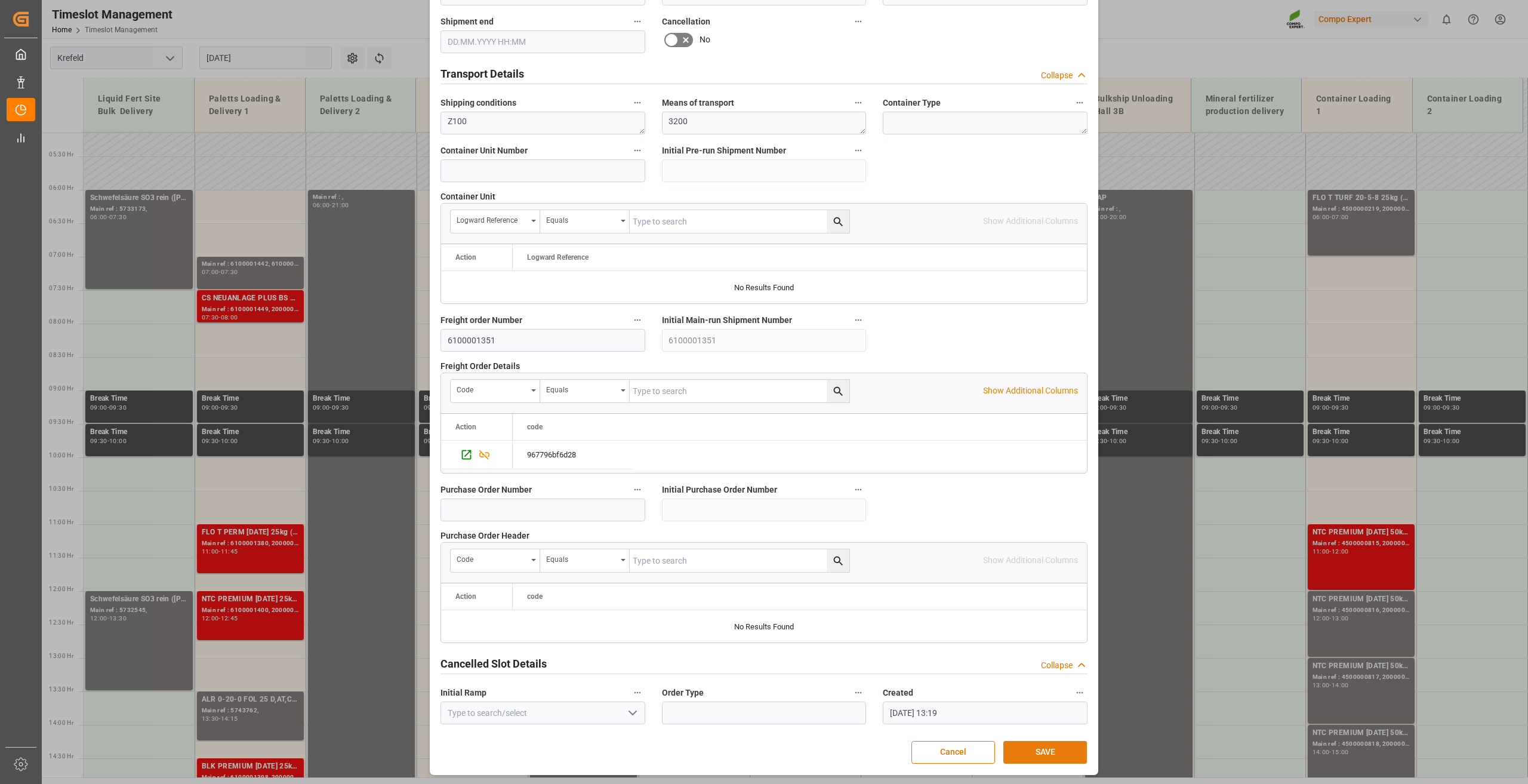
click at [1025, 751] on button "SAVE" at bounding box center [1045, 752] width 83 height 22
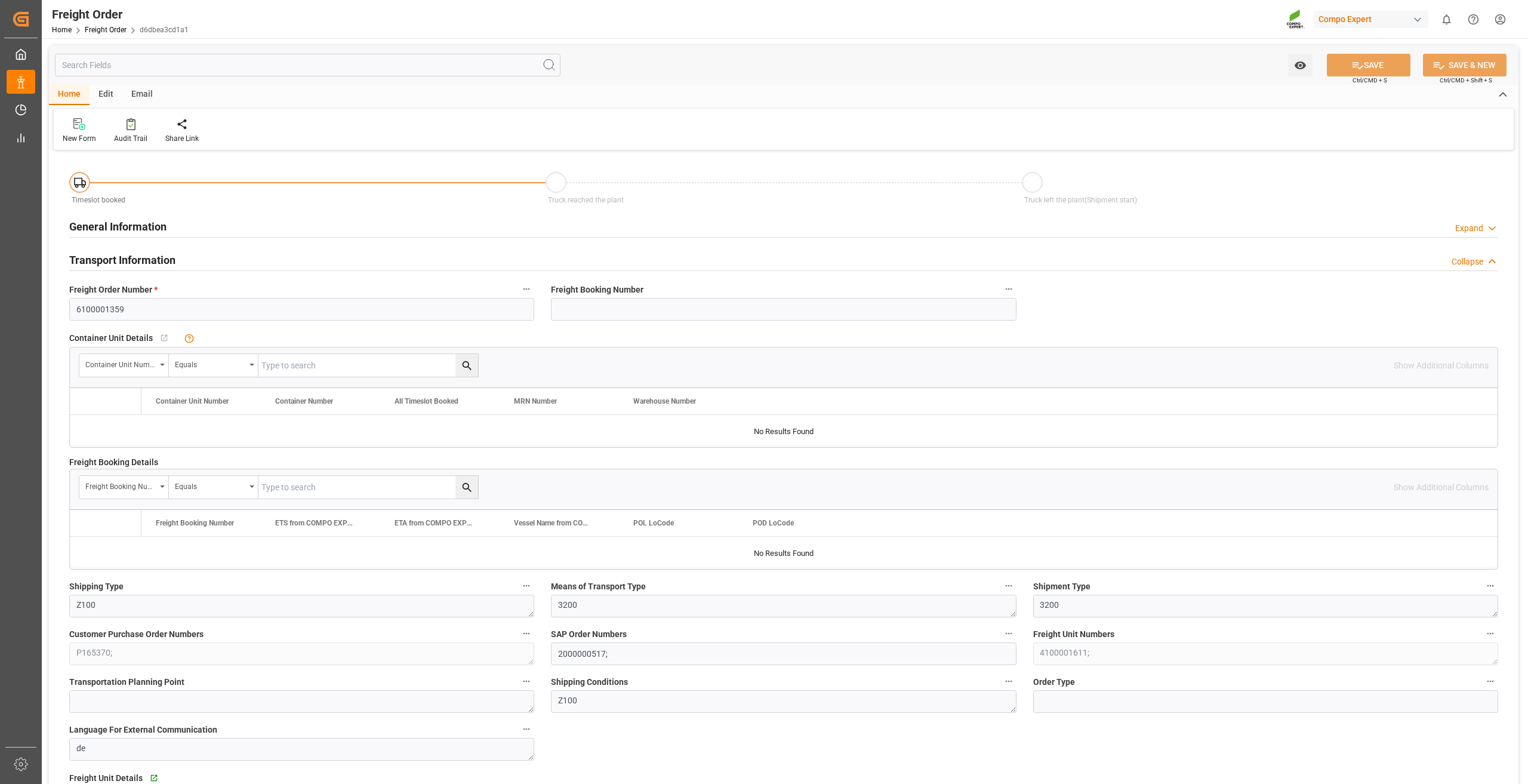
type input "0"
type input "24000"
type input "0"
type input "27.08.2025 01:00"
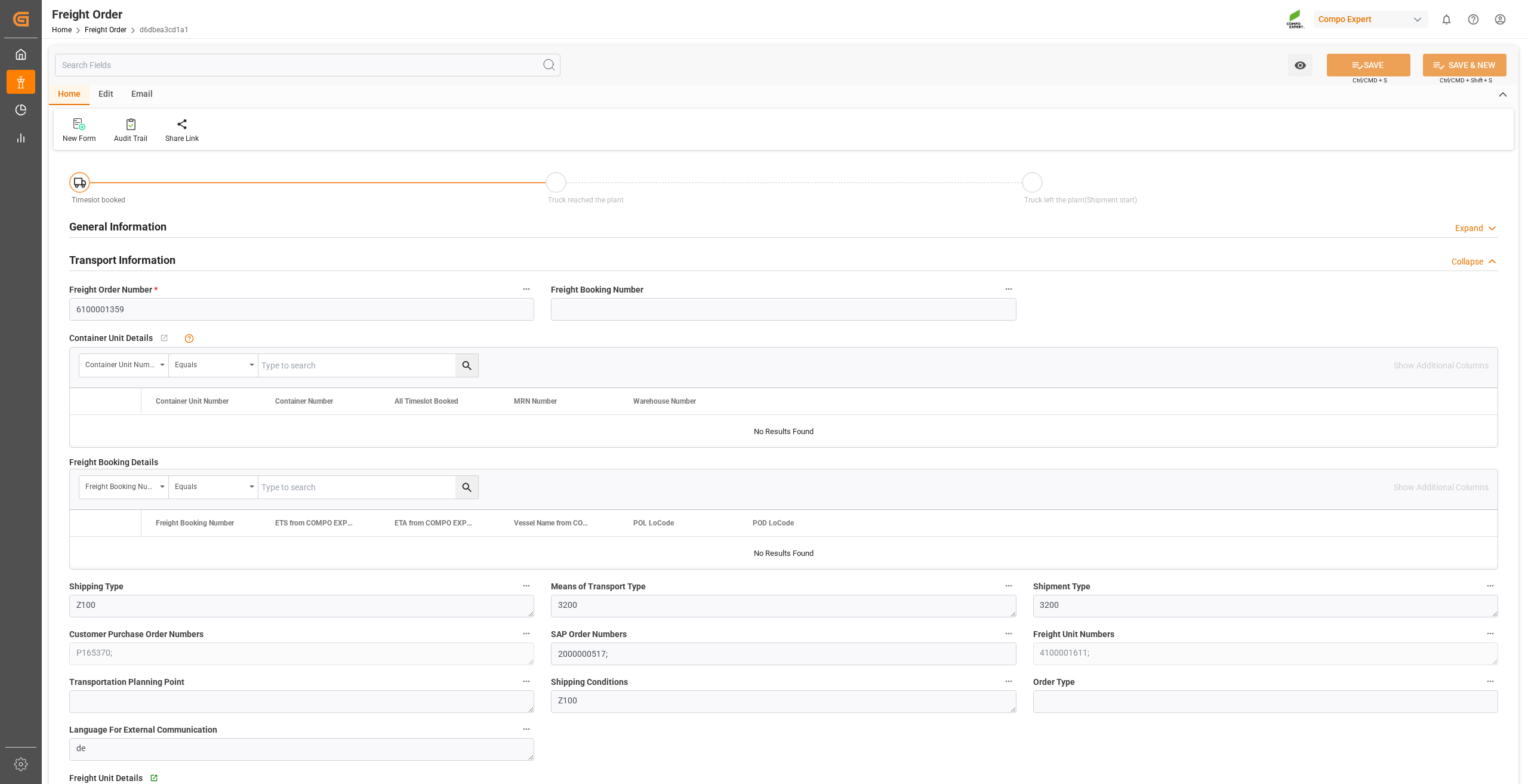
type input "[DATE] 09:07"
click at [186, 126] on icon at bounding box center [190, 124] width 8 height 12
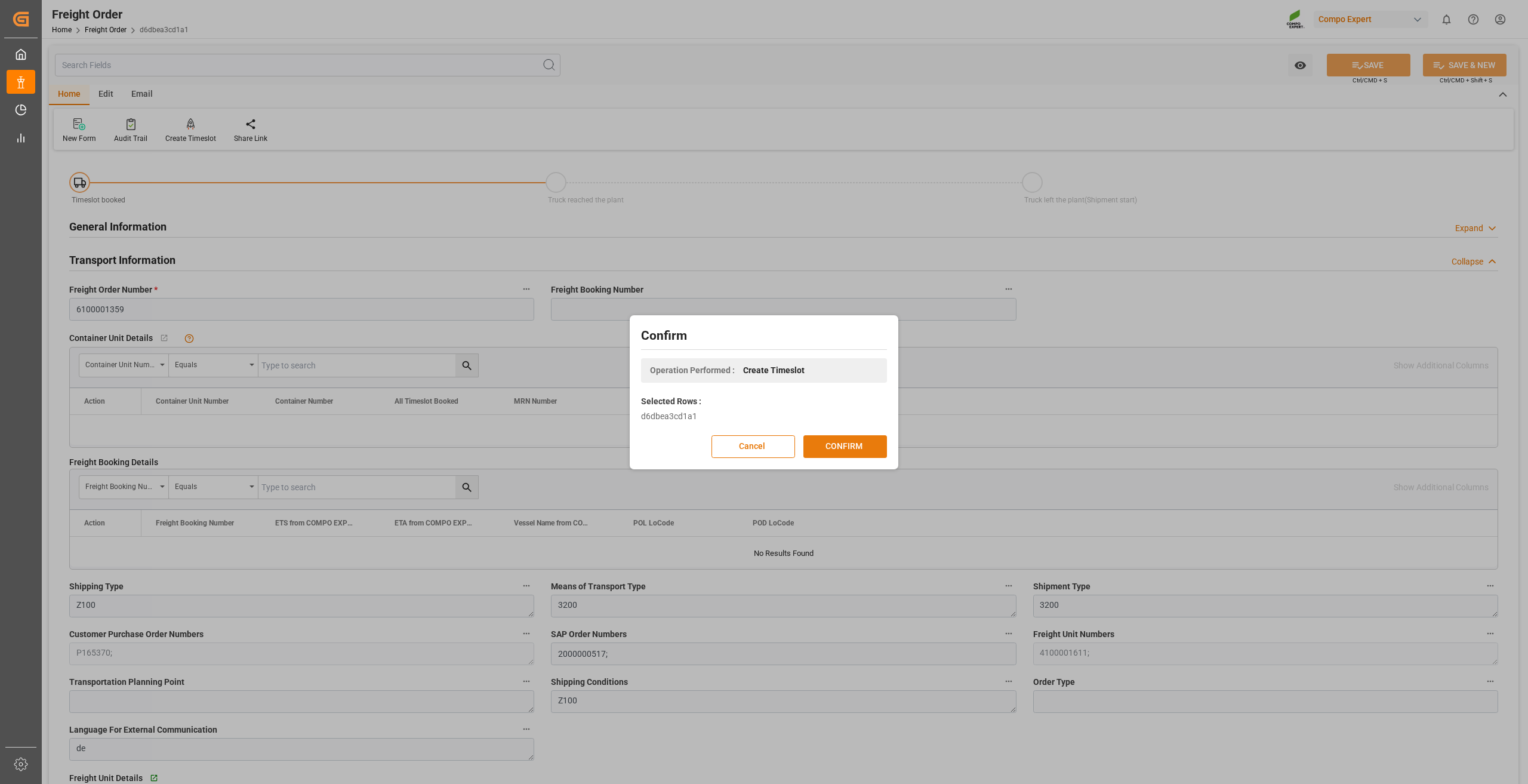
click at [846, 435] on button "CONFIRM" at bounding box center [844, 446] width 83 height 22
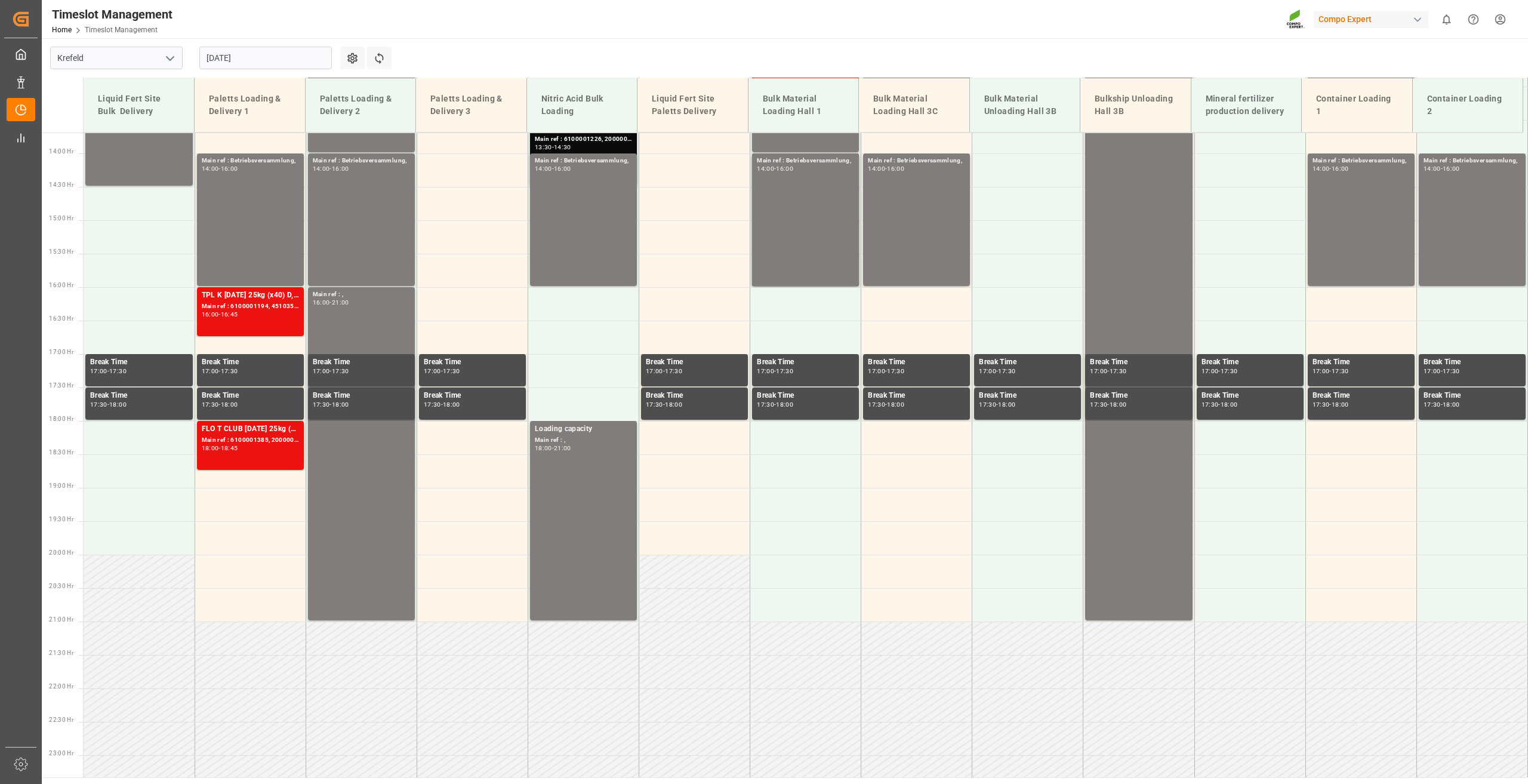
scroll to position [941, 0]
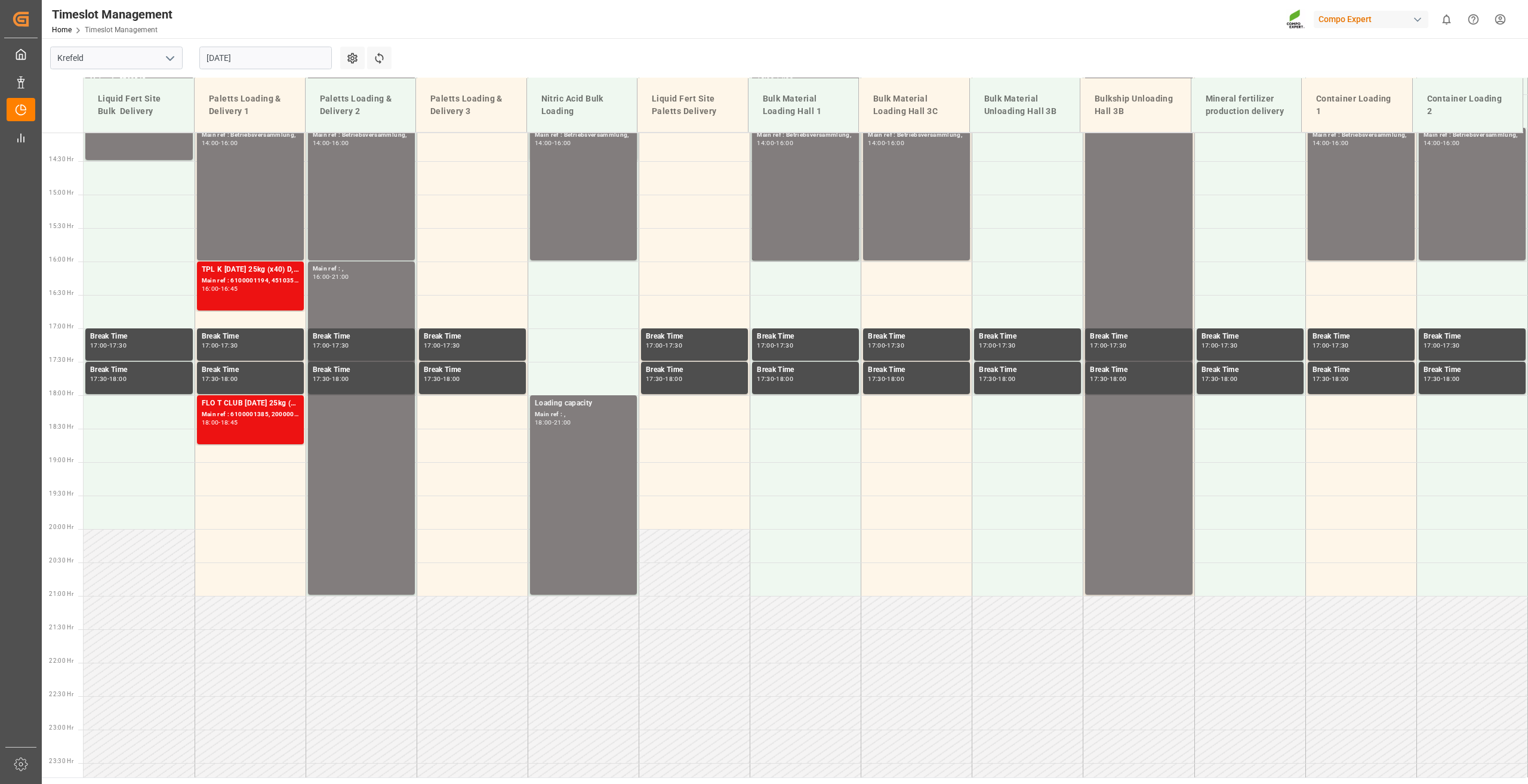
click at [227, 53] on input "[DATE]" at bounding box center [265, 57] width 133 height 22
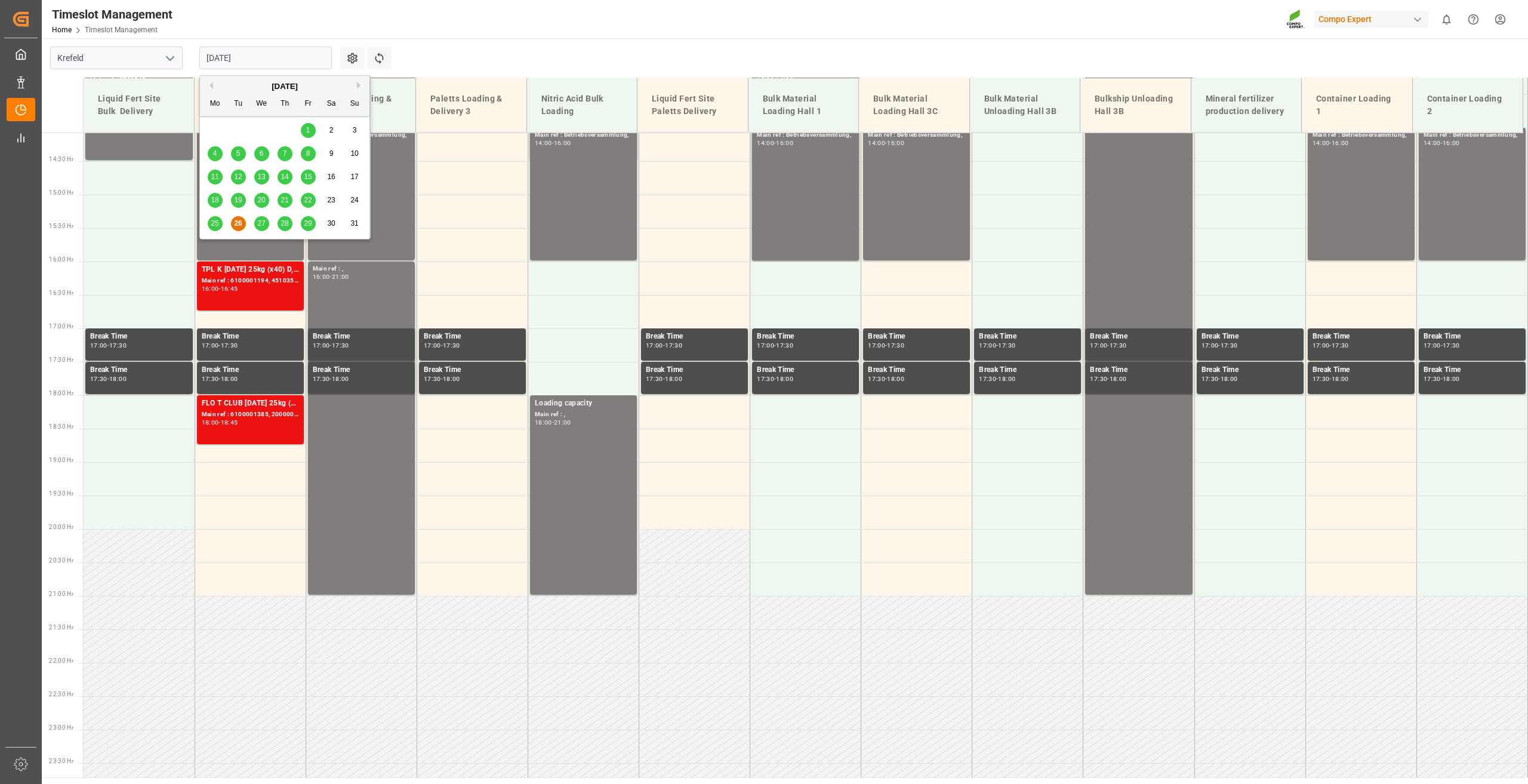
click at [261, 220] on span "27" at bounding box center [261, 222] width 8 height 8
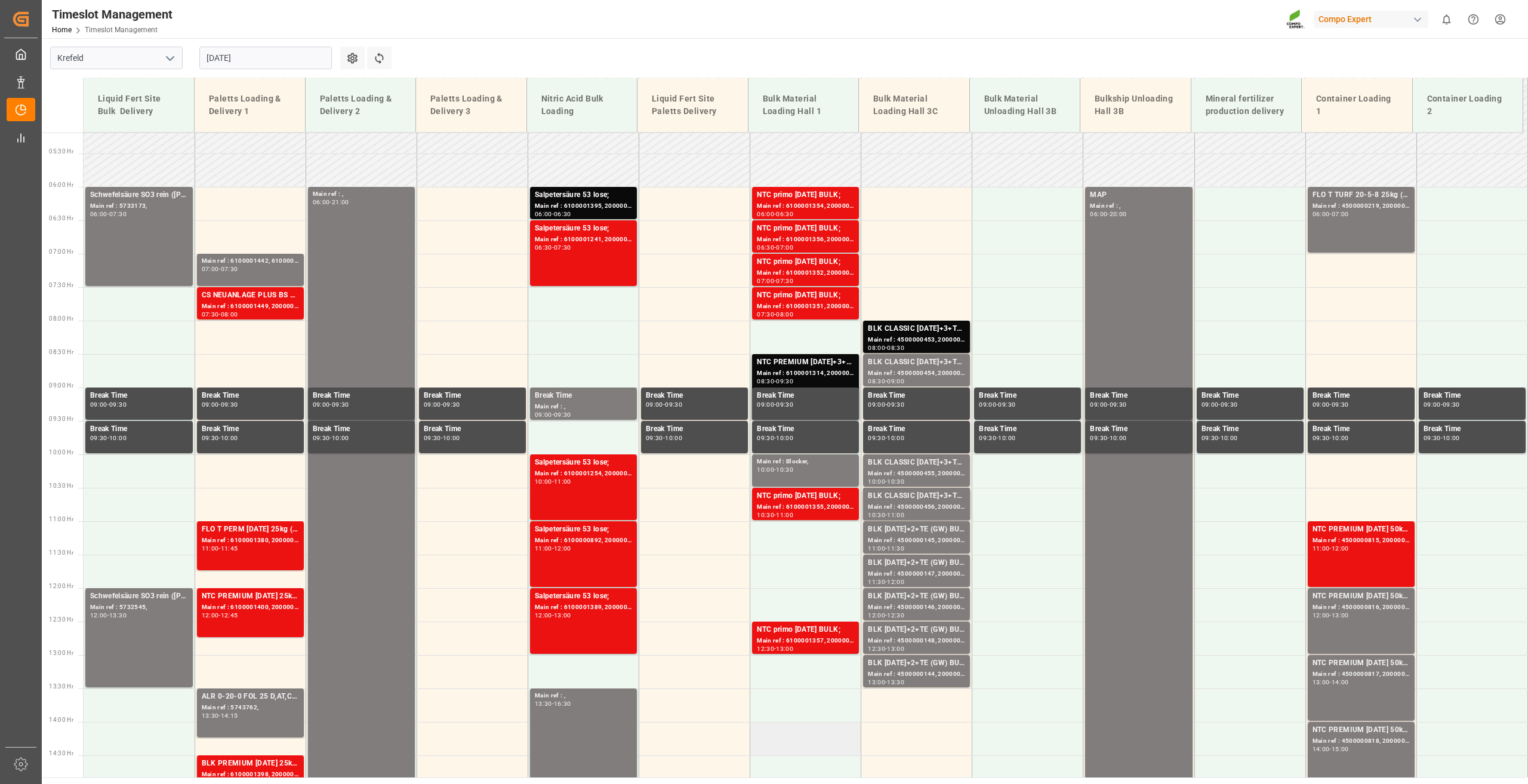
scroll to position [344, 0]
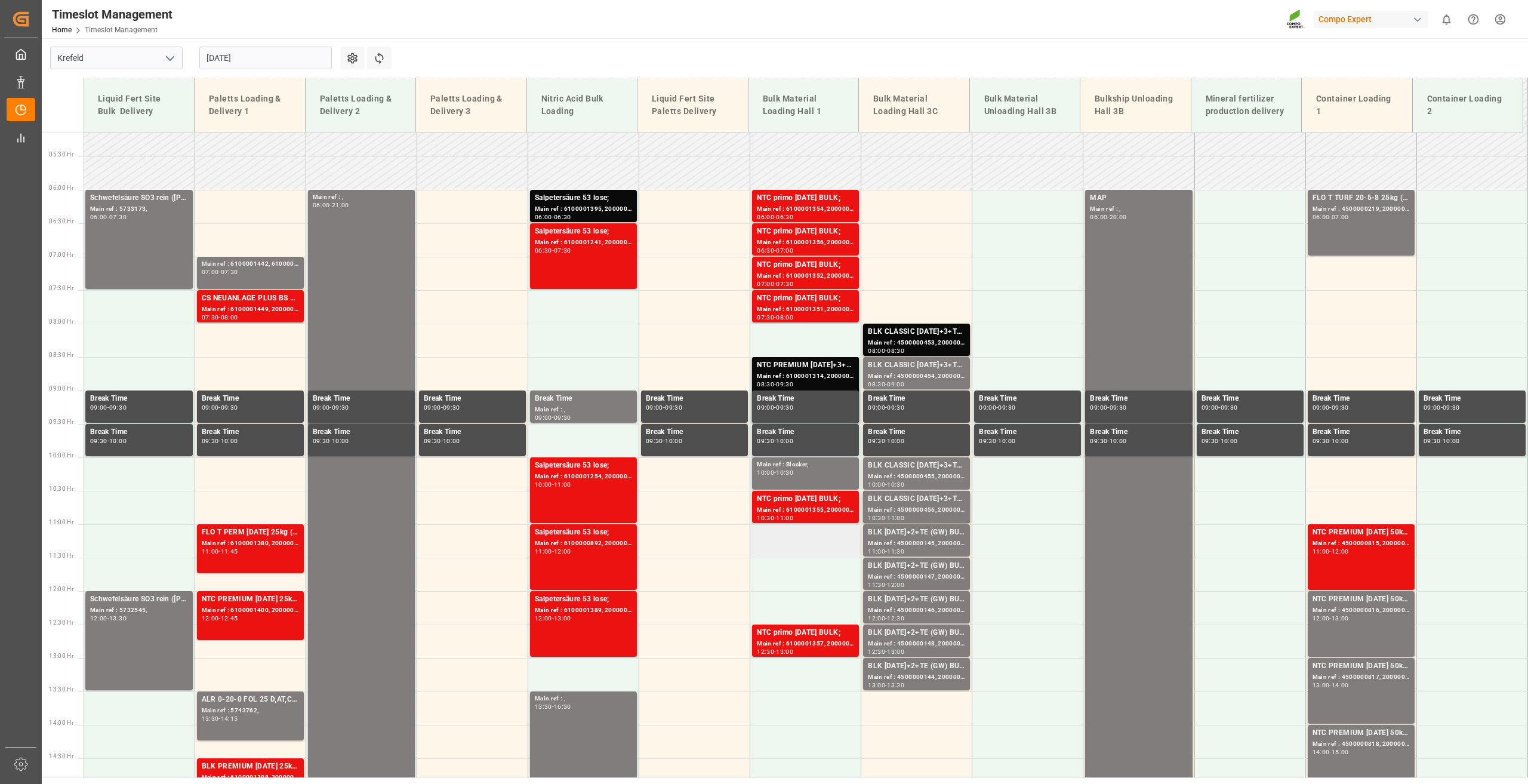
click at [810, 540] on td at bounding box center [806, 540] width 111 height 33
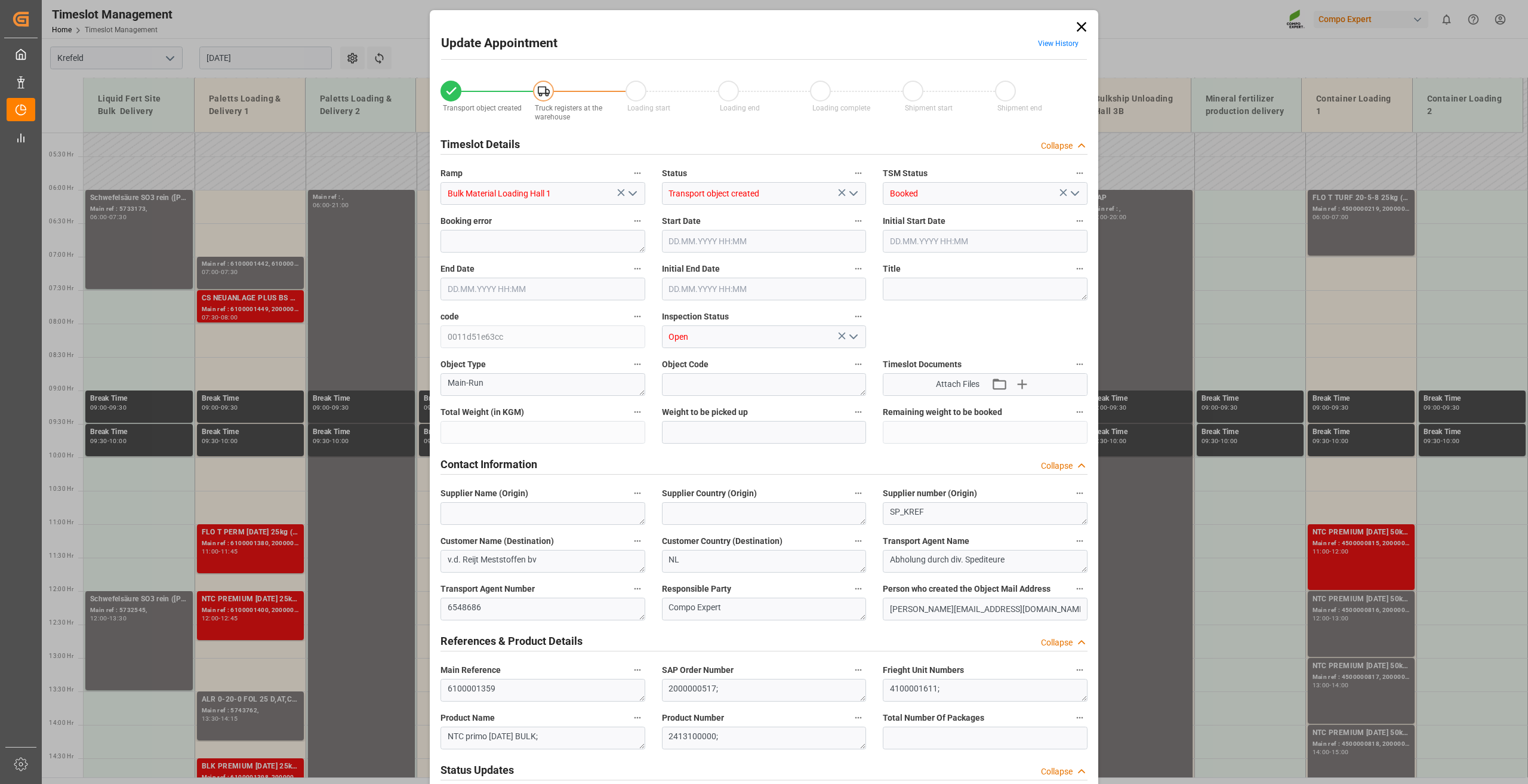
type input "24000"
type input "0"
type input "27.08.2025 11:00"
type input "27.08.2025 11:30"
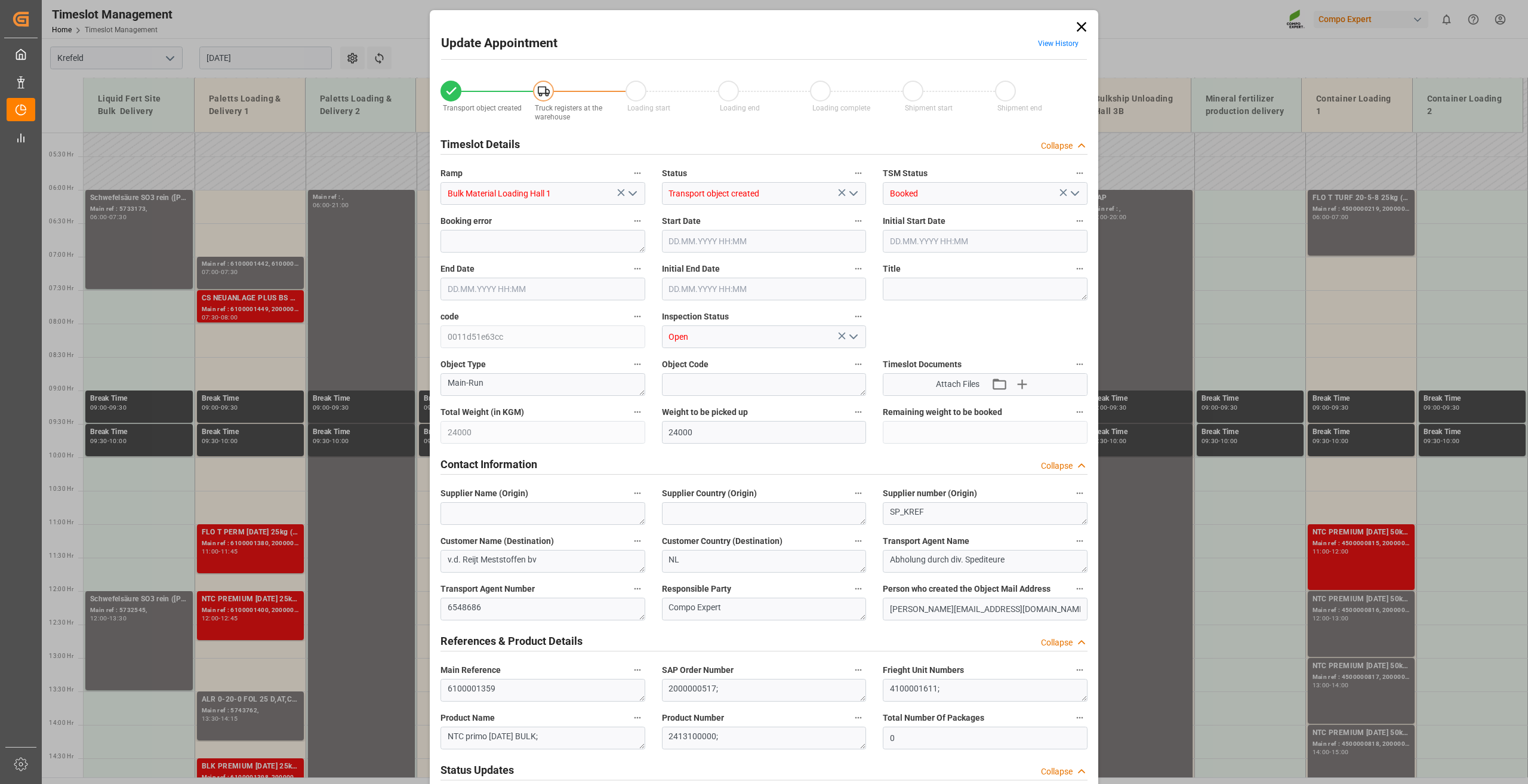
type input "22.08.2025 09:07"
type input "26.08.2025 13:20"
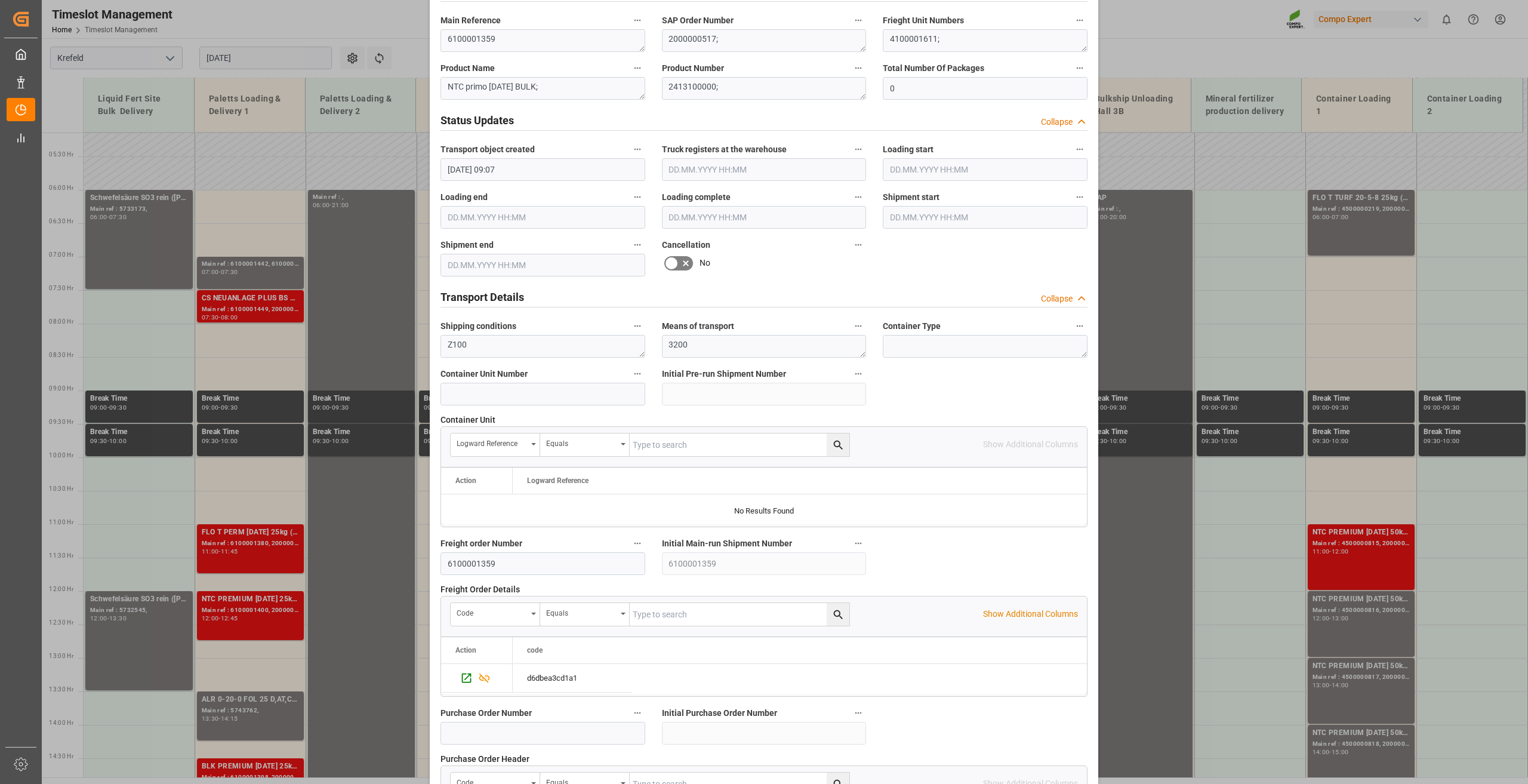
scroll to position [873, 0]
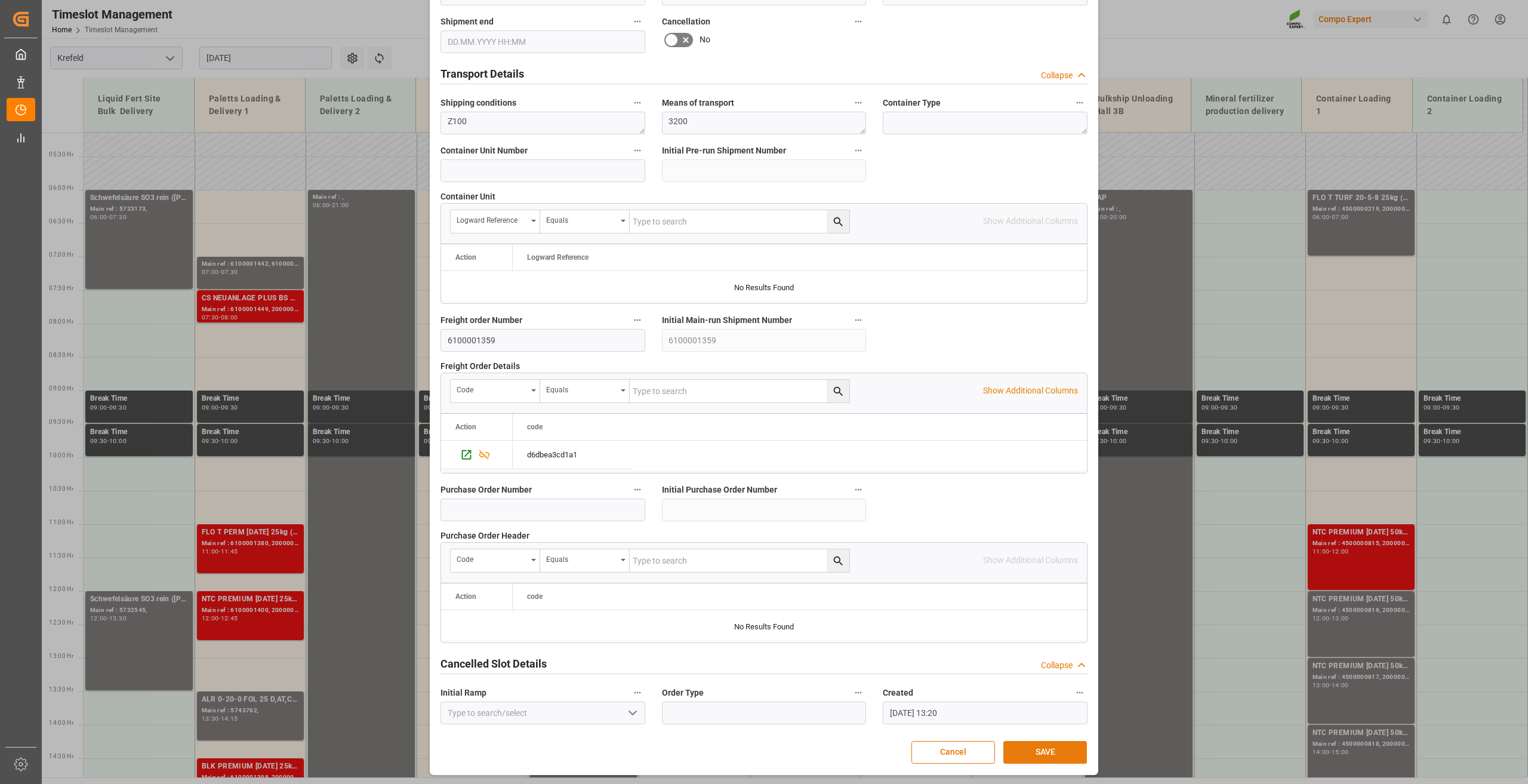
click at [1064, 741] on button "SAVE" at bounding box center [1045, 752] width 83 height 22
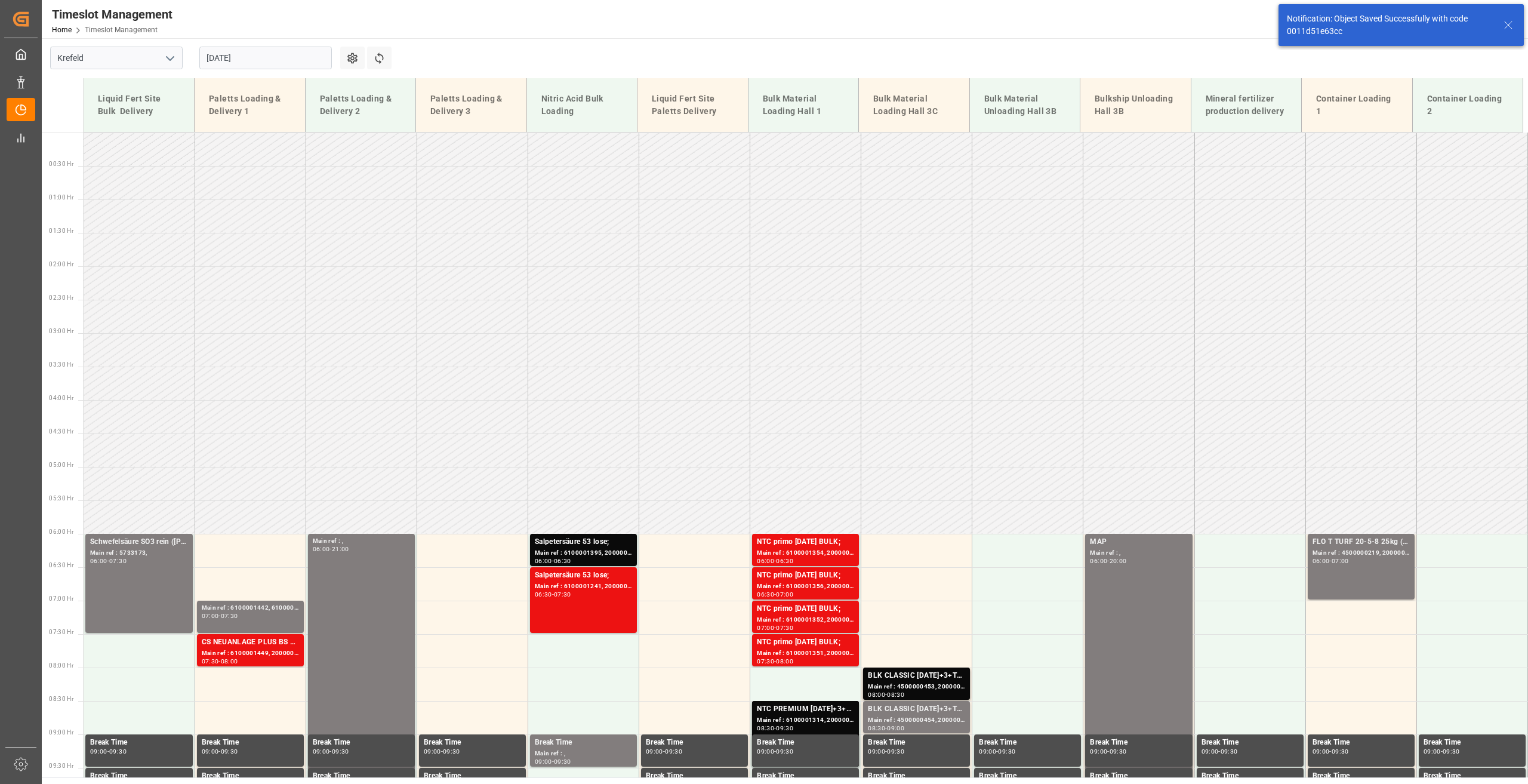
scroll to position [60, 0]
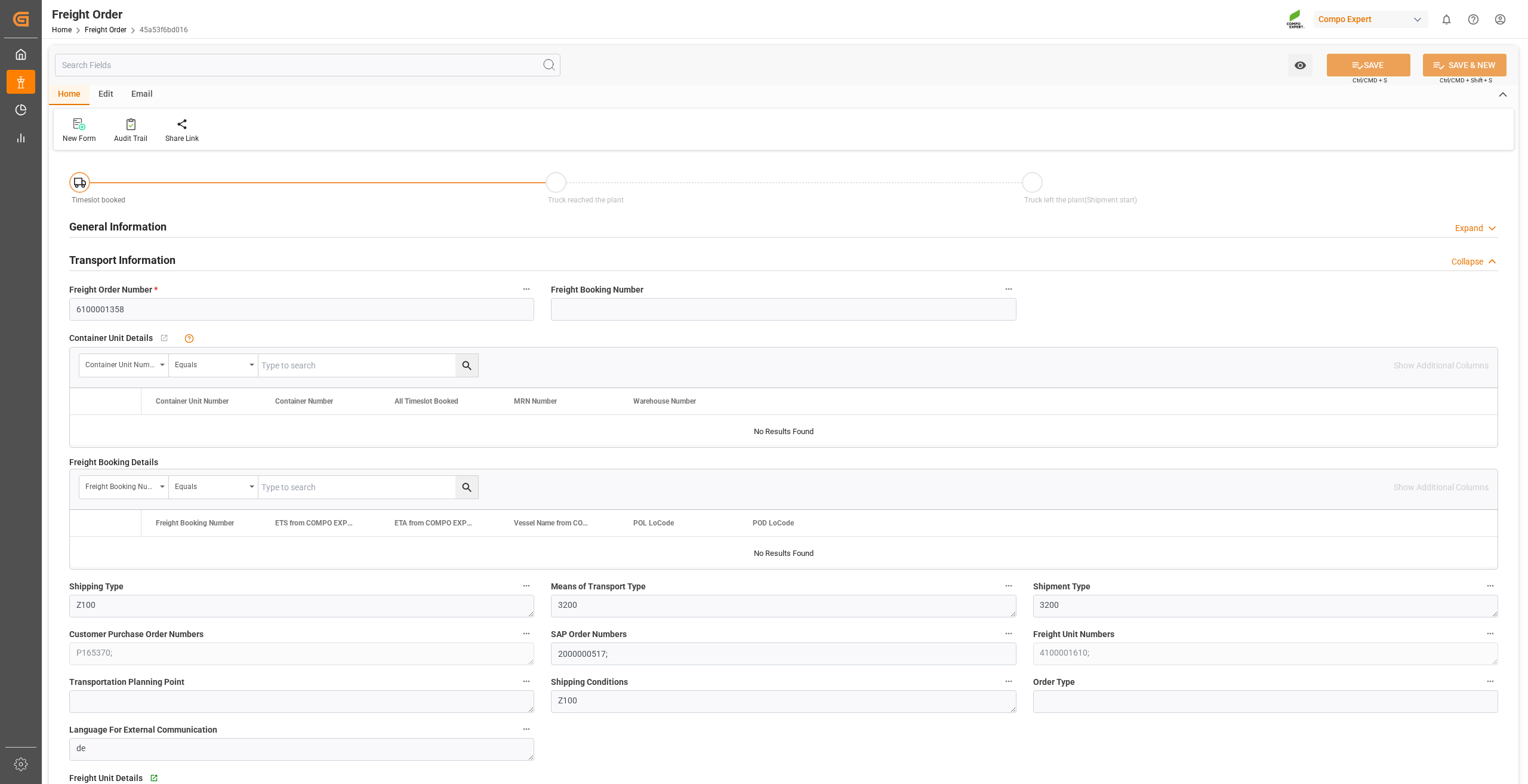
type input "0"
type input "24000"
type input "0"
type input "[DATE] 01:00"
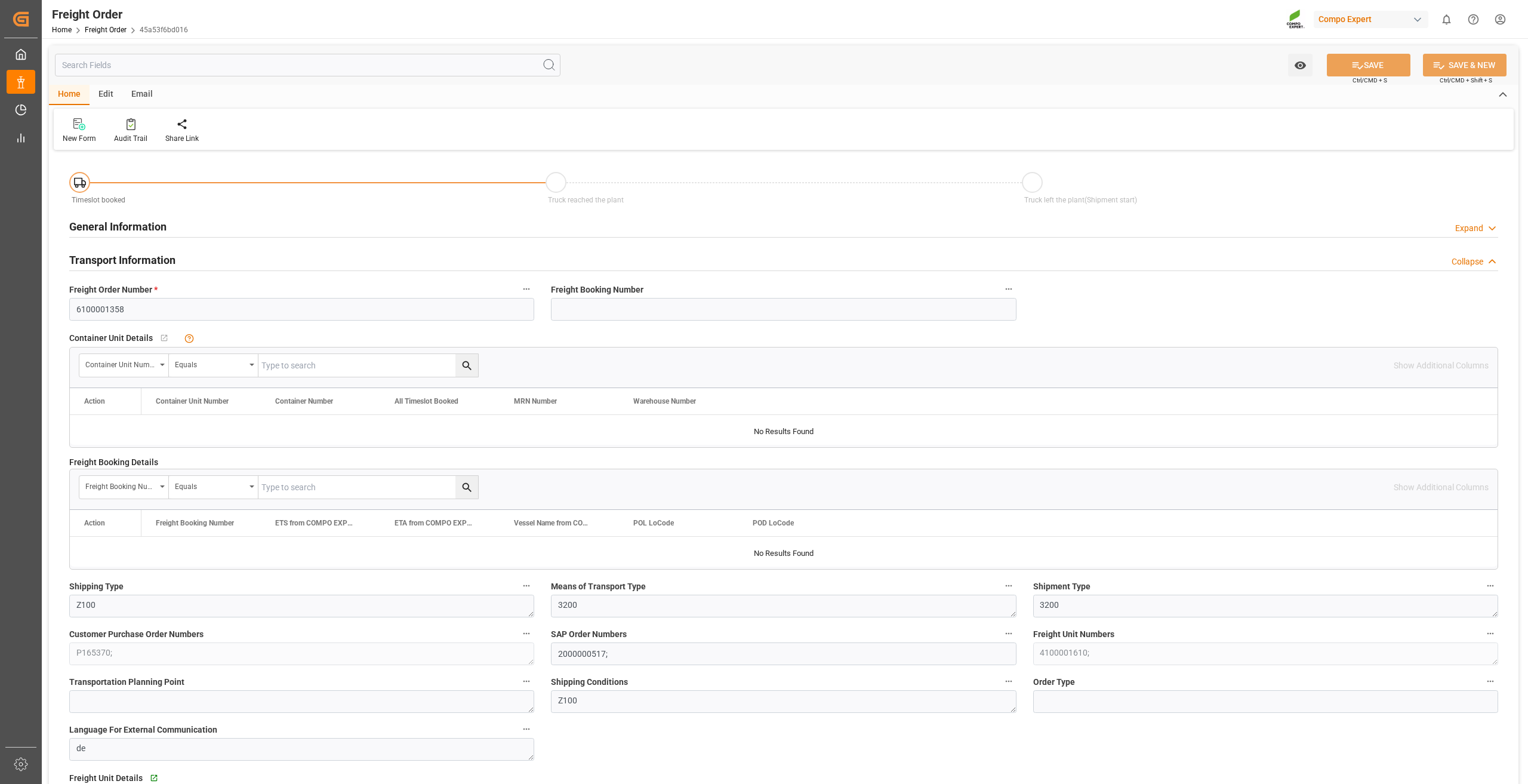
type input "[DATE] 09:06"
click at [183, 125] on div at bounding box center [190, 124] width 51 height 13
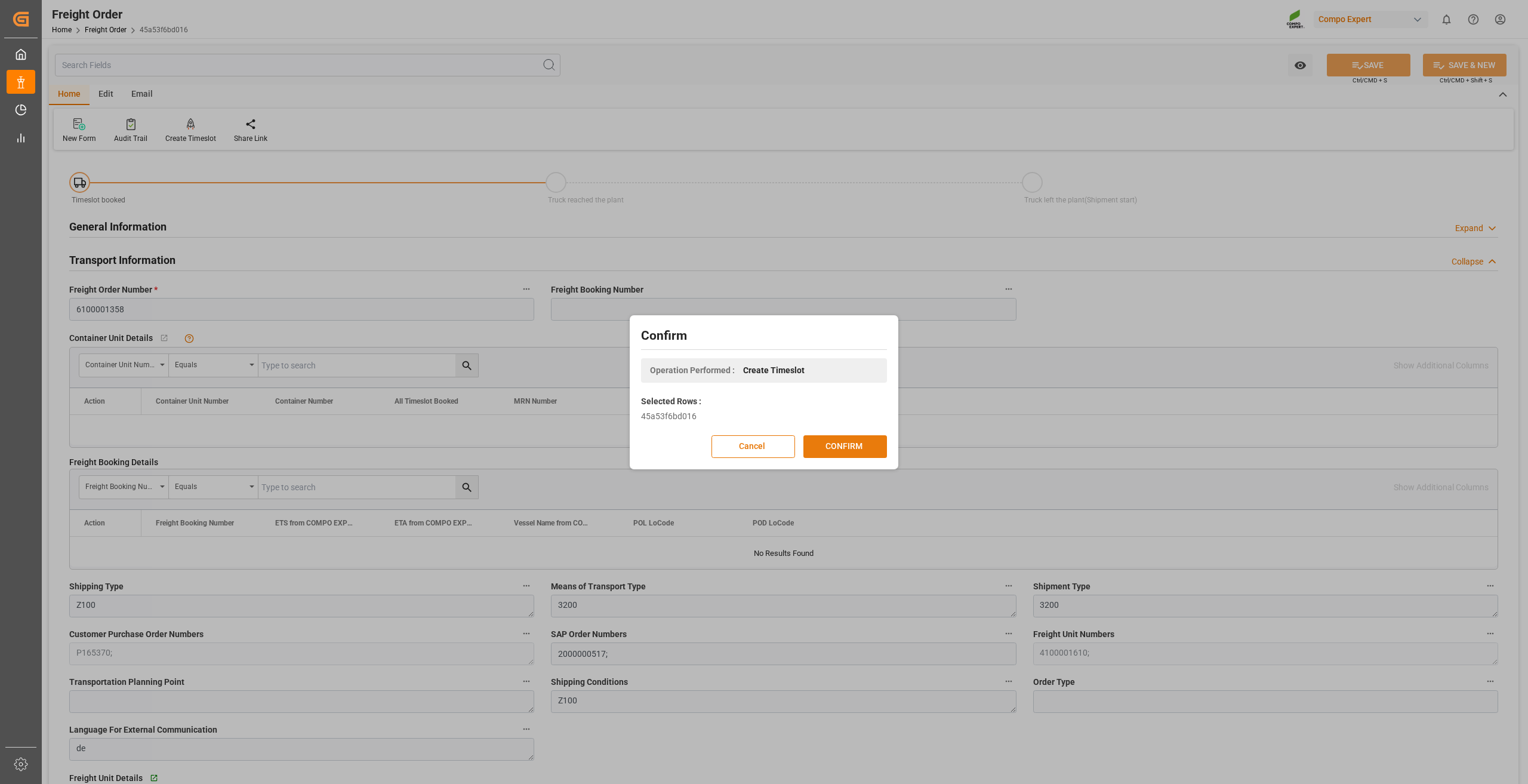
click at [868, 445] on button "CONFIRM" at bounding box center [844, 446] width 83 height 22
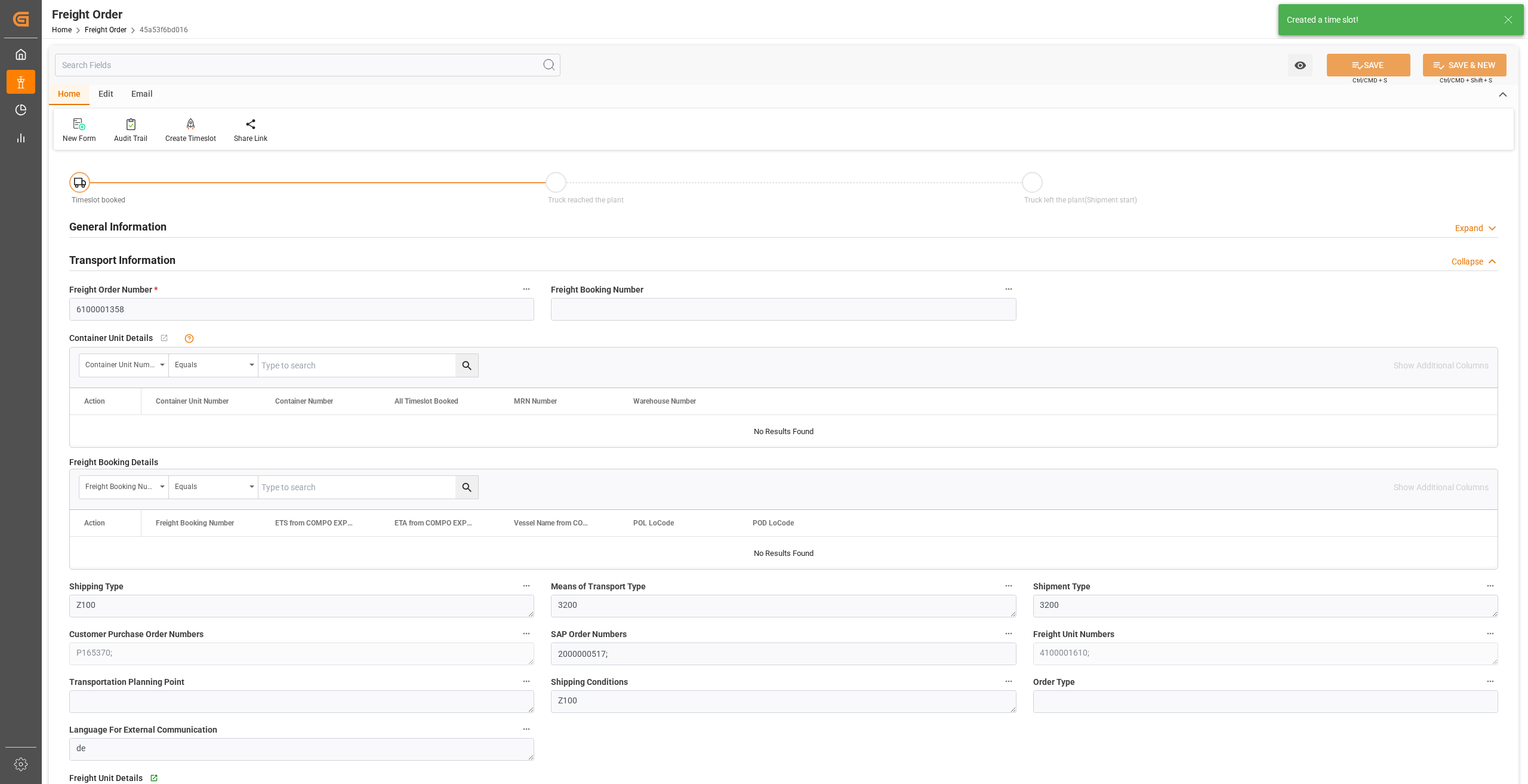
type input "[DATE] 01:00"
type input "[DATE] 09:06"
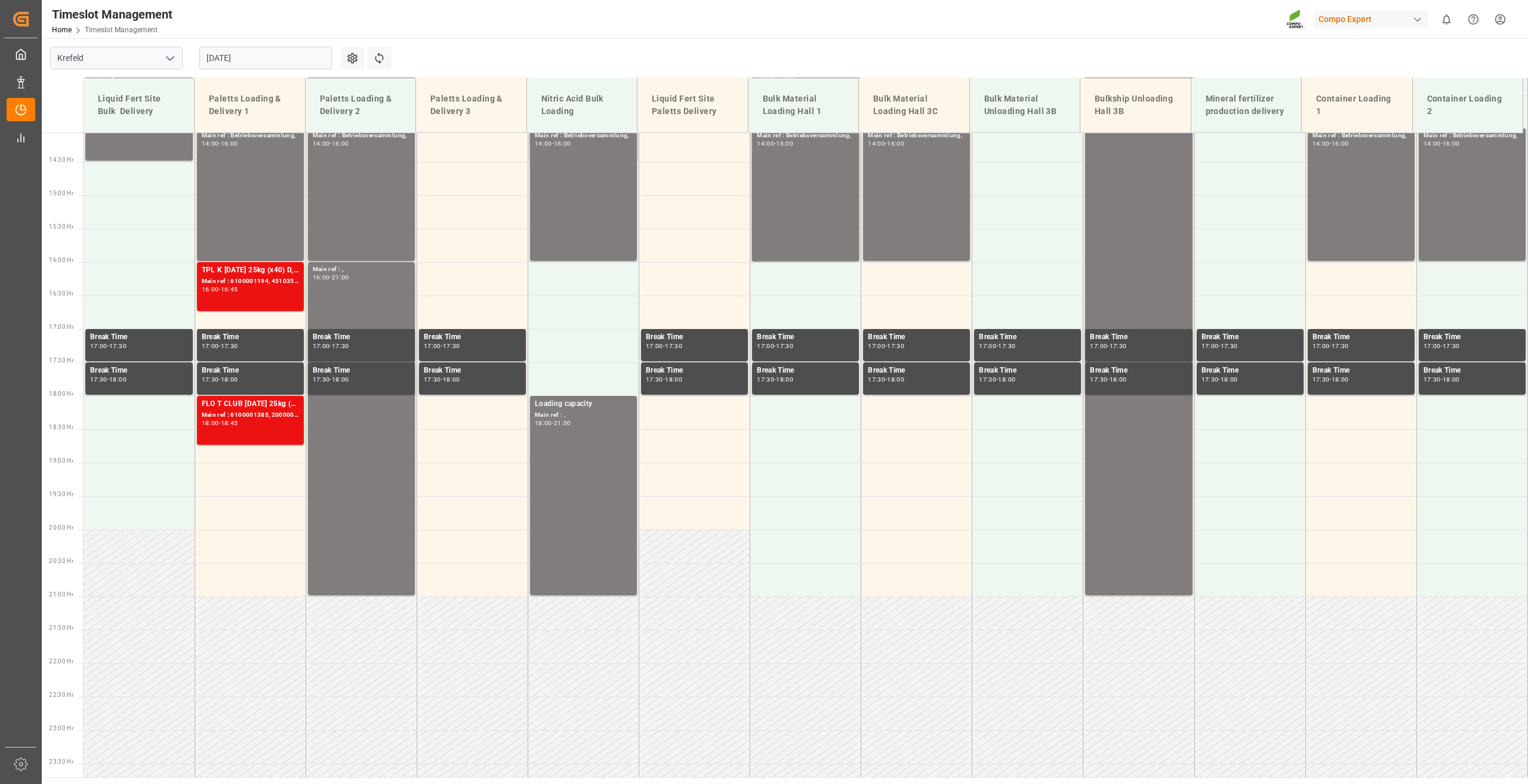
scroll to position [941, 0]
click at [238, 69] on input "[DATE]" at bounding box center [265, 57] width 133 height 22
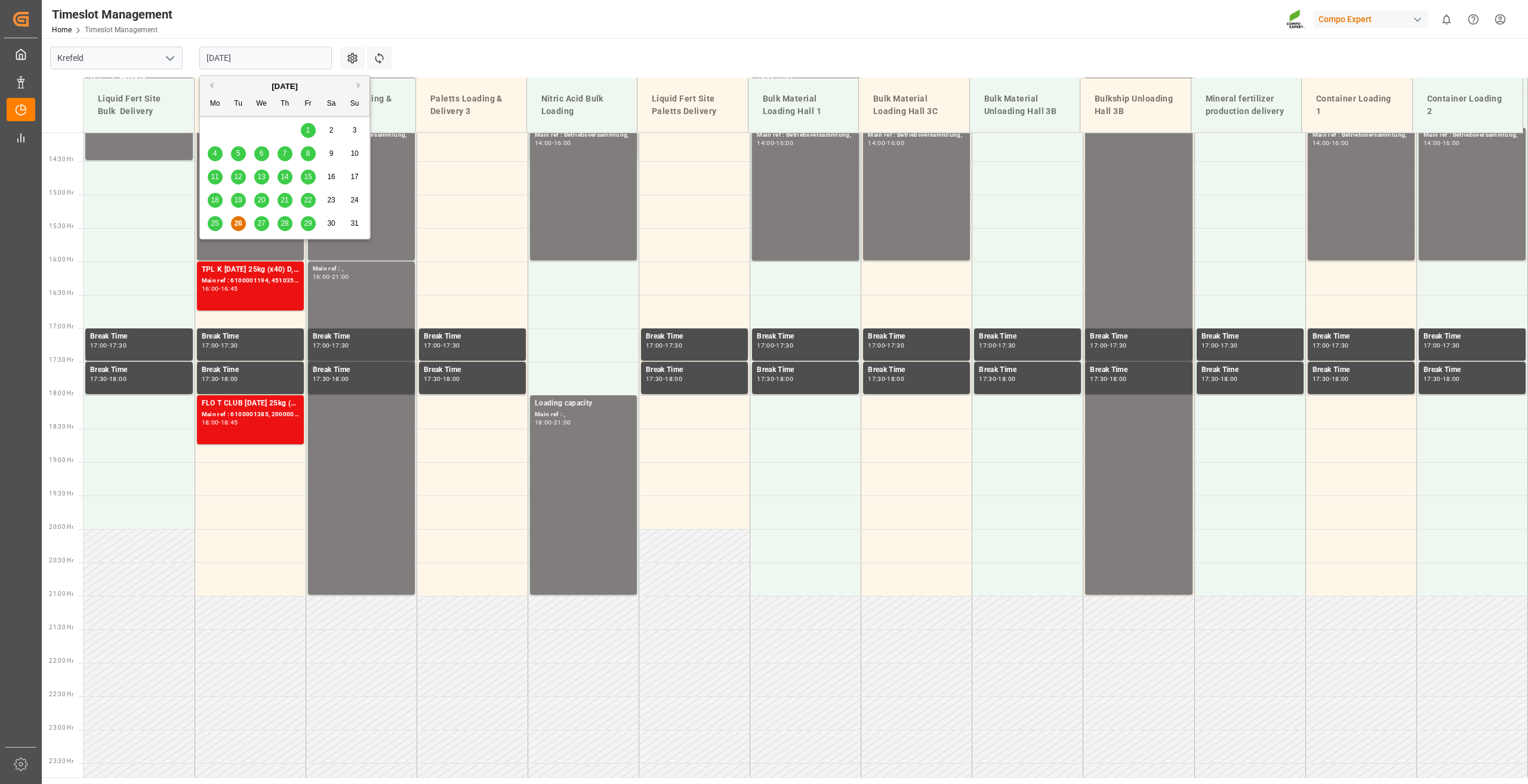
click at [263, 220] on span "27" at bounding box center [261, 222] width 8 height 8
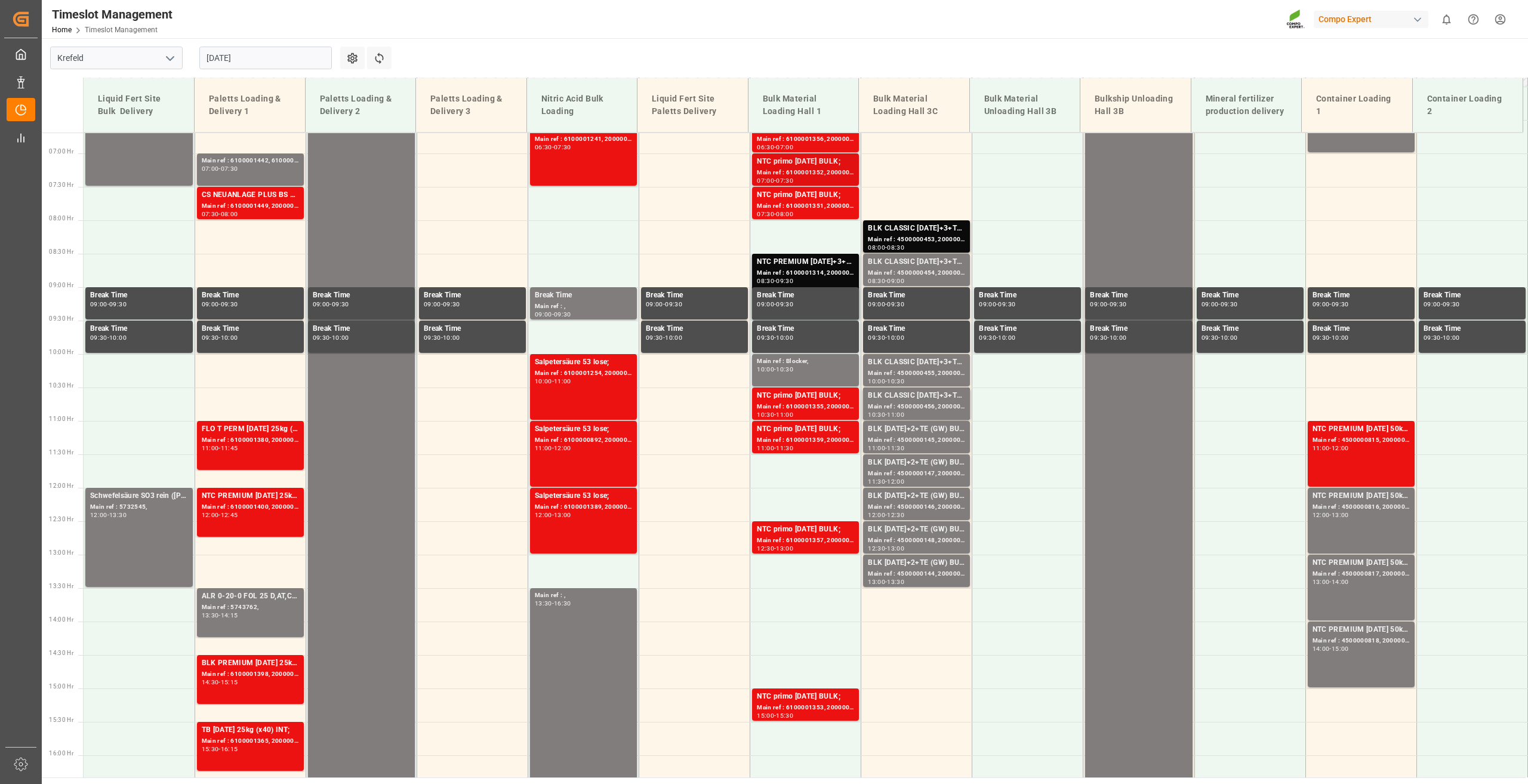
scroll to position [284, 0]
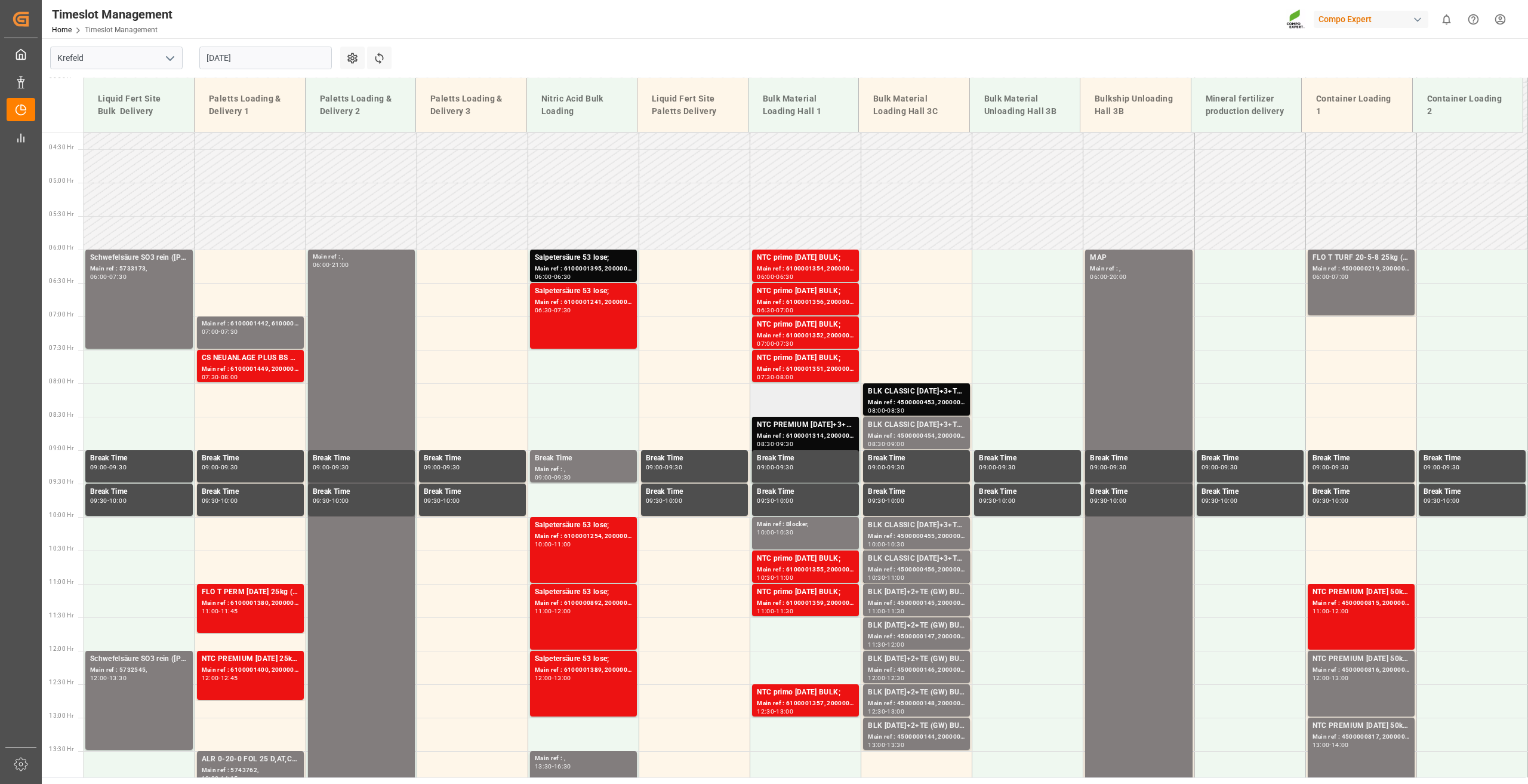
click at [791, 392] on td at bounding box center [806, 400] width 111 height 33
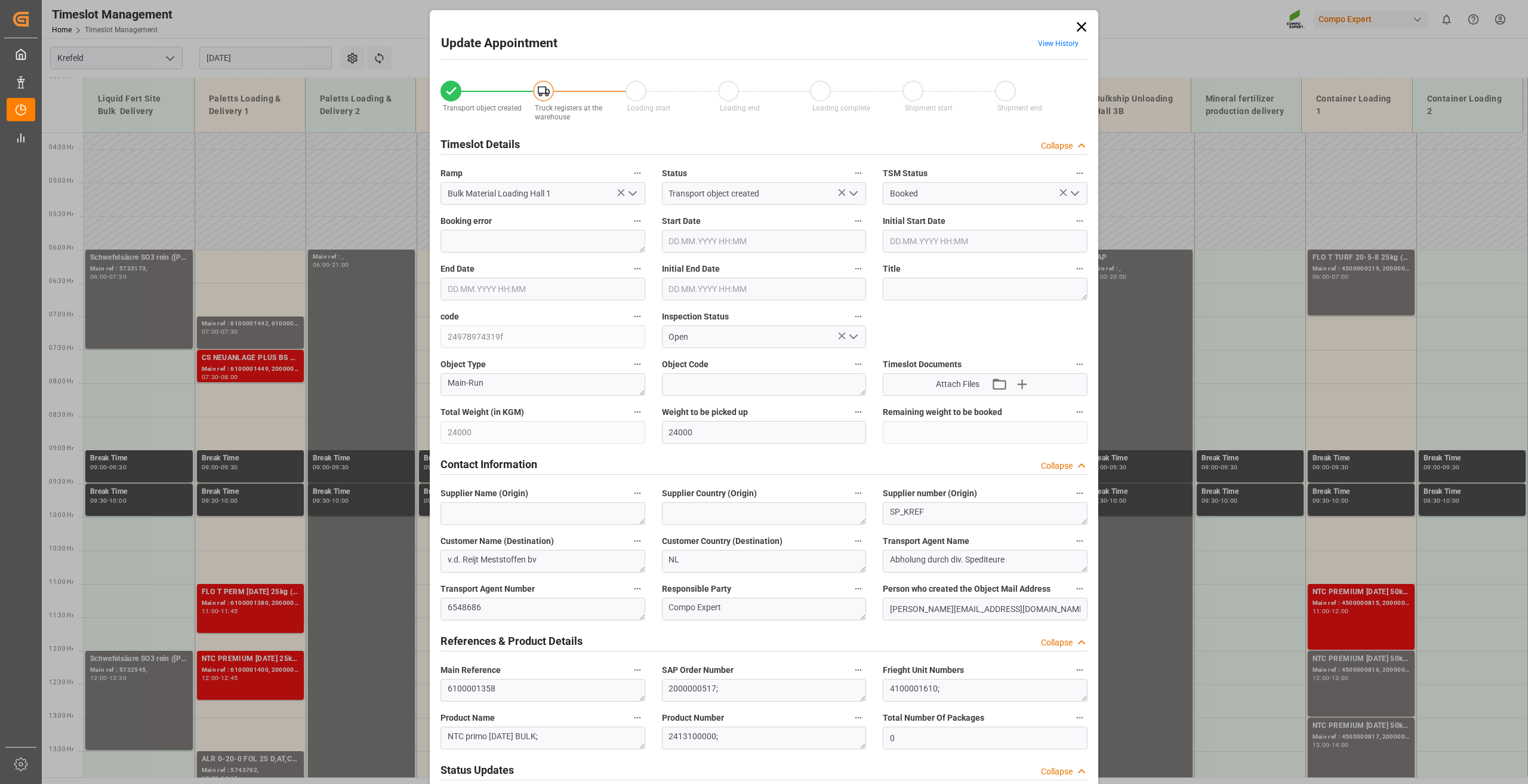
type input "24000"
type input "0"
type input "27.08.2025 08:00"
type input "27.08.2025 08:30"
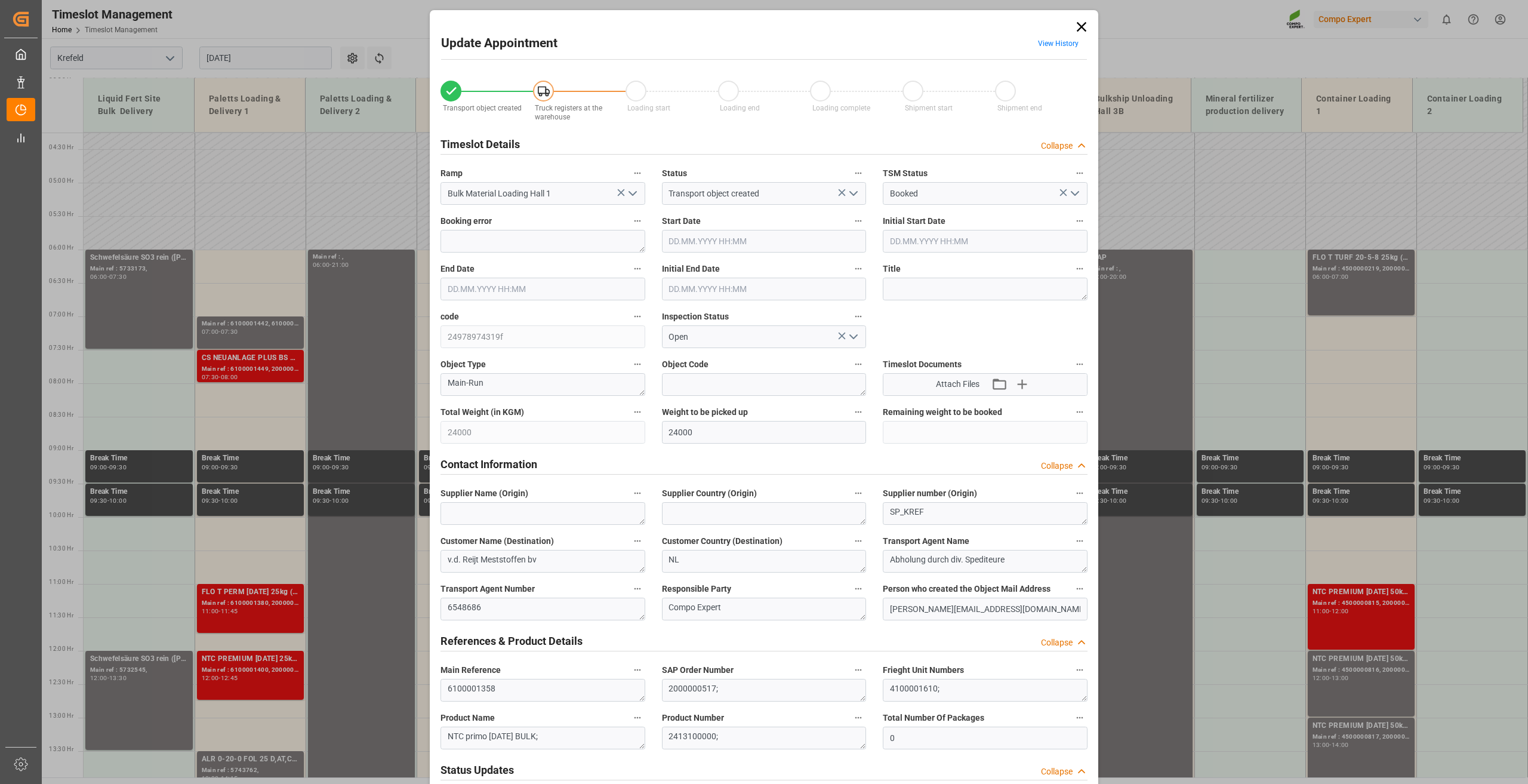
type input "[DATE] 09:06"
type input "[DATE] 13:21"
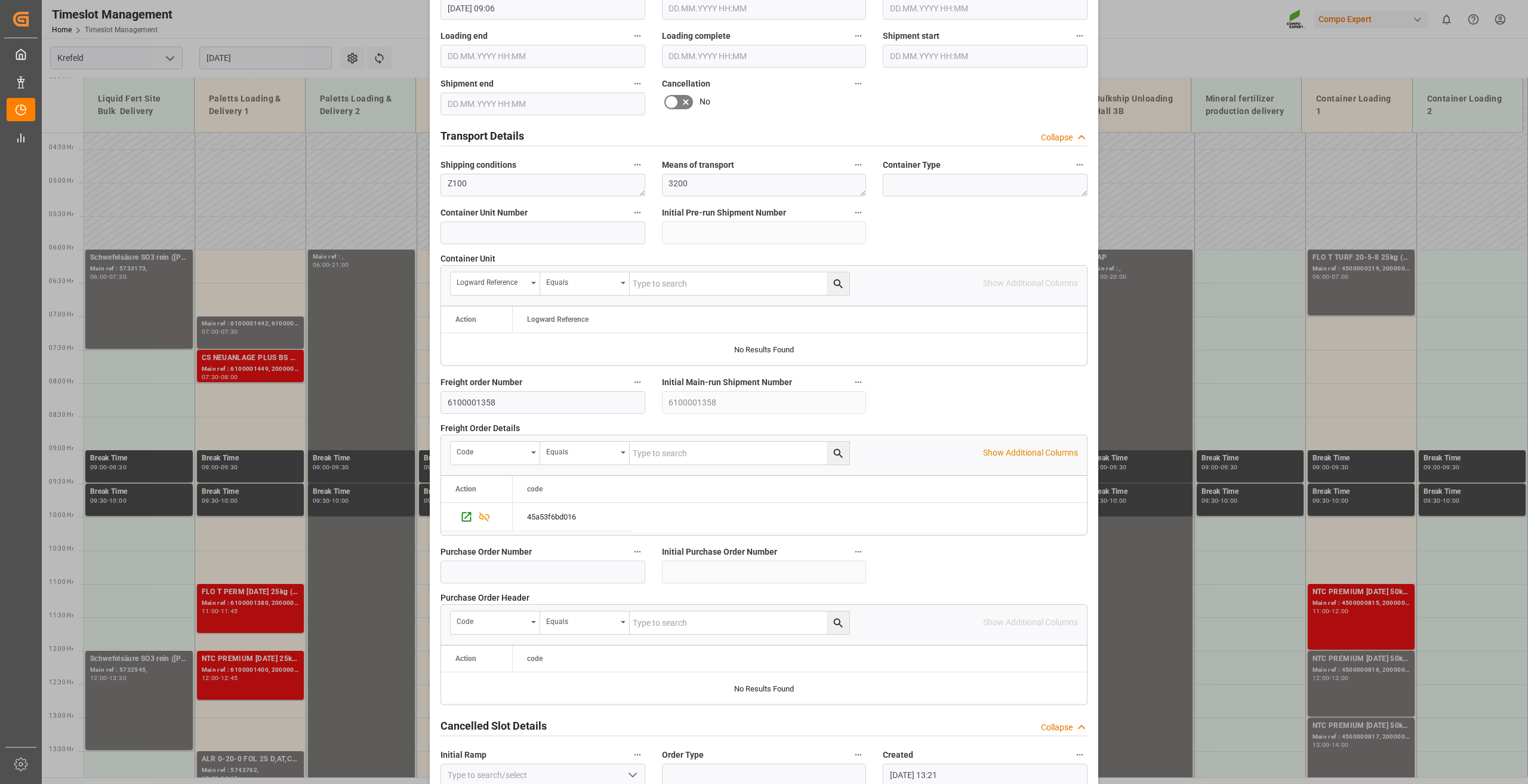
scroll to position [873, 0]
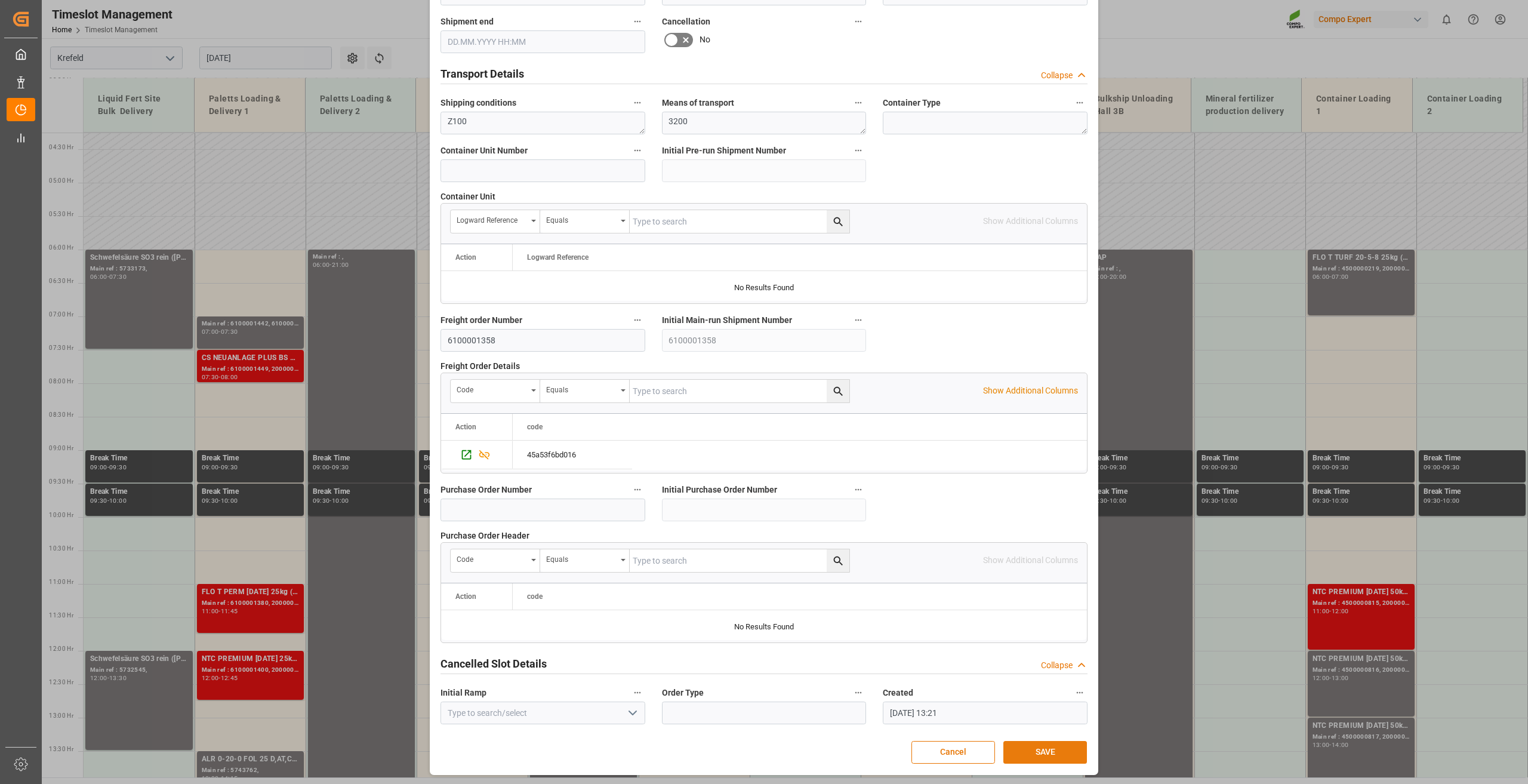
click at [1043, 755] on button "SAVE" at bounding box center [1045, 752] width 83 height 22
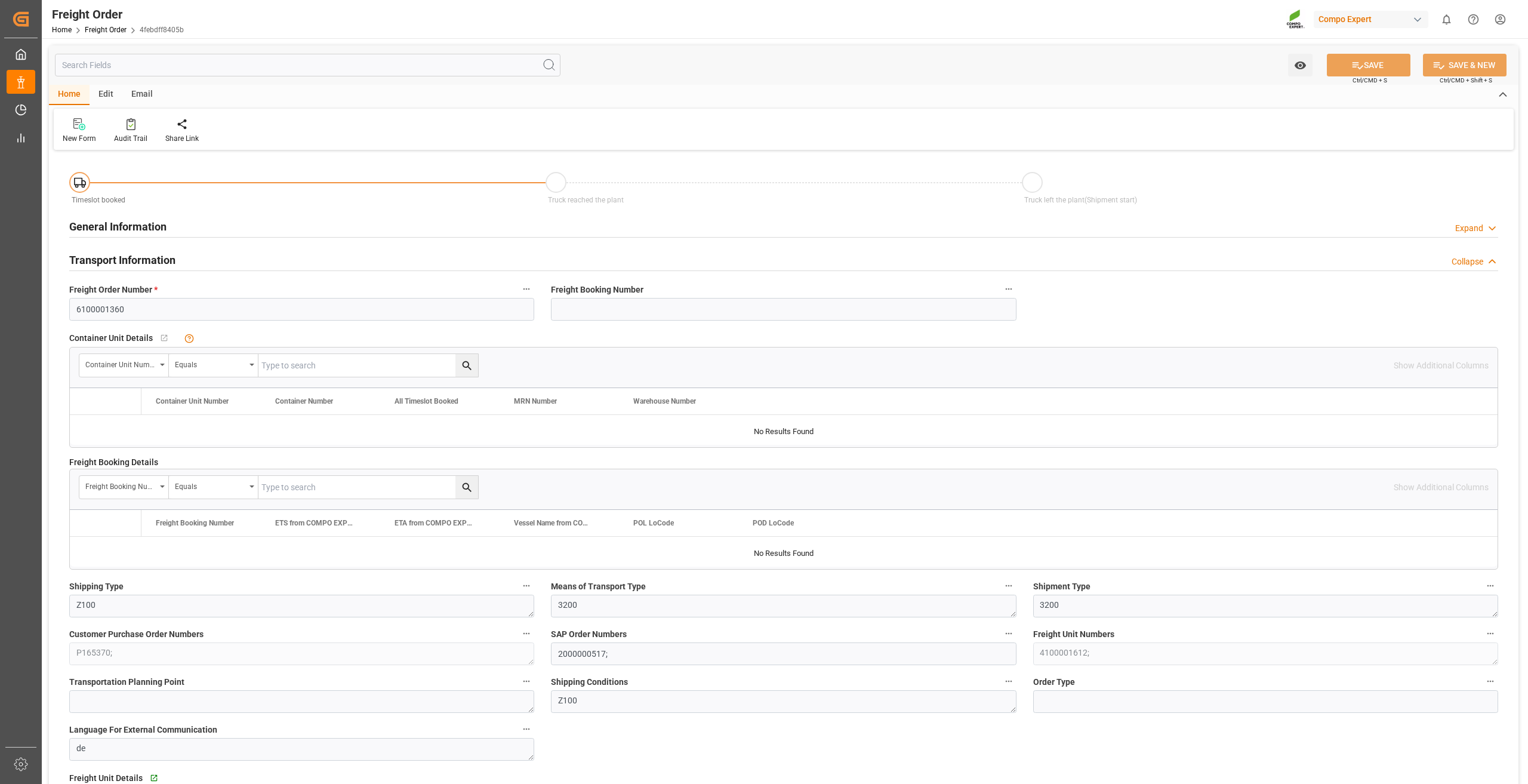
type input "0"
type input "24000"
type input "0"
type input "27.08.2025 01:00"
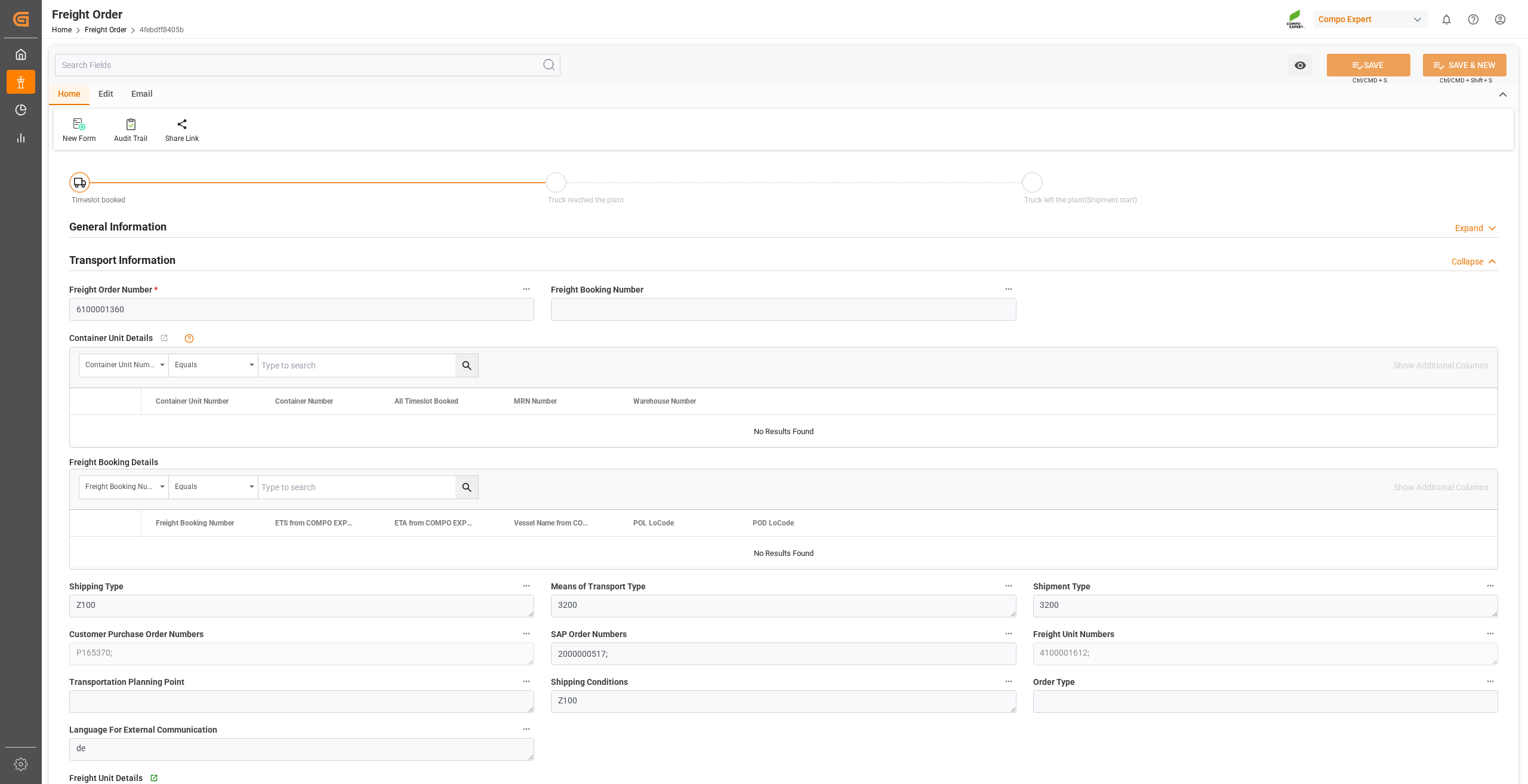
type input "[DATE] 09:06"
click at [191, 133] on div "Create Timeslot" at bounding box center [191, 130] width 69 height 26
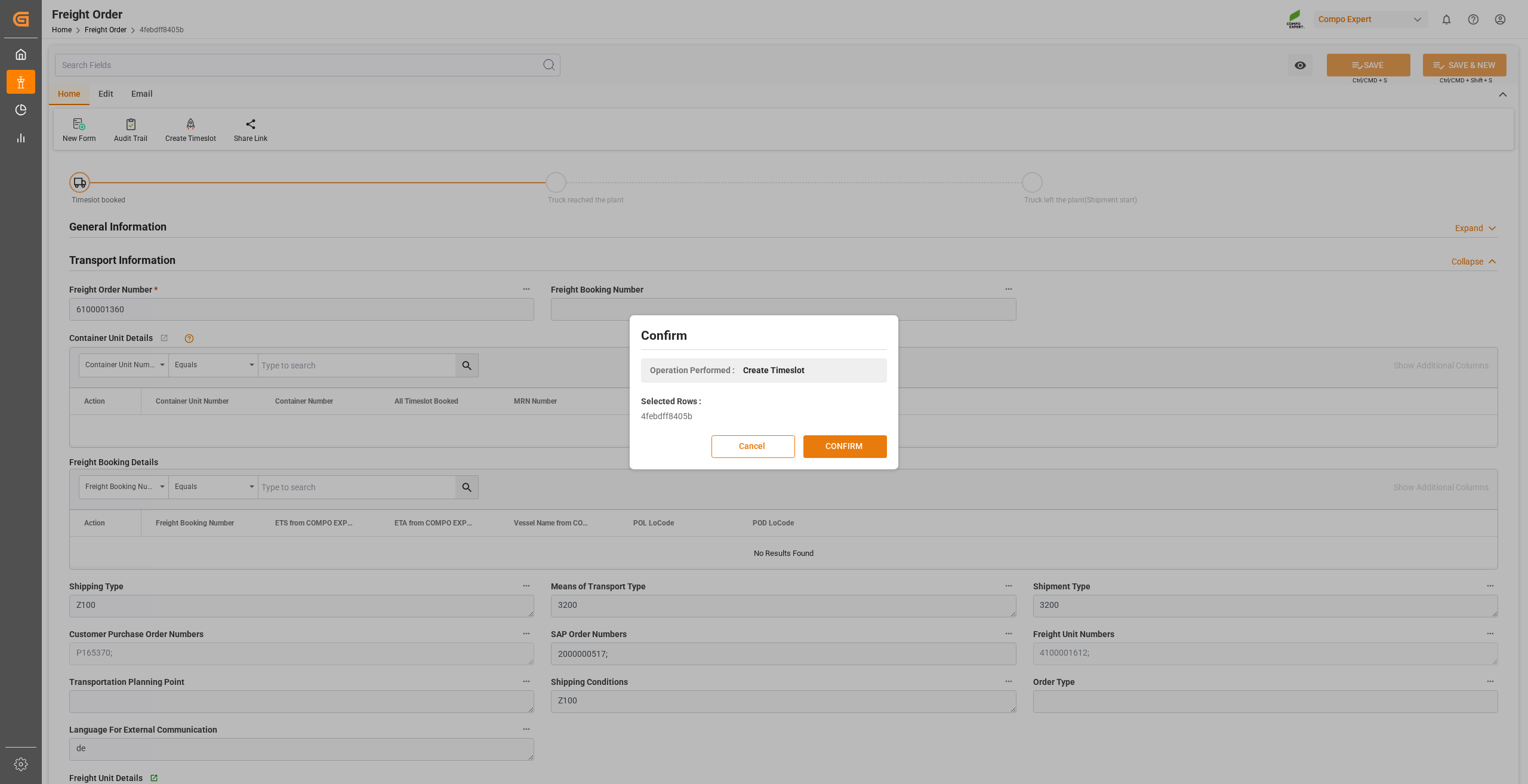
click at [847, 442] on button "CONFIRM" at bounding box center [844, 446] width 83 height 22
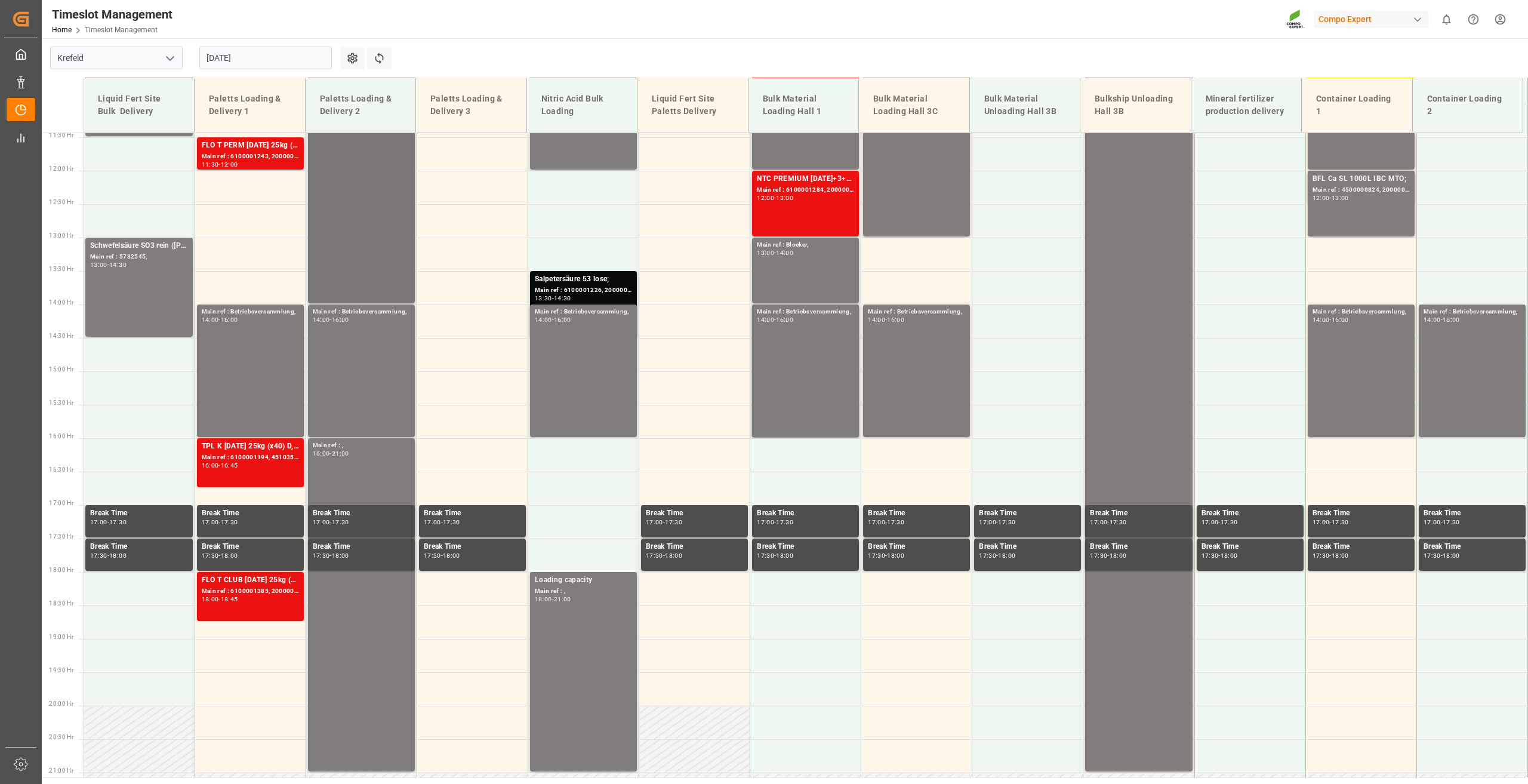
scroll to position [542, 0]
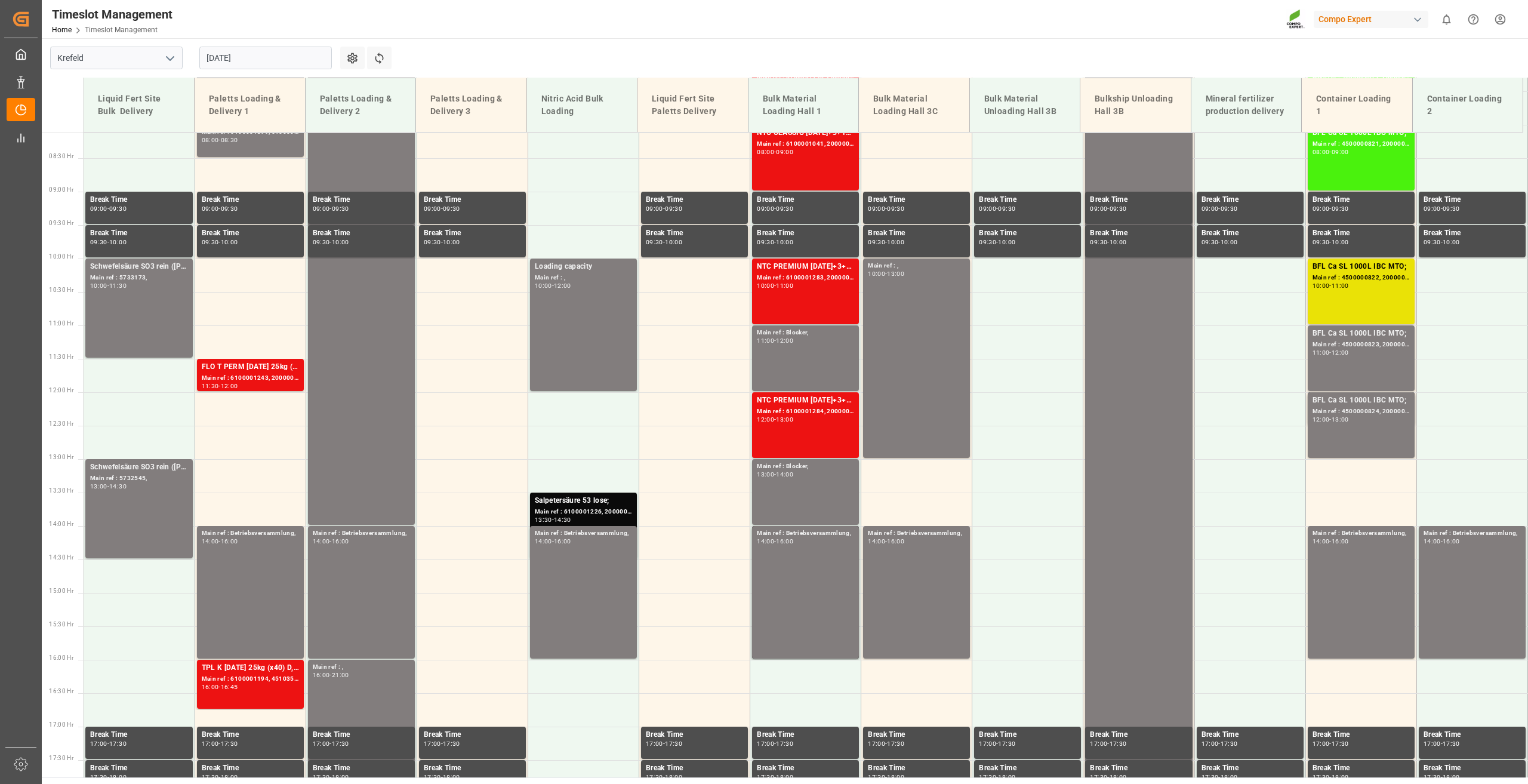
click at [258, 55] on input "[DATE]" at bounding box center [265, 57] width 133 height 22
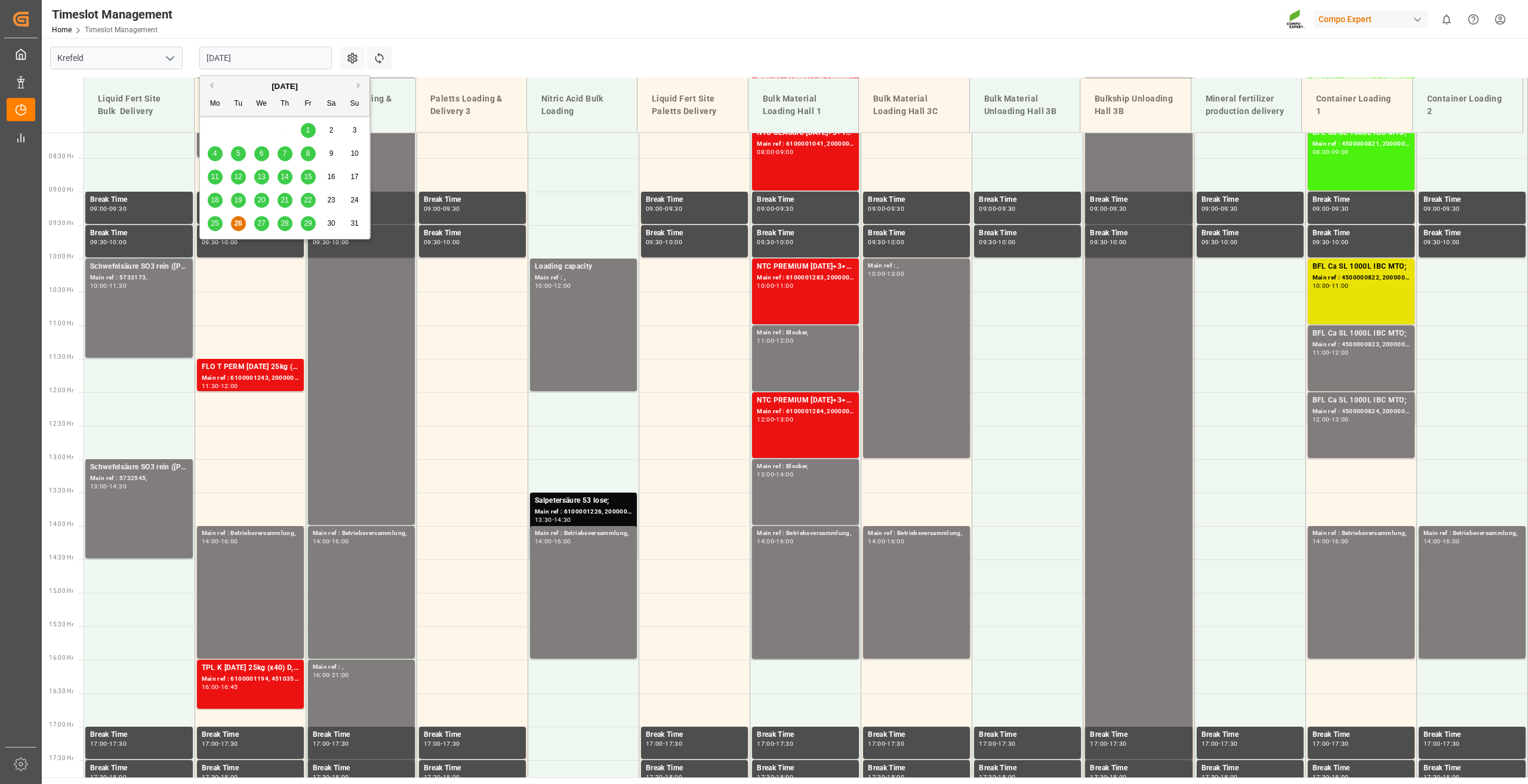
click at [266, 220] on div "27" at bounding box center [262, 224] width 15 height 14
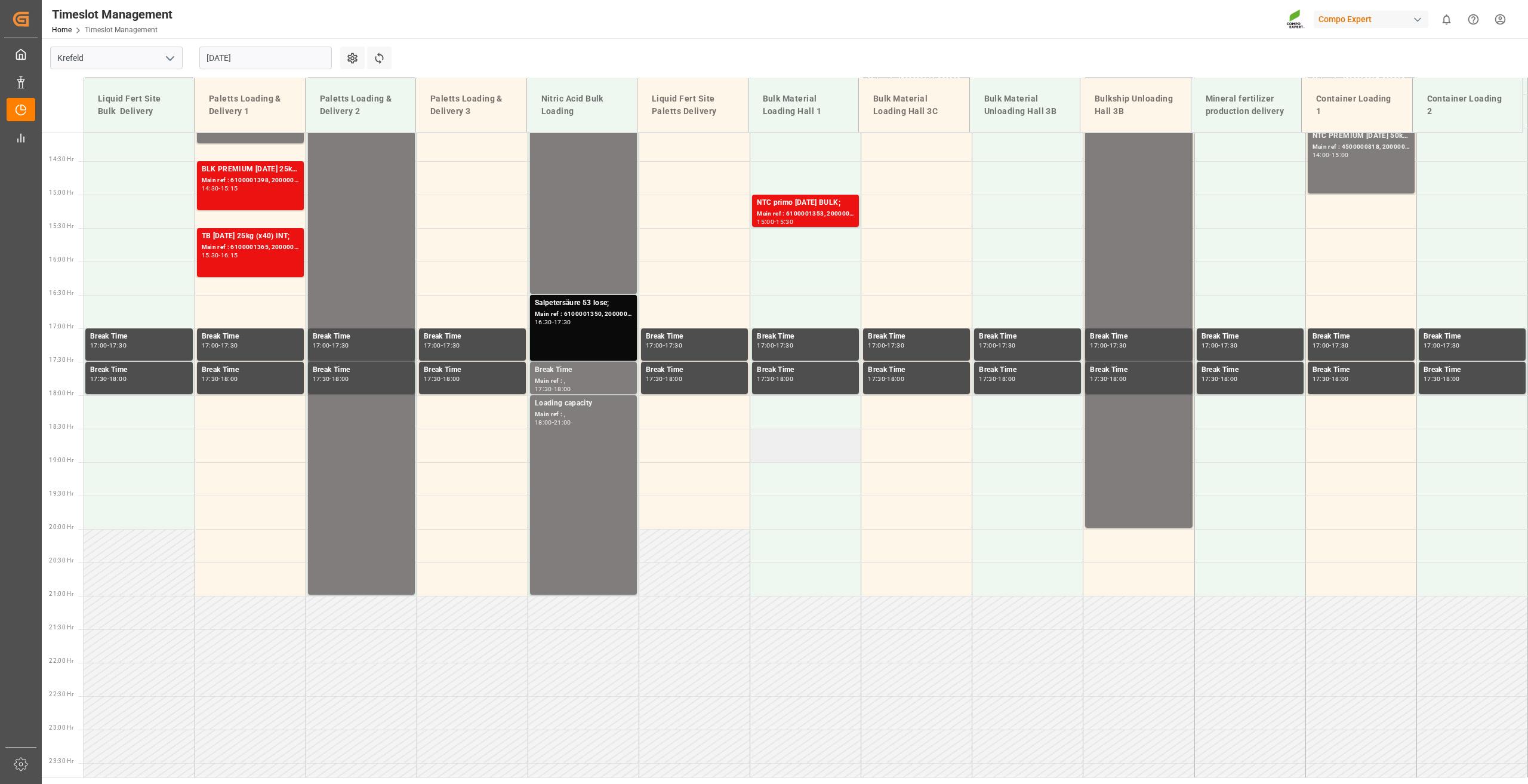
scroll to position [463, 0]
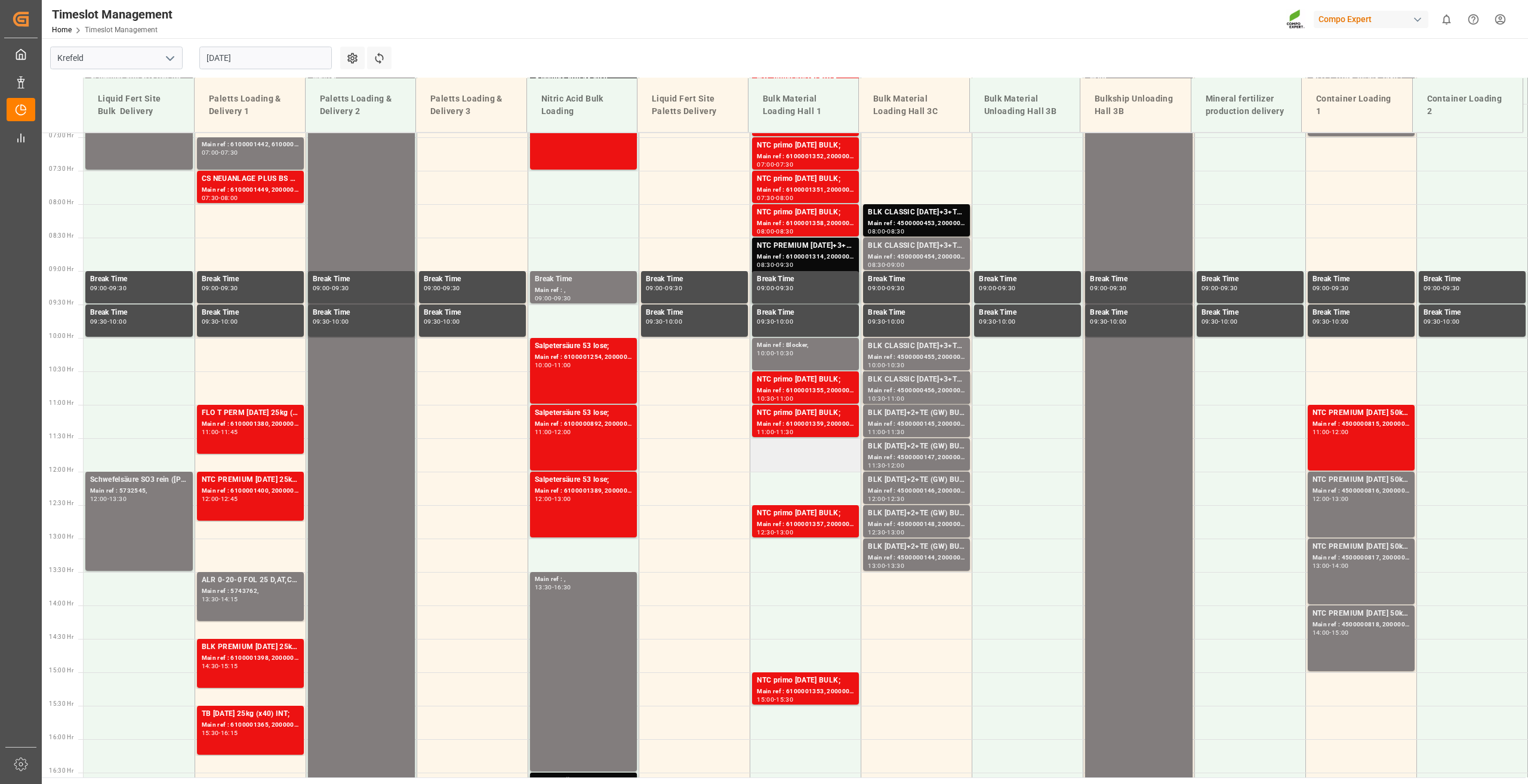
click at [789, 457] on td at bounding box center [806, 454] width 111 height 33
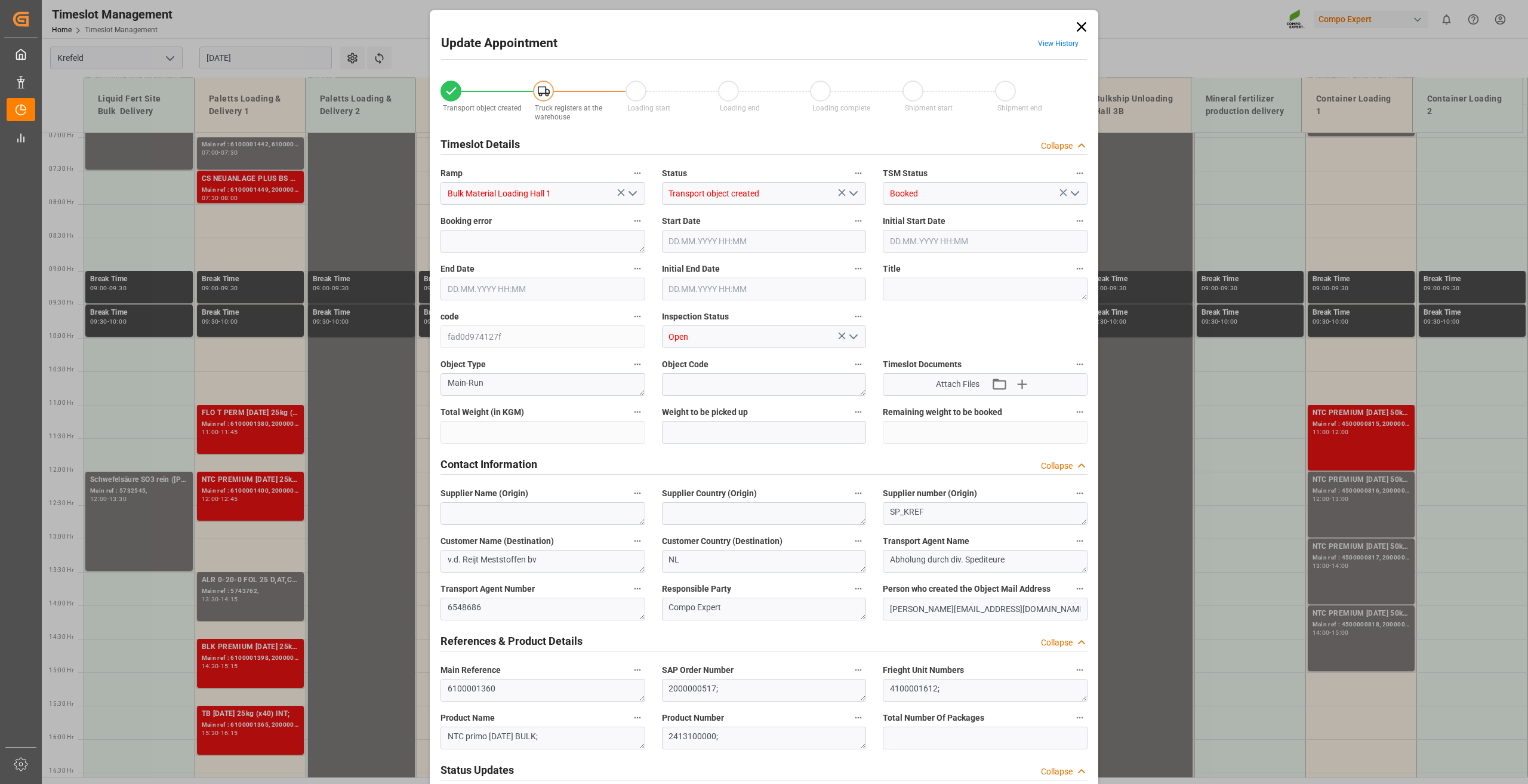
type input "24000"
type input "0"
type input "27.08.2025 11:30"
type input "27.08.2025 12:00"
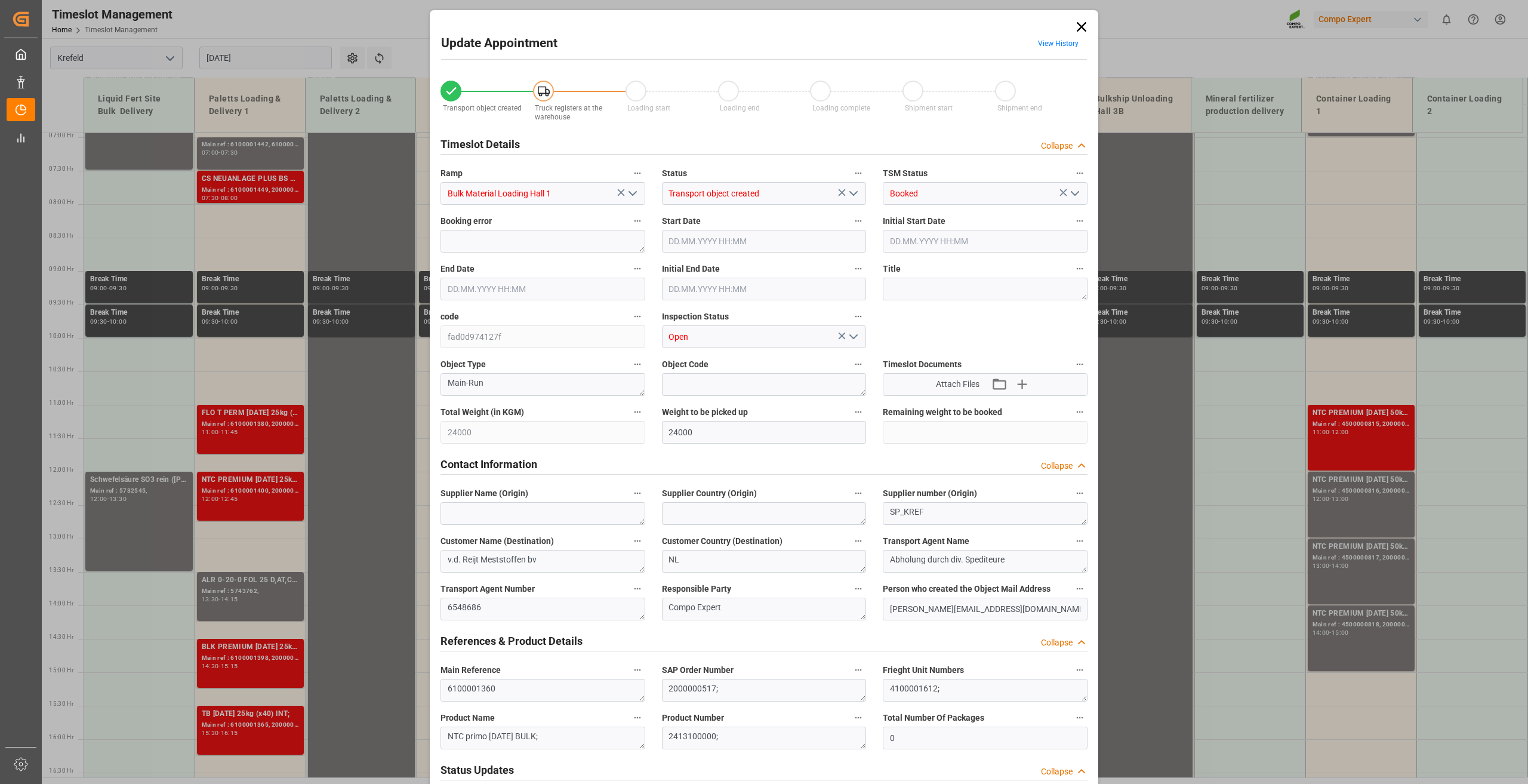
type input "22.08.2025 09:06"
type input "26.08.2025 13:21"
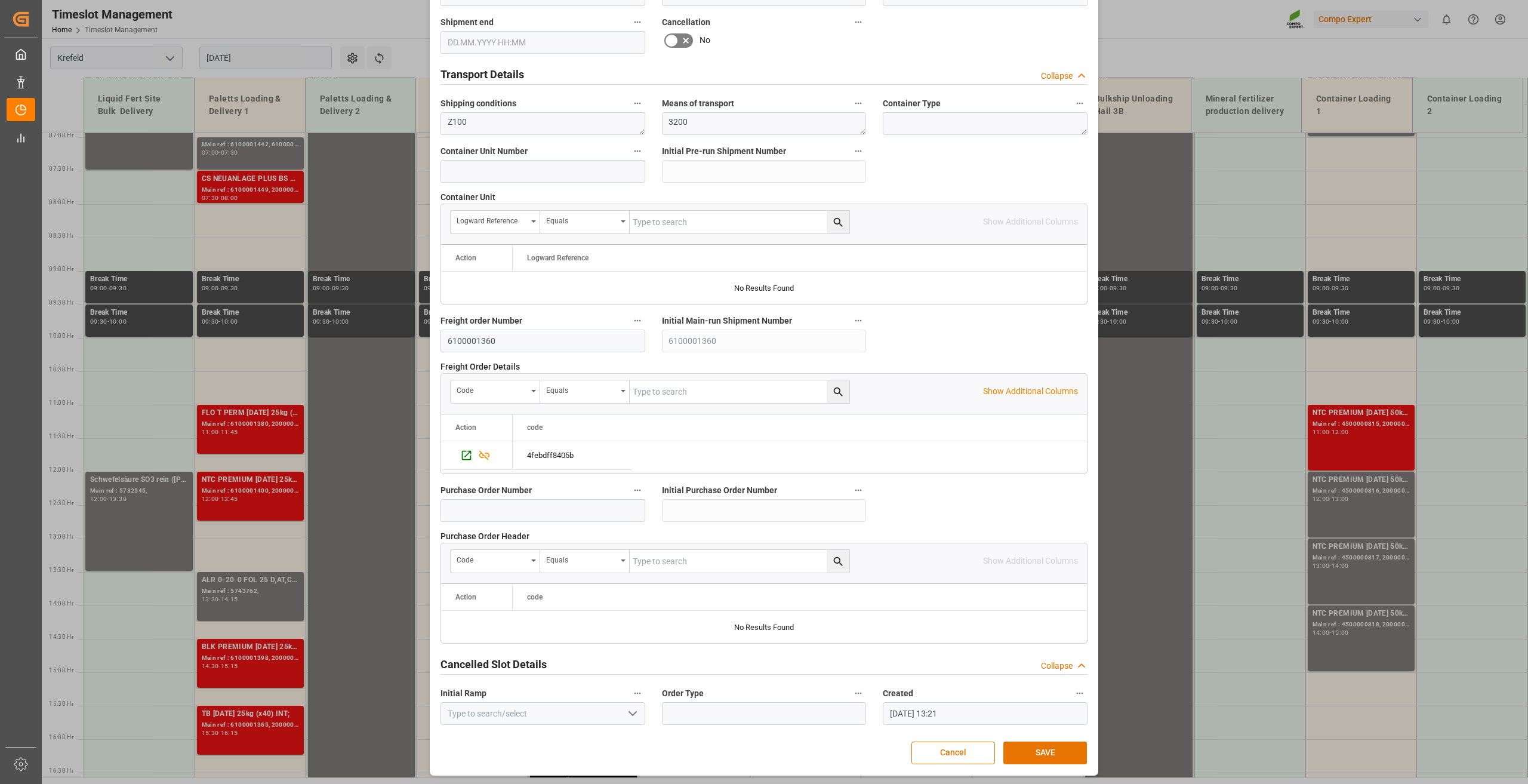
scroll to position [873, 0]
click at [1053, 742] on button "SAVE" at bounding box center [1045, 752] width 83 height 22
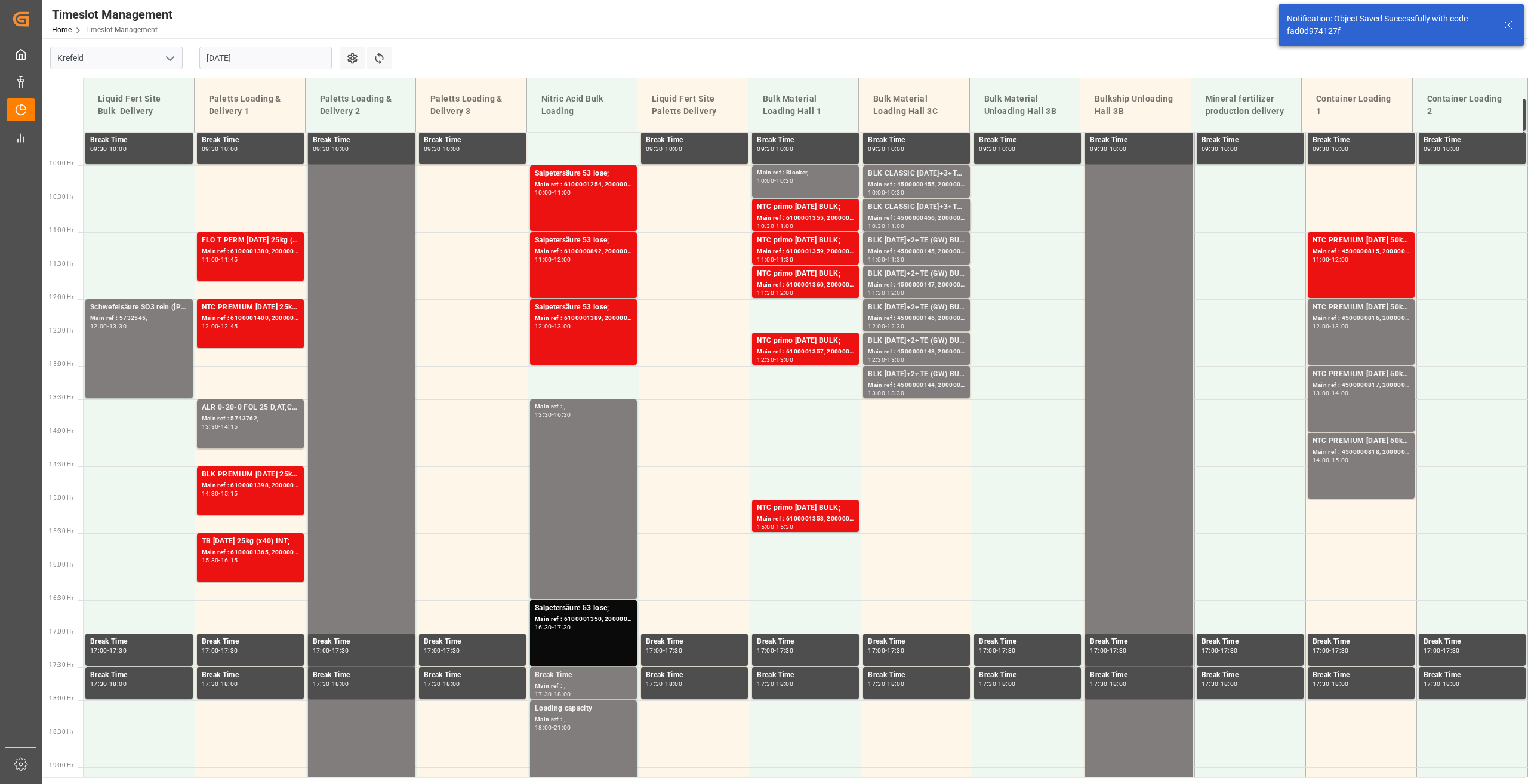
scroll to position [673, 0]
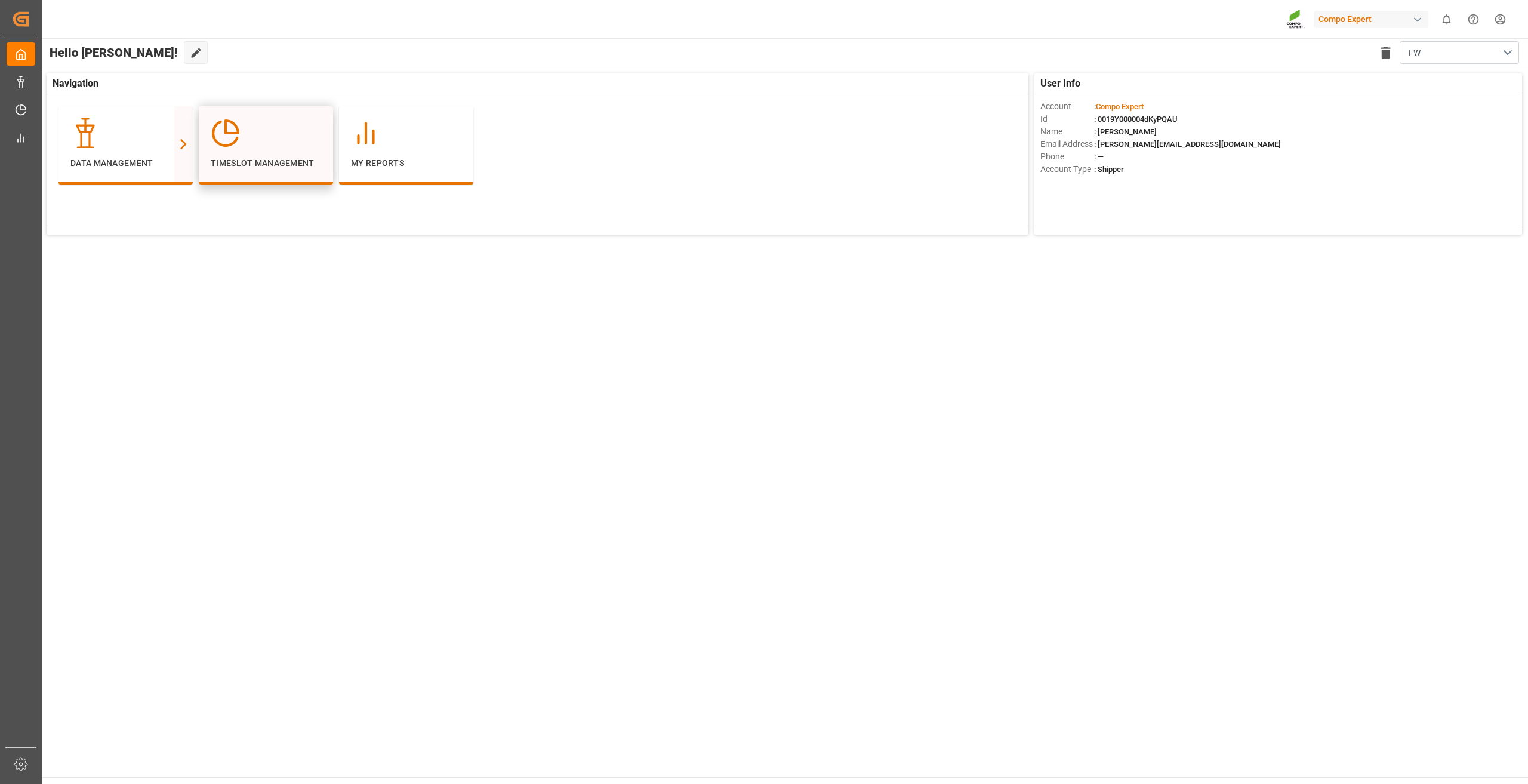
click at [281, 141] on div at bounding box center [265, 133] width 110 height 30
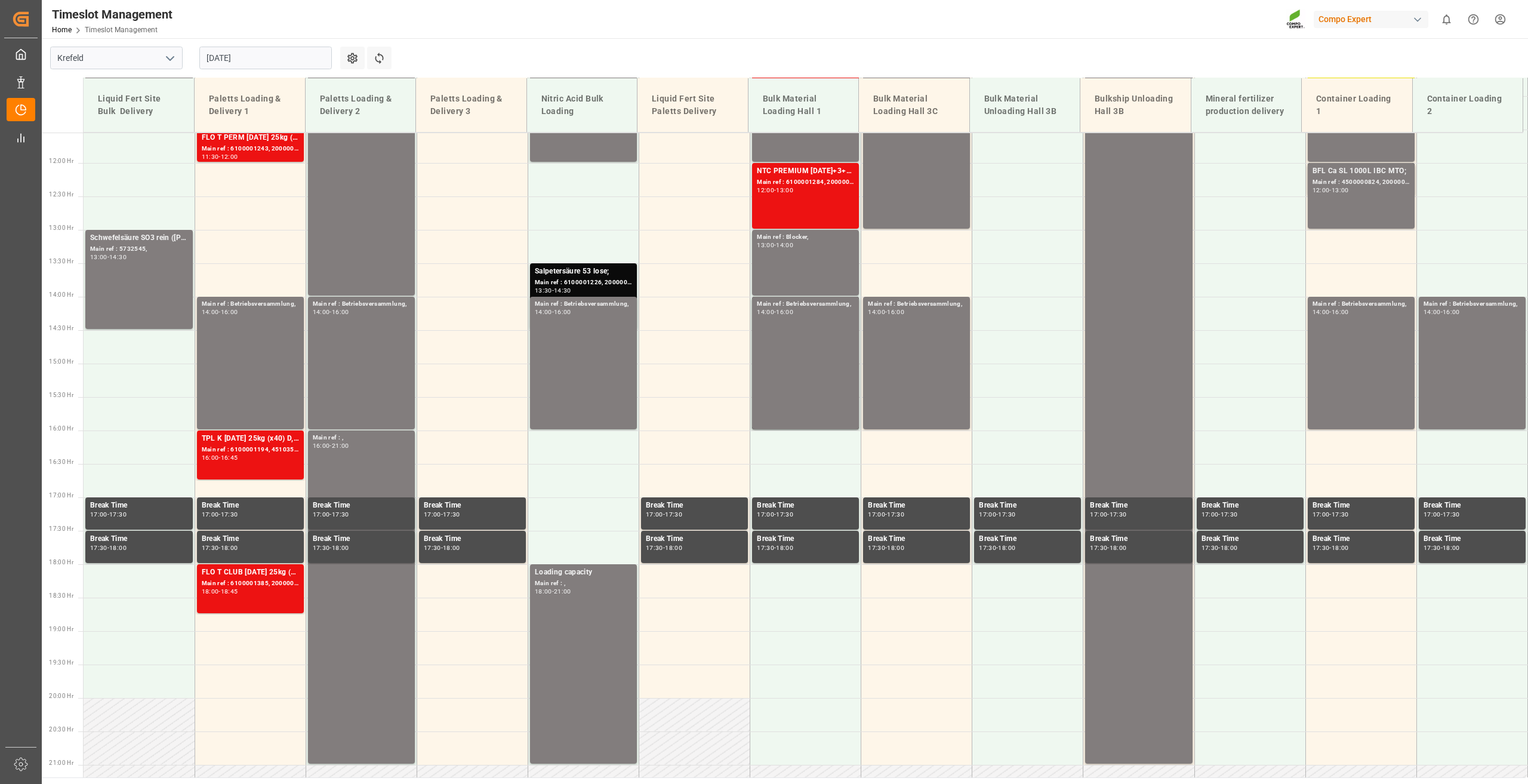
scroll to position [941, 0]
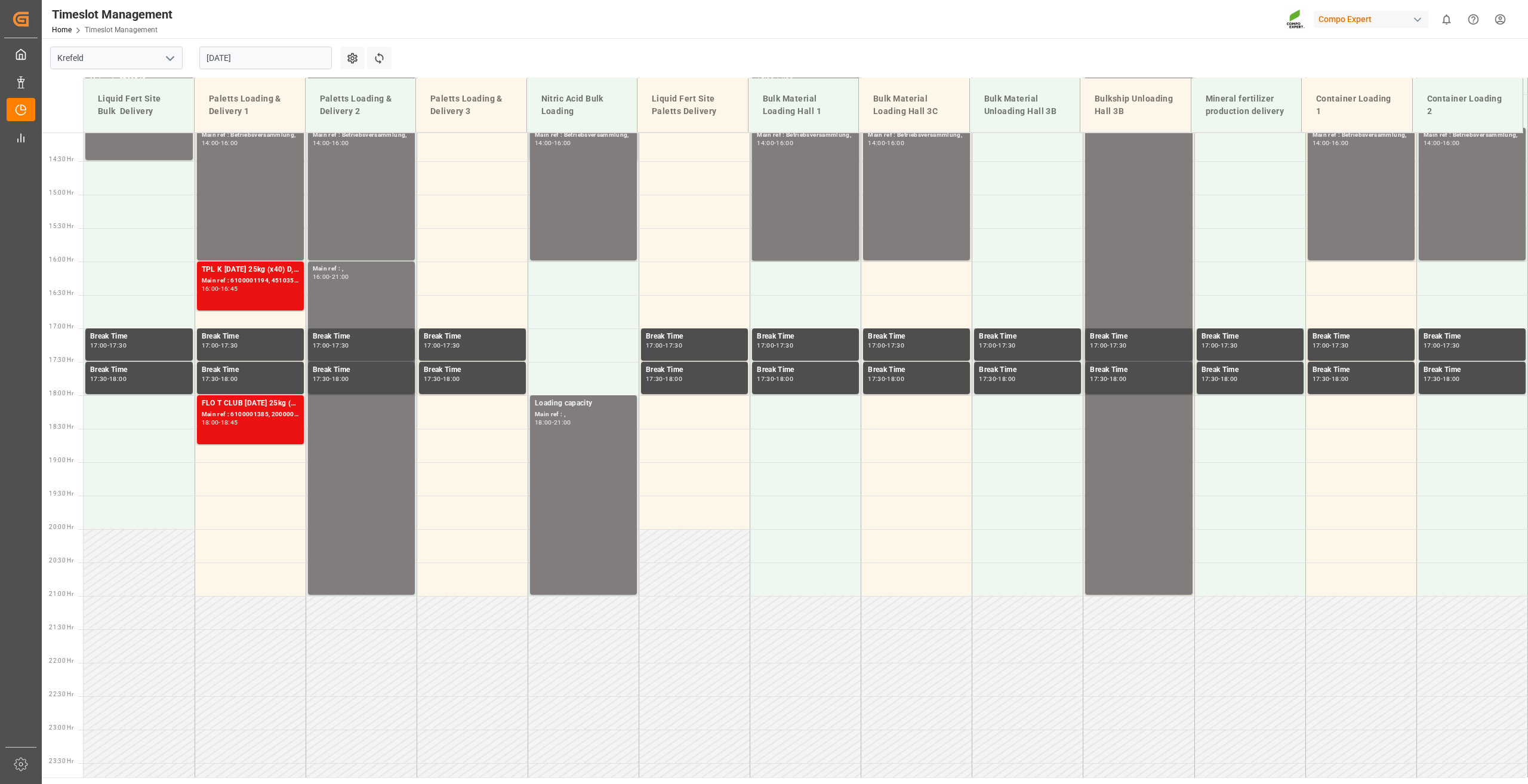
click at [239, 57] on input "[DATE]" at bounding box center [265, 57] width 133 height 22
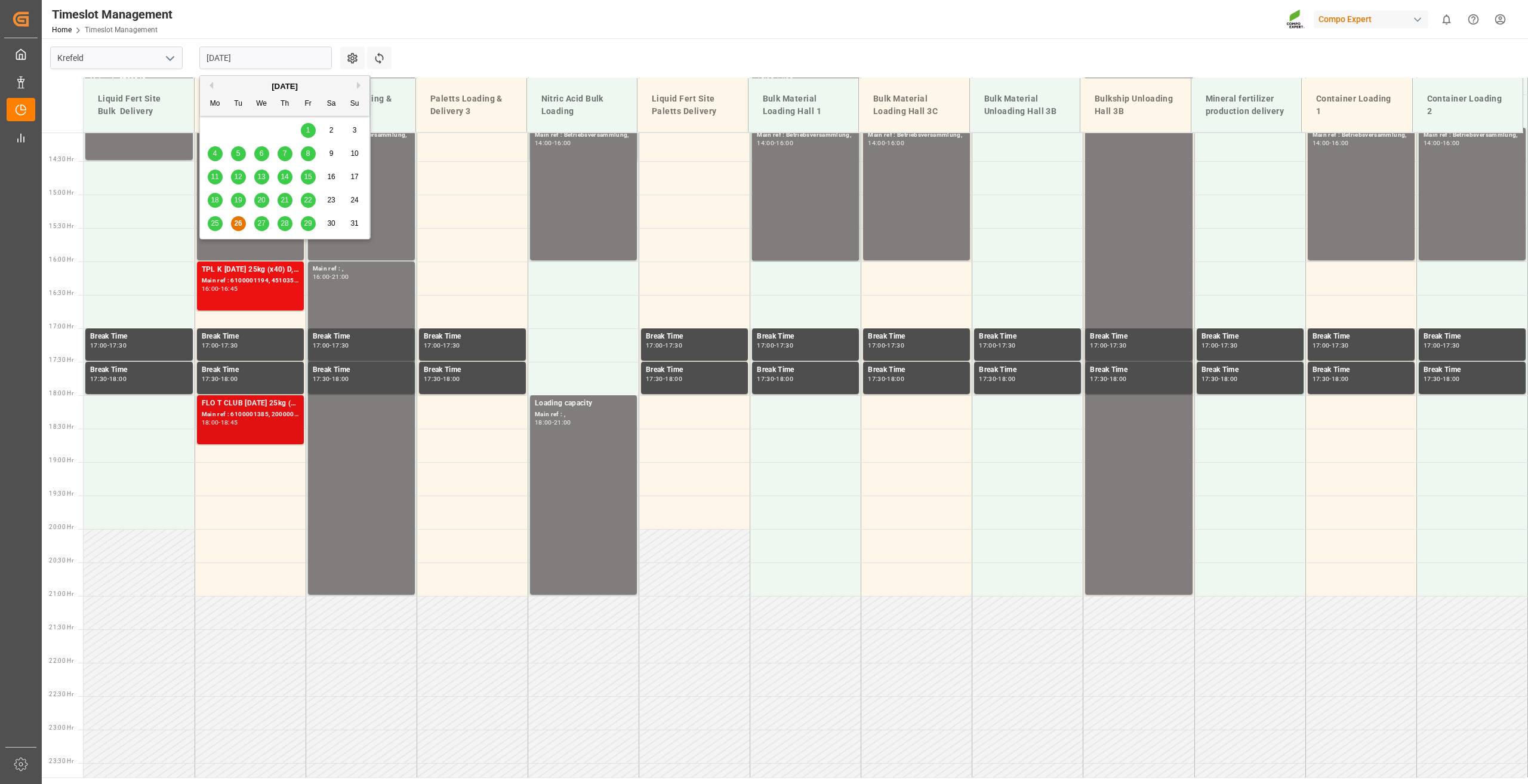
click at [224, 426] on div "FLO T CLUB [DATE] 25kg (x40) INT;FET 6-0-12 KR 25kgx40 DE,AT,FR,ES,IT;FTL S NK …" at bounding box center [250, 419] width 98 height 44
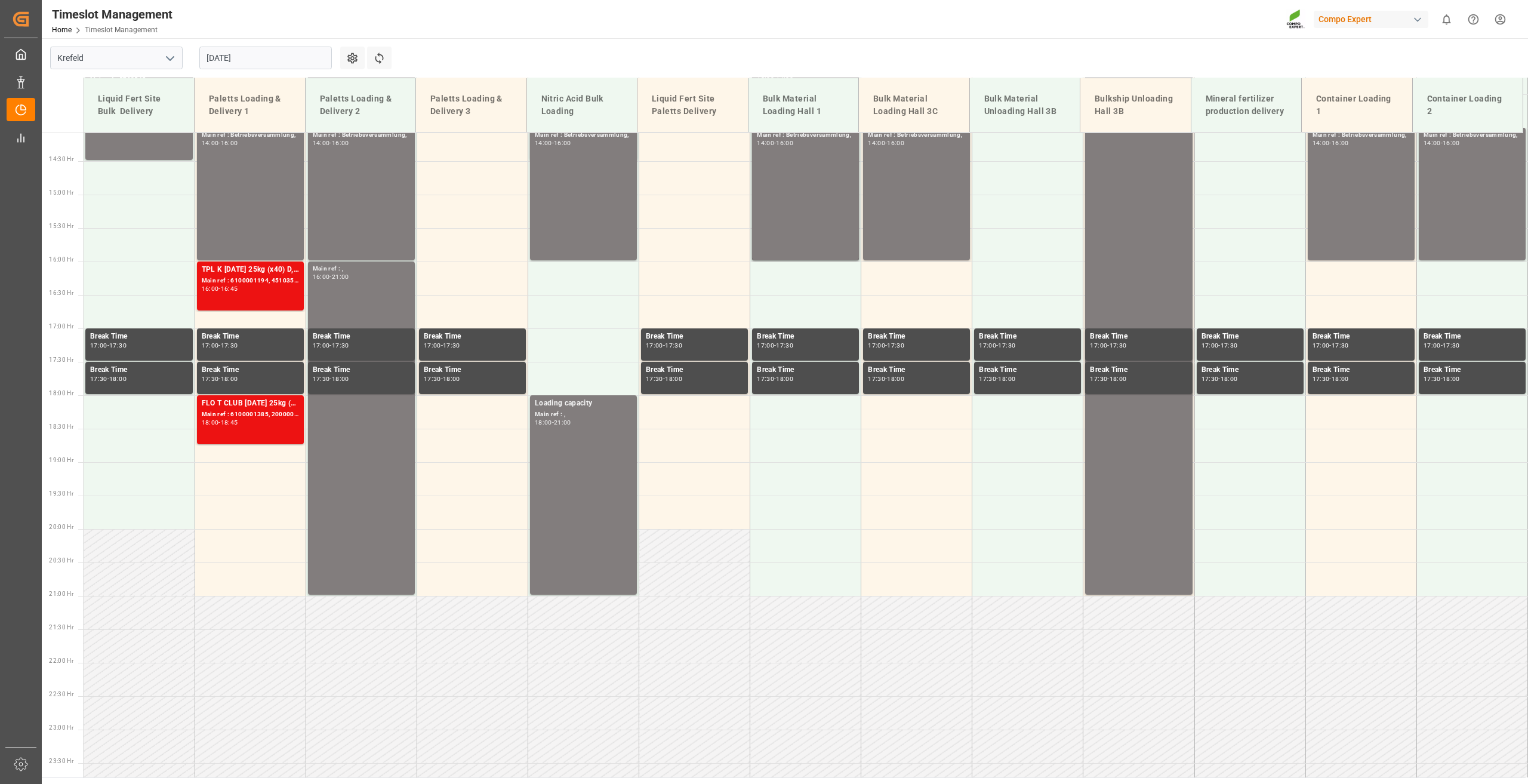
click at [241, 293] on div "TPL K [DATE] 25kg (x40) D,A,CH;FET 6-0-12 KR 25kgx40 DE,AT,FR,ES,IT;ALR 20 0-20…" at bounding box center [250, 285] width 98 height 44
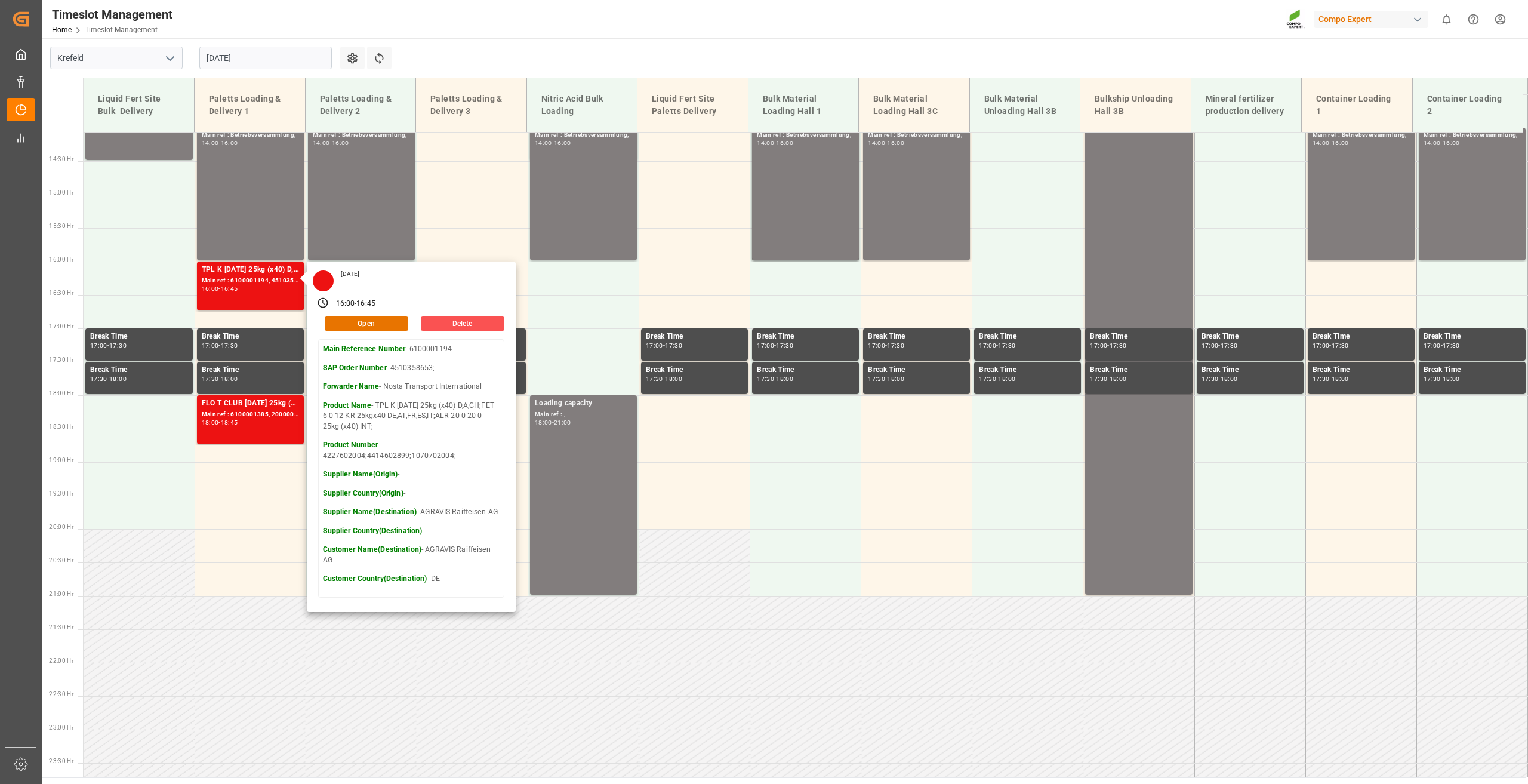
click at [224, 41] on div "[DATE]" at bounding box center [265, 58] width 150 height 39
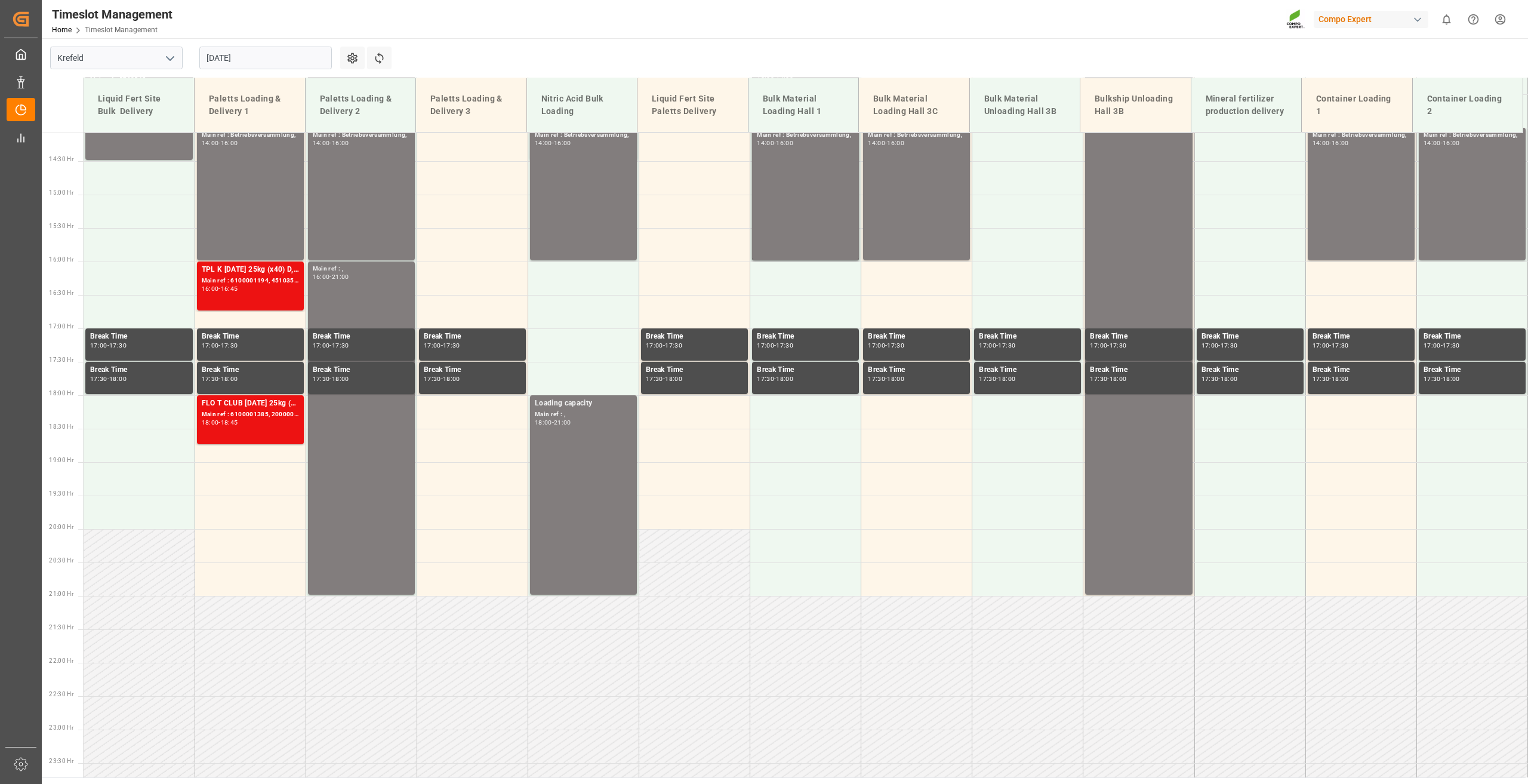
click at [231, 55] on input "[DATE]" at bounding box center [265, 57] width 133 height 22
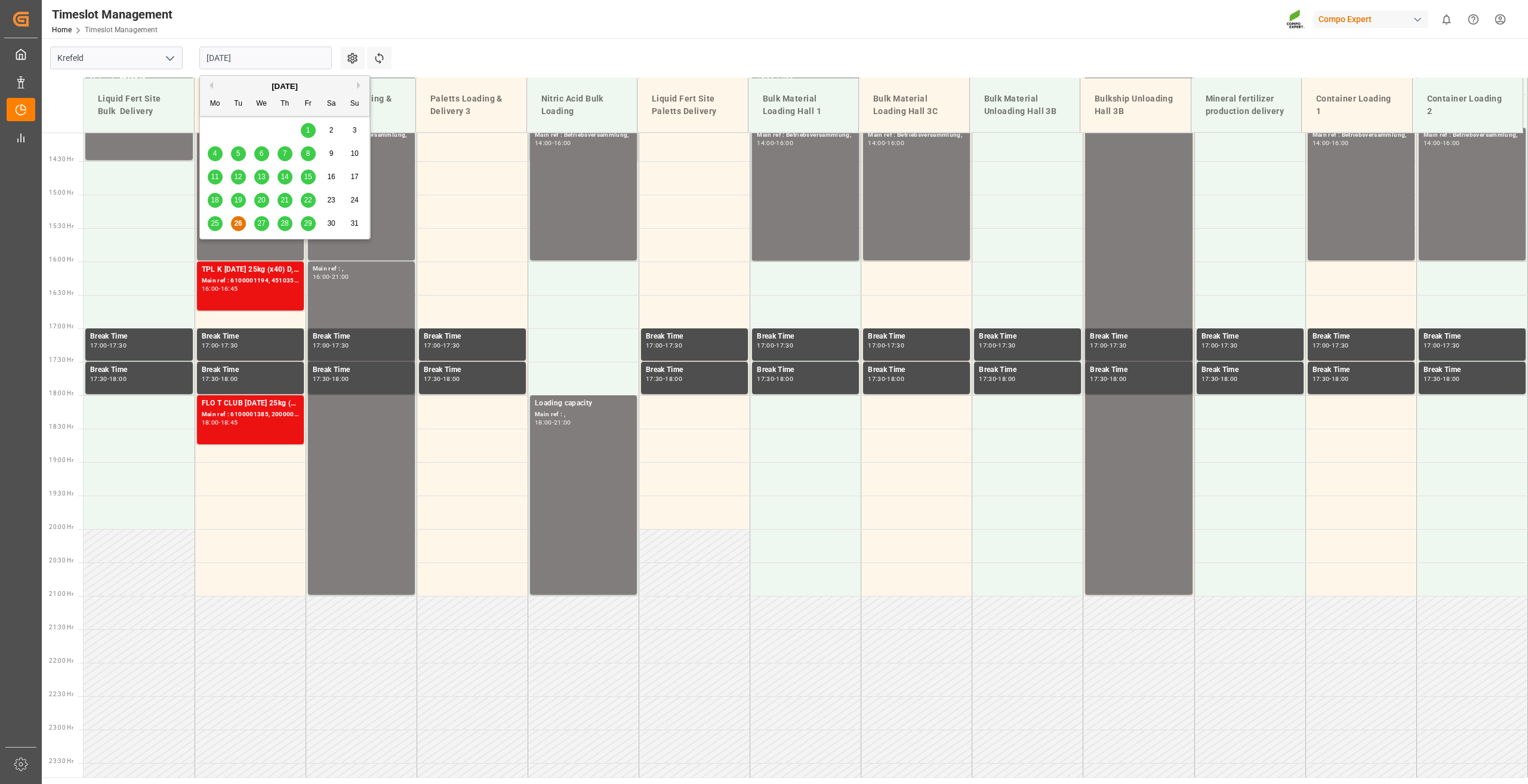
click at [261, 222] on span "27" at bounding box center [261, 222] width 8 height 8
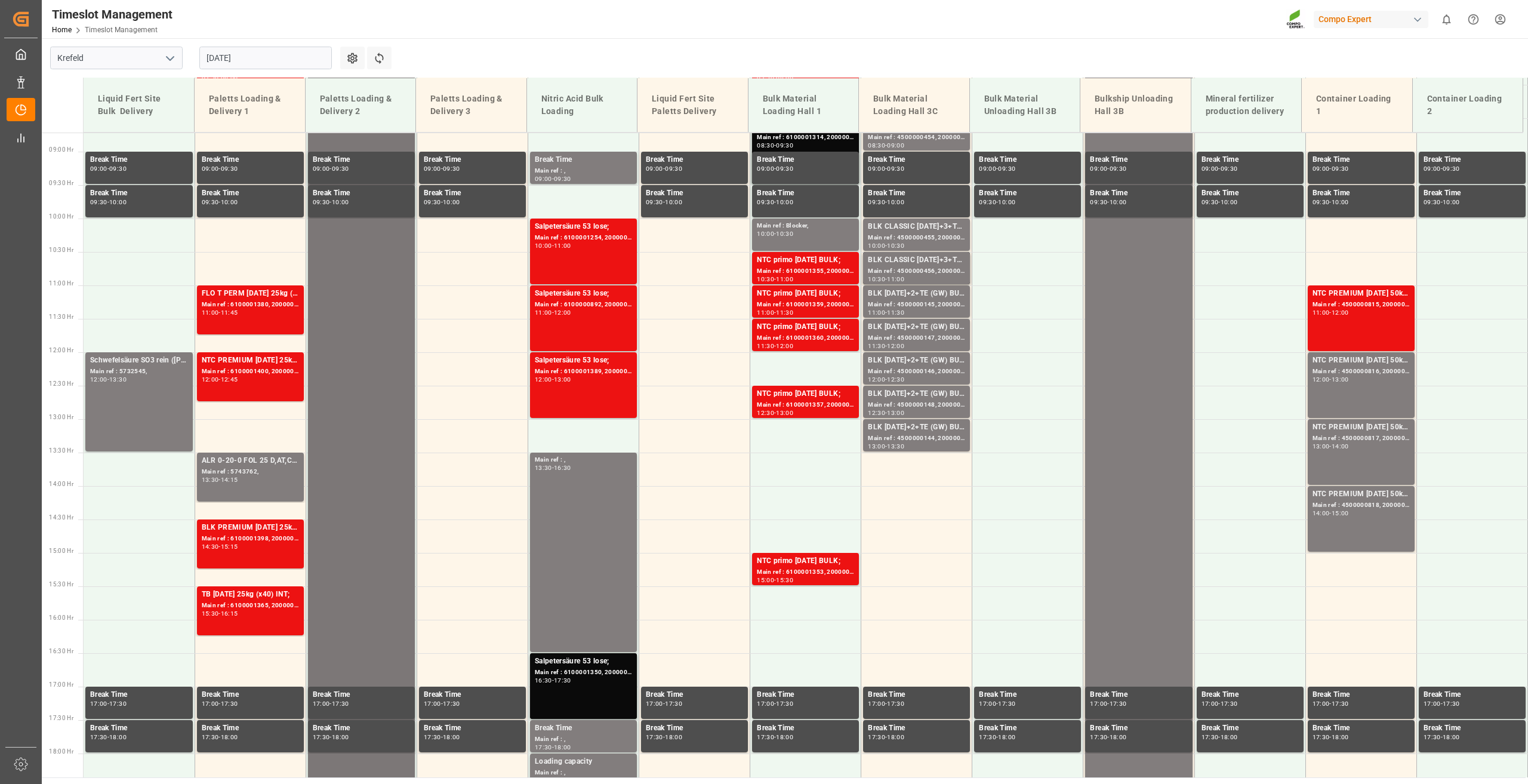
scroll to position [403, 0]
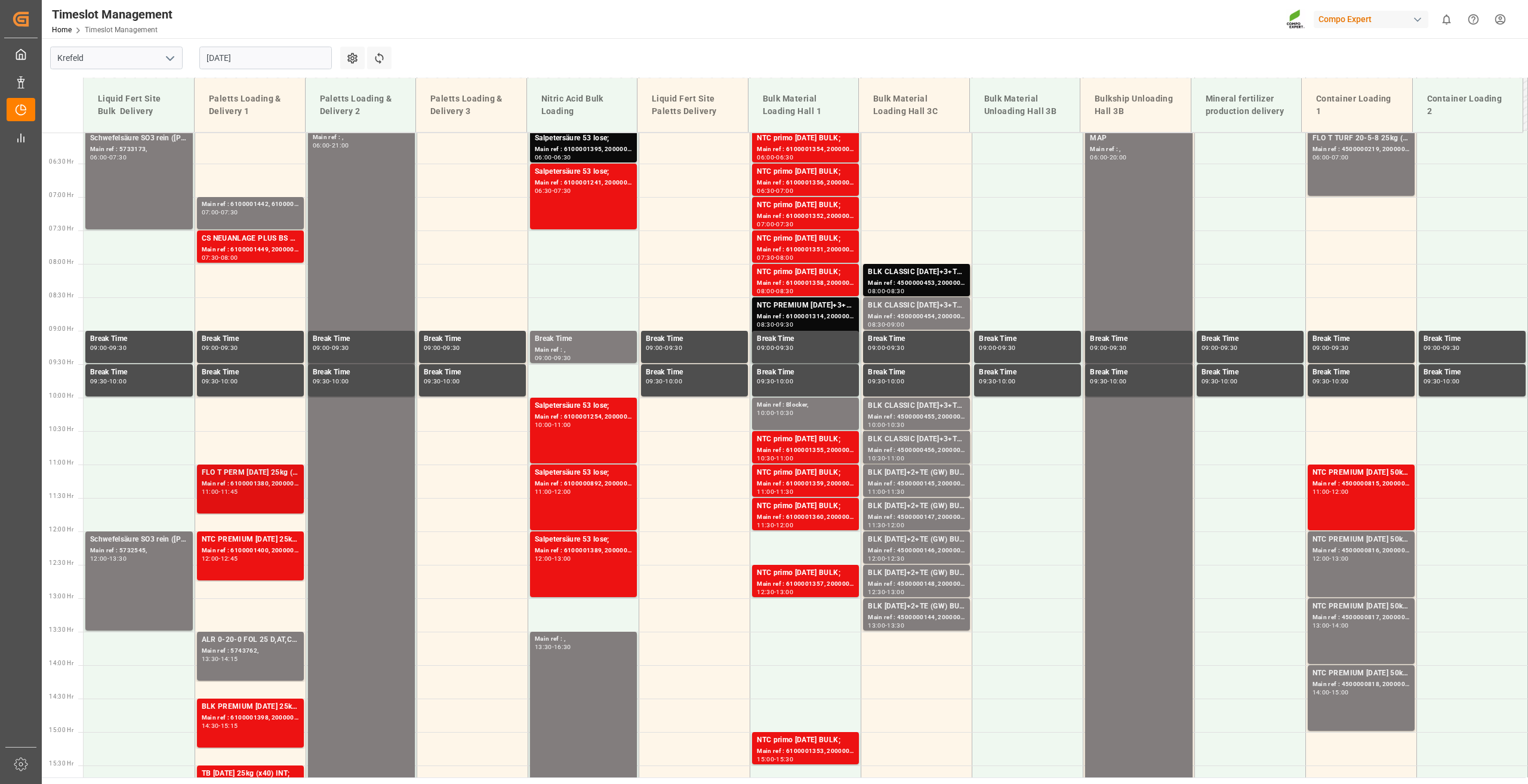
click at [246, 493] on div "11:00 - 11:45" at bounding box center [250, 491] width 98 height 6
click at [228, 551] on div "Main ref : 6100001400, 2000000945;" at bounding box center [250, 550] width 98 height 10
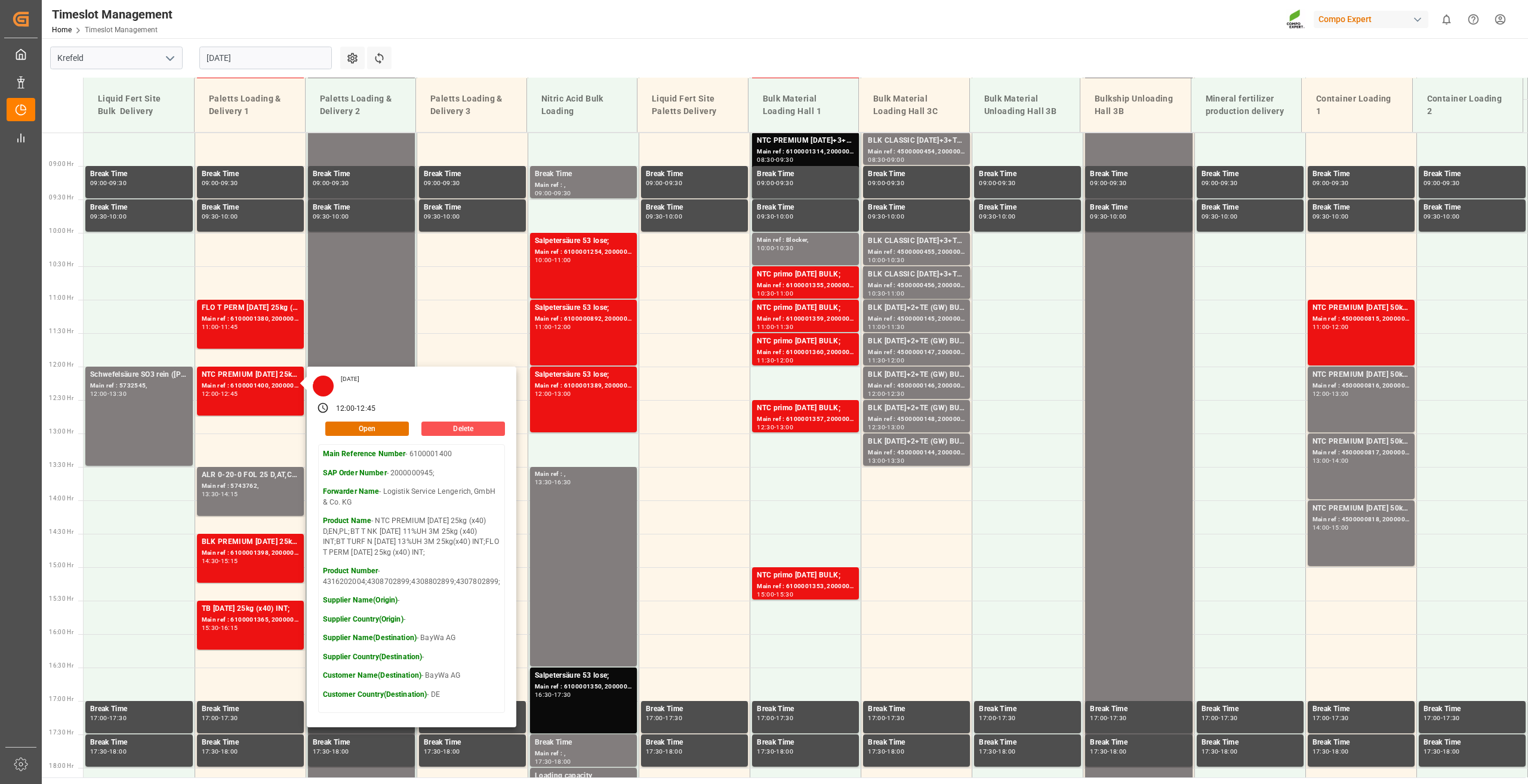
scroll to position [582, 0]
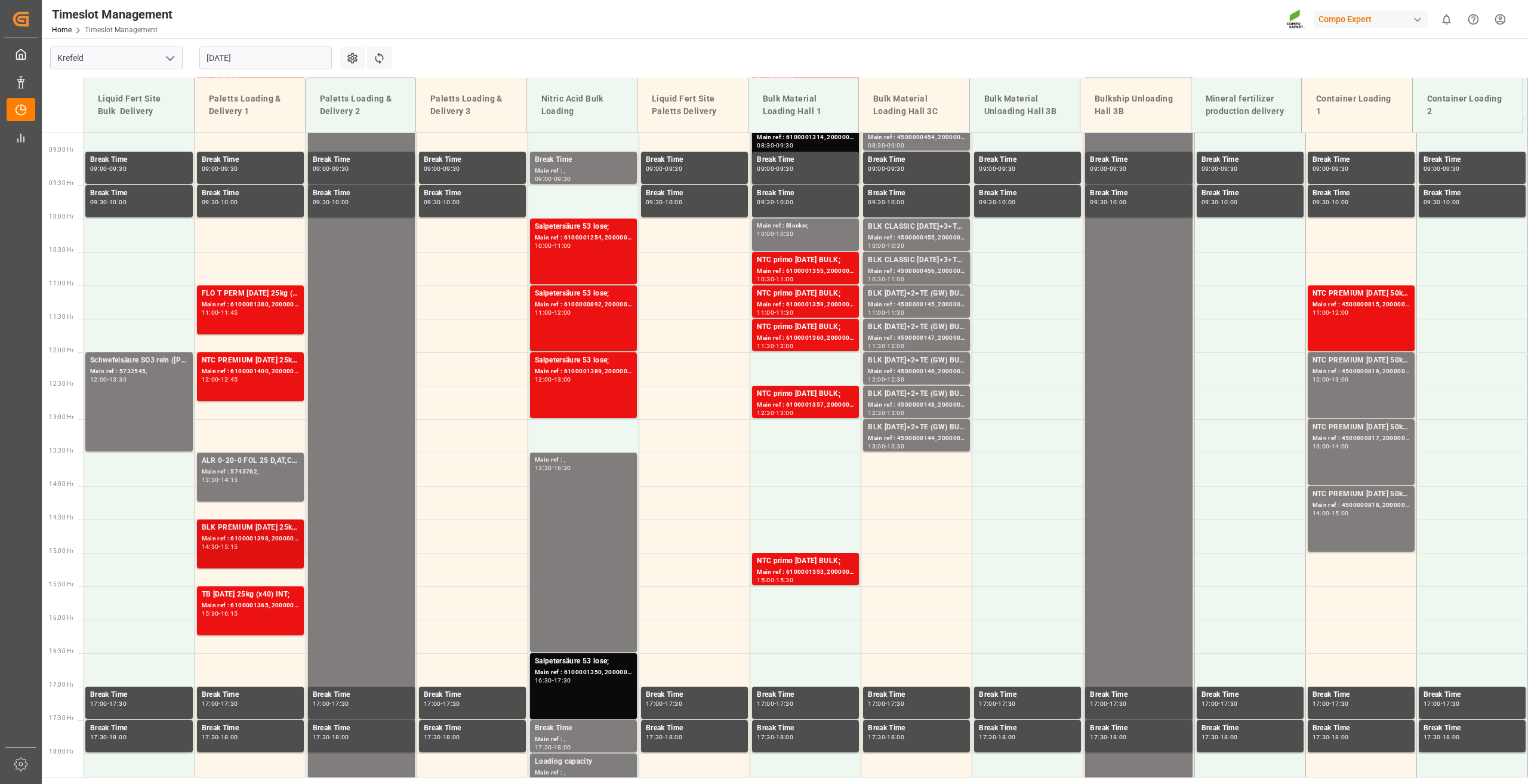
click at [246, 552] on div "BLK PREMIUM [DATE] 25kg(x60)ES,IT,PT,SI; Main ref : 6100001398, 2000000787; 14:…" at bounding box center [250, 543] width 98 height 44
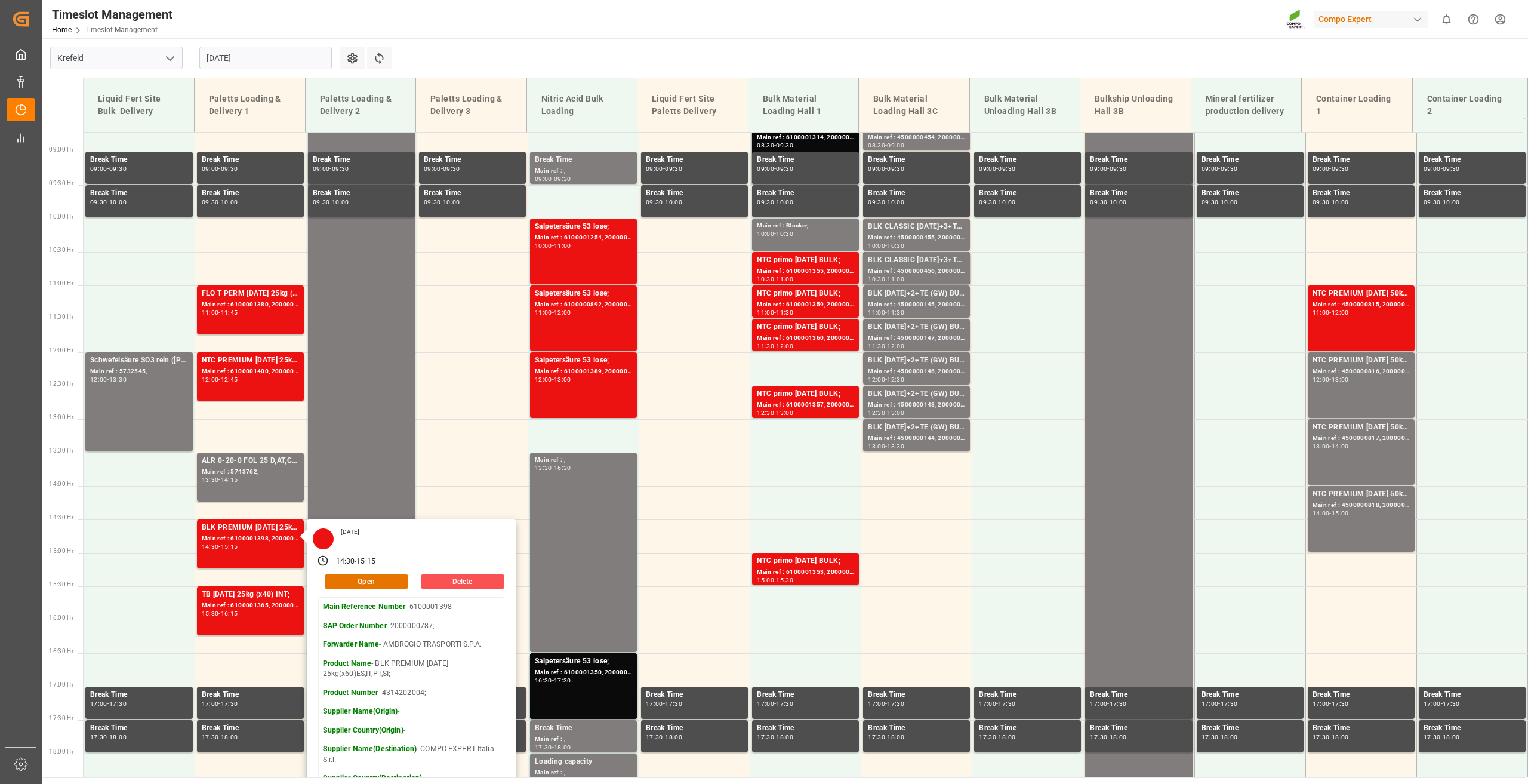
scroll to position [284, 0]
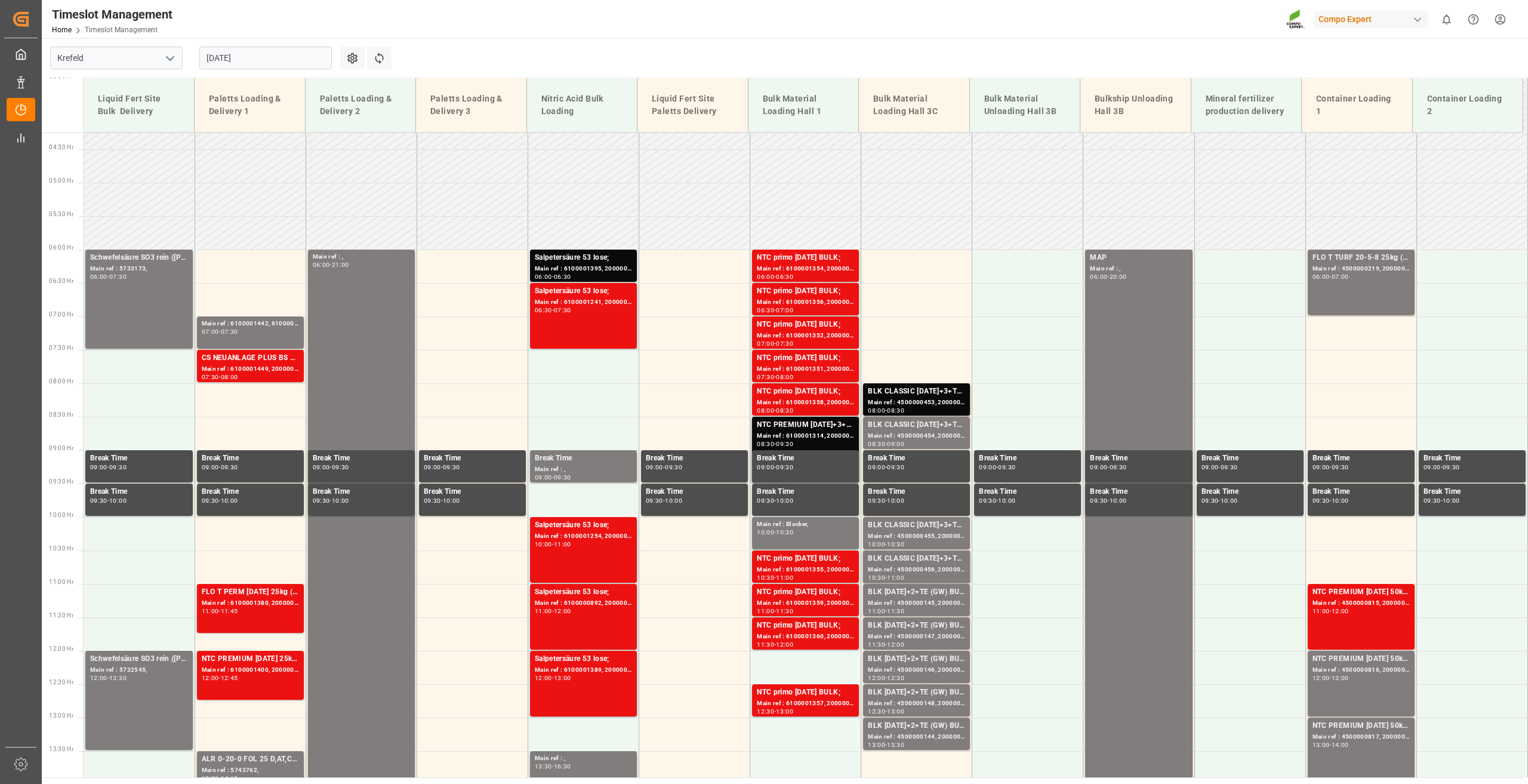
click at [227, 60] on input "[DATE]" at bounding box center [265, 57] width 133 height 22
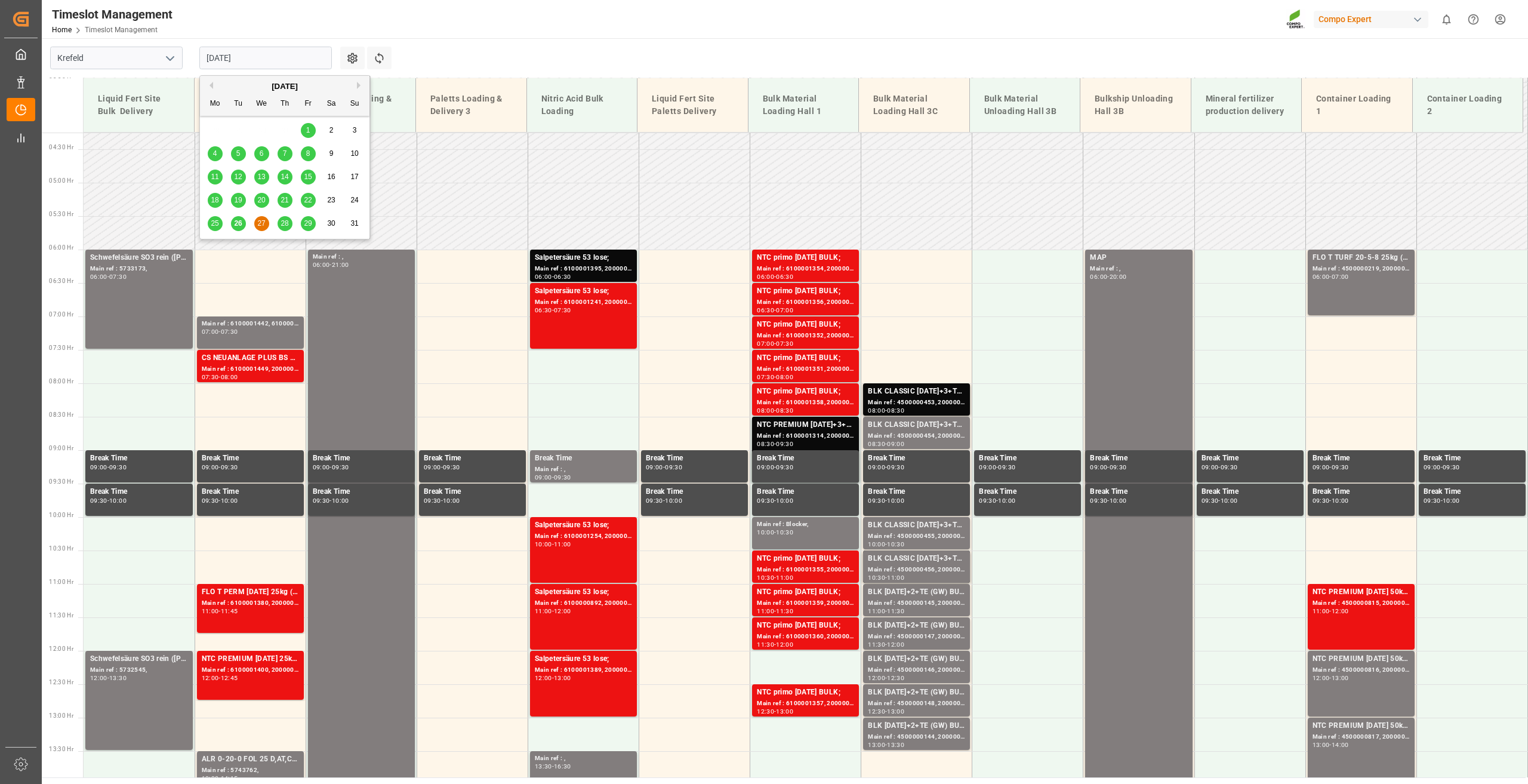
click at [281, 227] on span "28" at bounding box center [284, 222] width 8 height 8
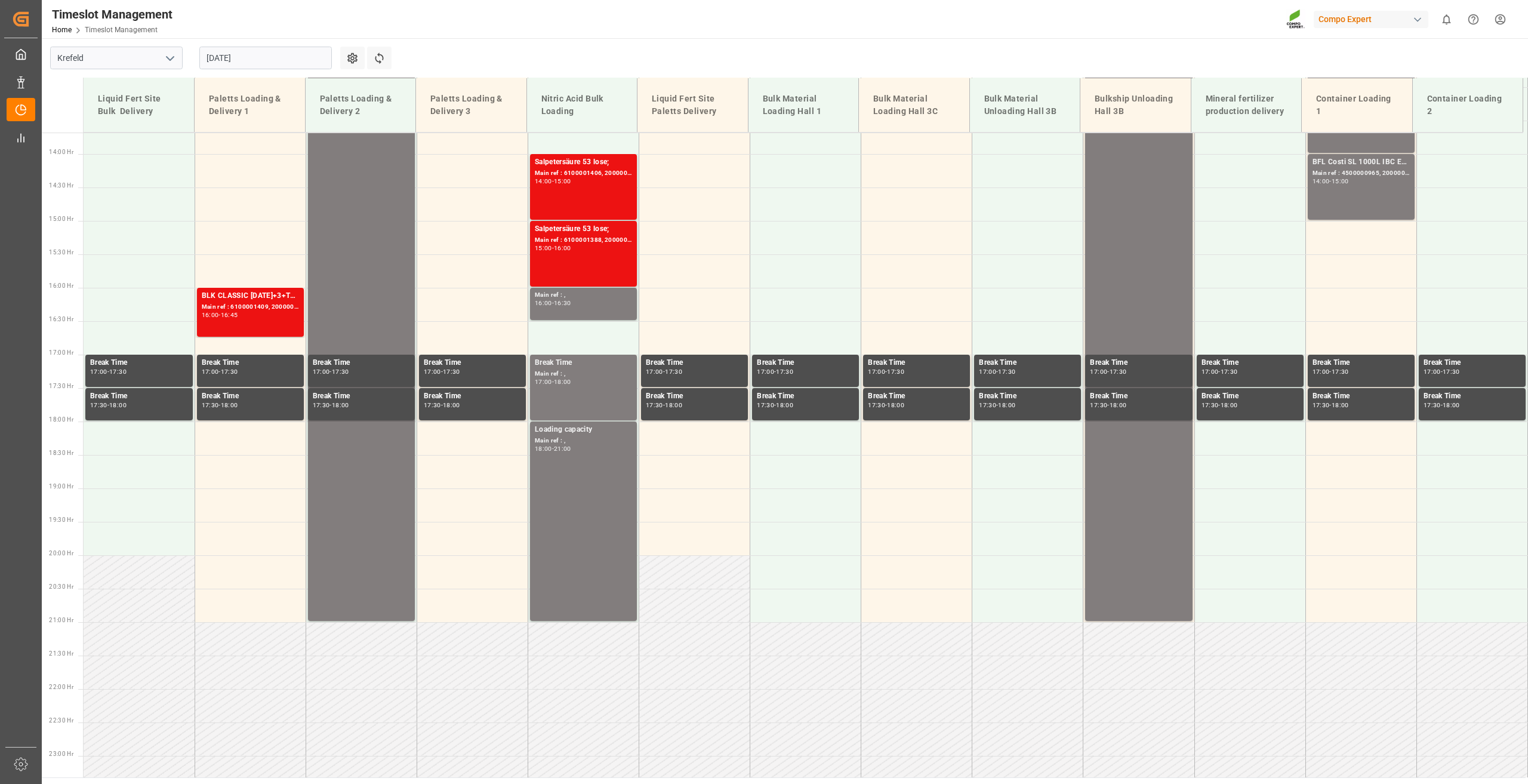
scroll to position [941, 0]
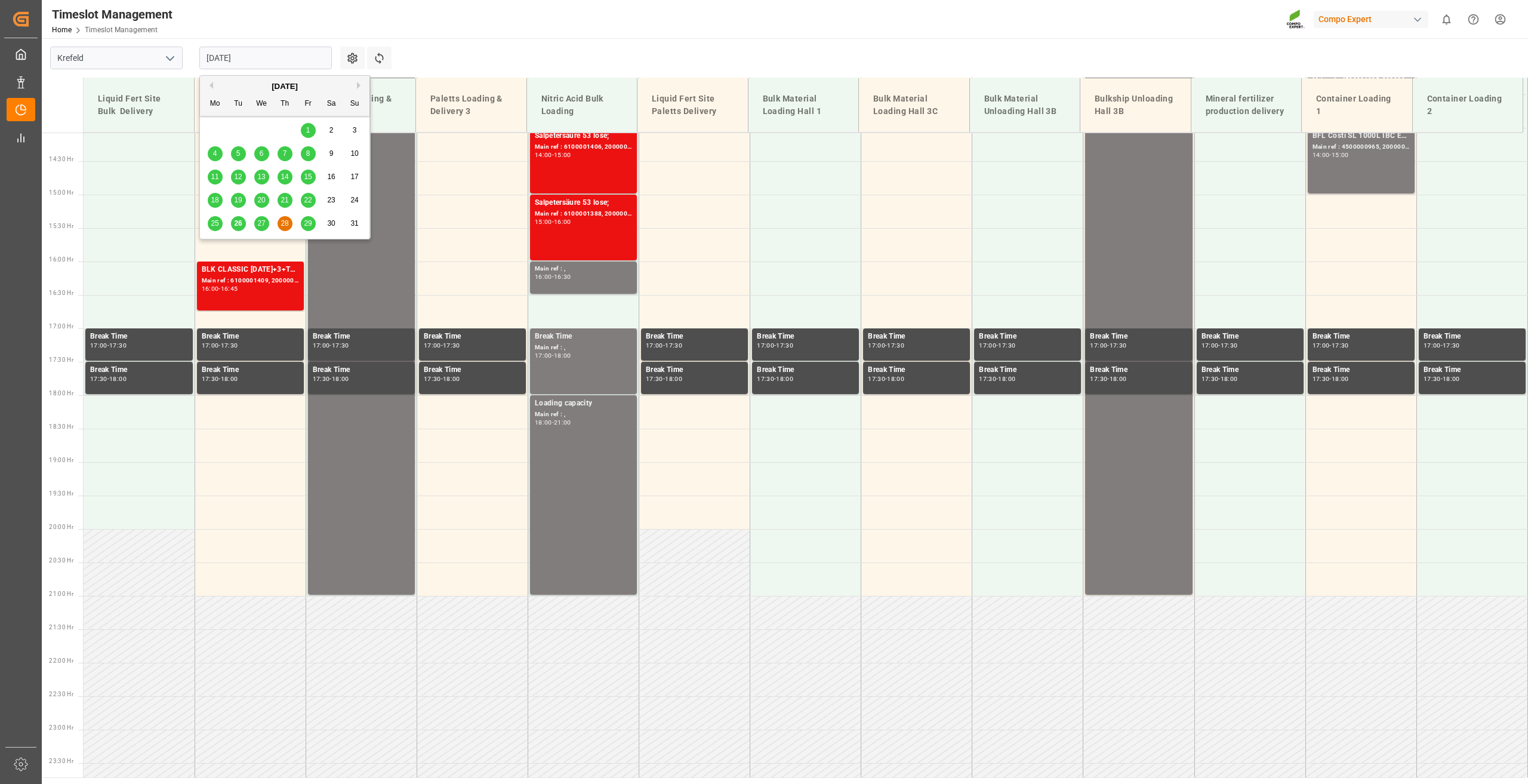
click at [219, 56] on input "[DATE]" at bounding box center [265, 57] width 133 height 22
click at [242, 283] on div "Main ref : 6100001409, 2000000217;" at bounding box center [250, 280] width 98 height 10
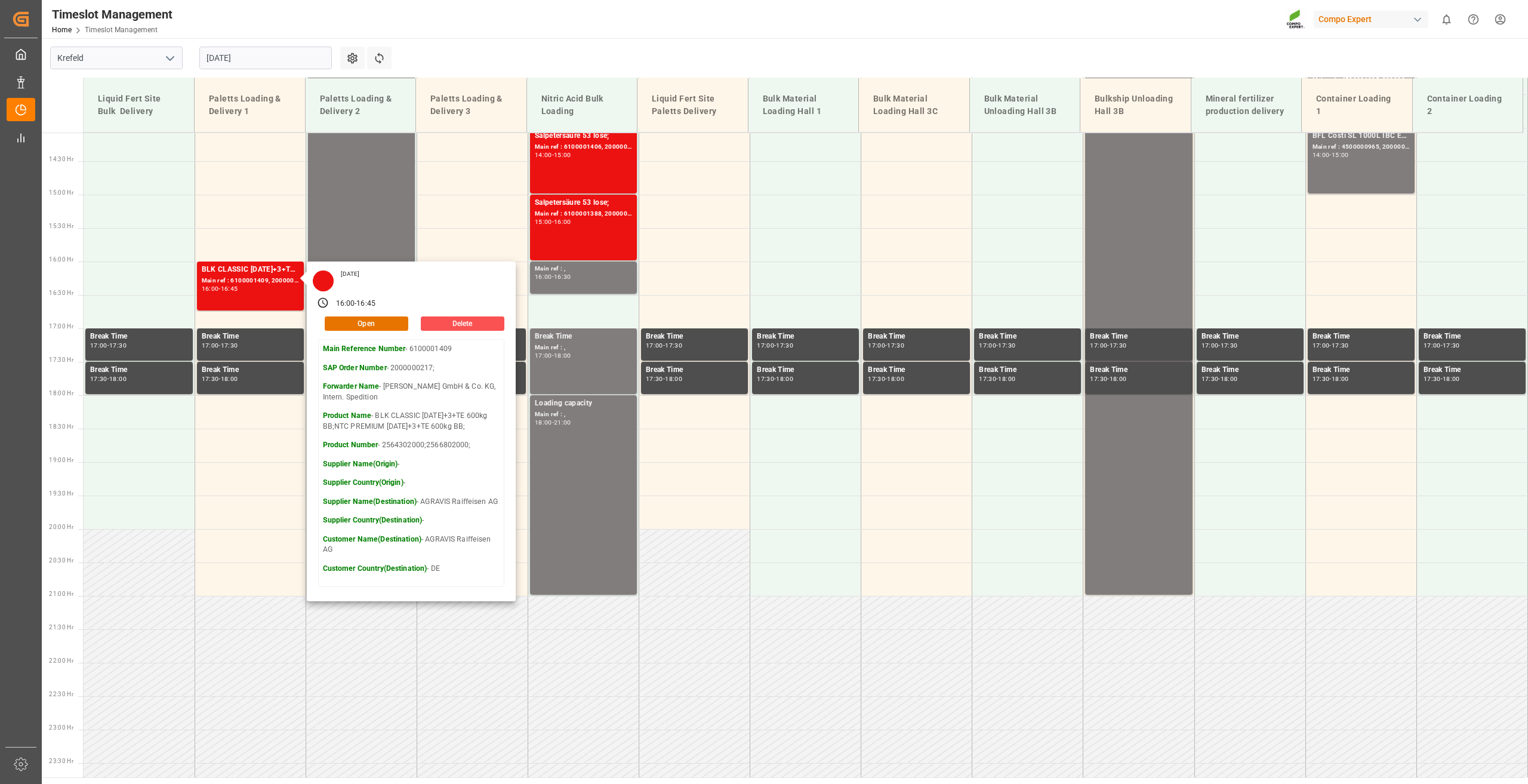
click at [428, 55] on main "[GEOGRAPHIC_DATA] [DATE] Settings Refresh Time Slots Liquid Fert Site Bulk Deli…" at bounding box center [784, 408] width 1484 height 739
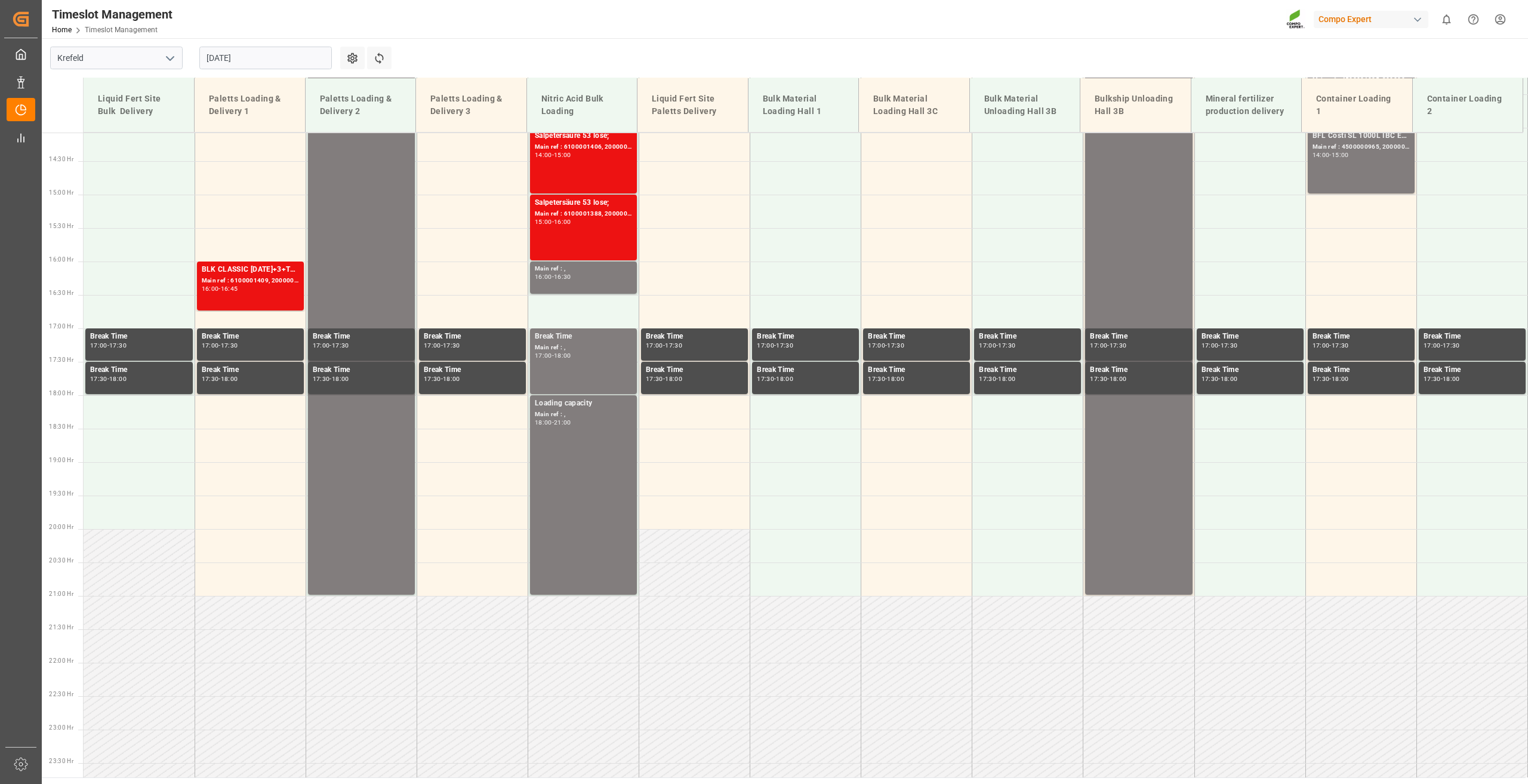
click at [225, 60] on input "[DATE]" at bounding box center [265, 57] width 133 height 22
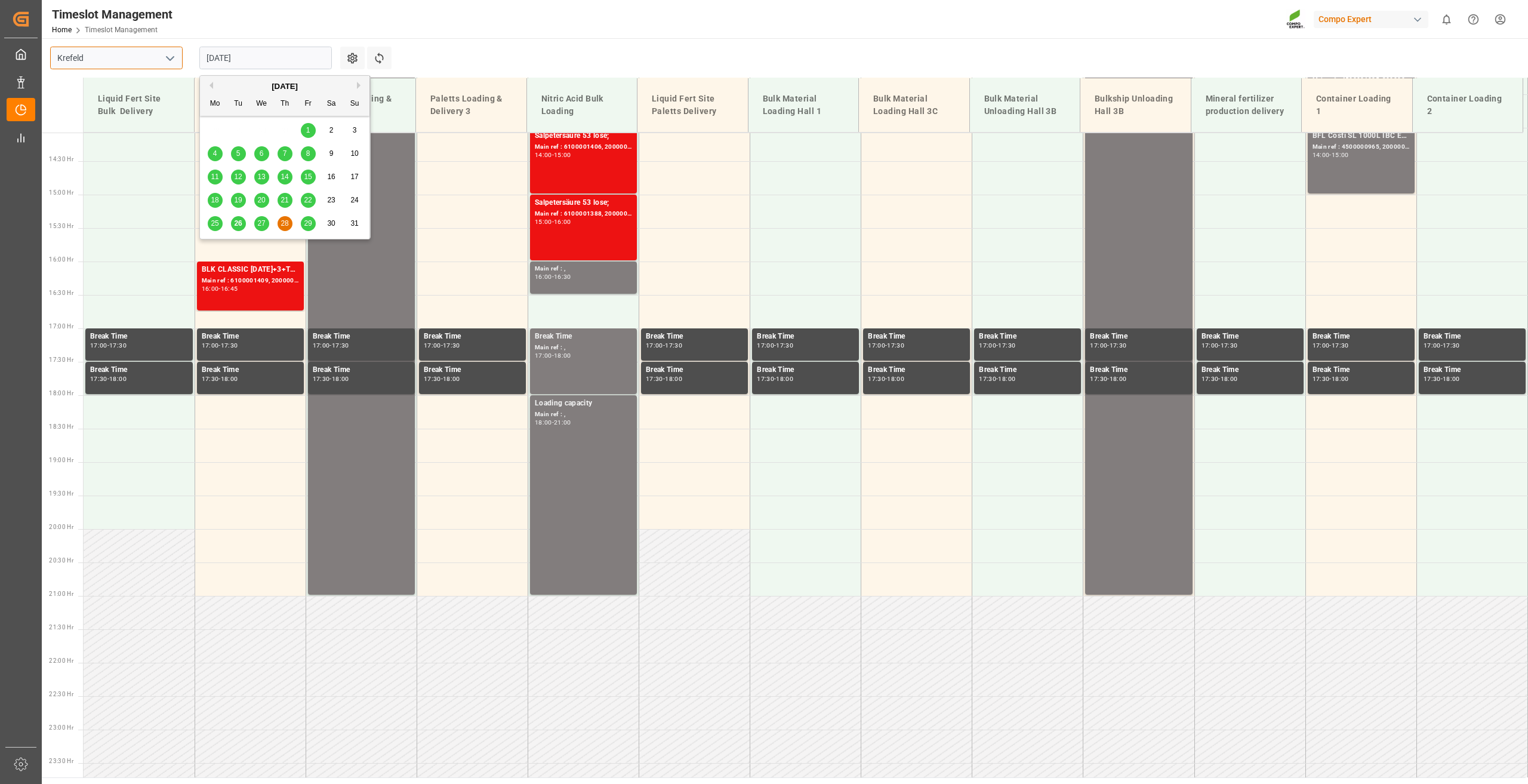
click at [105, 59] on input "Krefeld" at bounding box center [117, 57] width 133 height 22
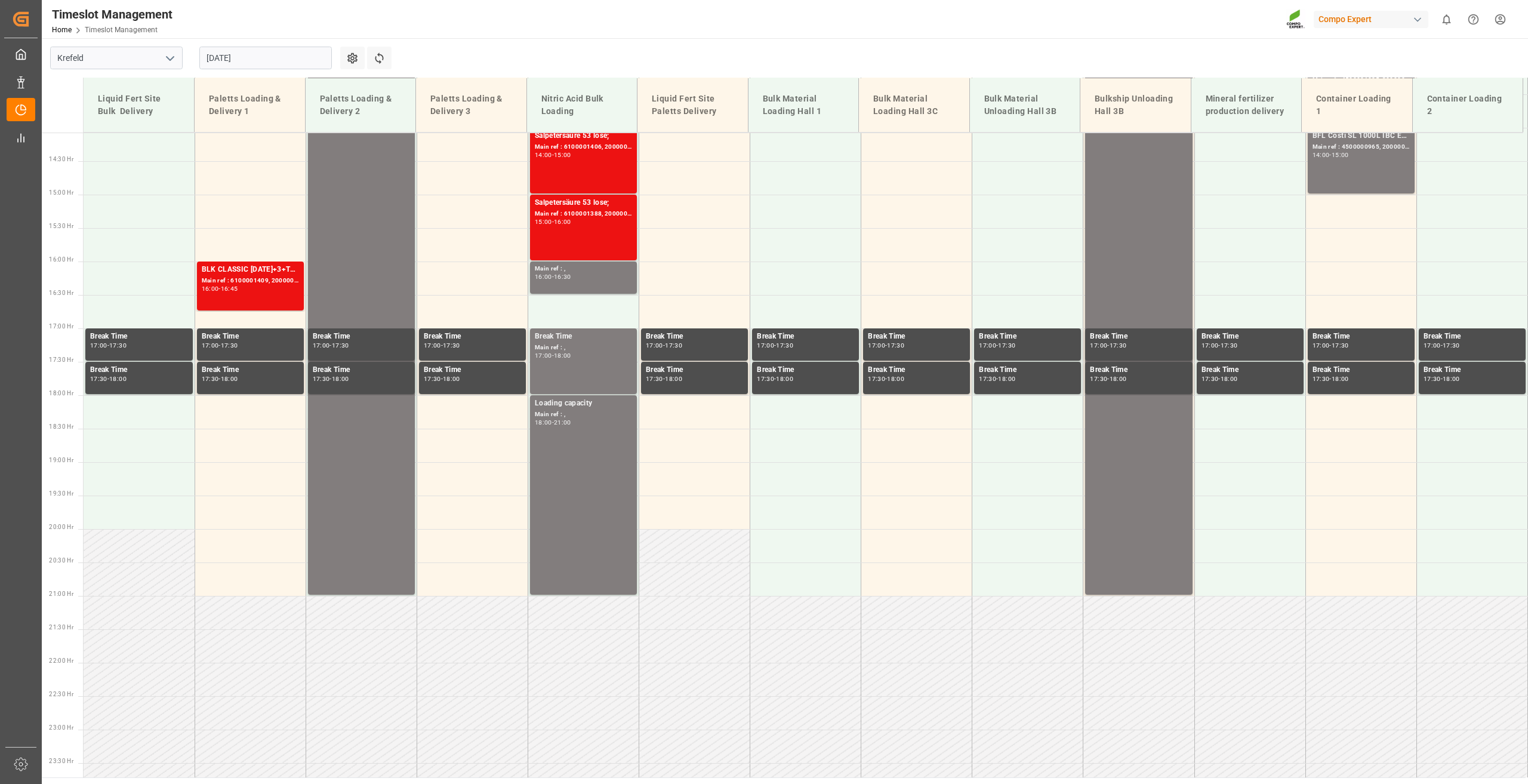
click at [172, 67] on button "open menu" at bounding box center [169, 58] width 18 height 19
click at [91, 83] on div "Deinze" at bounding box center [117, 84] width 132 height 27
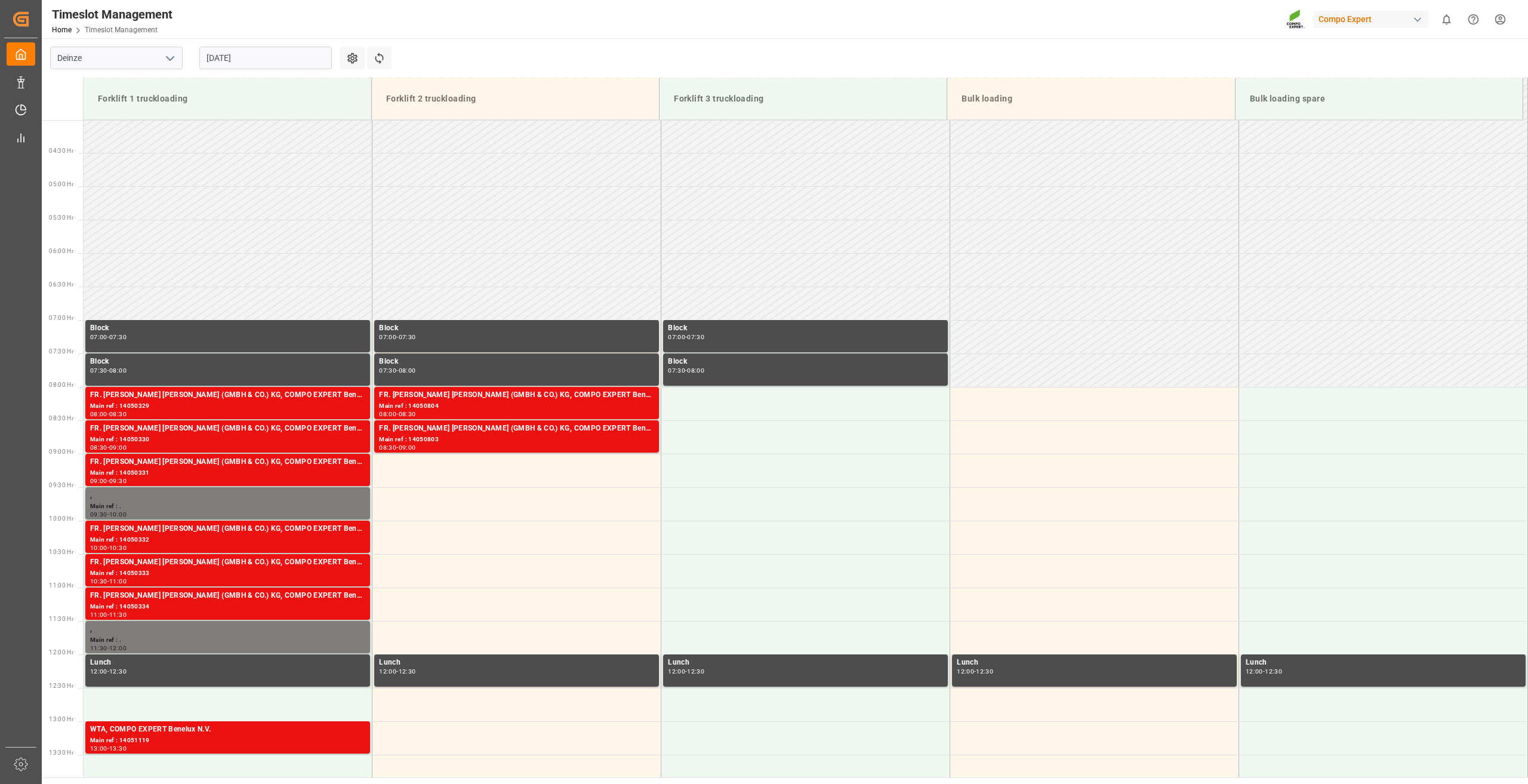
scroll to position [271, 0]
